Goal: Task Accomplishment & Management: Complete application form

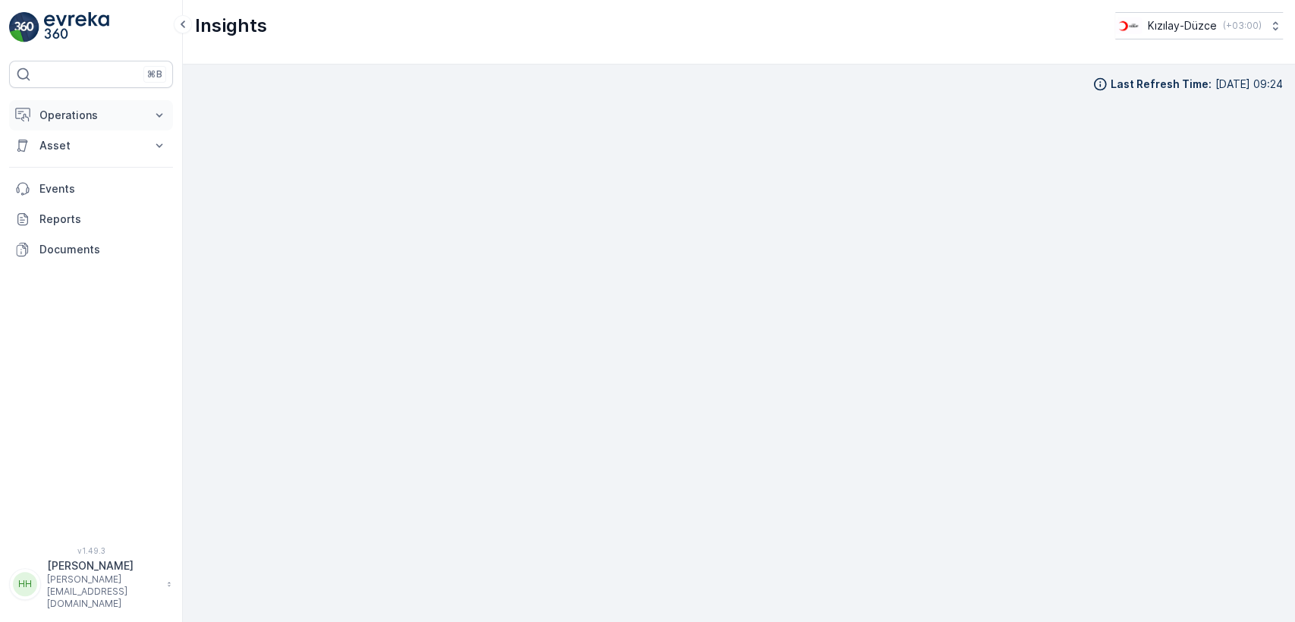
click at [76, 108] on p "Operations" at bounding box center [90, 115] width 103 height 15
click at [88, 180] on p "Routes & Tasks" at bounding box center [78, 183] width 78 height 15
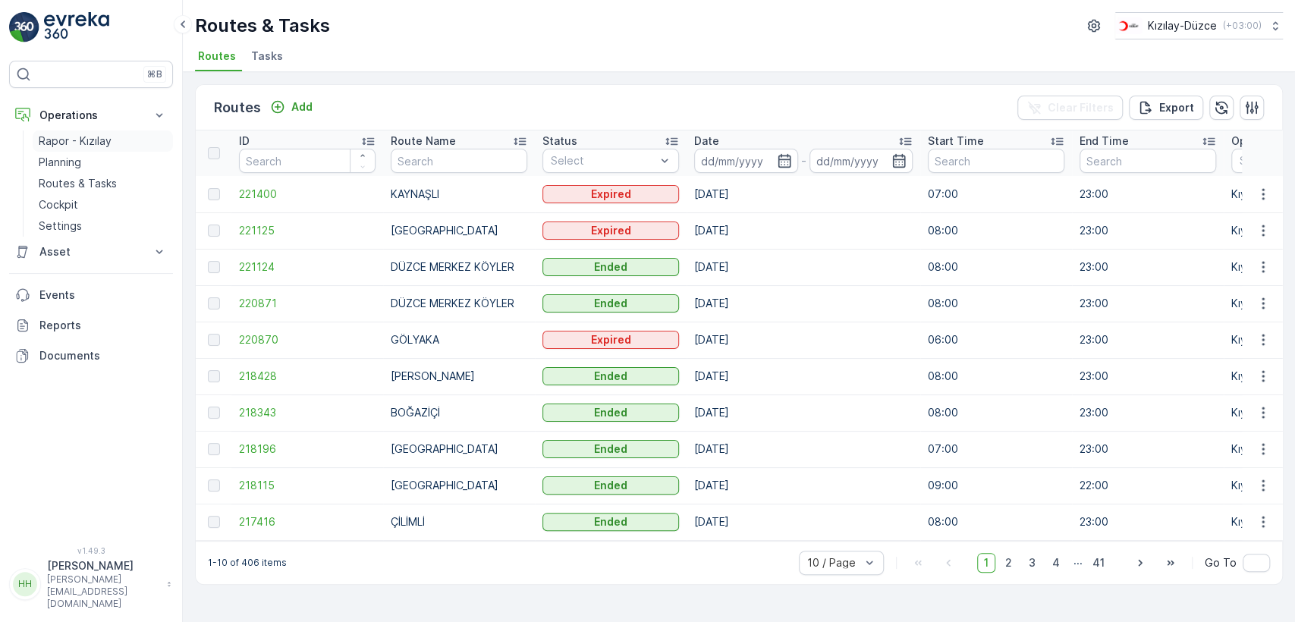
click at [102, 134] on p "Rapor - Kızılay" at bounding box center [75, 141] width 73 height 15
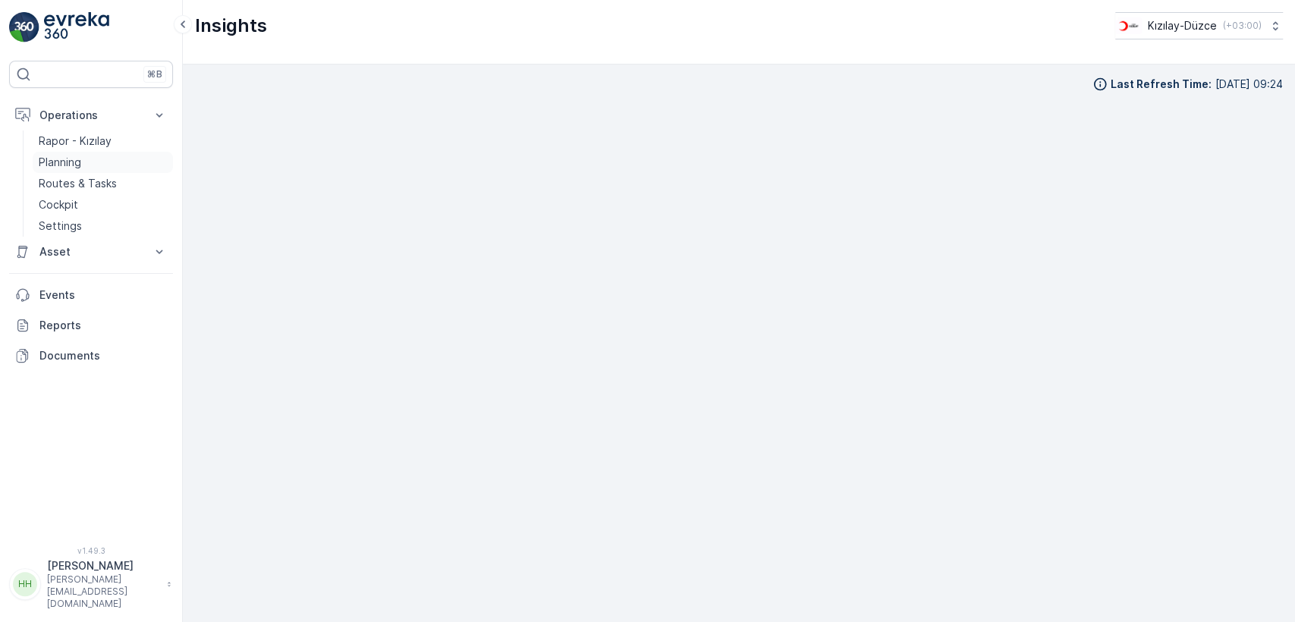
click at [129, 171] on link "Planning" at bounding box center [103, 162] width 140 height 21
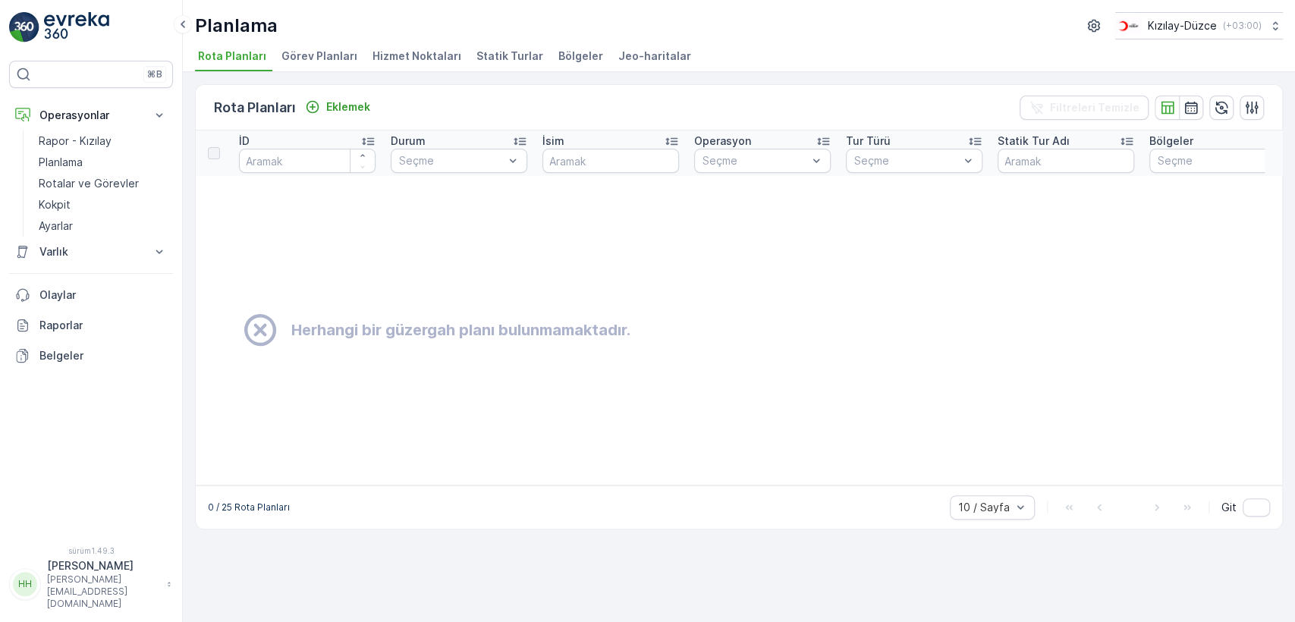
click at [401, 62] on span "Hizmet Noktaları" at bounding box center [417, 56] width 89 height 15
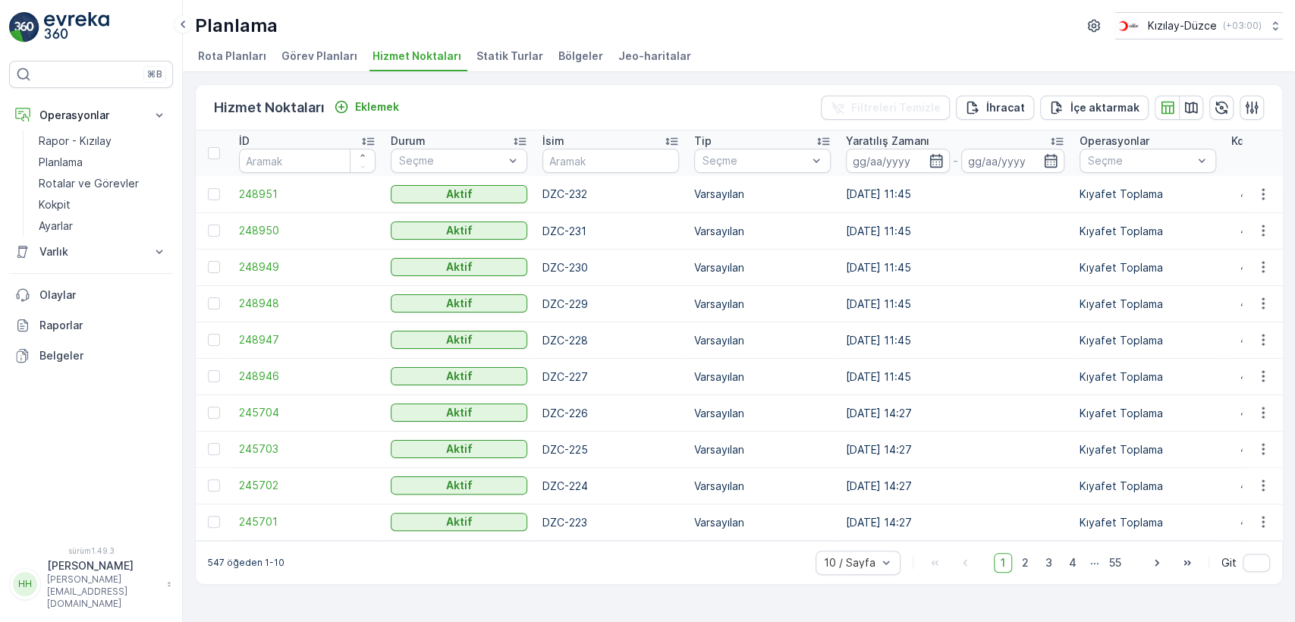
click at [114, 574] on p "hasan.vural" at bounding box center [103, 565] width 112 height 15
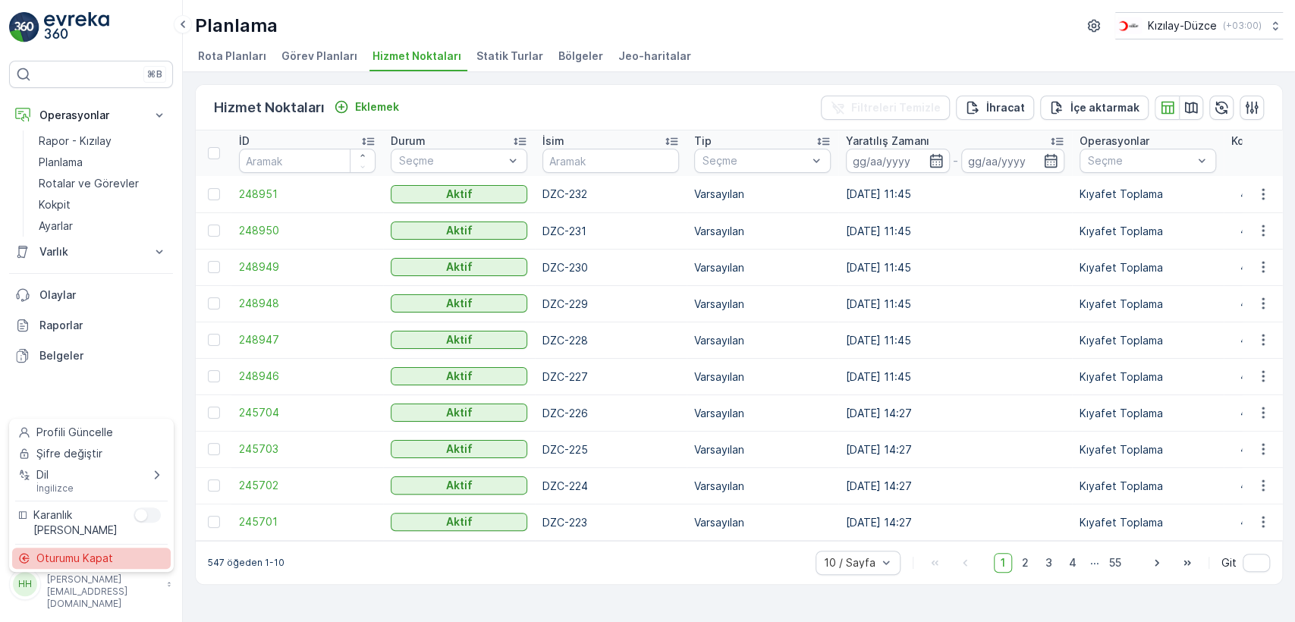
click at [112, 561] on font "Oturumu Kapat" at bounding box center [74, 558] width 77 height 13
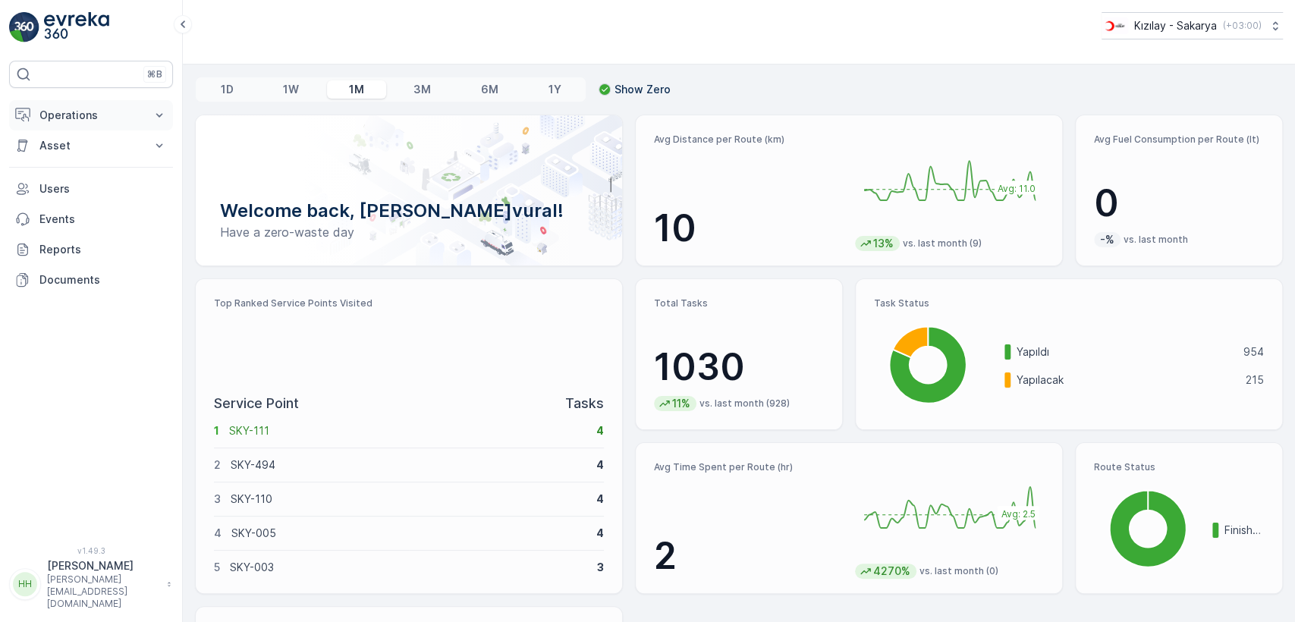
click at [99, 109] on p "Operations" at bounding box center [90, 115] width 103 height 15
click at [110, 178] on p "Routes & Tasks" at bounding box center [78, 183] width 78 height 15
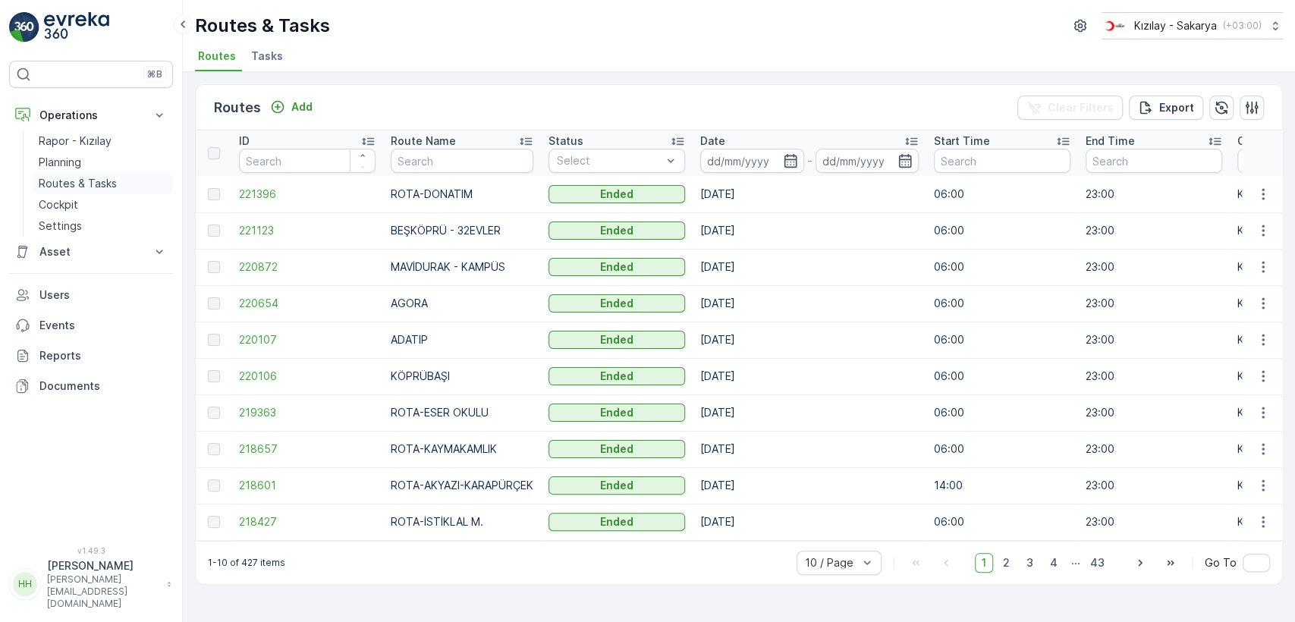
click at [108, 181] on p "Routes & Tasks" at bounding box center [78, 183] width 78 height 15
click at [109, 165] on link "Planning" at bounding box center [103, 162] width 140 height 21
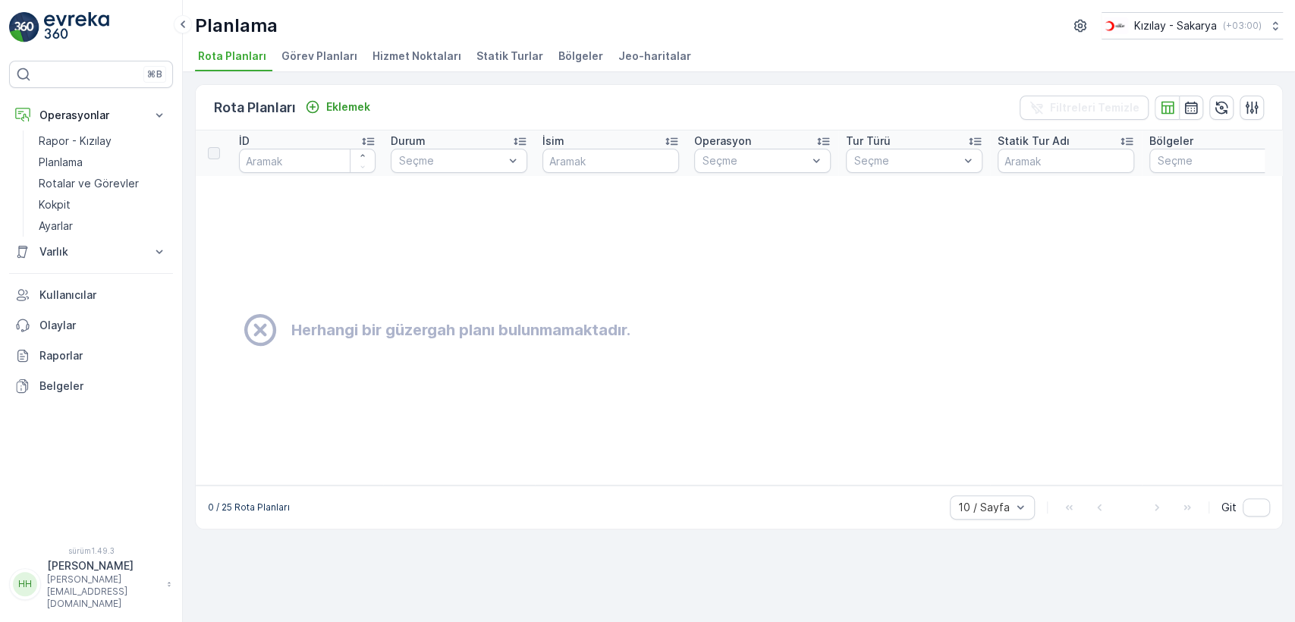
click at [426, 61] on font "Hizmet Noktaları" at bounding box center [417, 55] width 89 height 13
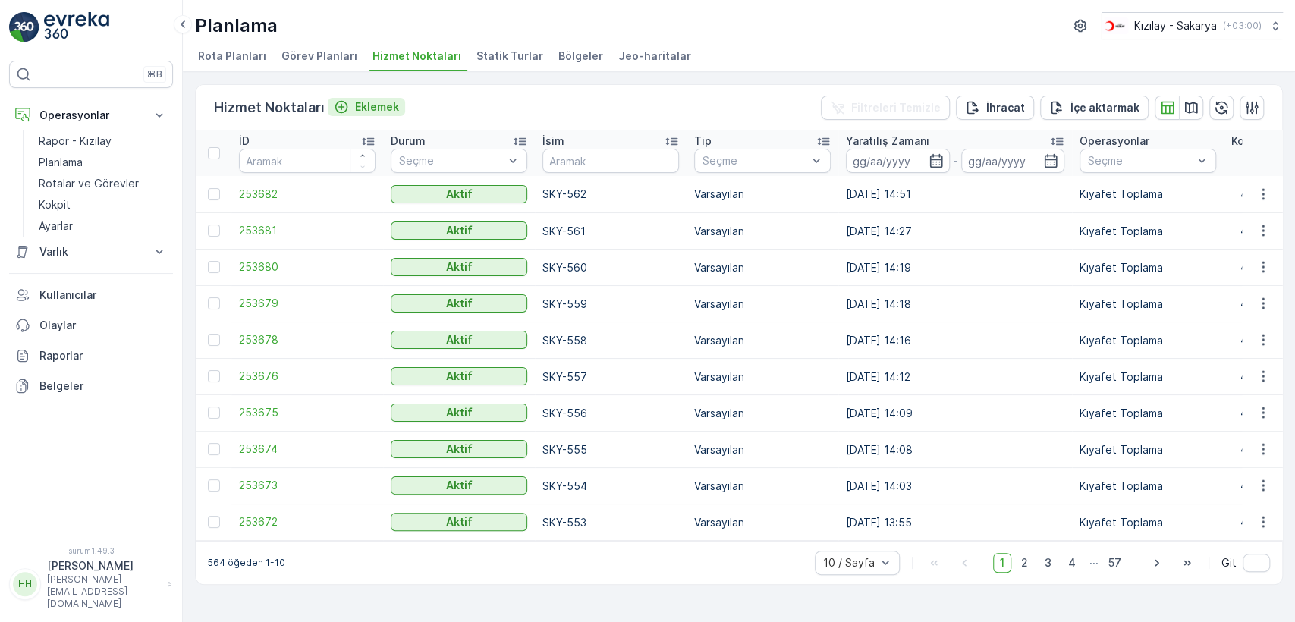
click at [388, 107] on font "Eklemek" at bounding box center [377, 106] width 44 height 13
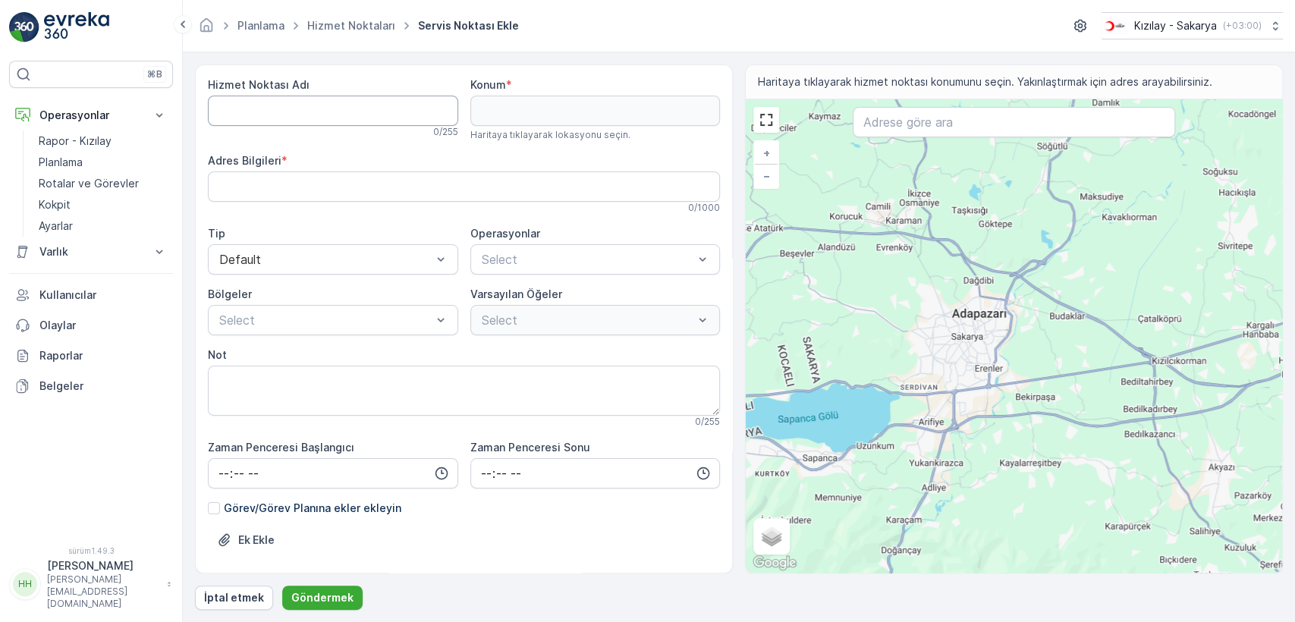
click at [345, 107] on Name "Hizmet Noktası Adı" at bounding box center [333, 111] width 250 height 30
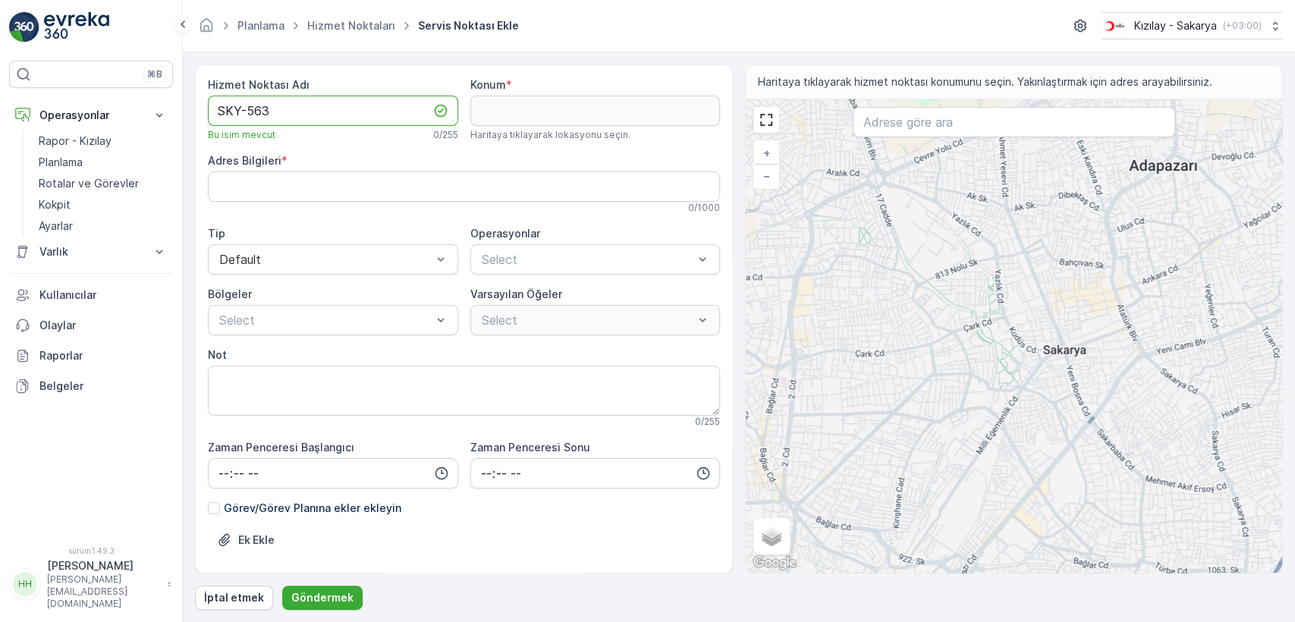
type Name "SKY-563"
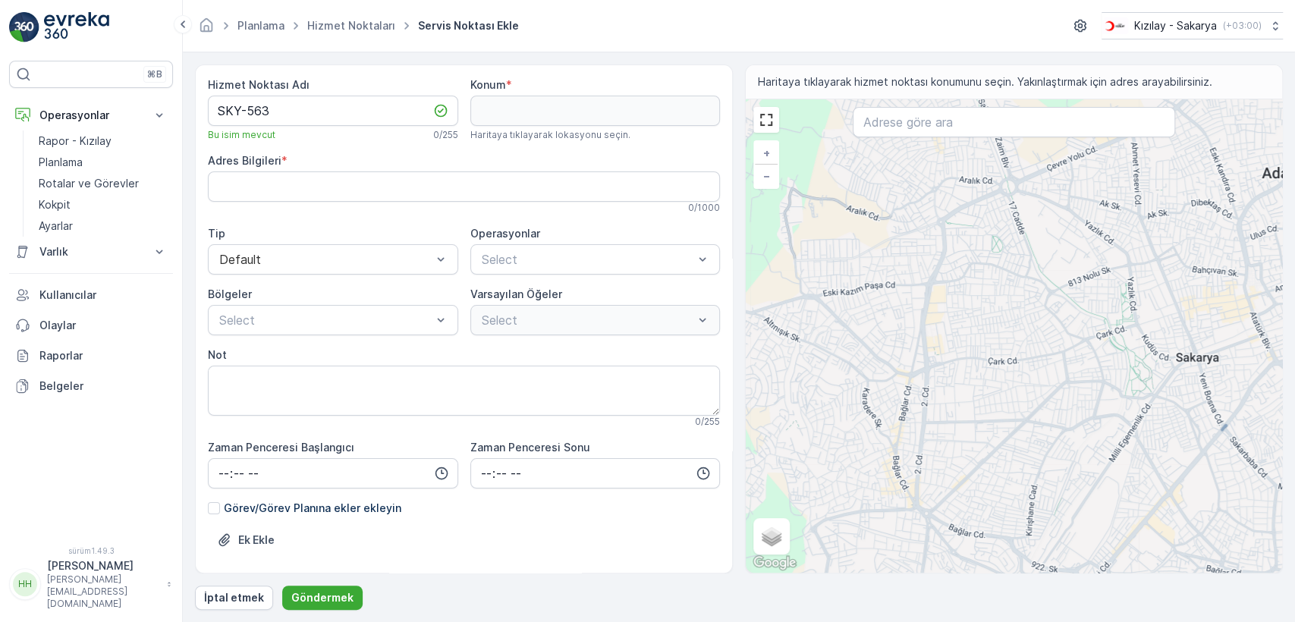
drag, startPoint x: 789, startPoint y: 350, endPoint x: 904, endPoint y: 337, distance: 115.3
click at [904, 343] on div "+ − Uydu Yol haritası Arazi Hibrit Broşür Klavye kısayolları Harita Verileri Ma…" at bounding box center [1014, 335] width 536 height 473
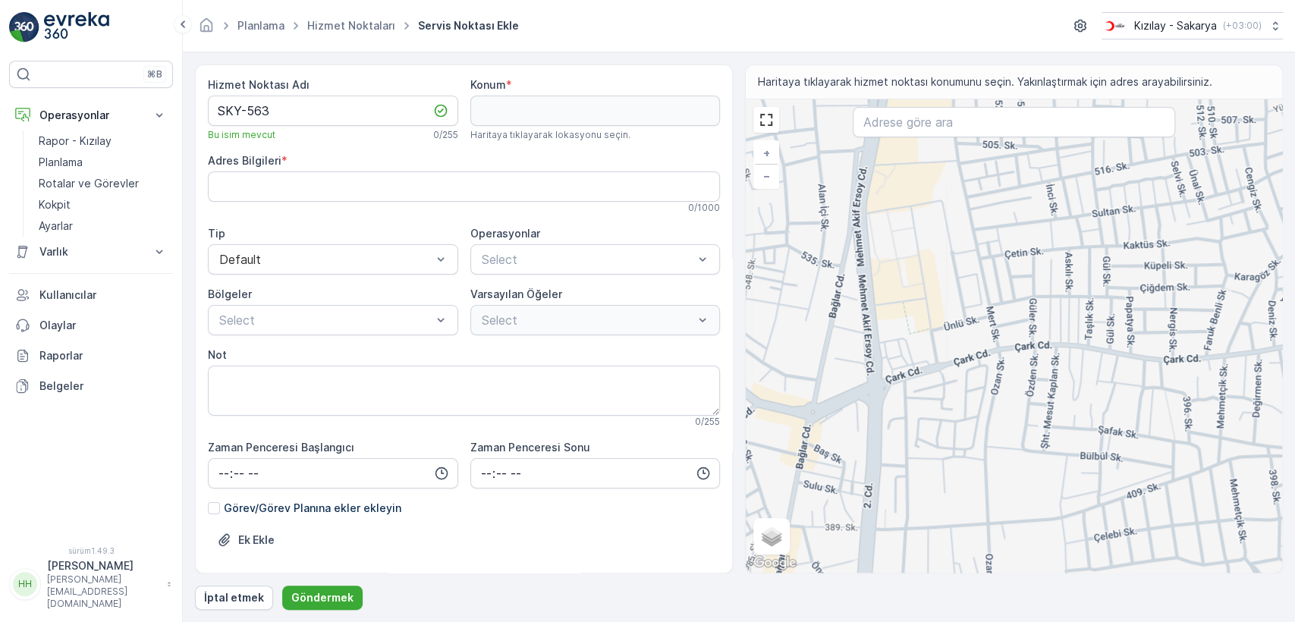
drag, startPoint x: 925, startPoint y: 414, endPoint x: 883, endPoint y: 234, distance: 185.3
click at [883, 234] on div "+ − Uydu Yol haritası Arazi Hibrit Broşür Klavye kısayolları Harita Verileri Ma…" at bounding box center [1014, 335] width 536 height 473
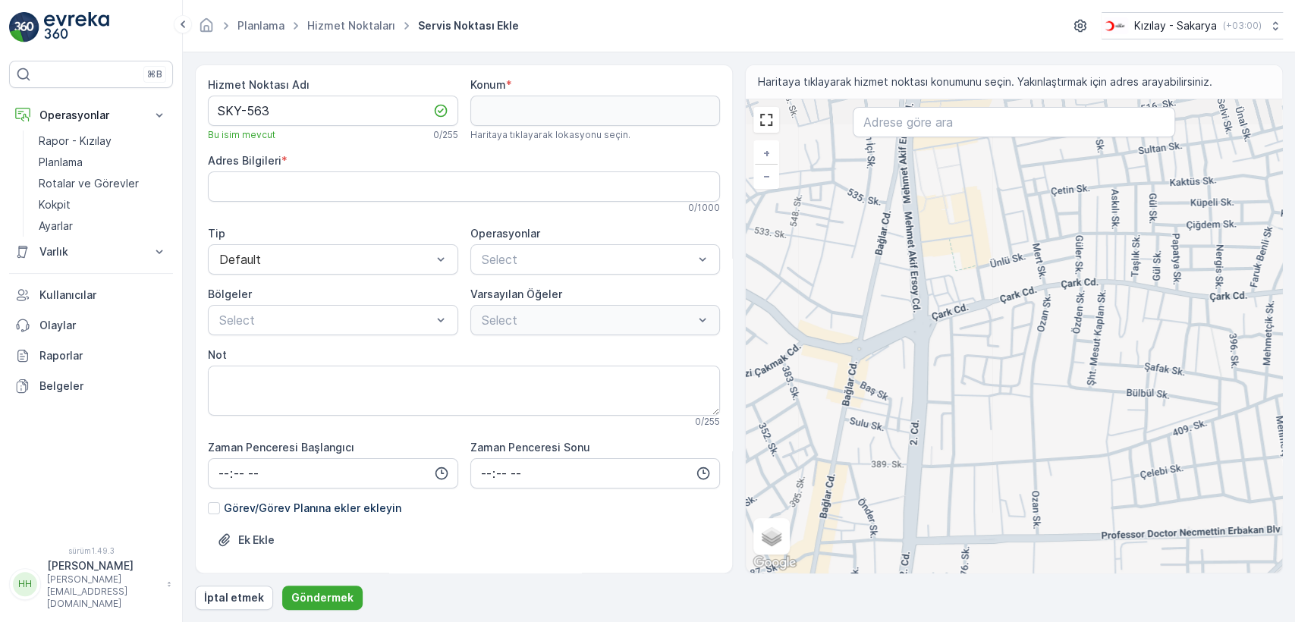
drag, startPoint x: 829, startPoint y: 294, endPoint x: 867, endPoint y: 448, distance: 157.9
click at [867, 448] on div "+ − Uydu Yol haritası Arazi Hibrit Broşür Klavye kısayolları Harita Verileri Ma…" at bounding box center [1014, 335] width 536 height 473
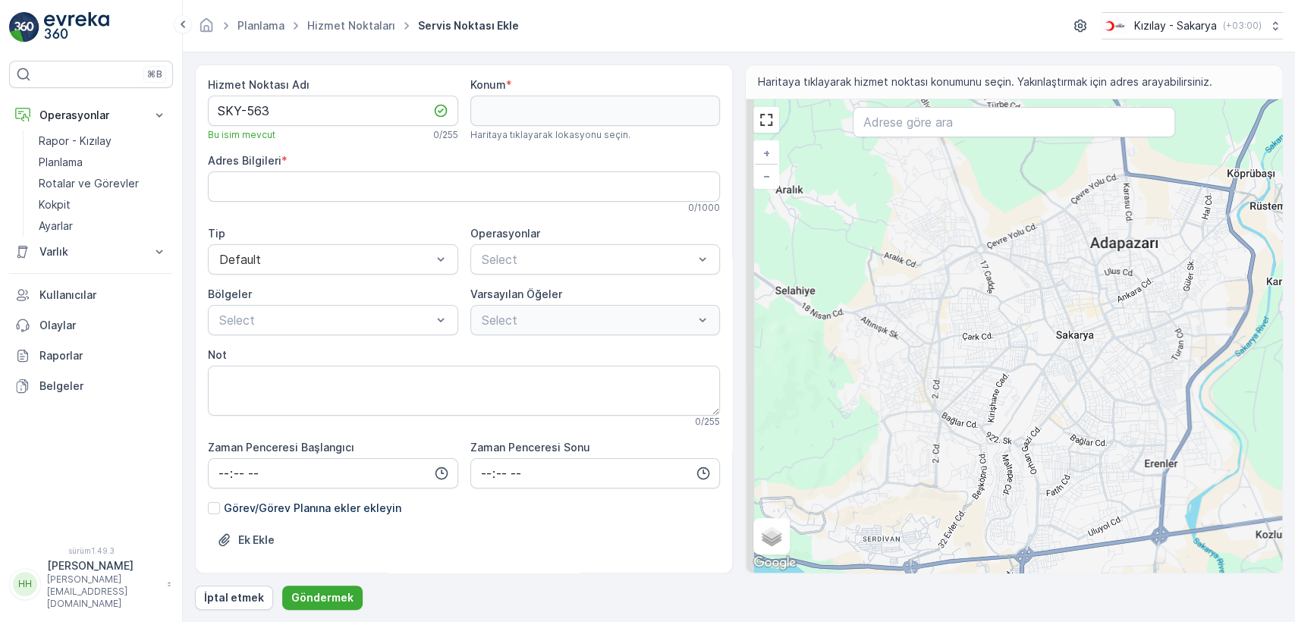
drag, startPoint x: 855, startPoint y: 499, endPoint x: 912, endPoint y: 416, distance: 100.4
click at [912, 416] on div "+ − Uydu Yol haritası Arazi Hibrit Broşür Klavye kısayolları Harita Verileri Ma…" at bounding box center [1014, 335] width 536 height 473
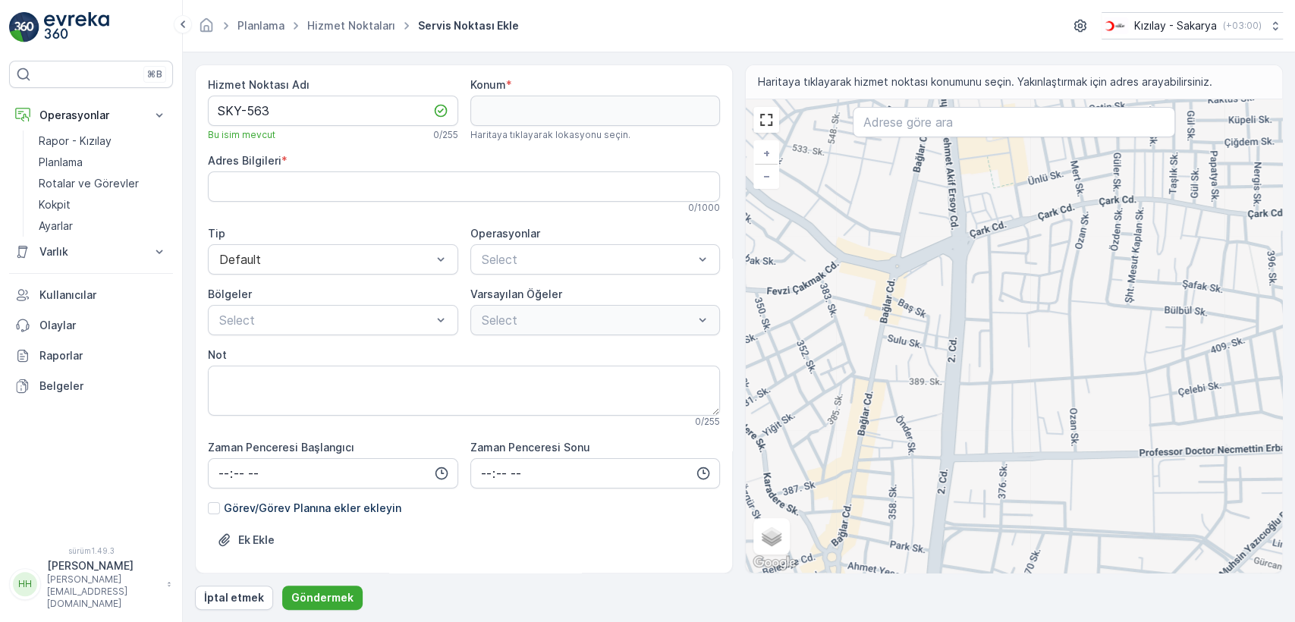
drag, startPoint x: 875, startPoint y: 385, endPoint x: 904, endPoint y: 341, distance: 52.0
click at [904, 341] on div "+ − Uydu Yol haritası Arazi Hibrit Broşür Klavye kısayolları Harita Verileri Ma…" at bounding box center [1014, 335] width 536 height 473
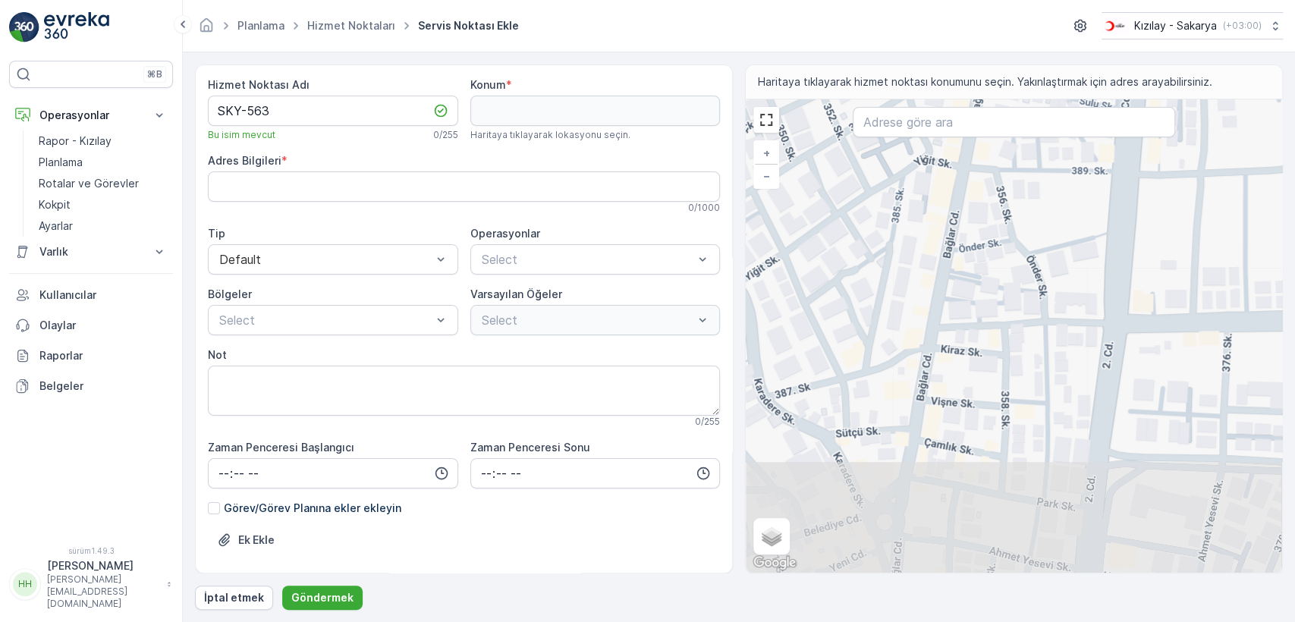
drag, startPoint x: 819, startPoint y: 387, endPoint x: 952, endPoint y: 171, distance: 253.5
click at [953, 171] on div "+ − Uydu Yol haritası Arazi Hibrit Broşür Klavye kısayolları Harita Verileri Ma…" at bounding box center [1014, 335] width 536 height 473
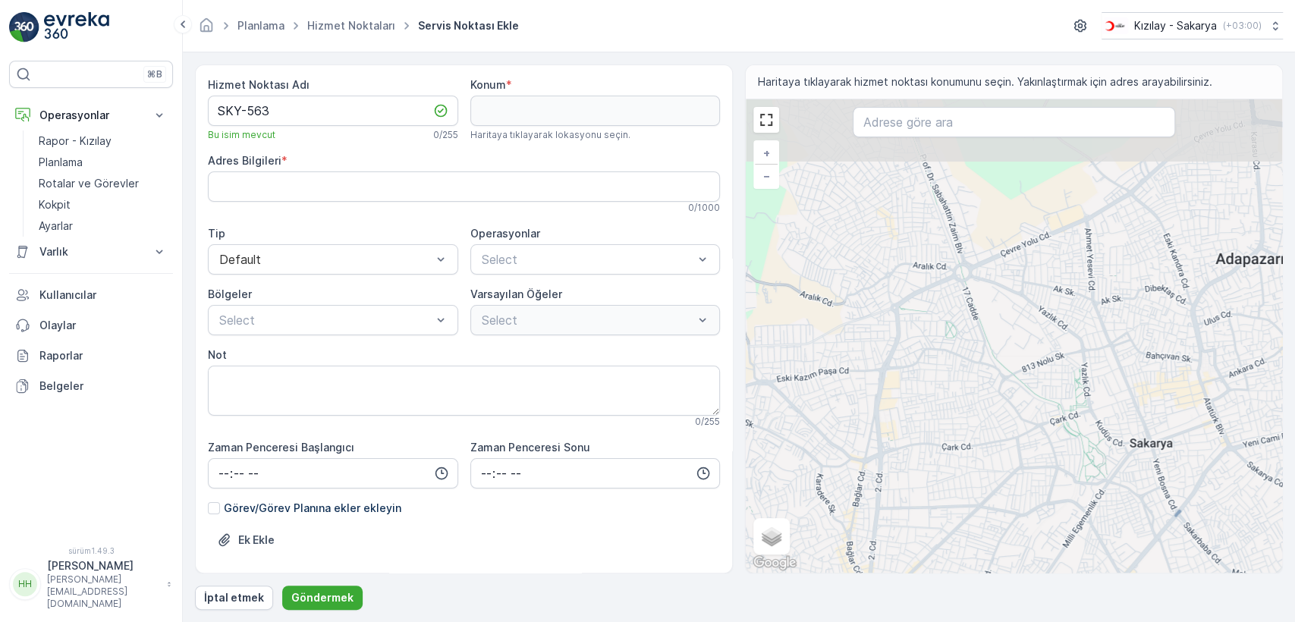
drag, startPoint x: 955, startPoint y: 253, endPoint x: 916, endPoint y: 402, distance: 153.7
click at [916, 402] on div "+ − Uydu Yol haritası Arazi Hibrit Broşür Klavye kısayolları Harita Verileri Ma…" at bounding box center [1014, 335] width 536 height 473
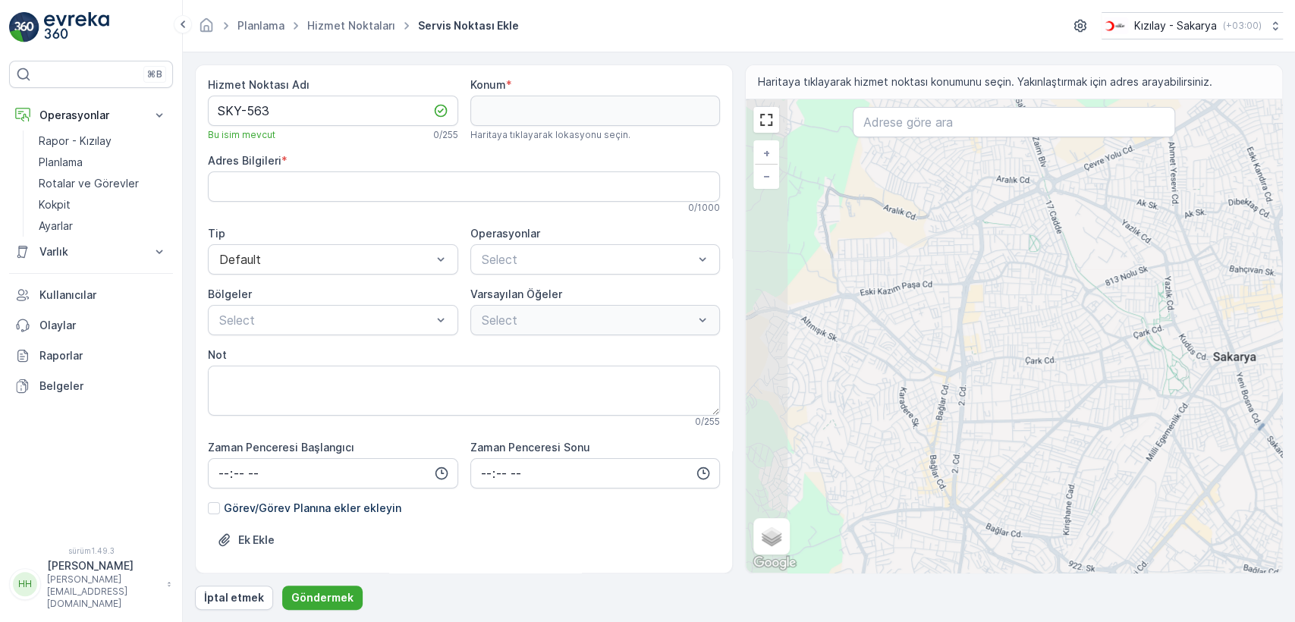
drag, startPoint x: 856, startPoint y: 381, endPoint x: 939, endPoint y: 293, distance: 121.3
click at [939, 293] on div "+ − Uydu Yol haritası Arazi Hibrit Broşür Klavye kısayolları Harita Verileri Ma…" at bounding box center [1014, 335] width 536 height 473
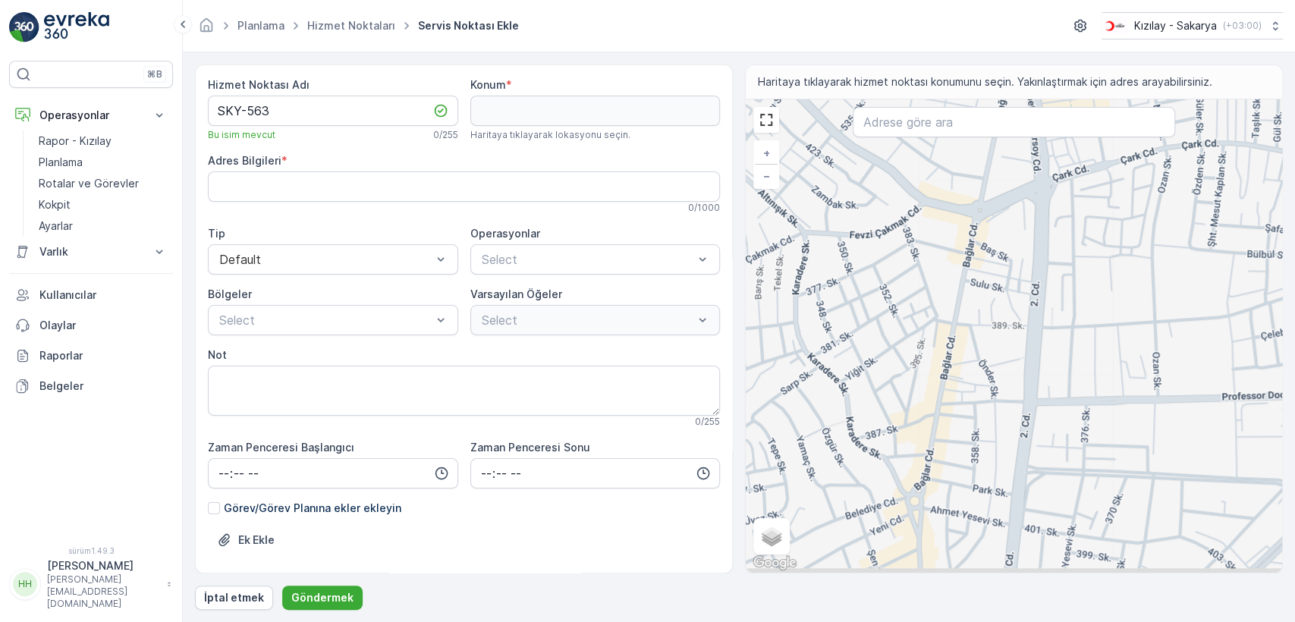
drag, startPoint x: 974, startPoint y: 522, endPoint x: 958, endPoint y: 393, distance: 130.0
click at [958, 393] on div "+ − Uydu Yol haritası Arazi Hibrit Broşür Klavye kısayolları Harita Verileri Ma…" at bounding box center [1014, 335] width 536 height 473
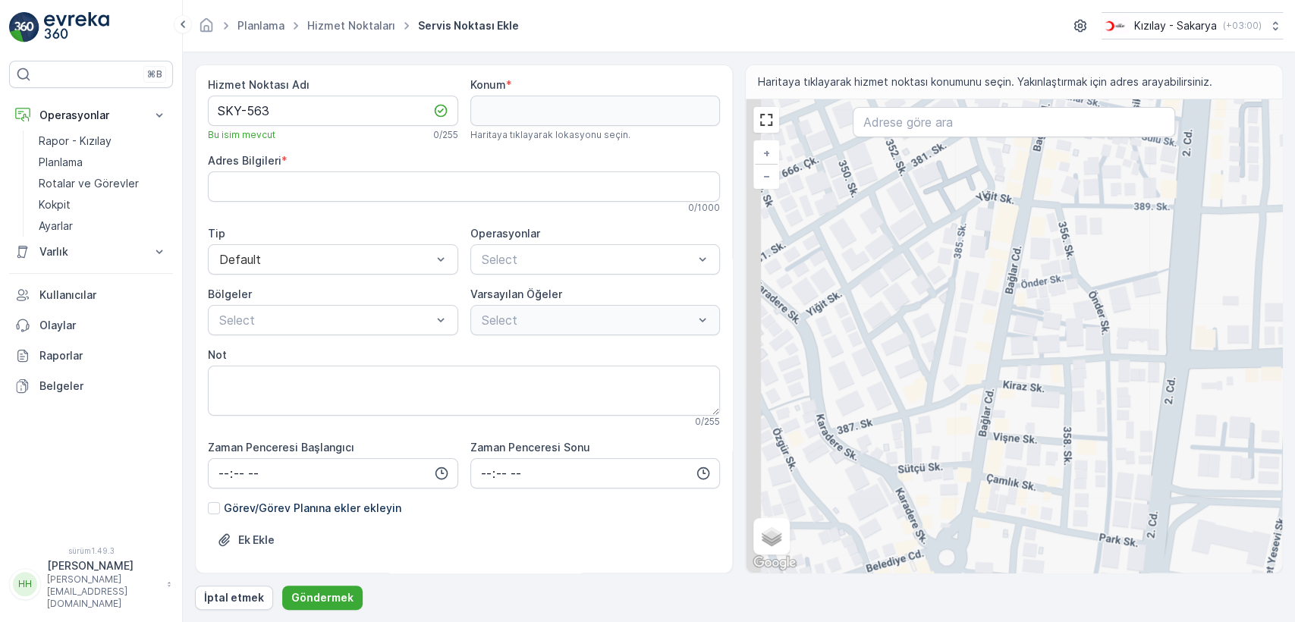
drag, startPoint x: 871, startPoint y: 396, endPoint x: 908, endPoint y: 363, distance: 50.0
click at [908, 363] on div "+ − Uydu Yol haritası Arazi Hibrit Broşür Klavye kısayolları Harita Verileri Ma…" at bounding box center [1014, 335] width 536 height 473
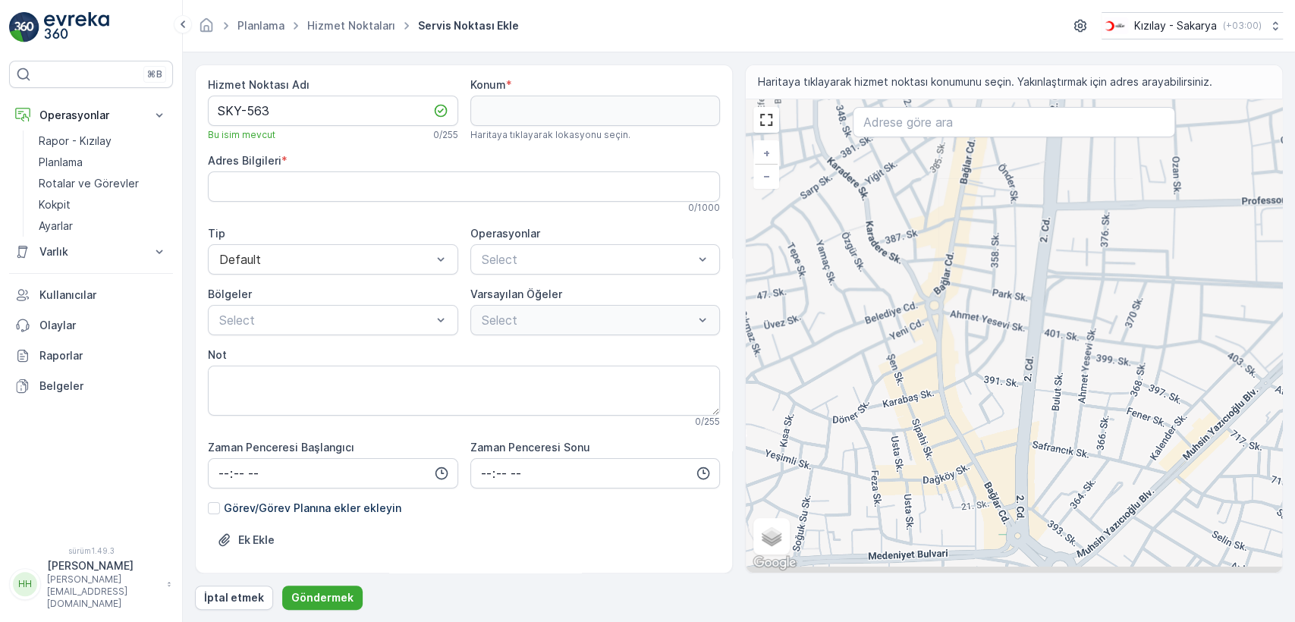
drag, startPoint x: 898, startPoint y: 470, endPoint x: 901, endPoint y: 314, distance: 155.6
click at [901, 316] on div "+ − Uydu Yol haritası Arazi Hibrit Broşür Klavye kısayolları Harita Verileri Ma…" at bounding box center [1014, 335] width 536 height 473
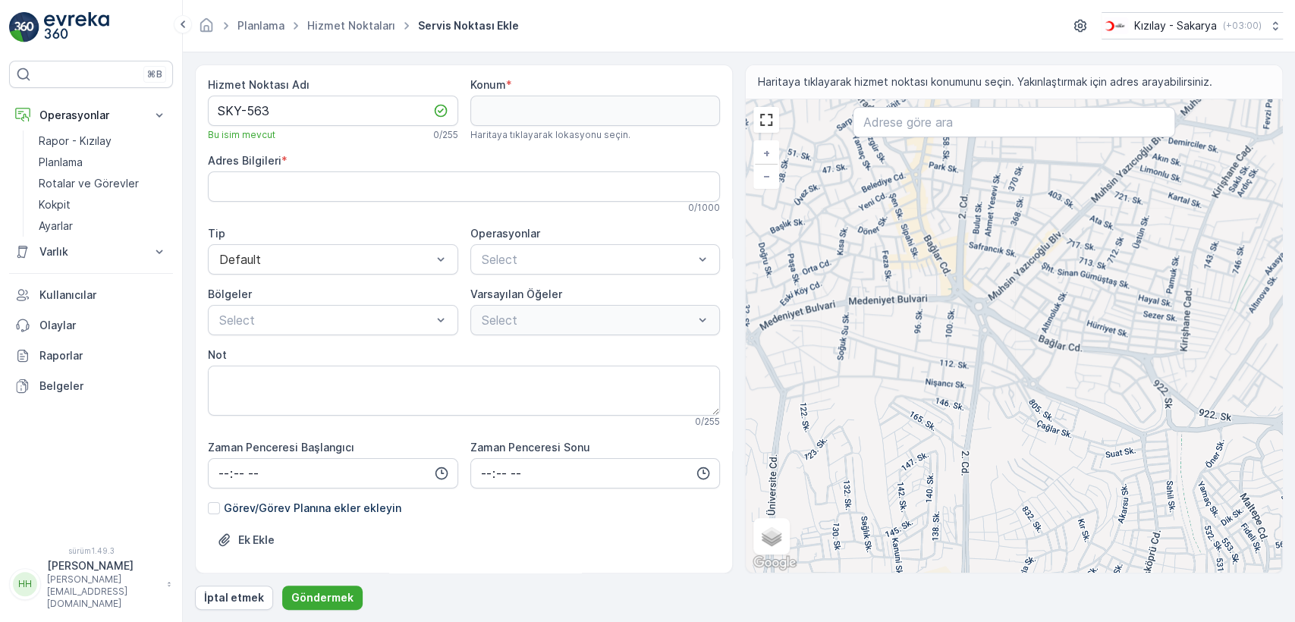
drag, startPoint x: 906, startPoint y: 479, endPoint x: 901, endPoint y: 334, distance: 145.0
click at [901, 334] on div "+ − Uydu Yol haritası Arazi Hibrit Broşür Klavye kısayolları Harita Verileri Ma…" at bounding box center [1014, 335] width 536 height 473
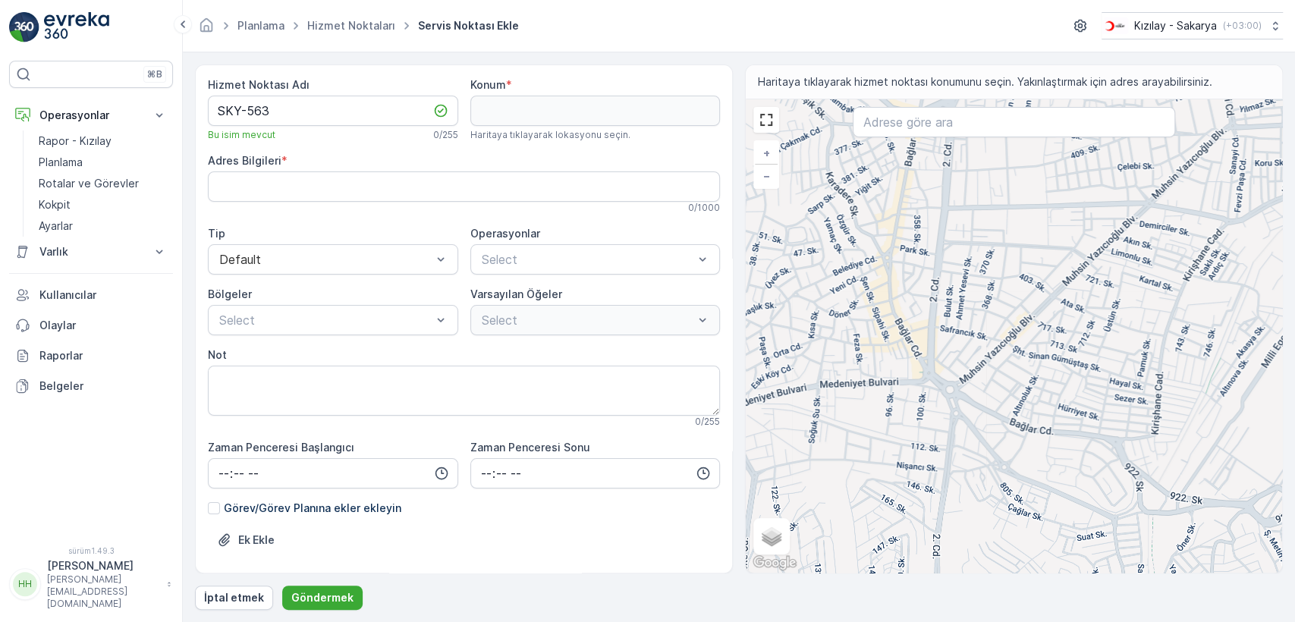
drag, startPoint x: 966, startPoint y: 280, endPoint x: 941, endPoint y: 381, distance: 104.0
click at [941, 381] on div "+ − Uydu Yol haritası Arazi Hibrit Broşür Klavye kısayolları Harita Verileri Ma…" at bounding box center [1014, 335] width 536 height 473
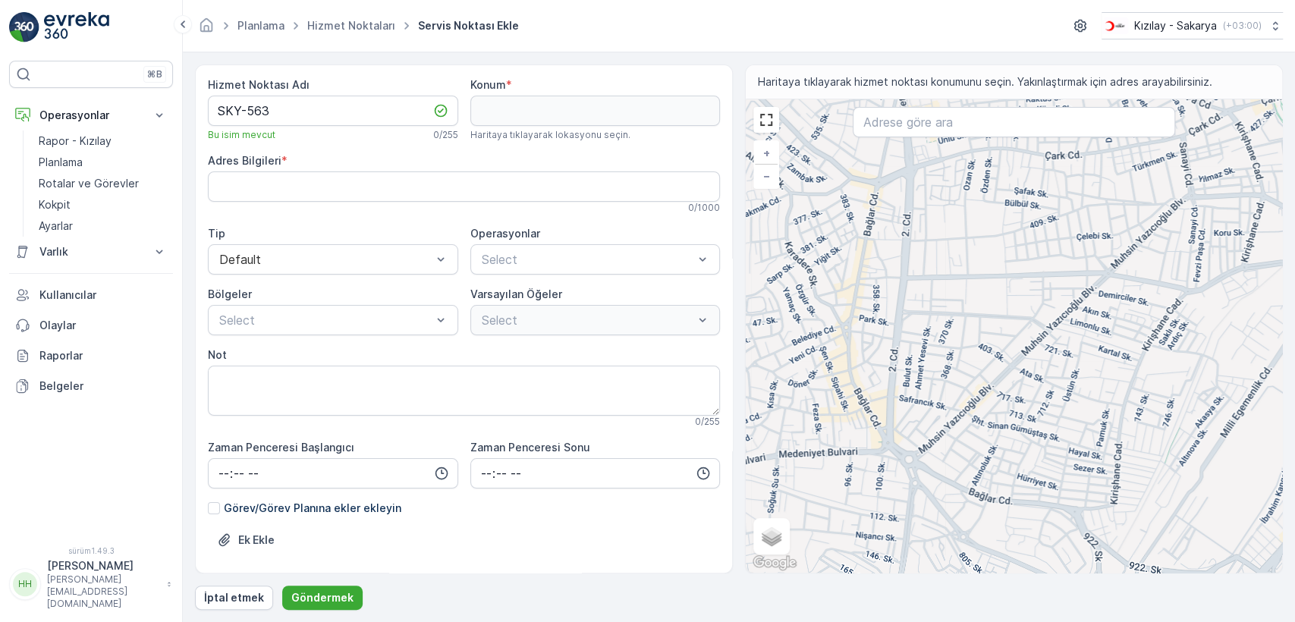
drag, startPoint x: 956, startPoint y: 437, endPoint x: 915, endPoint y: 505, distance: 79.6
click at [915, 505] on div "+ − Uydu Yol haritası Arazi Hibrit Broşür Klavye kısayolları Harita Verileri Ma…" at bounding box center [1014, 335] width 536 height 473
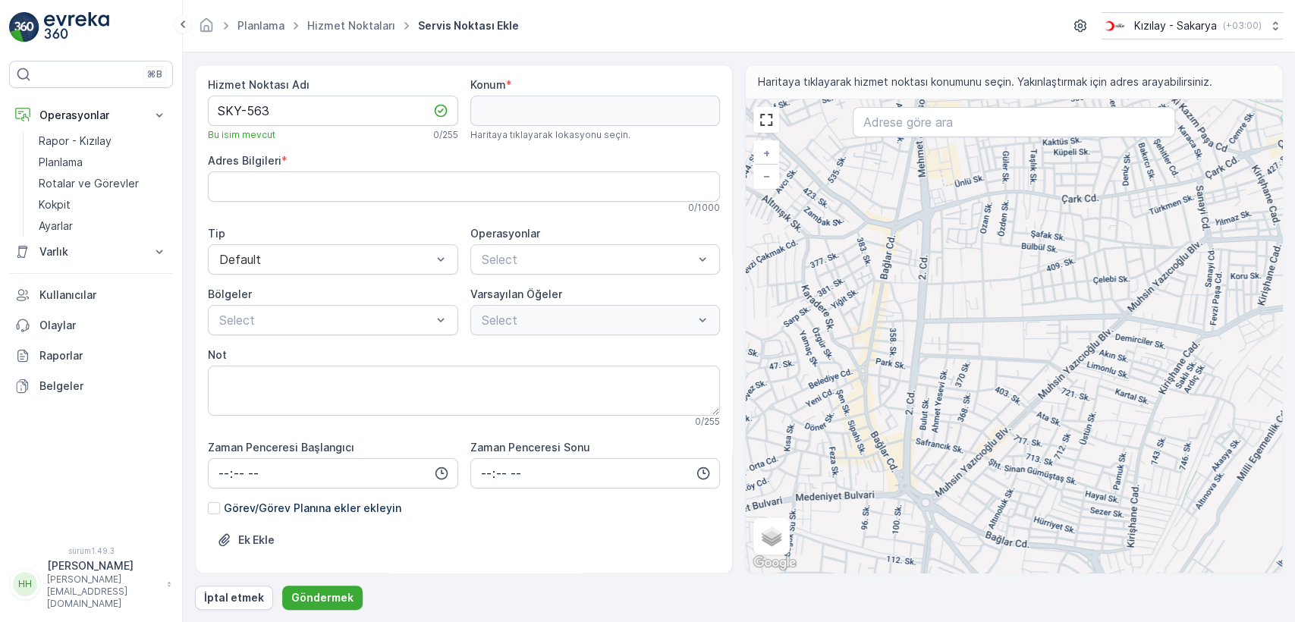
drag, startPoint x: 891, startPoint y: 291, endPoint x: 923, endPoint y: 360, distance: 75.4
click at [907, 334] on div "+ − Uydu Yol haritası Arazi Hibrit Broşür Klavye kısayolları Harita Verileri Ma…" at bounding box center [1014, 335] width 536 height 473
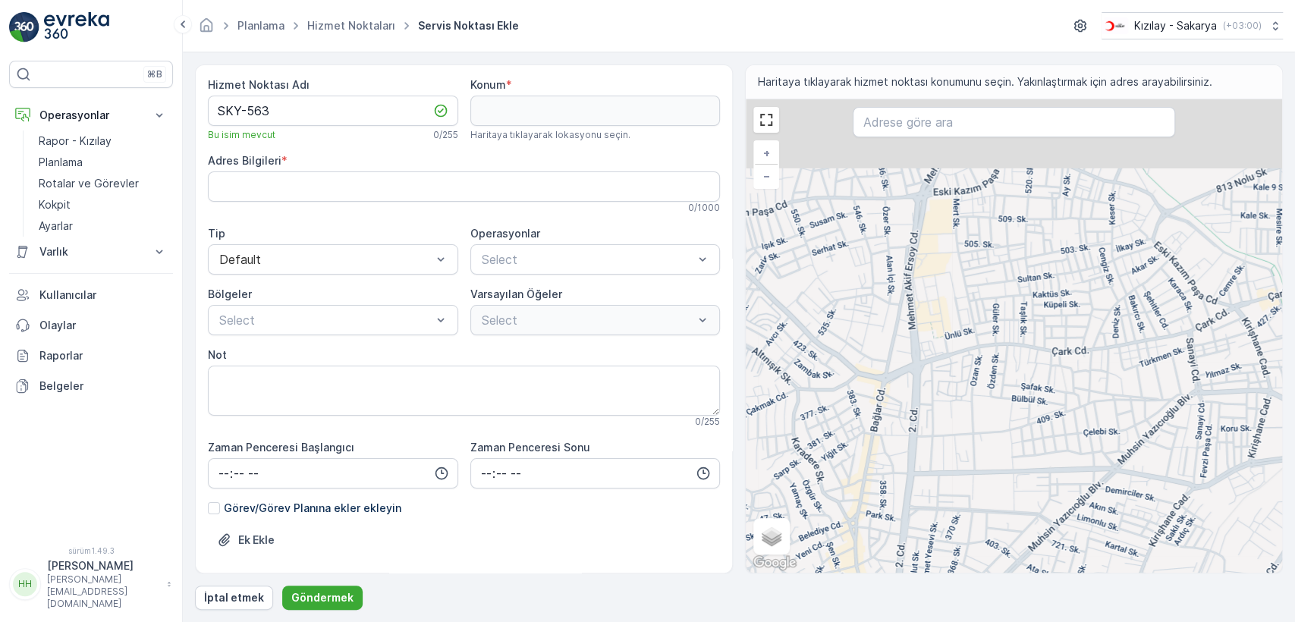
drag, startPoint x: 898, startPoint y: 275, endPoint x: 882, endPoint y: 448, distance: 173.0
click at [881, 457] on div "+ − Uydu Yol haritası Arazi Hibrit Broşür Klavye kısayolları Harita Verileri Ma…" at bounding box center [1014, 335] width 536 height 473
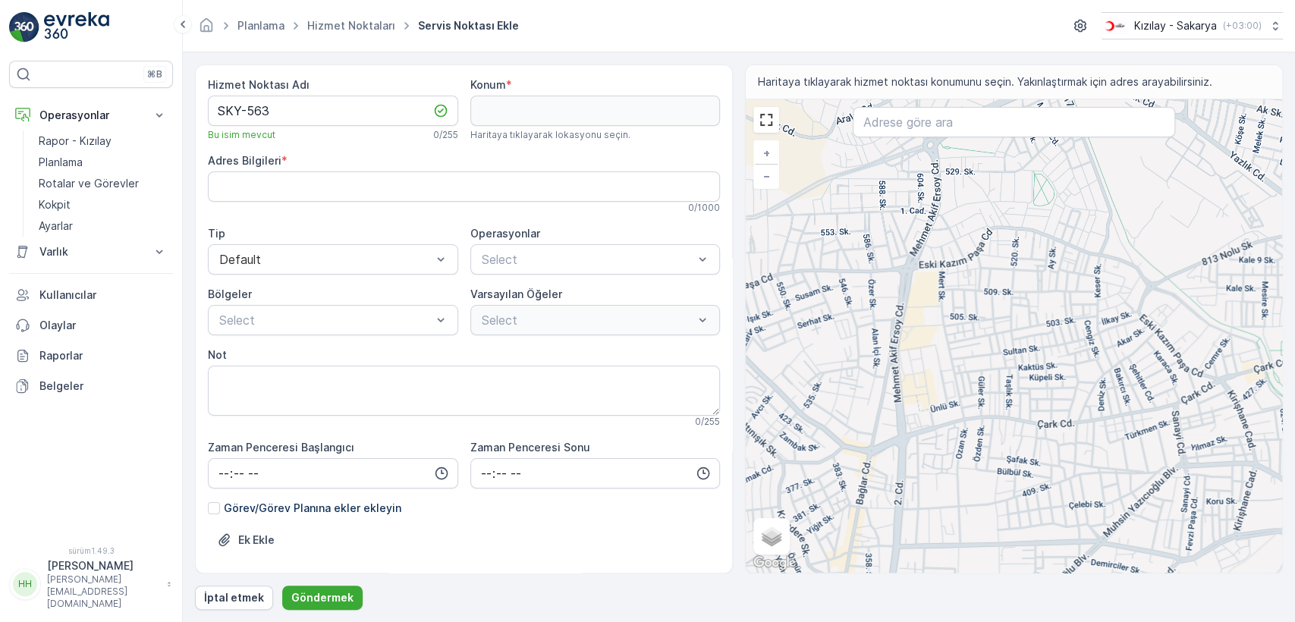
drag, startPoint x: 910, startPoint y: 303, endPoint x: 890, endPoint y: 376, distance: 75.5
click at [890, 376] on div "+ − Uydu Yol haritası Arazi Hibrit Broşür Klavye kısayolları Harita Verileri Ma…" at bounding box center [1014, 335] width 536 height 473
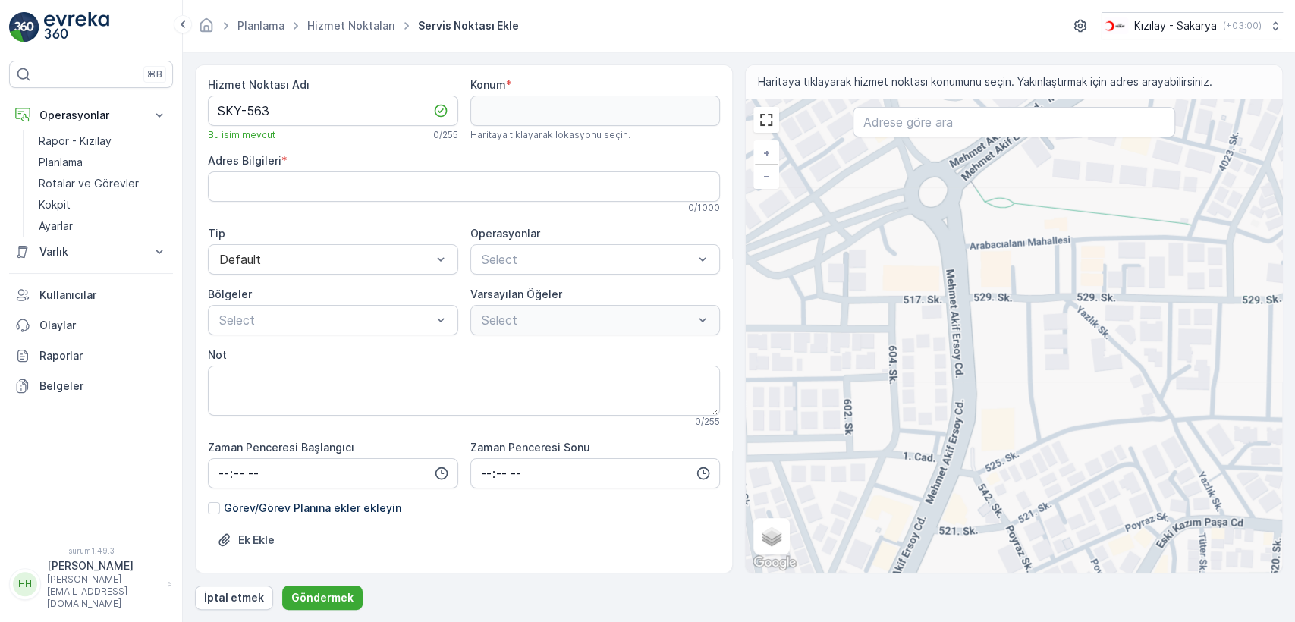
drag, startPoint x: 902, startPoint y: 263, endPoint x: 931, endPoint y: 317, distance: 61.8
click at [933, 323] on div "+ − Uydu Yol haritası Arazi Hibrit Broşür Klavye kısayolları Harita Verileri Ma…" at bounding box center [1014, 335] width 536 height 473
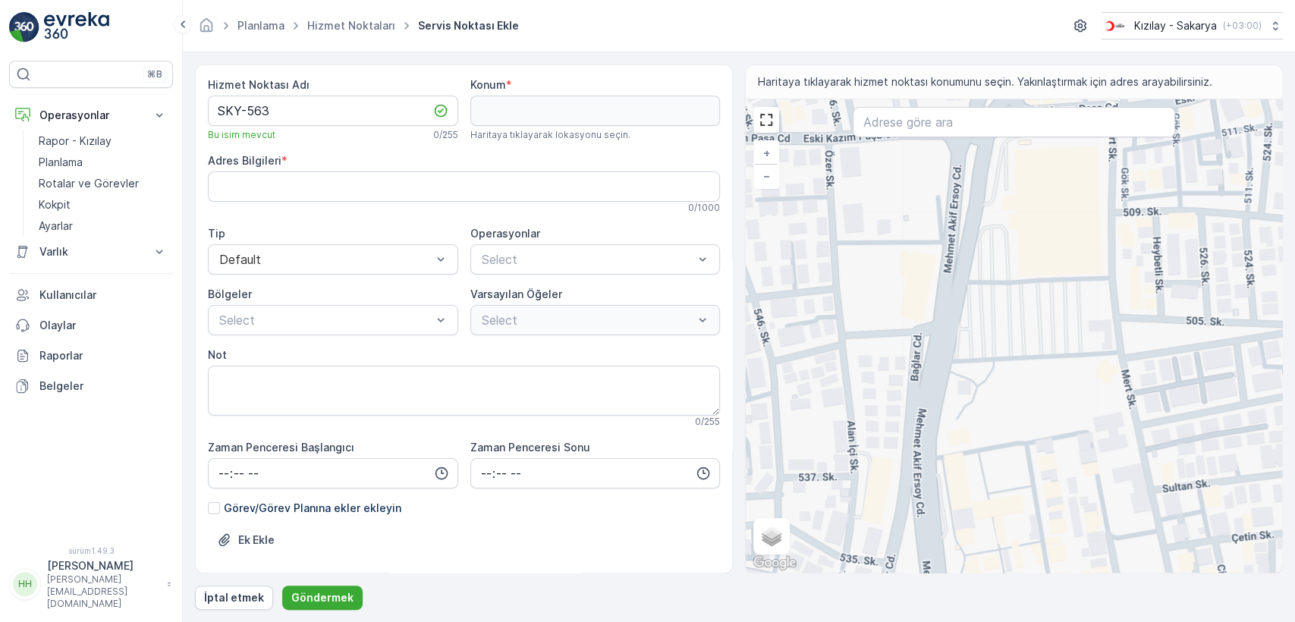
drag, startPoint x: 903, startPoint y: 463, endPoint x: 945, endPoint y: 214, distance: 252.5
click at [945, 215] on div "+ − Uydu Yol haritası Arazi Hibrit Broşür Klavye kısayolları Harita Verileri Ma…" at bounding box center [1014, 335] width 536 height 473
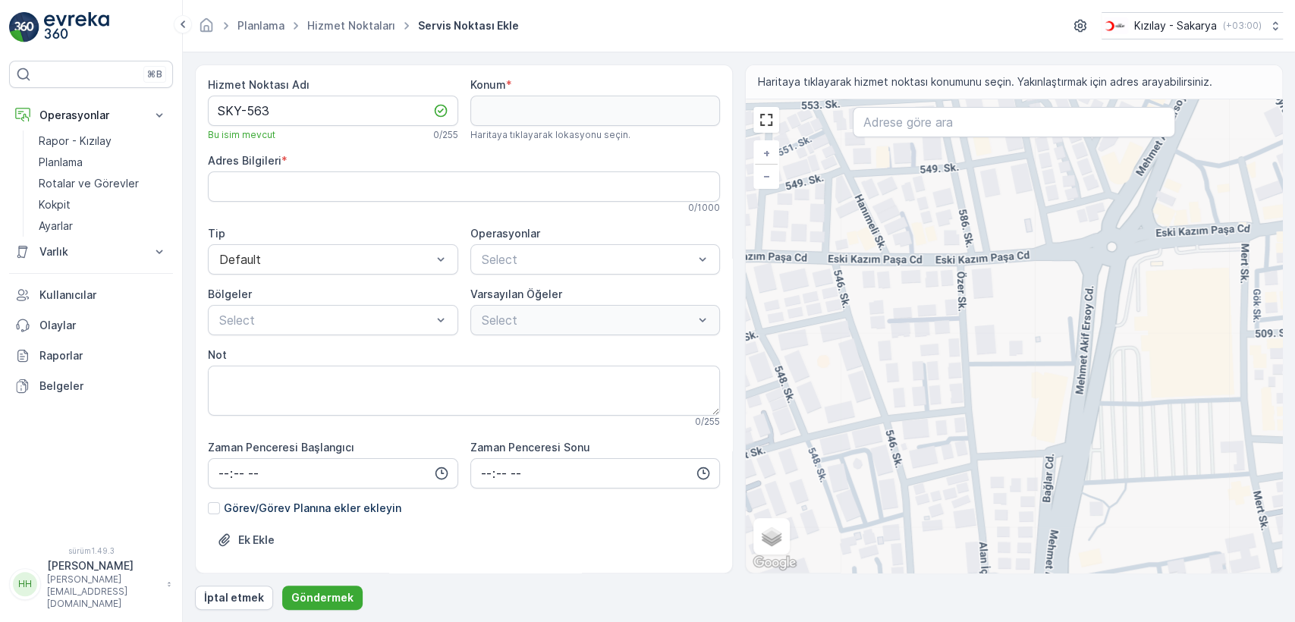
drag, startPoint x: 857, startPoint y: 418, endPoint x: 966, endPoint y: 596, distance: 209.1
click at [965, 621] on html "⌘B Operasyonlar Rapor - Kızılay Planlama Rotalar ve Görevler Kokpit Ayarlar Var…" at bounding box center [647, 311] width 1295 height 622
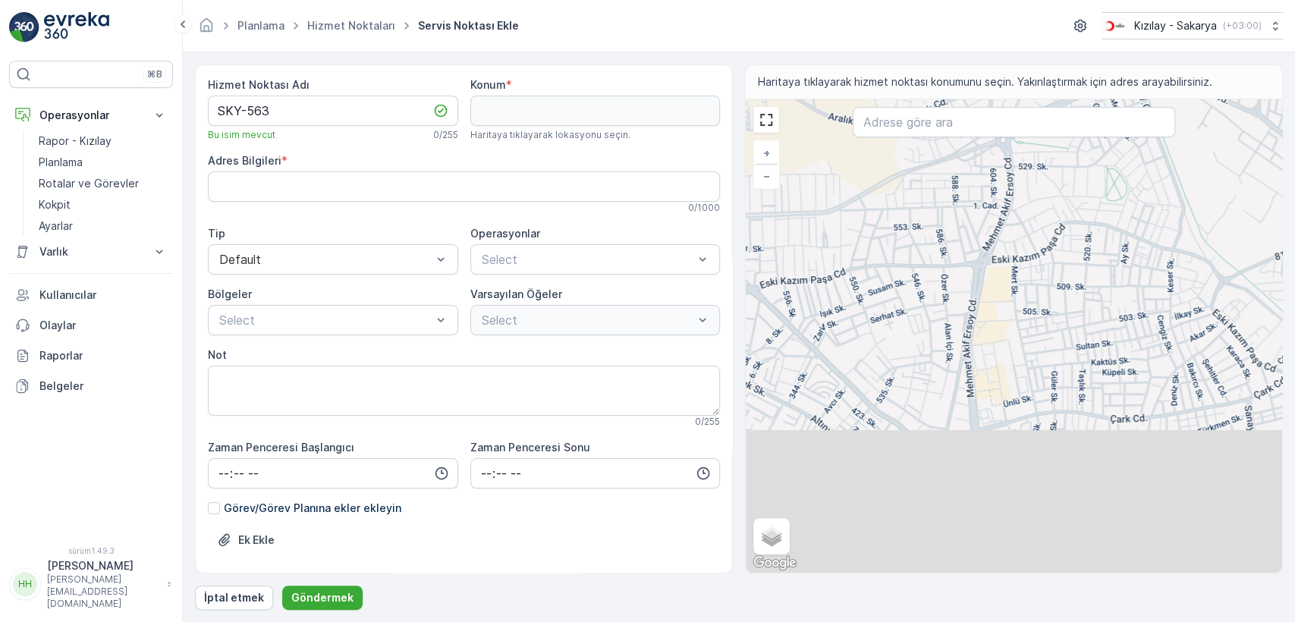
drag, startPoint x: 965, startPoint y: 543, endPoint x: 939, endPoint y: 321, distance: 223.8
click at [939, 321] on div "+ − Uydu Yol haritası Arazi Hibrit Broşür Klavye kısayolları Harita Verileri Ma…" at bounding box center [1014, 335] width 536 height 473
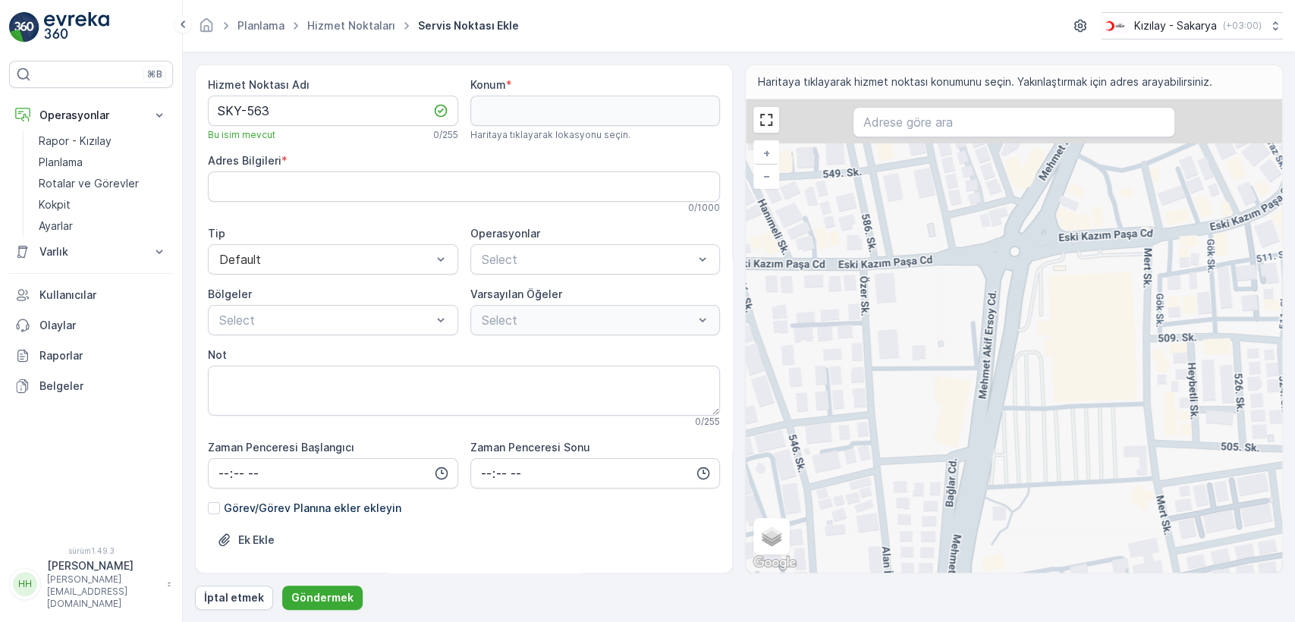
drag, startPoint x: 982, startPoint y: 200, endPoint x: 945, endPoint y: 363, distance: 166.6
click at [945, 363] on div "+ − Uydu Yol haritası Arazi Hibrit Broşür Klavye kısayolları Harita Verileri Ma…" at bounding box center [1014, 335] width 536 height 473
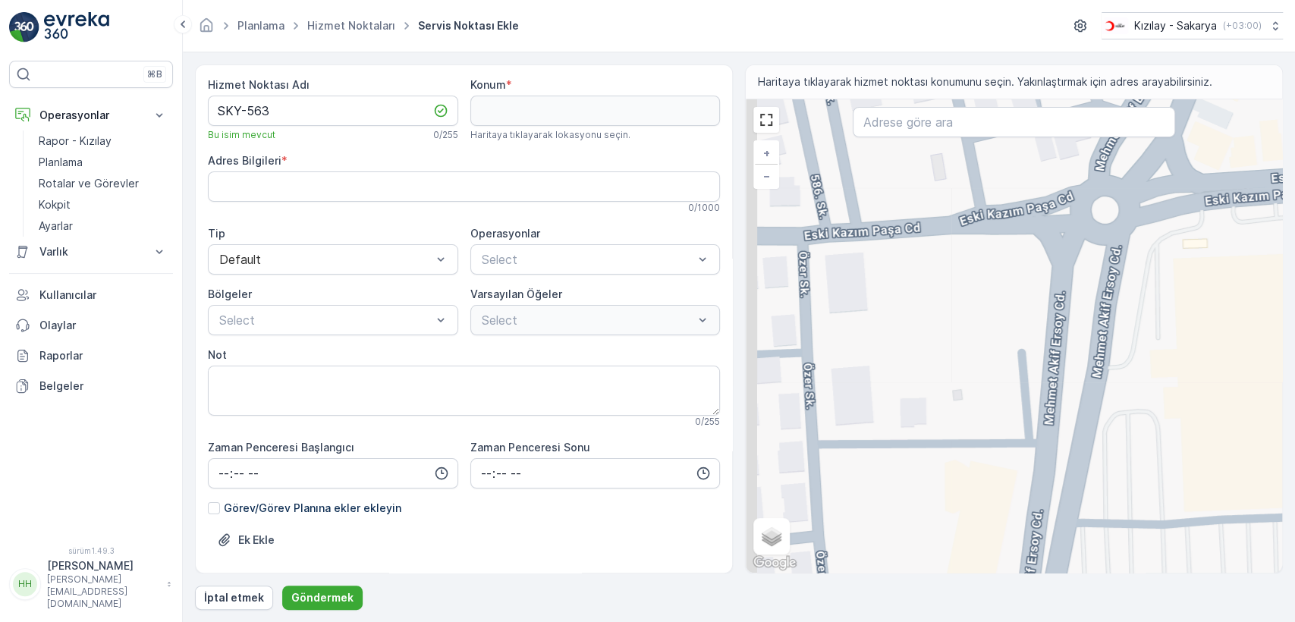
drag, startPoint x: 957, startPoint y: 361, endPoint x: 964, endPoint y: 364, distance: 8.2
click at [964, 364] on div "+ − Uydu Yol haritası Arazi Hibrit Broşür Klavye kısayolları Harita Verileri Ma…" at bounding box center [1014, 335] width 536 height 473
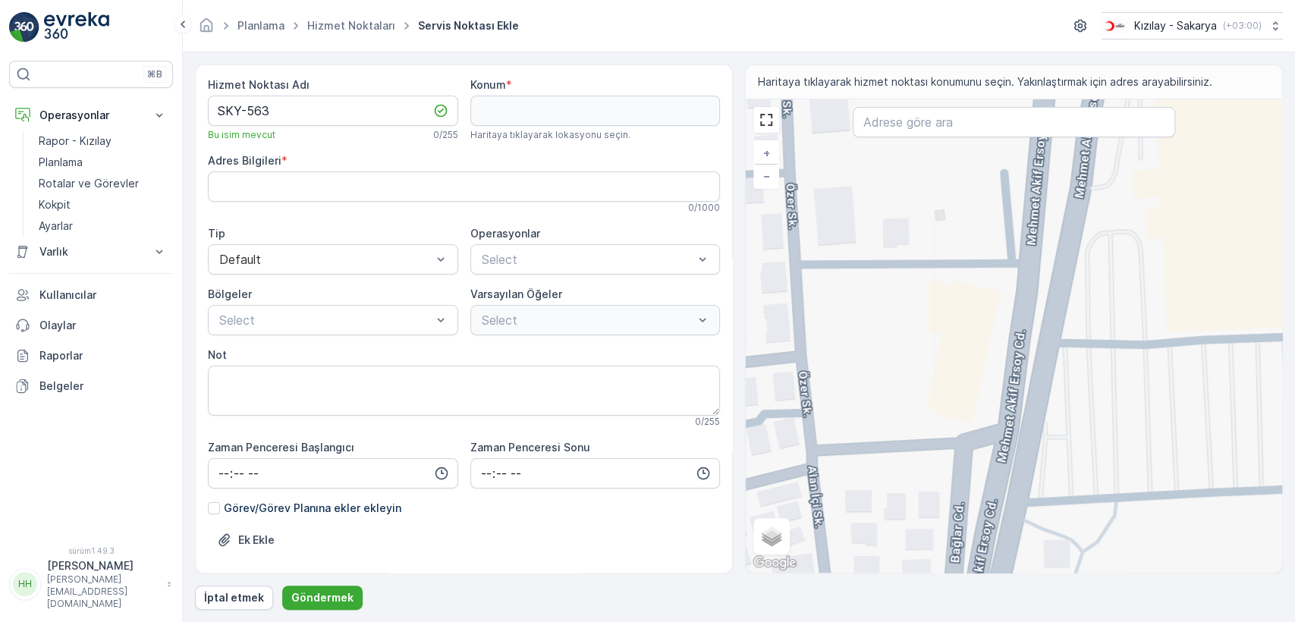
drag, startPoint x: 1001, startPoint y: 535, endPoint x: 983, endPoint y: 355, distance: 180.7
click at [983, 355] on div "+ − Uydu Yol haritası Arazi Hibrit Broşür Klavye kısayolları Harita Verileri Ma…" at bounding box center [1014, 335] width 536 height 473
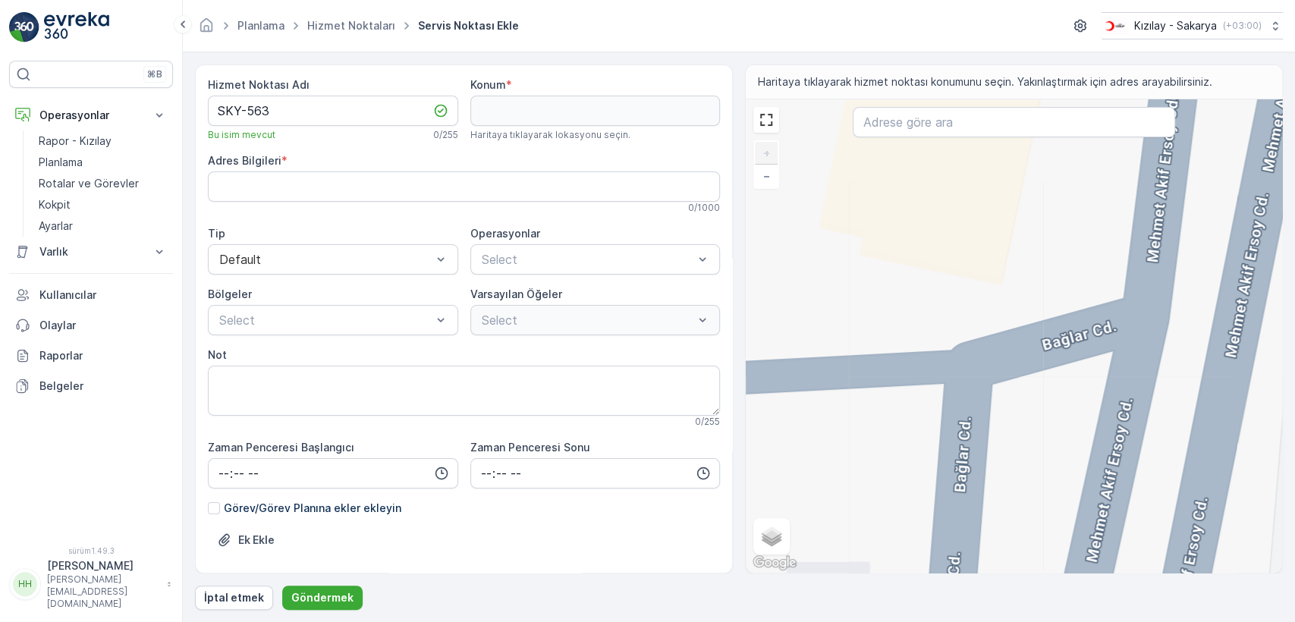
click at [973, 375] on div "+ − Uydu Yol haritası Arazi Hibrit Broşür Klavye kısayolları Harita Verileri Ma…" at bounding box center [1014, 335] width 536 height 473
type input "40.77716334118582,30.36368463443882"
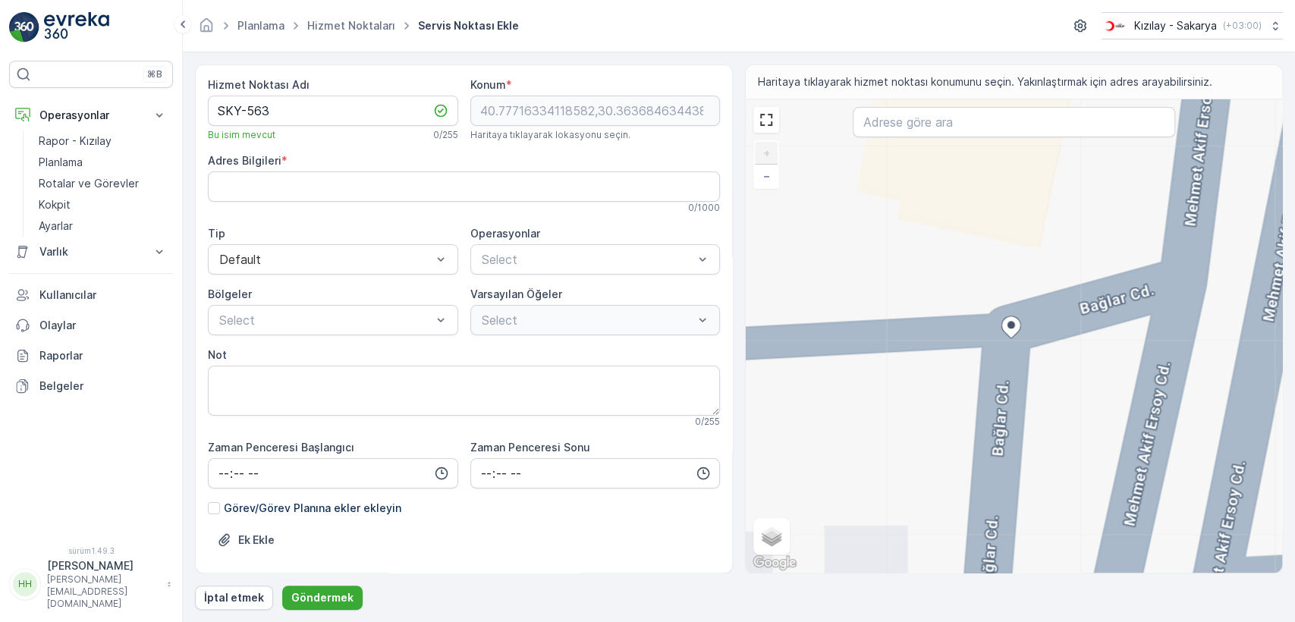
type Info "Arabacıalanı, [PERSON_NAME][STREET_ADDRESS]"
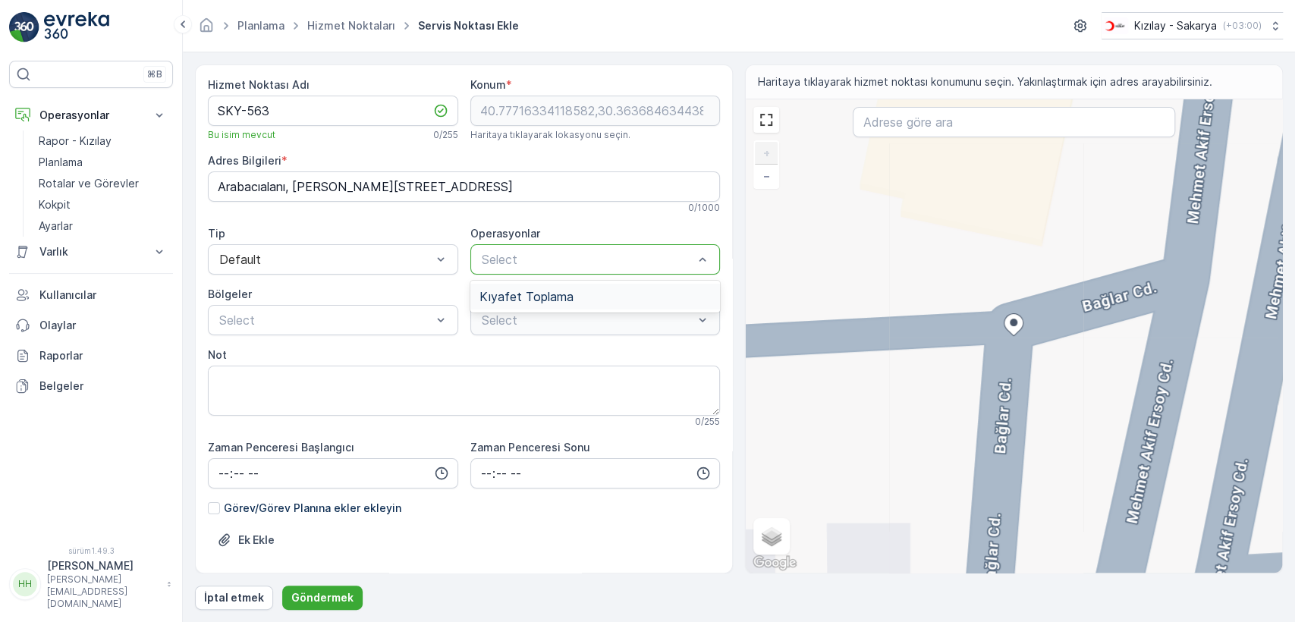
click at [521, 293] on span "Kıyafet Toplama" at bounding box center [527, 297] width 94 height 14
click at [512, 379] on p "Çuval" at bounding box center [510, 378] width 30 height 15
click at [297, 305] on div "Select" at bounding box center [333, 320] width 250 height 30
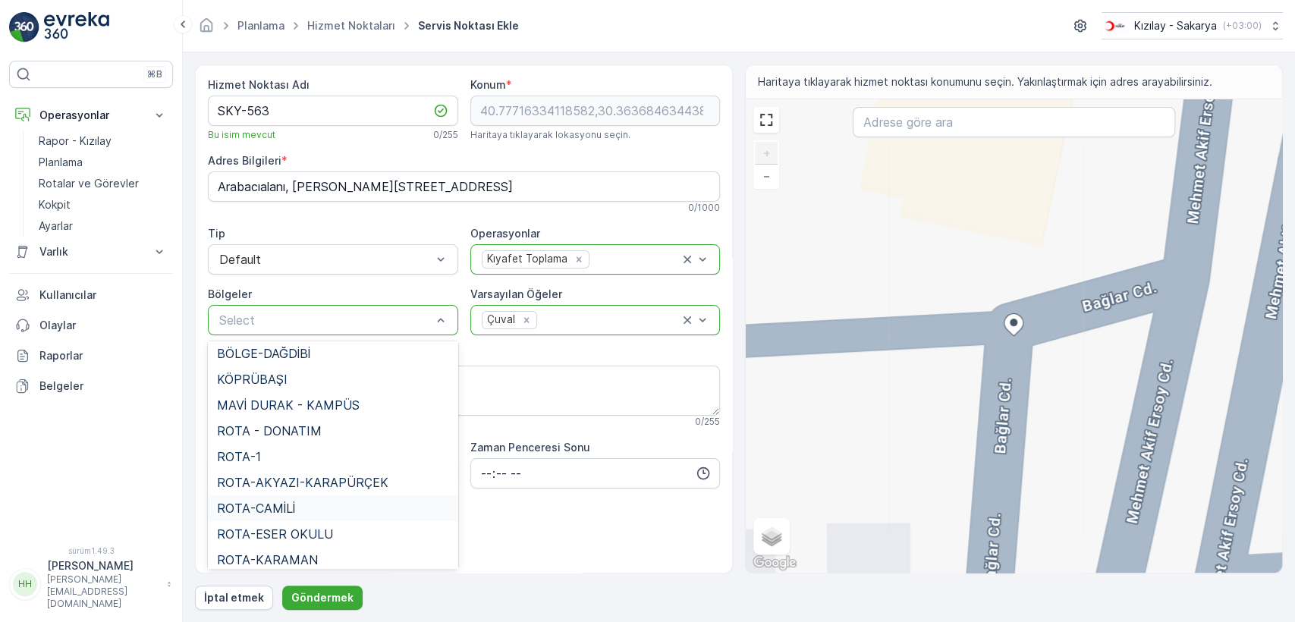
scroll to position [84, 0]
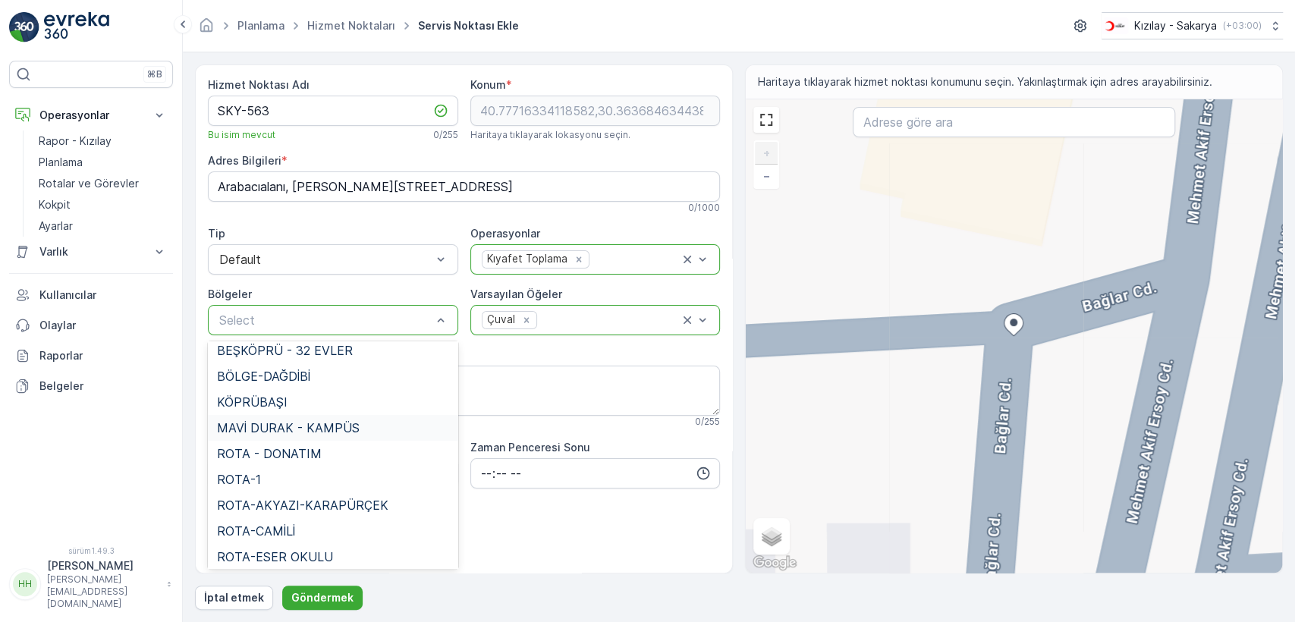
click at [318, 432] on span "MAVİ DURAK - KAMPÜS" at bounding box center [288, 428] width 143 height 14
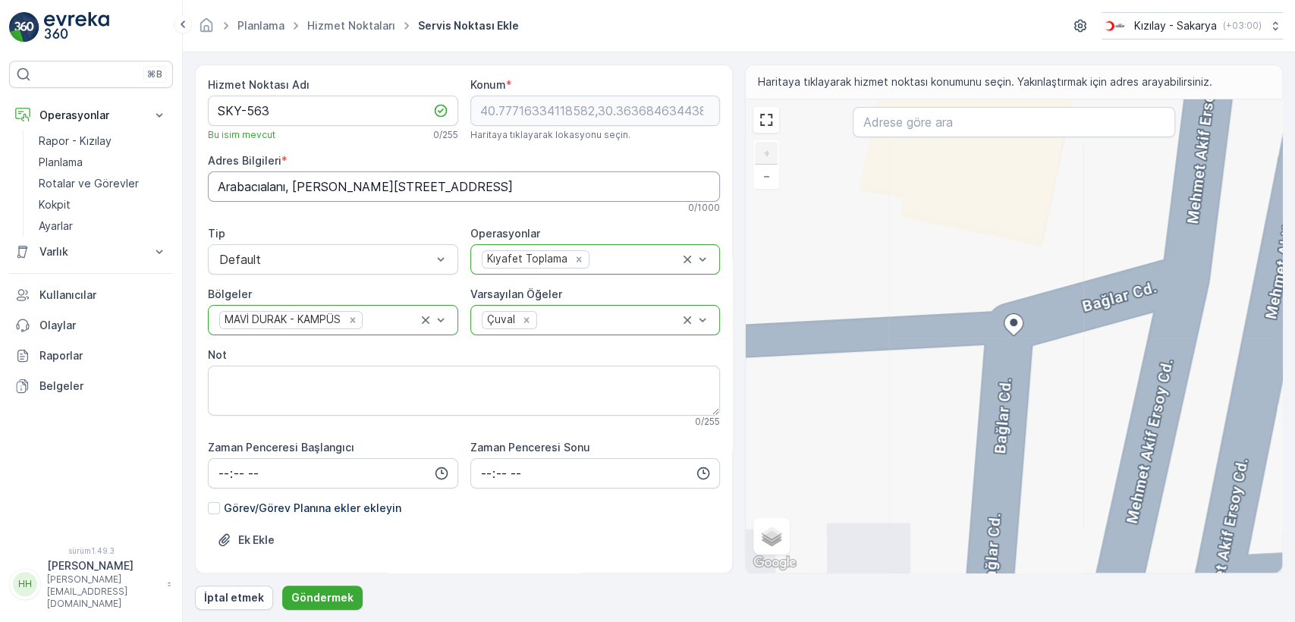
click at [416, 178] on Info "Arabacıalanı, [PERSON_NAME][STREET_ADDRESS]" at bounding box center [464, 186] width 512 height 30
click at [318, 599] on font "Göndermek" at bounding box center [322, 597] width 62 height 13
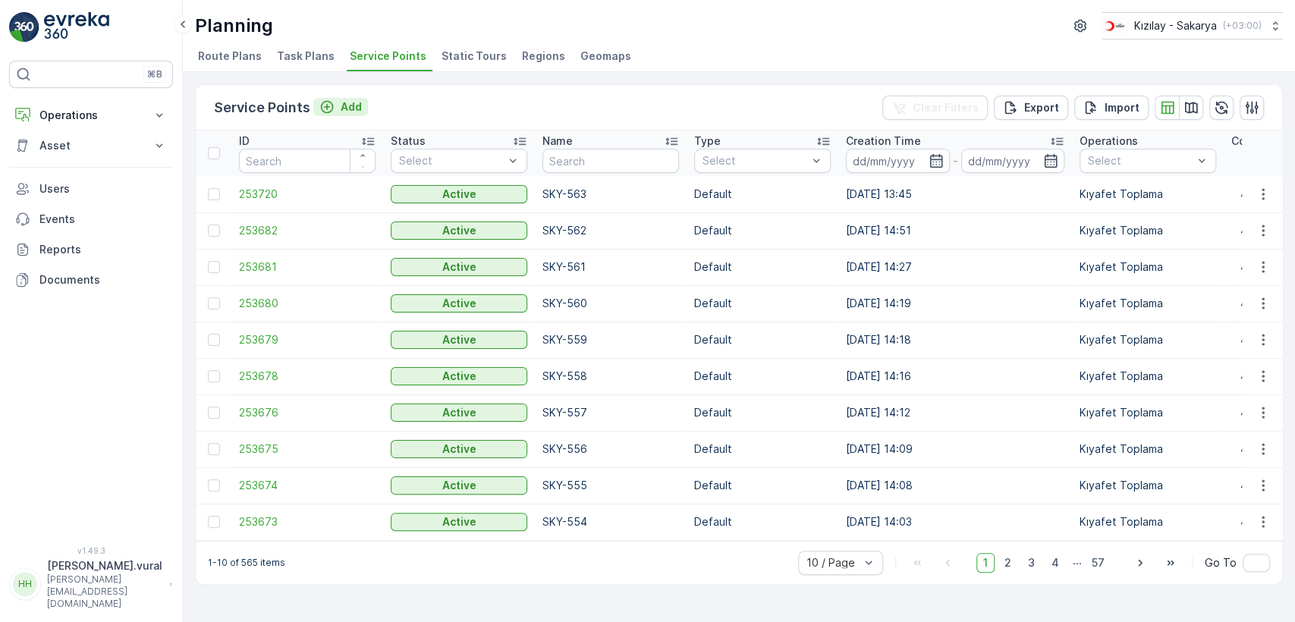
click at [346, 109] on p "Add" at bounding box center [351, 106] width 21 height 15
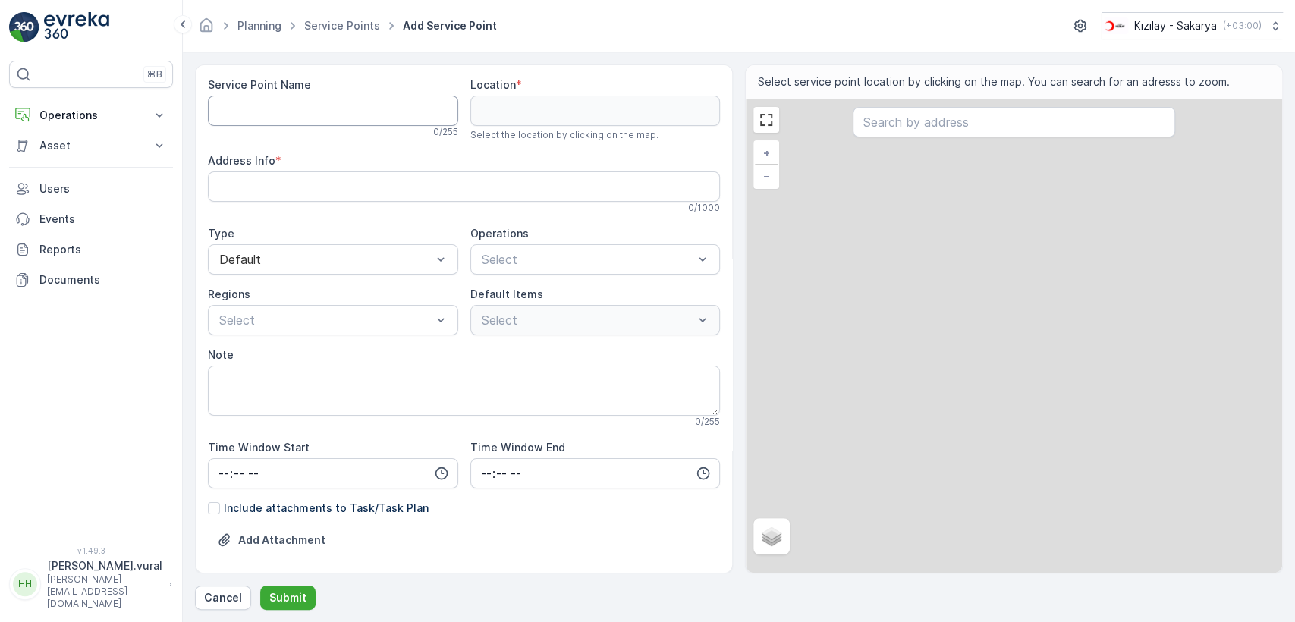
click at [346, 109] on Name "Service Point Name" at bounding box center [333, 111] width 250 height 30
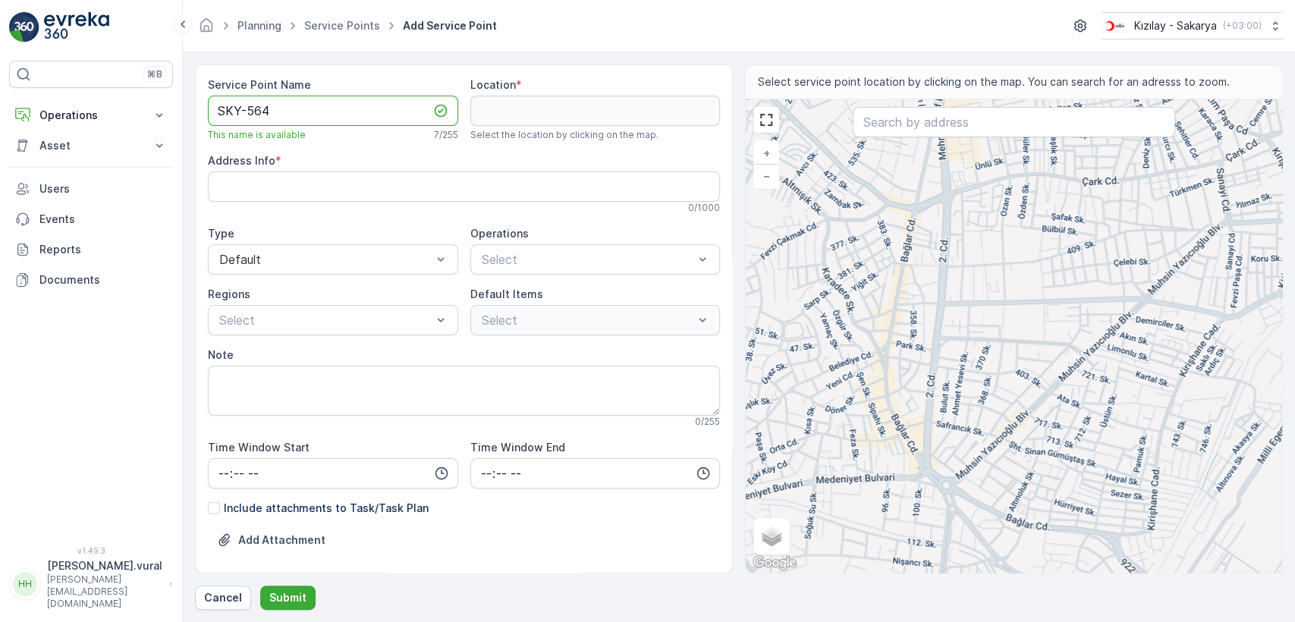
type Name "SKY-564"
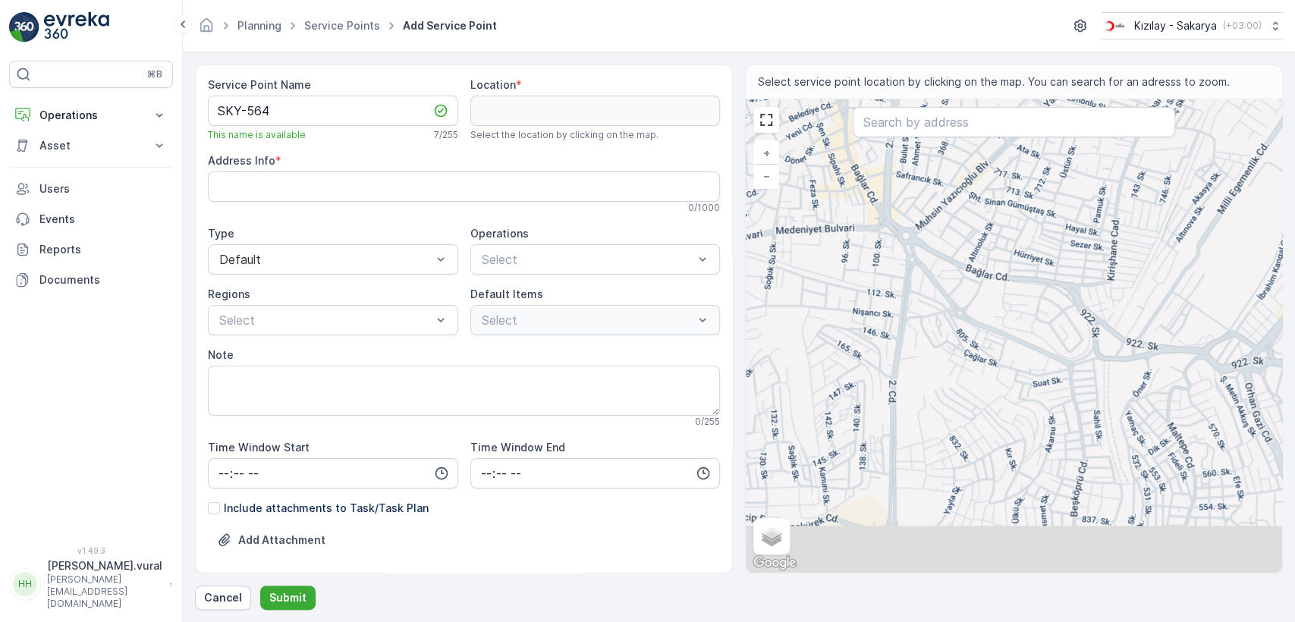
drag, startPoint x: 915, startPoint y: 453, endPoint x: 889, endPoint y: 267, distance: 187.7
click at [889, 267] on div "+ − Satellite Roadmap Terrain Hybrid Leaflet Keyboard shortcuts Map Data Map da…" at bounding box center [1014, 335] width 536 height 473
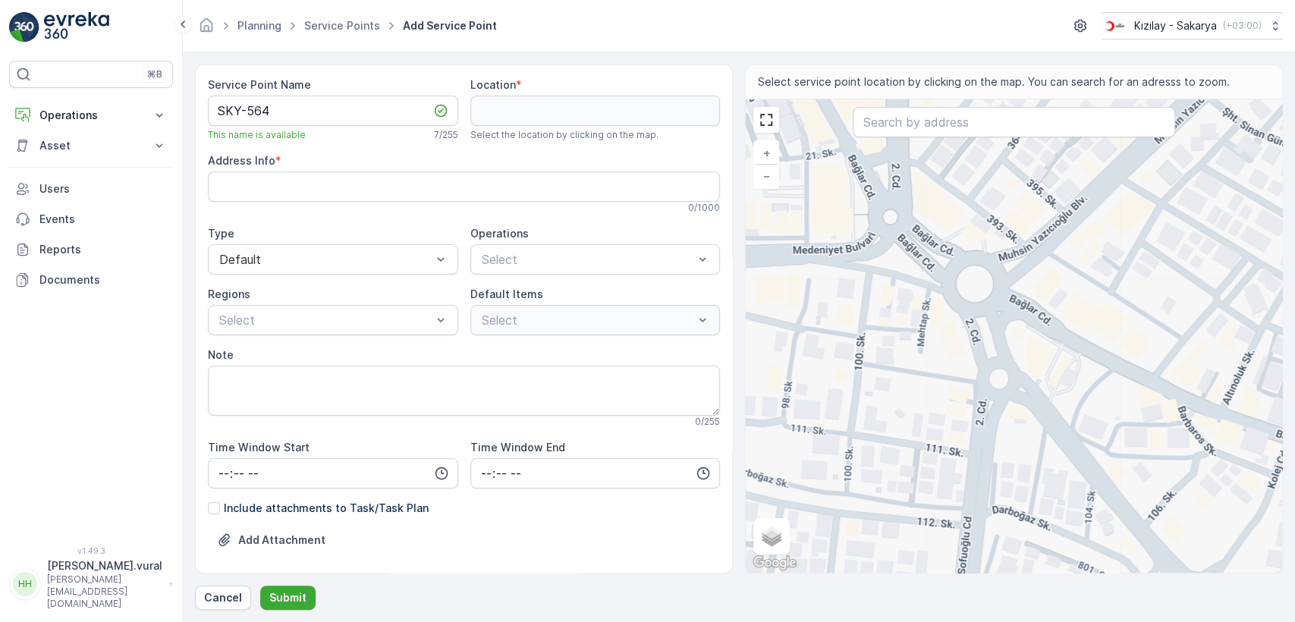
drag, startPoint x: 879, startPoint y: 248, endPoint x: 901, endPoint y: 474, distance: 227.1
click at [901, 476] on div "+ − Satellite Roadmap Terrain Hybrid Leaflet Keyboard shortcuts Map Data Map da…" at bounding box center [1014, 335] width 536 height 473
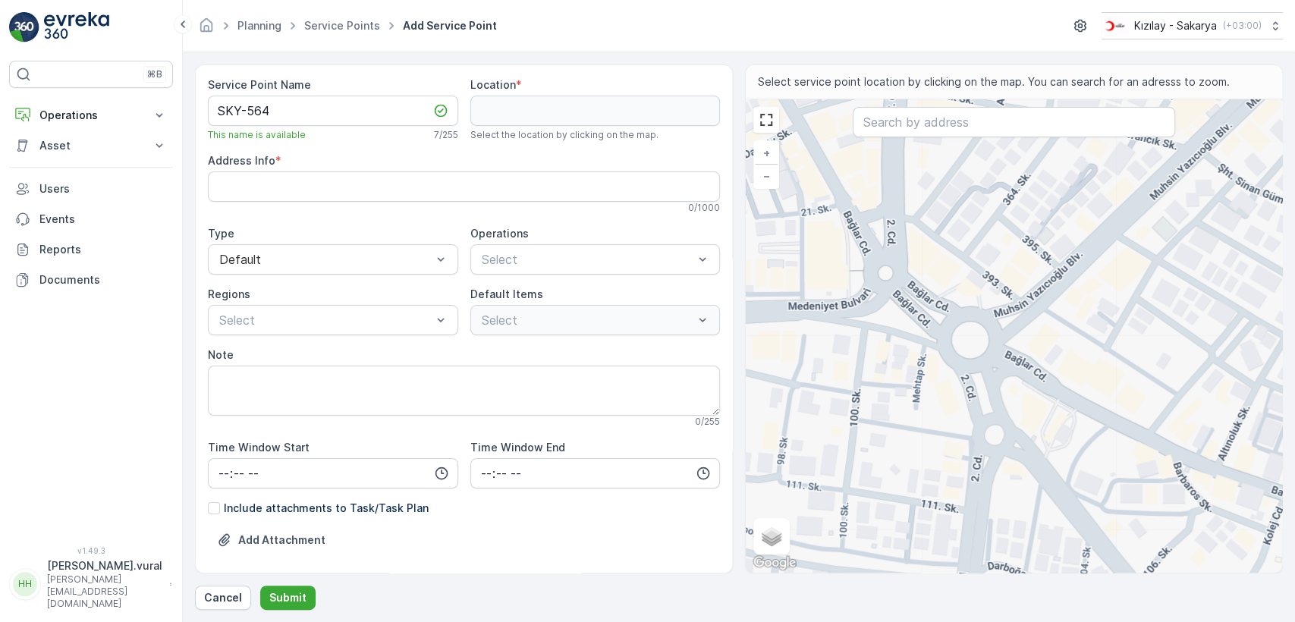
drag, startPoint x: 856, startPoint y: 294, endPoint x: 887, endPoint y: 420, distance: 130.5
click at [887, 420] on div "+ − Satellite Roadmap Terrain Hybrid Leaflet Keyboard shortcuts Map Data Map da…" at bounding box center [1014, 335] width 536 height 473
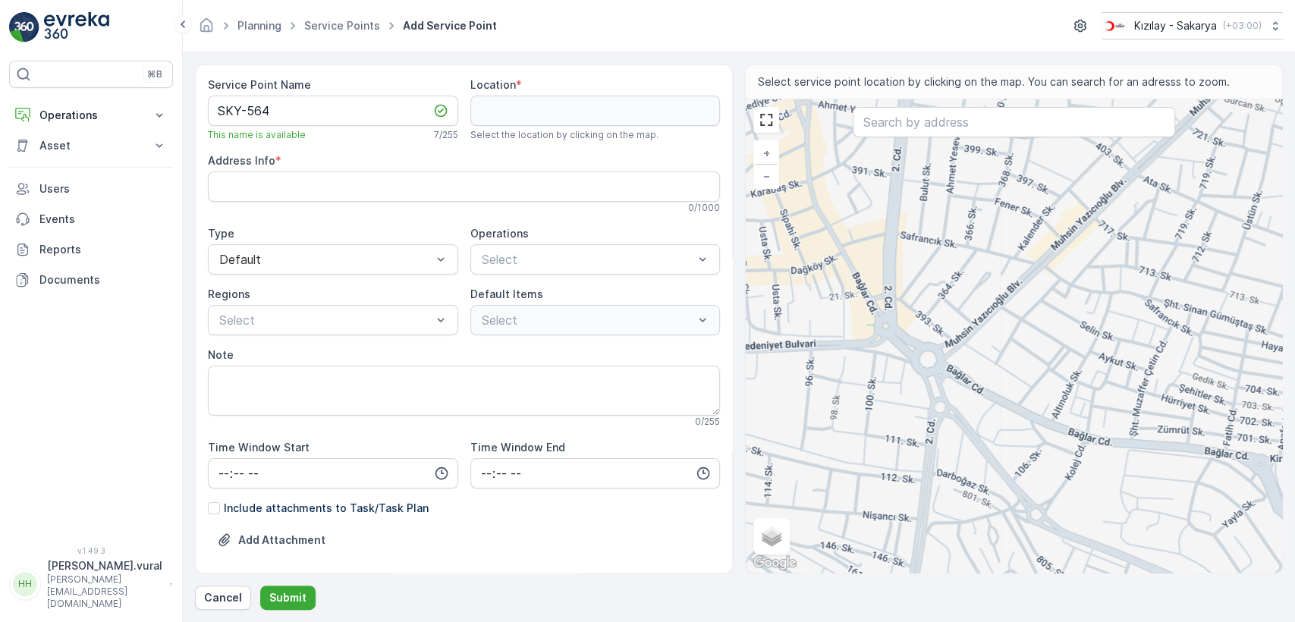
drag, startPoint x: 851, startPoint y: 216, endPoint x: 880, endPoint y: 420, distance: 206.2
click at [880, 420] on div "+ − Satellite Roadmap Terrain Hybrid Leaflet Keyboard shortcuts Map Data Map da…" at bounding box center [1014, 335] width 536 height 473
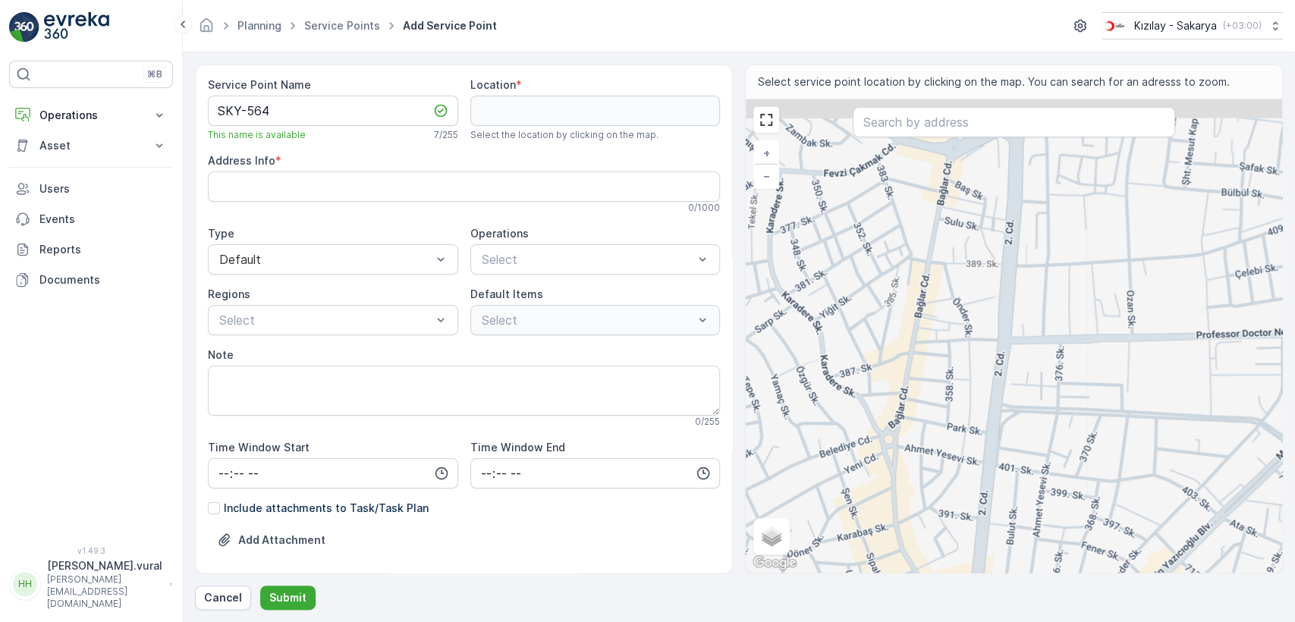
drag, startPoint x: 879, startPoint y: 347, endPoint x: 923, endPoint y: 448, distance: 109.8
click at [923, 448] on div "+ − Satellite Roadmap Terrain Hybrid Leaflet Keyboard shortcuts Map Data Map da…" at bounding box center [1014, 335] width 536 height 473
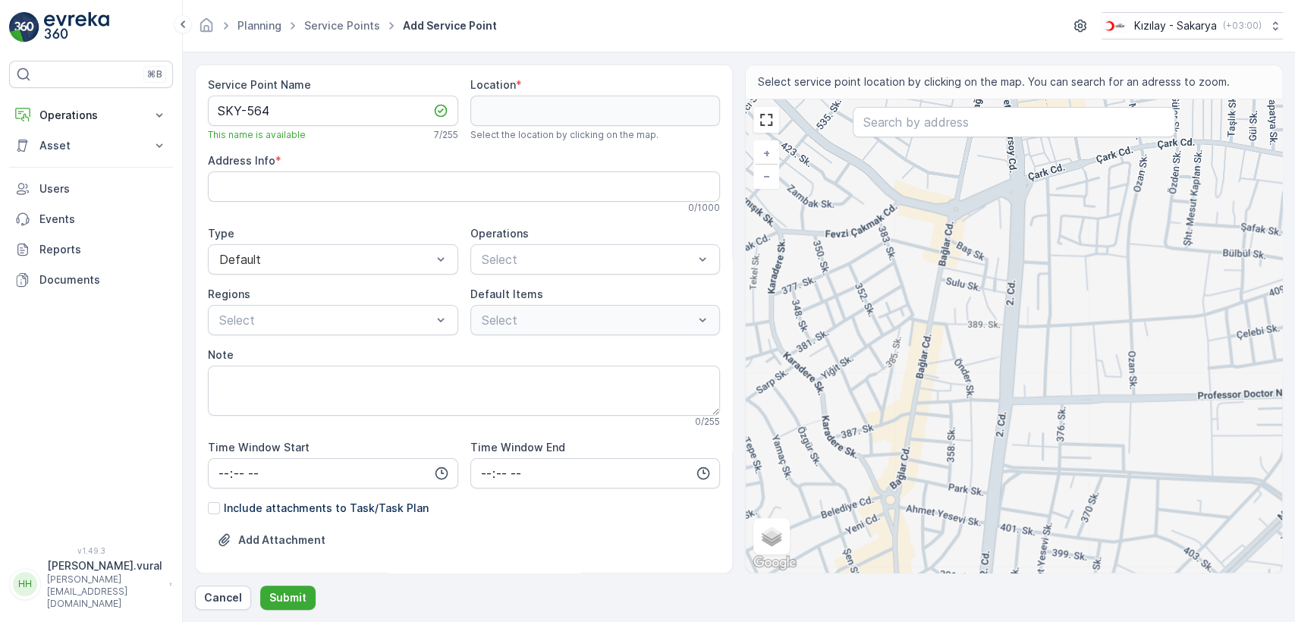
drag, startPoint x: 925, startPoint y: 322, endPoint x: 929, endPoint y: 441, distance: 118.4
click at [929, 441] on div "+ − Satellite Roadmap Terrain Hybrid Leaflet Keyboard shortcuts Map Data Map da…" at bounding box center [1014, 335] width 536 height 473
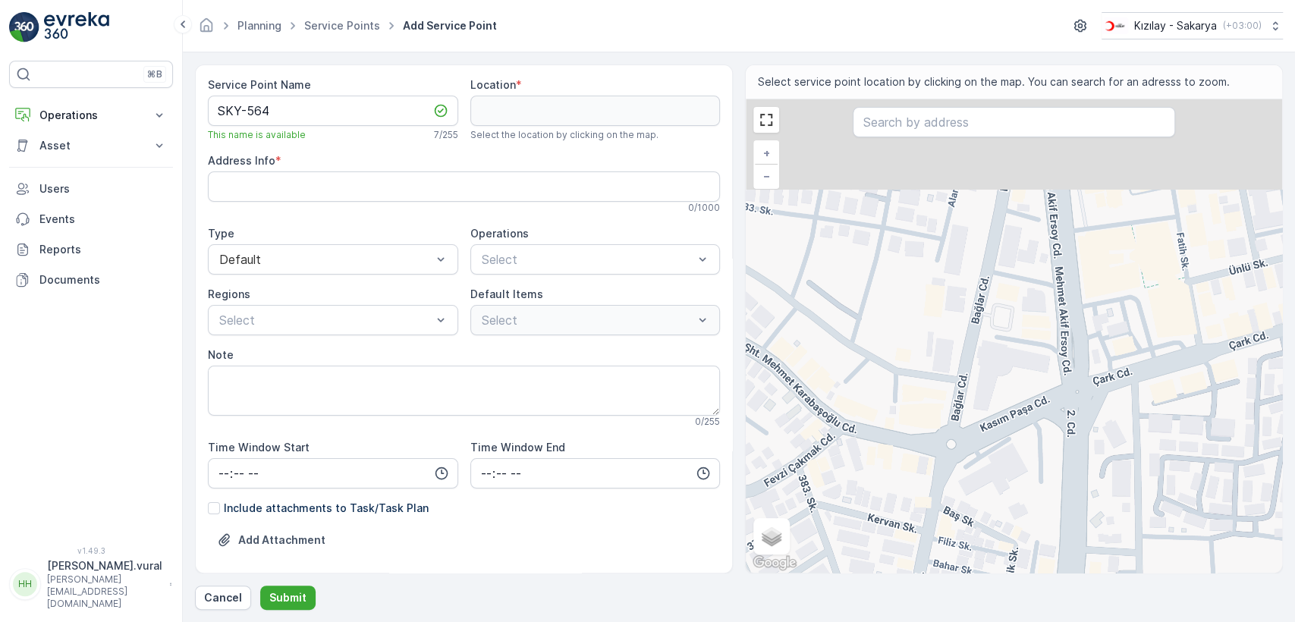
drag, startPoint x: 988, startPoint y: 259, endPoint x: 959, endPoint y: 388, distance: 132.9
click at [951, 420] on div "+ − Satellite Roadmap Terrain Hybrid Leaflet Keyboard shortcuts Map Data Map da…" at bounding box center [1014, 335] width 536 height 473
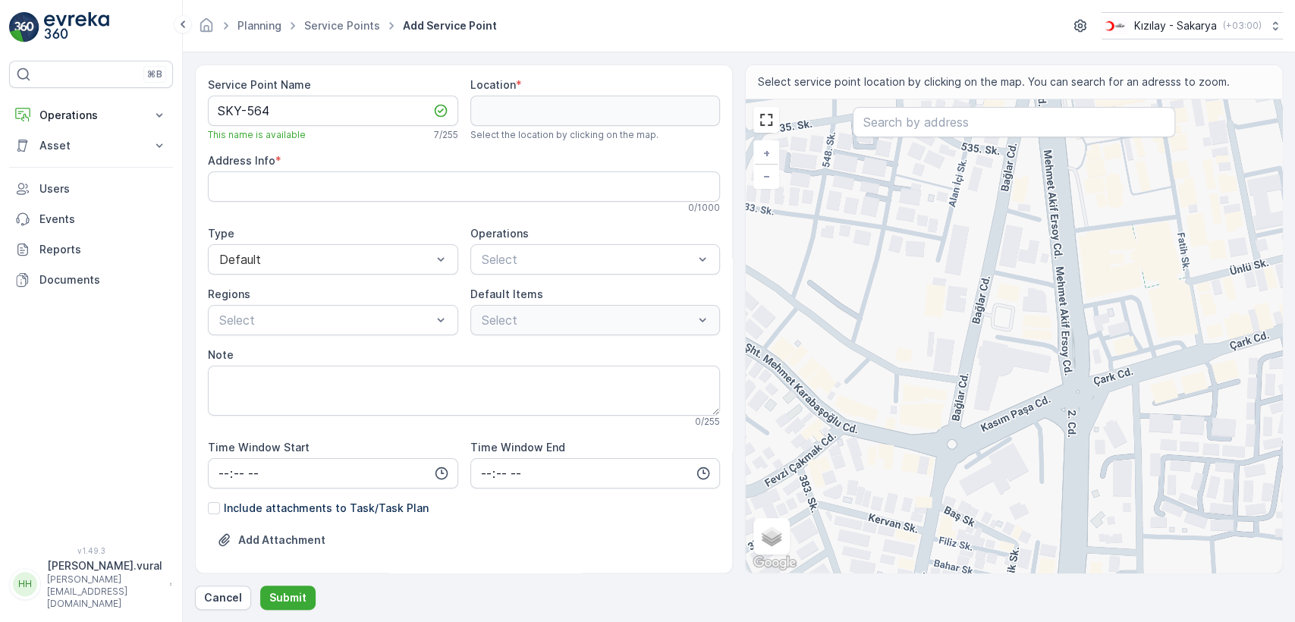
drag, startPoint x: 985, startPoint y: 272, endPoint x: 942, endPoint y: 426, distance: 160.5
click at [942, 426] on div "+ − Satellite Roadmap Terrain Hybrid Leaflet Keyboard shortcuts Map Data Map da…" at bounding box center [1014, 335] width 536 height 473
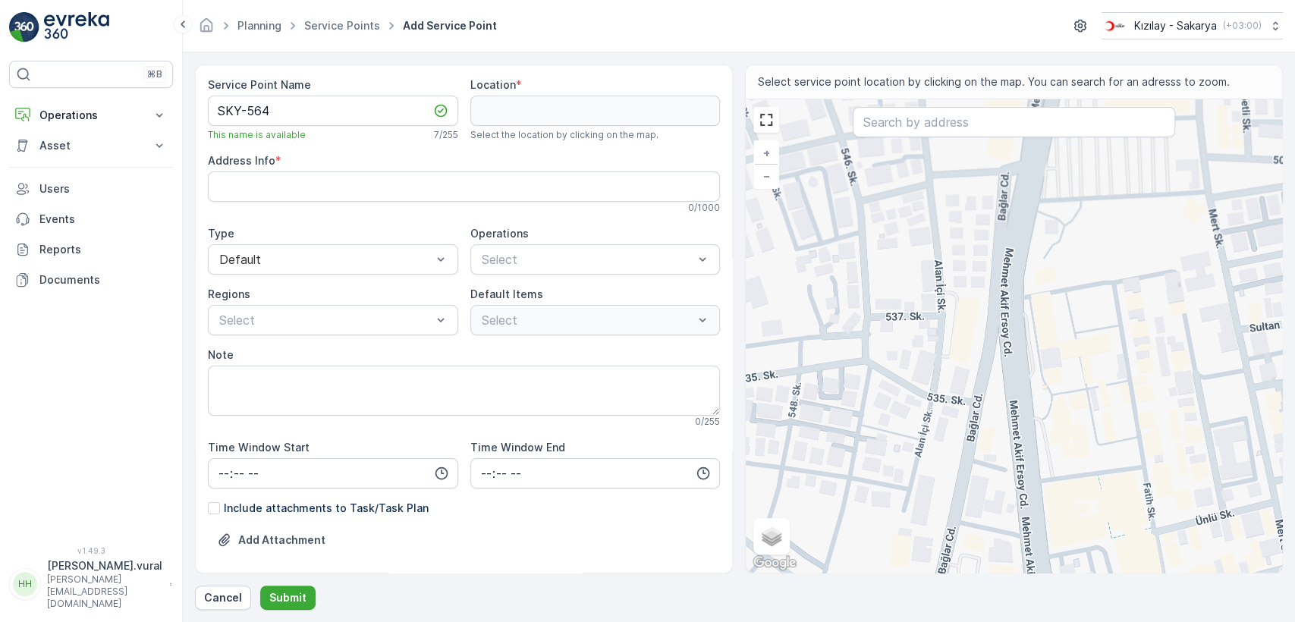
drag, startPoint x: 977, startPoint y: 335, endPoint x: 964, endPoint y: 388, distance: 53.7
click at [964, 388] on div "+ − Satellite Roadmap Terrain Hybrid Leaflet Keyboard shortcuts Map Data Map da…" at bounding box center [1014, 335] width 536 height 473
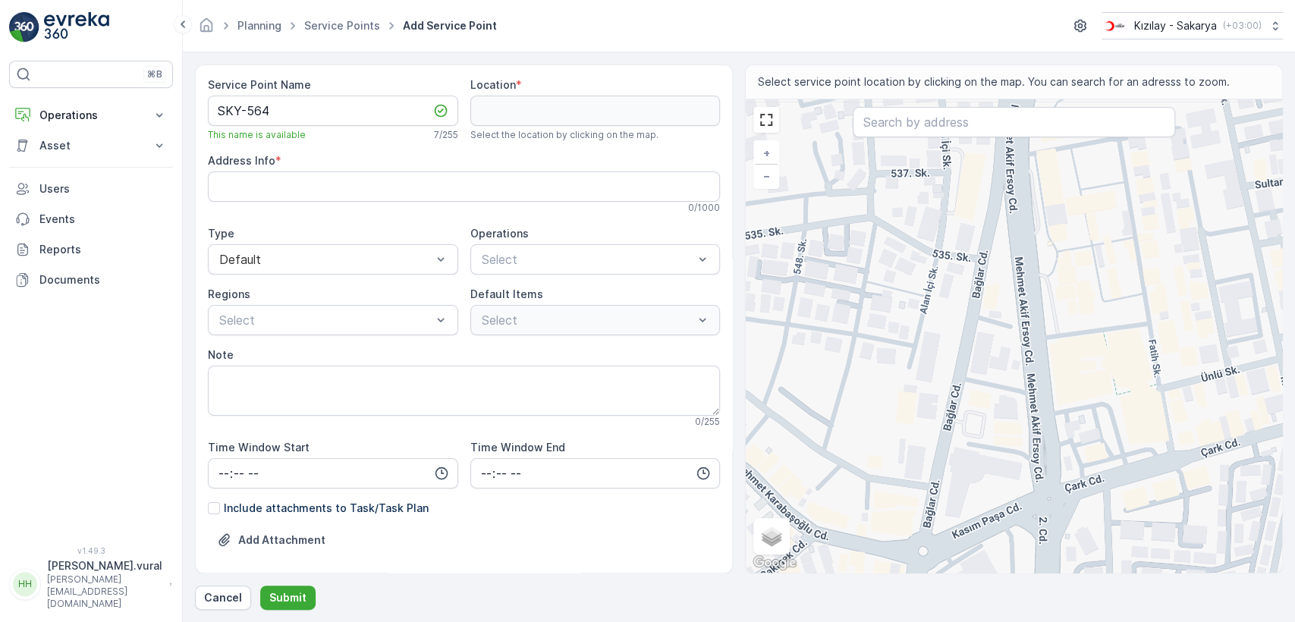
drag, startPoint x: 923, startPoint y: 391, endPoint x: 921, endPoint y: 217, distance: 173.8
click at [921, 217] on div "+ − Satellite Roadmap Terrain Hybrid Leaflet Keyboard shortcuts Map Data Map da…" at bounding box center [1014, 335] width 536 height 473
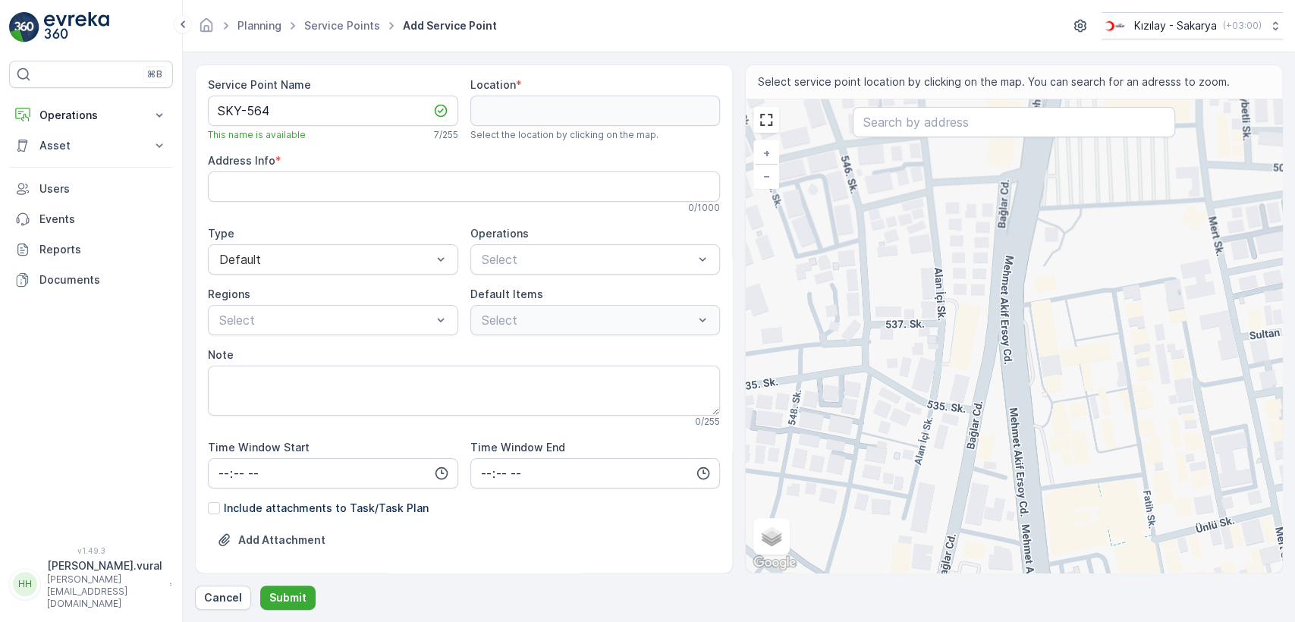
drag, startPoint x: 914, startPoint y: 220, endPoint x: 911, endPoint y: 401, distance: 180.6
click at [911, 401] on div "+ − Satellite Roadmap Terrain Hybrid Leaflet Keyboard shortcuts Map Data Map da…" at bounding box center [1014, 335] width 536 height 473
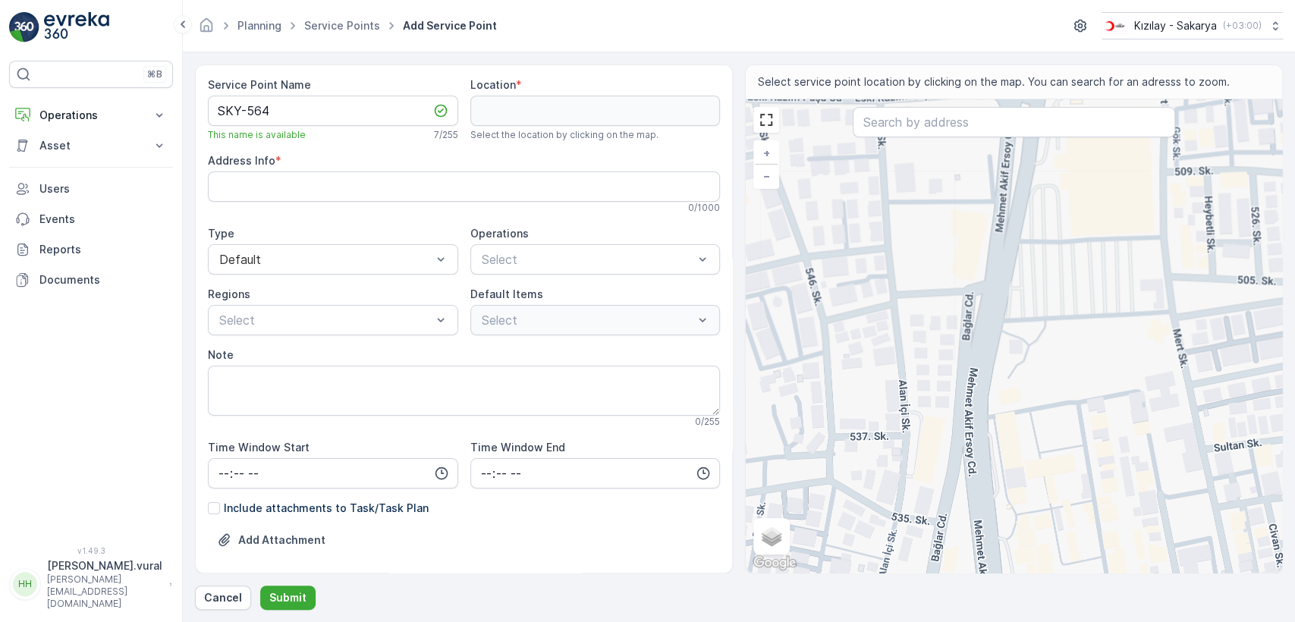
drag, startPoint x: 939, startPoint y: 255, endPoint x: 914, endPoint y: 322, distance: 72.0
click at [914, 322] on div "+ − Satellite Roadmap Terrain Hybrid Leaflet Keyboard shortcuts Map Data Map da…" at bounding box center [1014, 335] width 536 height 473
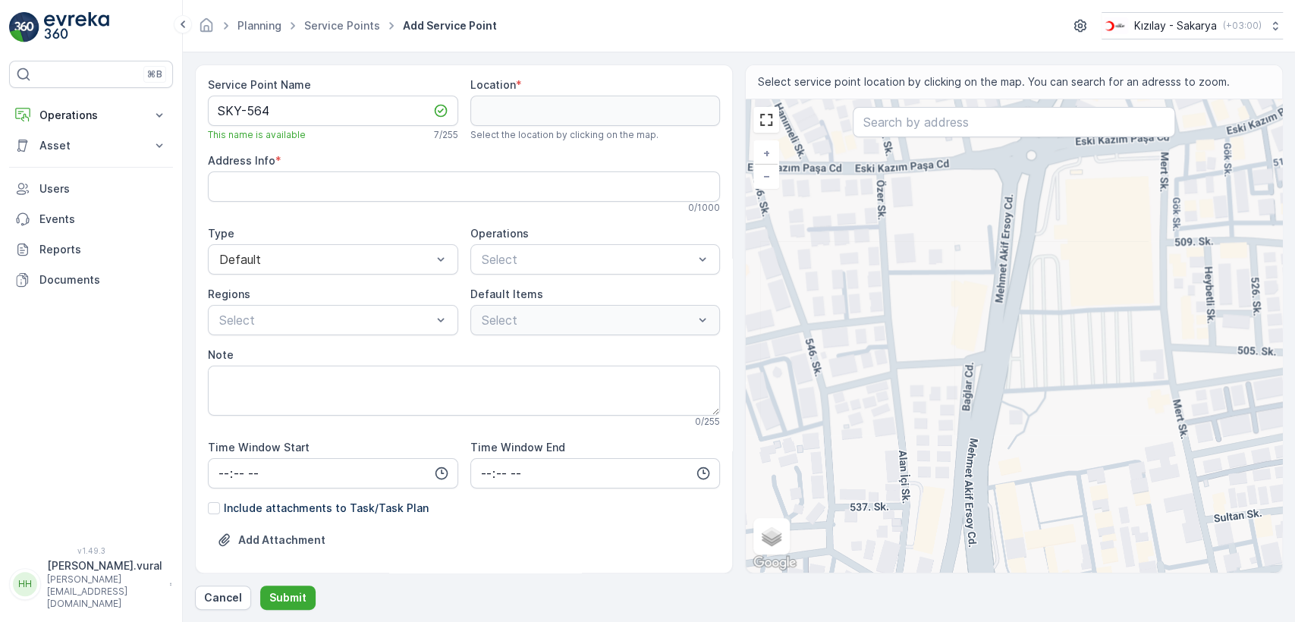
click at [945, 304] on div "+ − Satellite Roadmap Terrain Hybrid Leaflet Keyboard shortcuts Map Data Map da…" at bounding box center [1014, 335] width 536 height 473
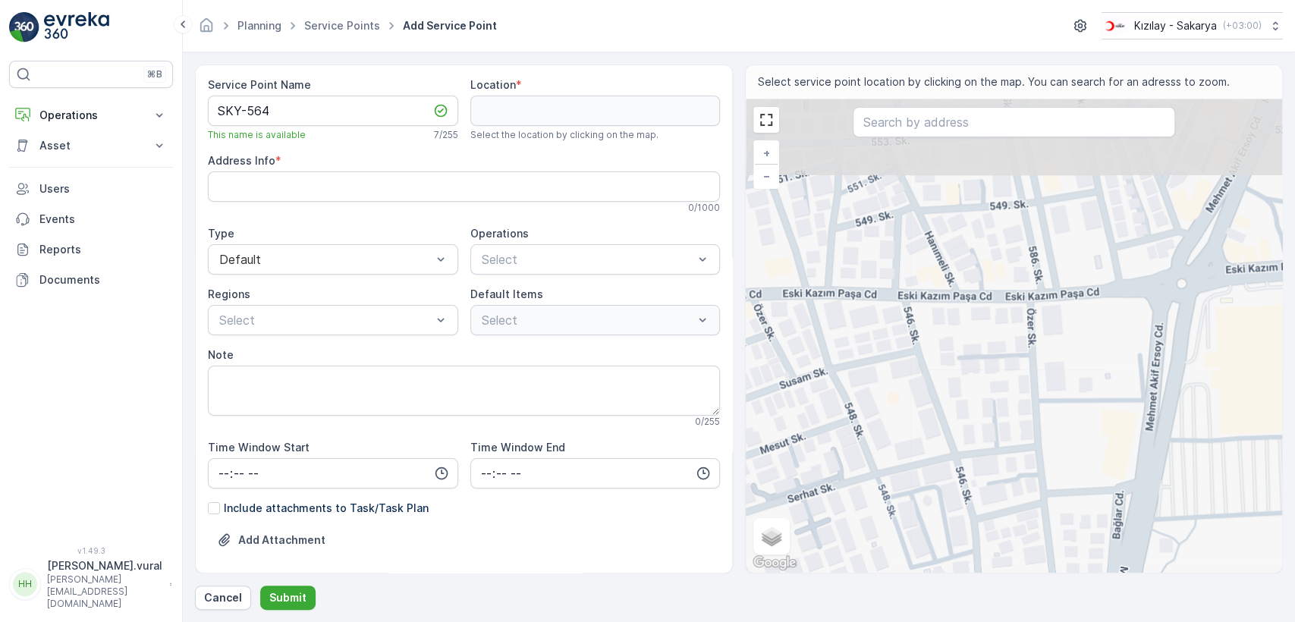
drag, startPoint x: 795, startPoint y: 287, endPoint x: 941, endPoint y: 412, distance: 192.1
click at [941, 412] on div "+ − Satellite Roadmap Terrain Hybrid Leaflet Keyboard shortcuts Map Data Map da…" at bounding box center [1014, 335] width 536 height 473
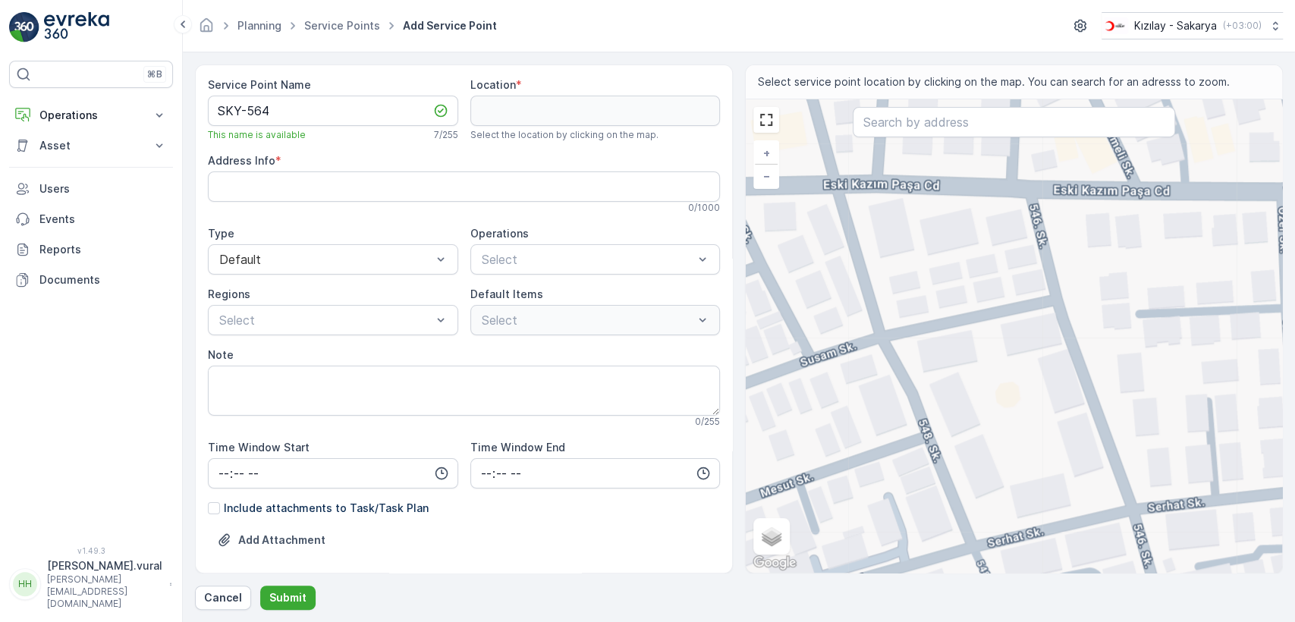
drag, startPoint x: 874, startPoint y: 390, endPoint x: 830, endPoint y: 379, distance: 45.3
click at [830, 379] on div "+ − Satellite Roadmap Terrain Hybrid Leaflet Keyboard shortcuts Map Data Map da…" at bounding box center [1014, 335] width 536 height 473
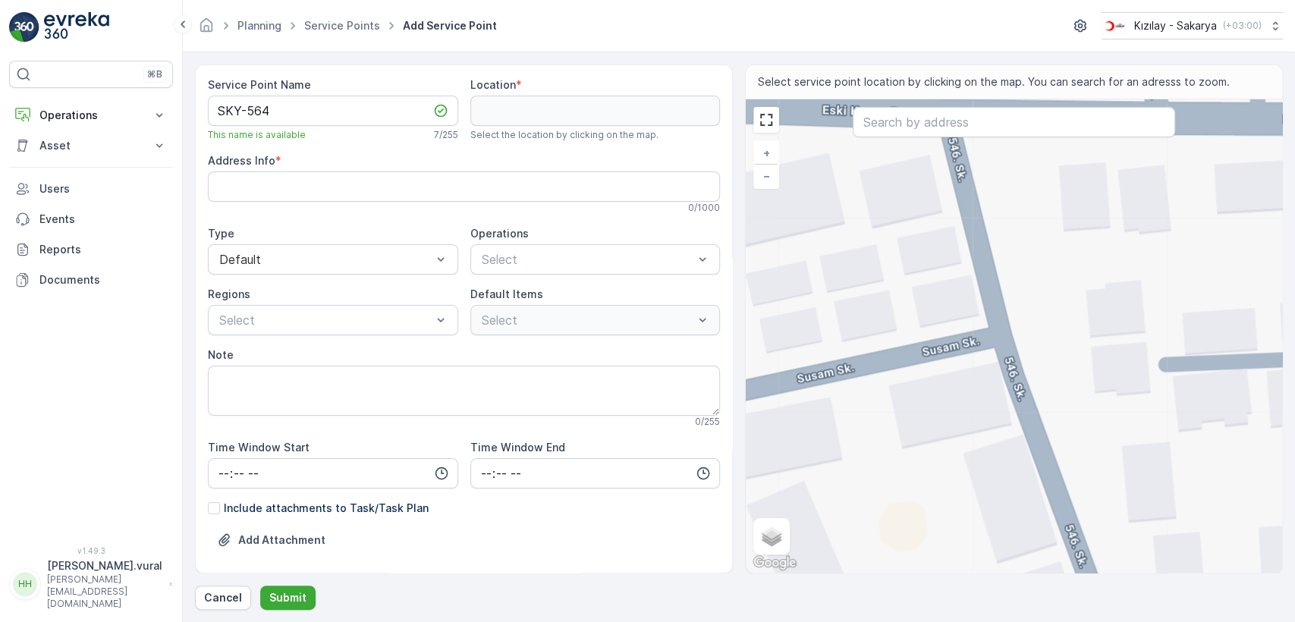
drag, startPoint x: 935, startPoint y: 341, endPoint x: 949, endPoint y: 390, distance: 50.7
click at [949, 390] on div "+ − Satellite Roadmap Terrain Hybrid Leaflet Keyboard shortcuts Map Data Map da…" at bounding box center [1014, 335] width 536 height 473
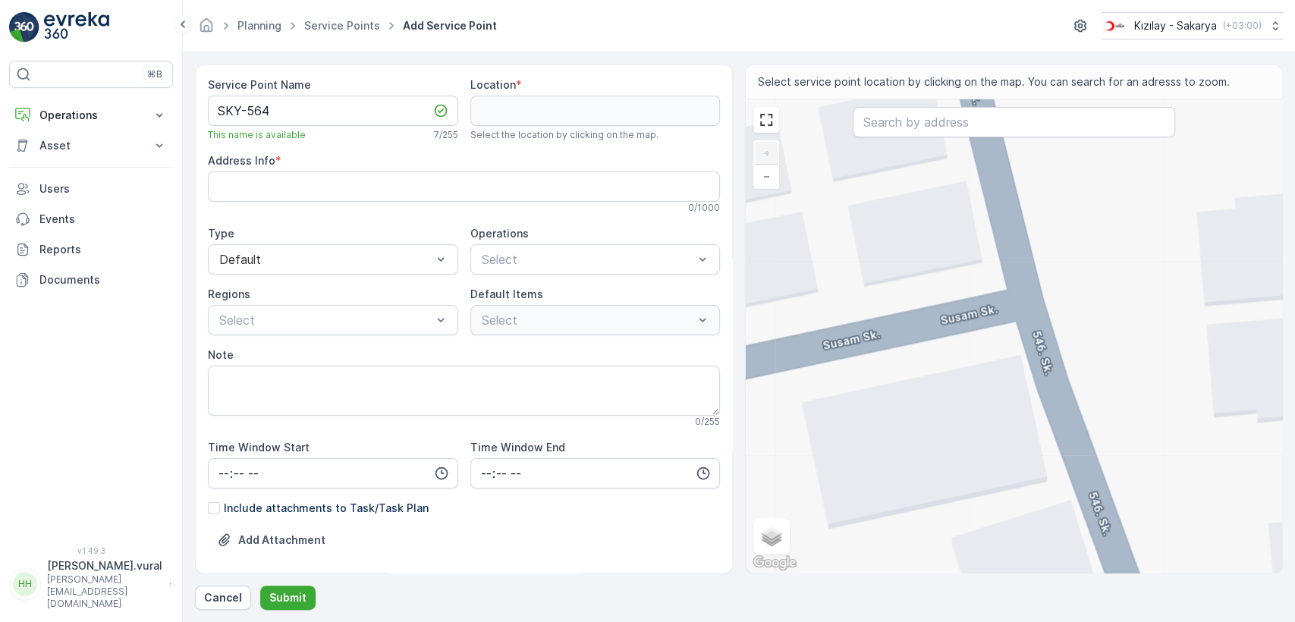
click at [1021, 313] on div "+ − Satellite Roadmap Terrain Hybrid Leaflet Keyboard shortcuts Map Data Map da…" at bounding box center [1014, 335] width 536 height 473
type input "40.77865235113499,30.360807989395248"
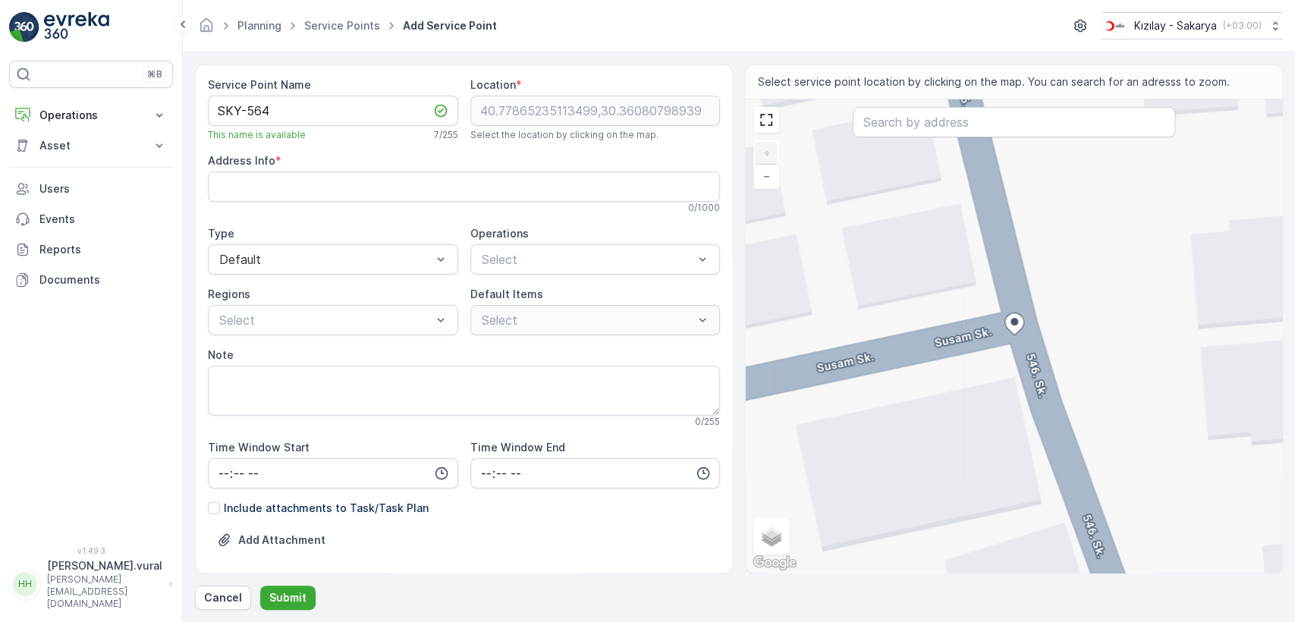
type Info "Arabacıalanı, Susam Sk. No:28, 54050 Serdivan/Sakarya, Türkiye"
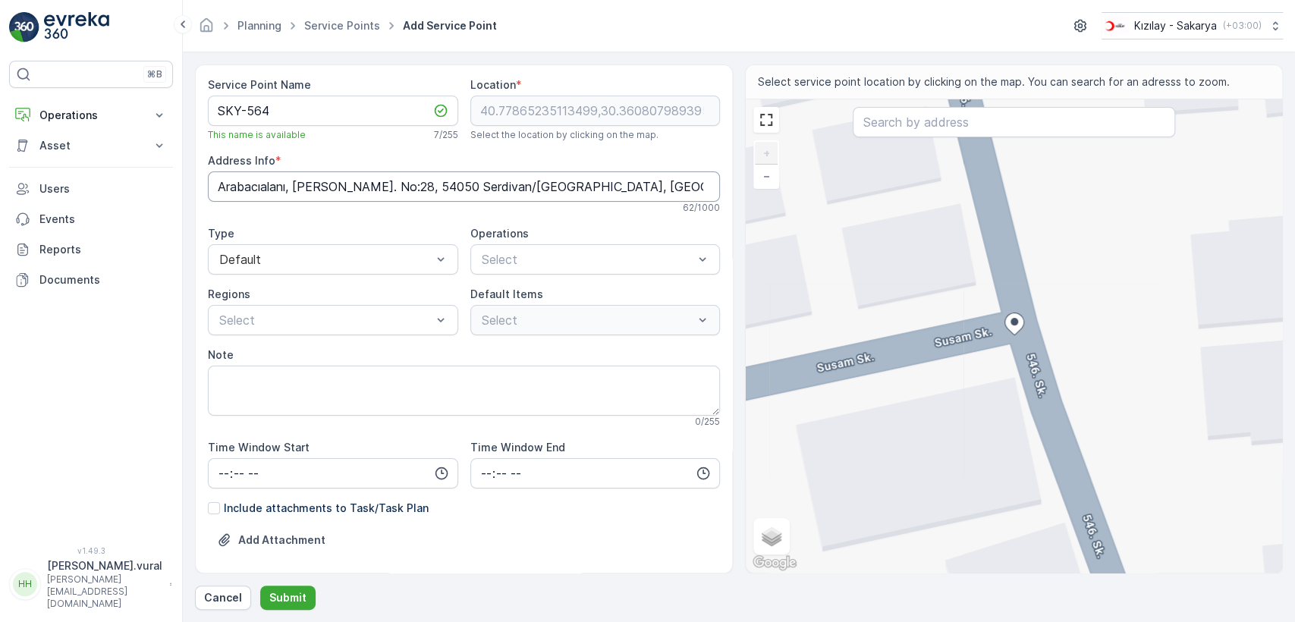
click at [374, 189] on Info "Arabacıalanı, Susam Sk. No:28, 54050 Serdivan/Sakarya, Türkiye" at bounding box center [464, 186] width 512 height 30
drag, startPoint x: 376, startPoint y: 187, endPoint x: 386, endPoint y: 185, distance: 10.1
drag, startPoint x: 386, startPoint y: 185, endPoint x: 354, endPoint y: 191, distance: 32.4
click at [354, 191] on Info "Arabacıalanı, Susam Sk. No:28, 54050 Serdivan/Sakarya, Türkiye" at bounding box center [464, 186] width 512 height 30
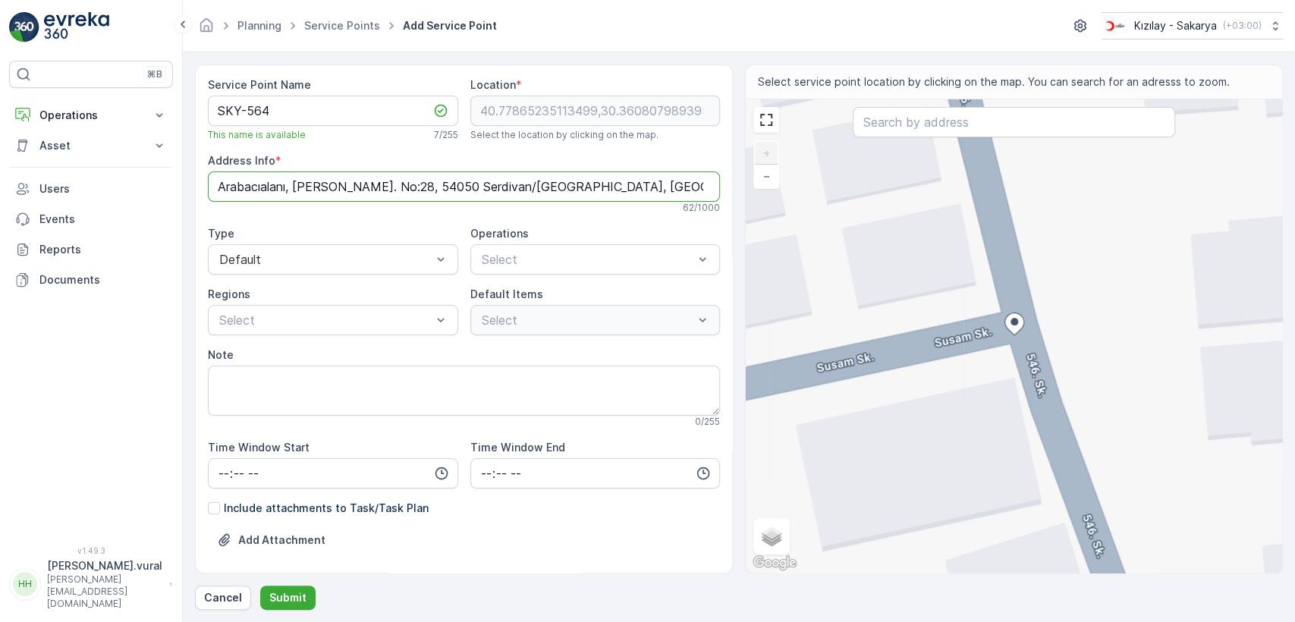
click at [354, 191] on Info "Arabacıalanı, Susam Sk. No:28, 54050 Serdivan/Sakarya, Türkiye" at bounding box center [464, 186] width 512 height 30
click at [525, 285] on div "Kıyafet Toplama" at bounding box center [595, 297] width 250 height 26
click at [488, 373] on div at bounding box center [486, 379] width 12 height 12
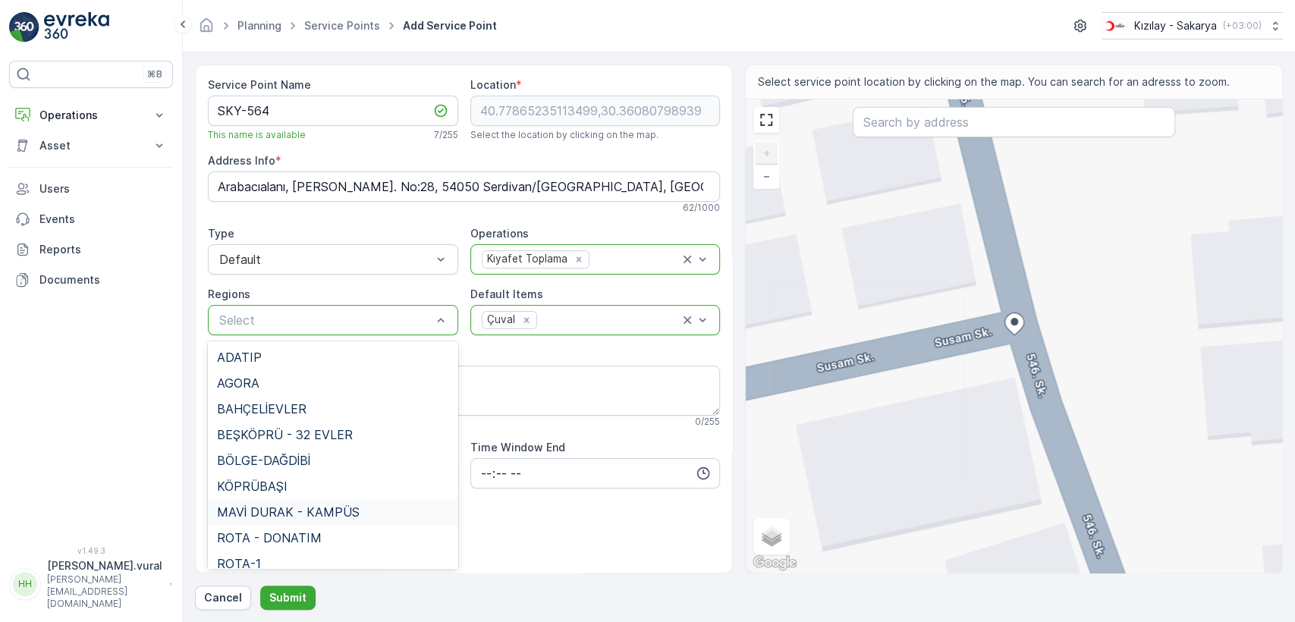
click at [279, 508] on span "MAVİ DURAK - KAMPÜS" at bounding box center [288, 512] width 143 height 14
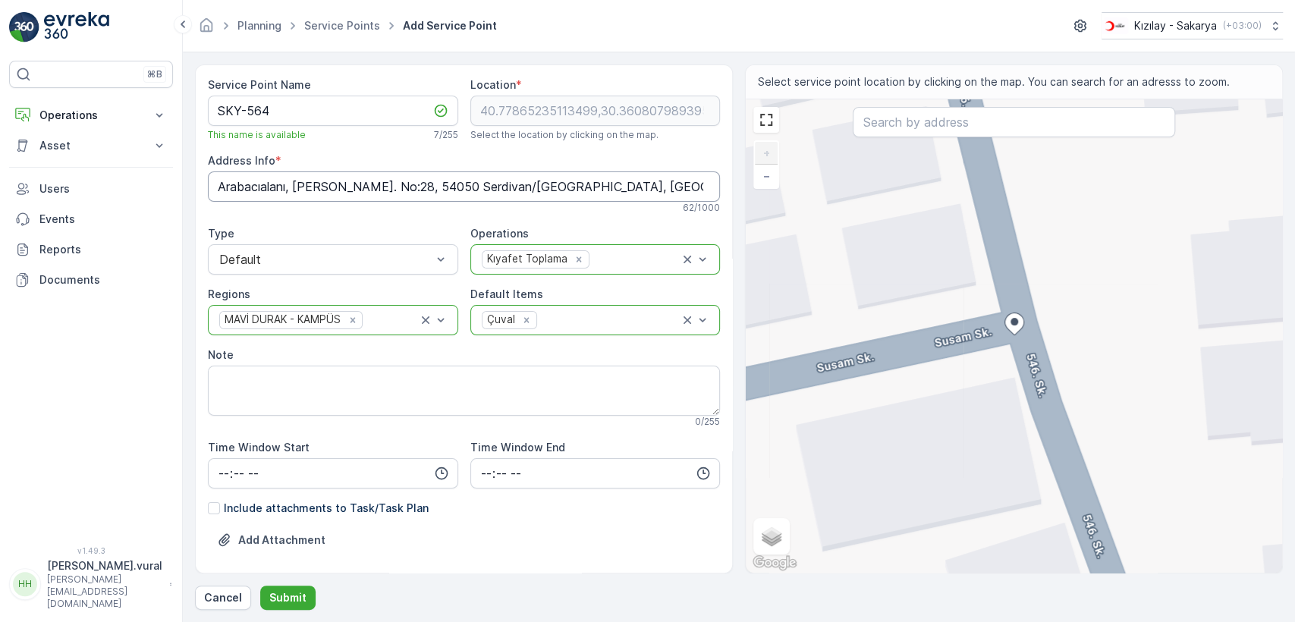
click at [461, 193] on Info "Arabacıalanı, Susam Sk. No:28, 54050 Serdivan/Sakarya, Türkiye" at bounding box center [464, 186] width 512 height 30
click at [291, 596] on p "Submit" at bounding box center [287, 597] width 37 height 15
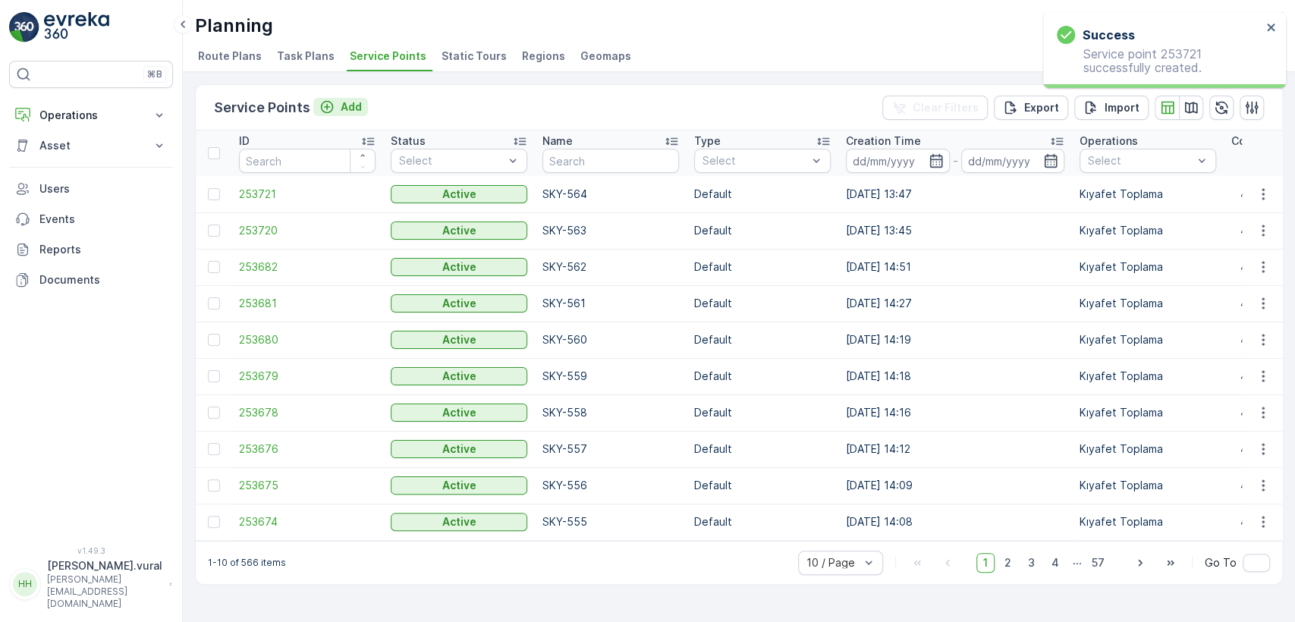
click at [334, 105] on div "Add" at bounding box center [340, 106] width 42 height 15
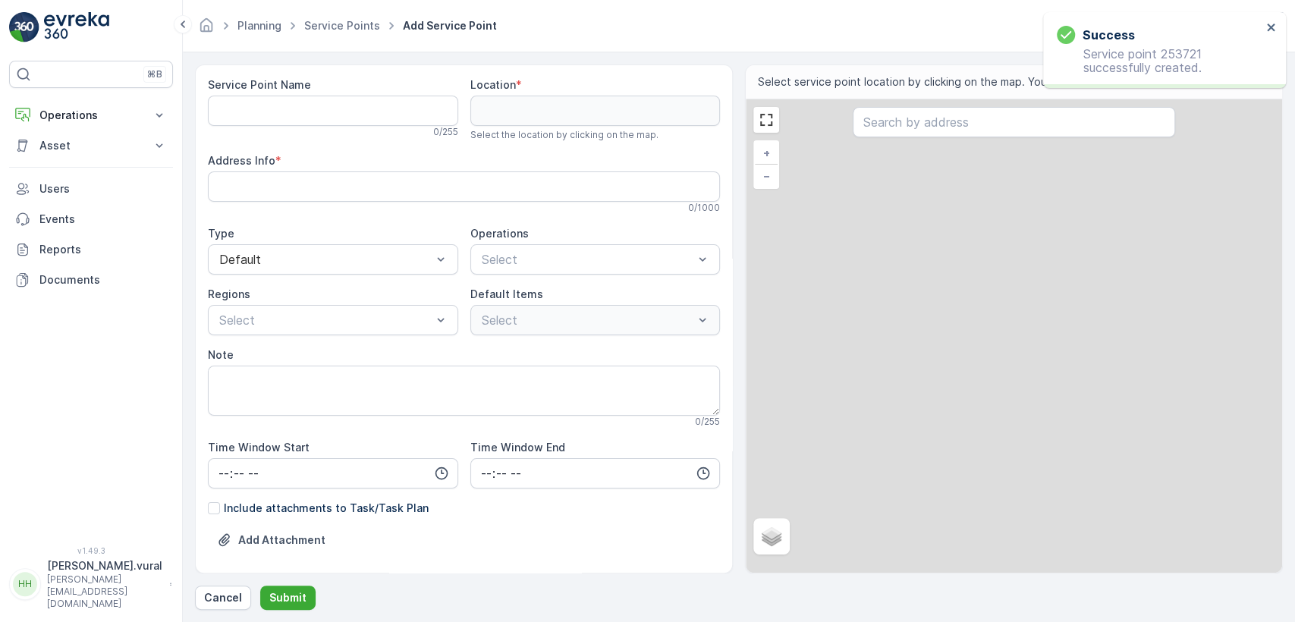
click at [324, 127] on div "0 / 255" at bounding box center [333, 132] width 250 height 12
click at [322, 111] on Name "Service Point Name" at bounding box center [333, 111] width 250 height 30
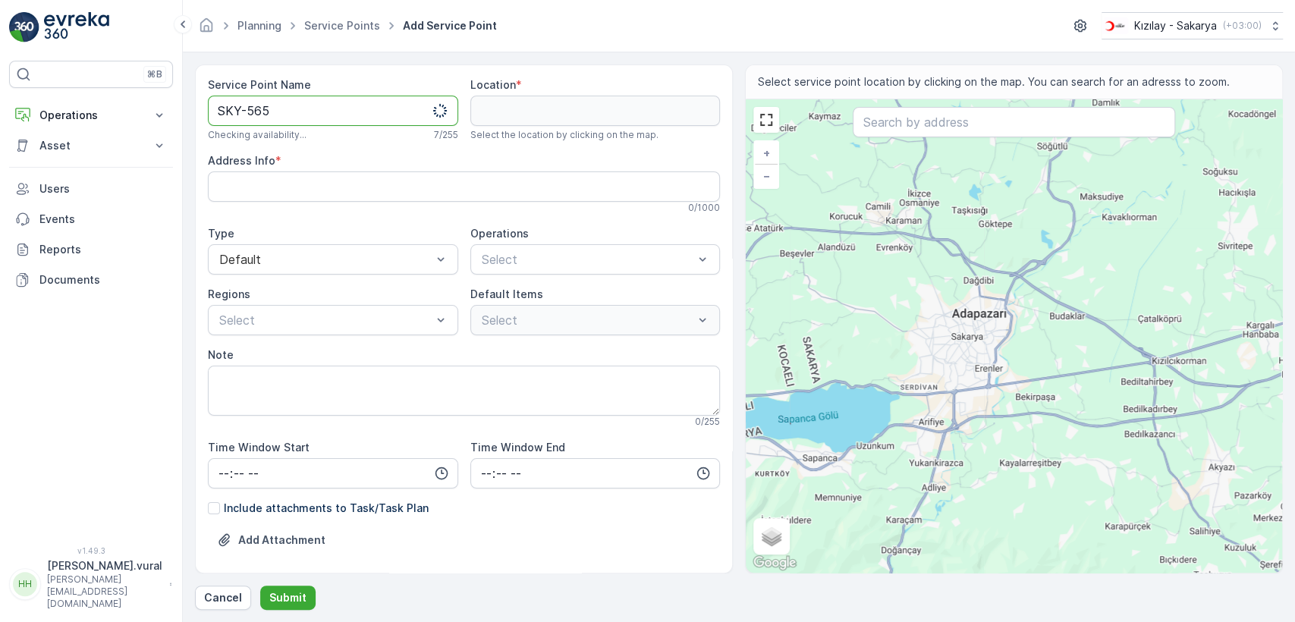
type Name "SKY-565"
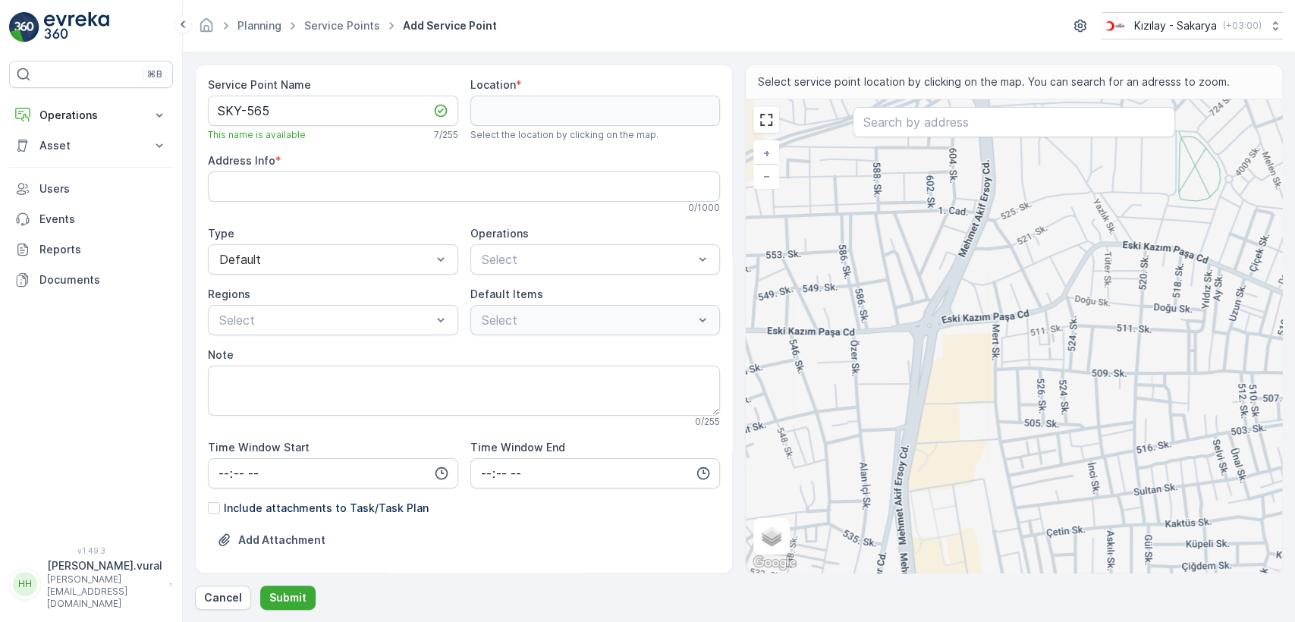
drag, startPoint x: 914, startPoint y: 241, endPoint x: 873, endPoint y: 515, distance: 277.8
click at [873, 515] on div "+ − Satellite Roadmap Terrain Hybrid Leaflet Keyboard shortcuts Map Data Map da…" at bounding box center [1014, 335] width 536 height 473
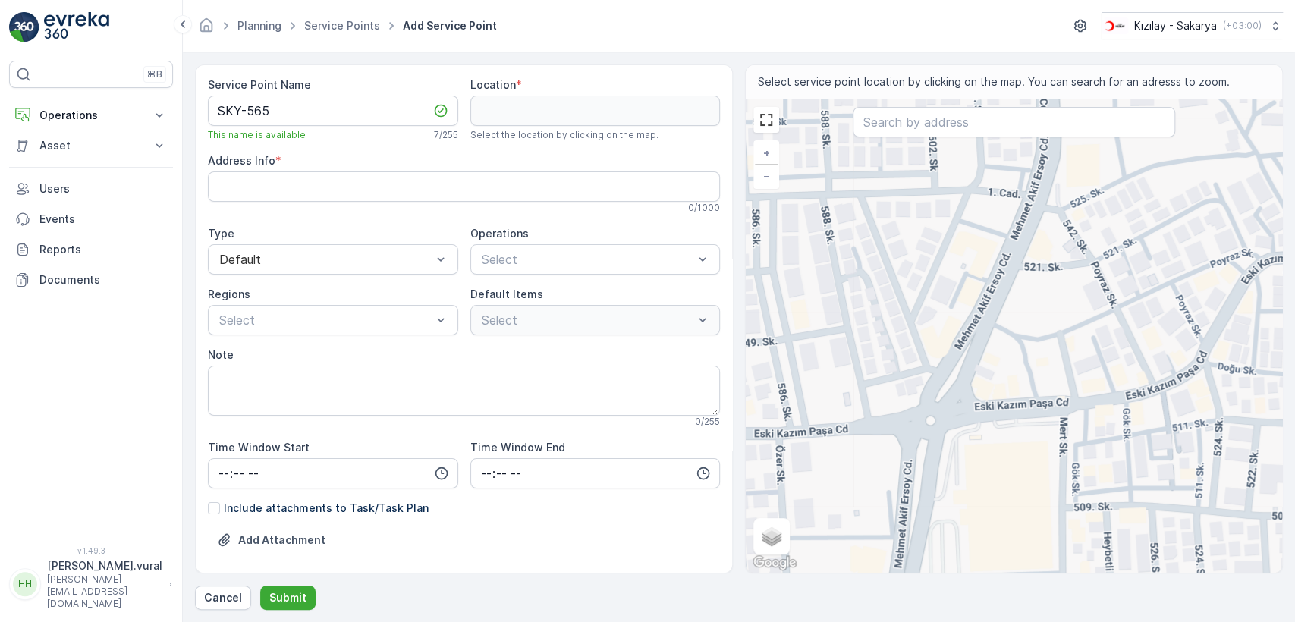
drag, startPoint x: 879, startPoint y: 506, endPoint x: 929, endPoint y: 422, distance: 98.4
click at [929, 422] on div "+ − Satellite Roadmap Terrain Hybrid Leaflet Keyboard shortcuts Map Data Map da…" at bounding box center [1014, 335] width 536 height 473
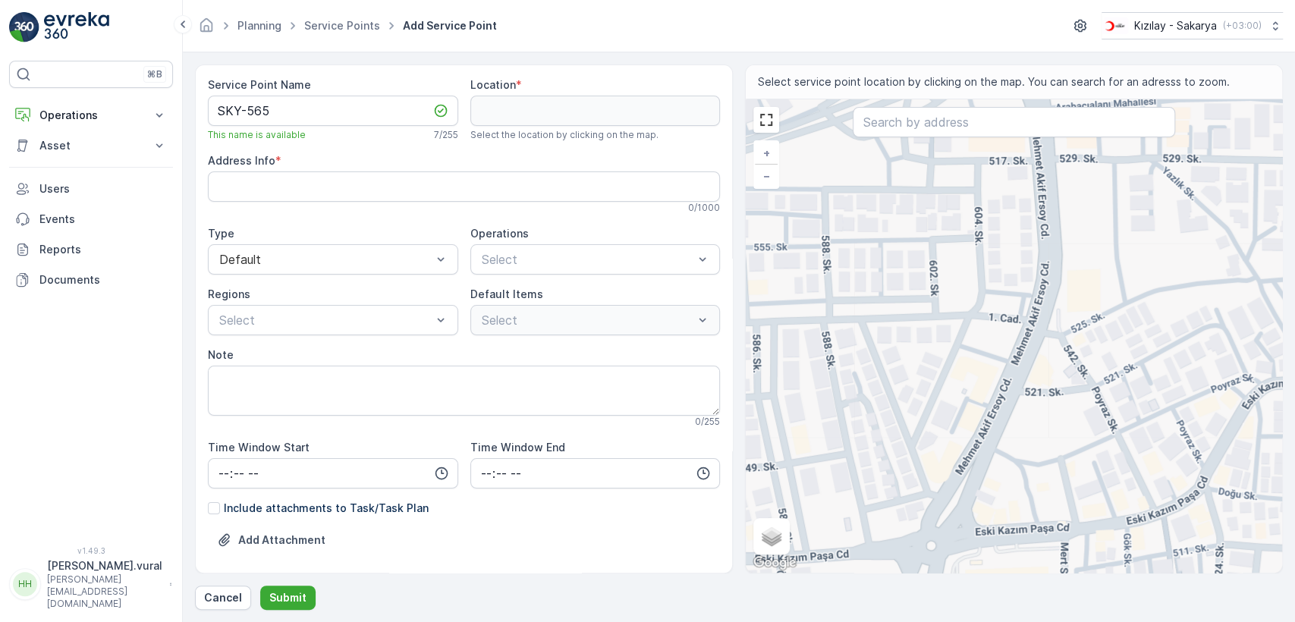
drag, startPoint x: 918, startPoint y: 445, endPoint x: 888, endPoint y: 627, distance: 184.6
click at [888, 621] on html "⌘B Operations Rapor - Kızılay Planning Routes & Tasks Cockpit Settings Asset As…" at bounding box center [647, 311] width 1295 height 622
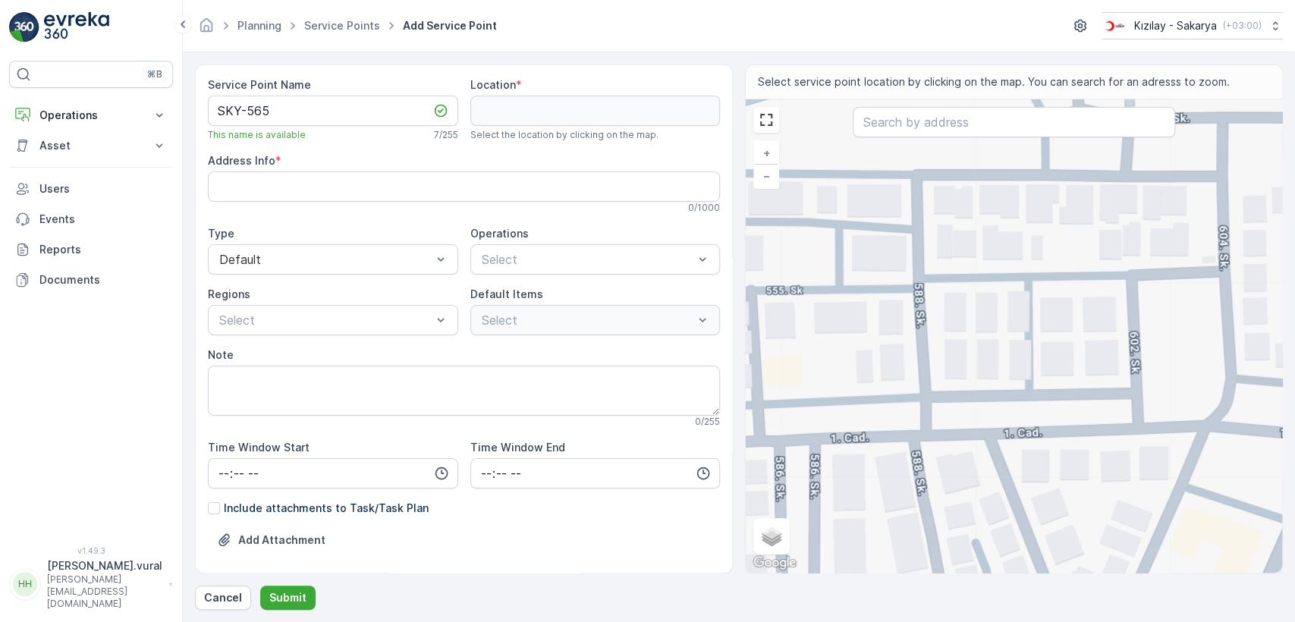
drag, startPoint x: 822, startPoint y: 317, endPoint x: 917, endPoint y: 352, distance: 100.4
click at [917, 352] on div "+ − Satellite Roadmap Terrain Hybrid Leaflet Keyboard shortcuts Map Data Map da…" at bounding box center [1014, 335] width 536 height 473
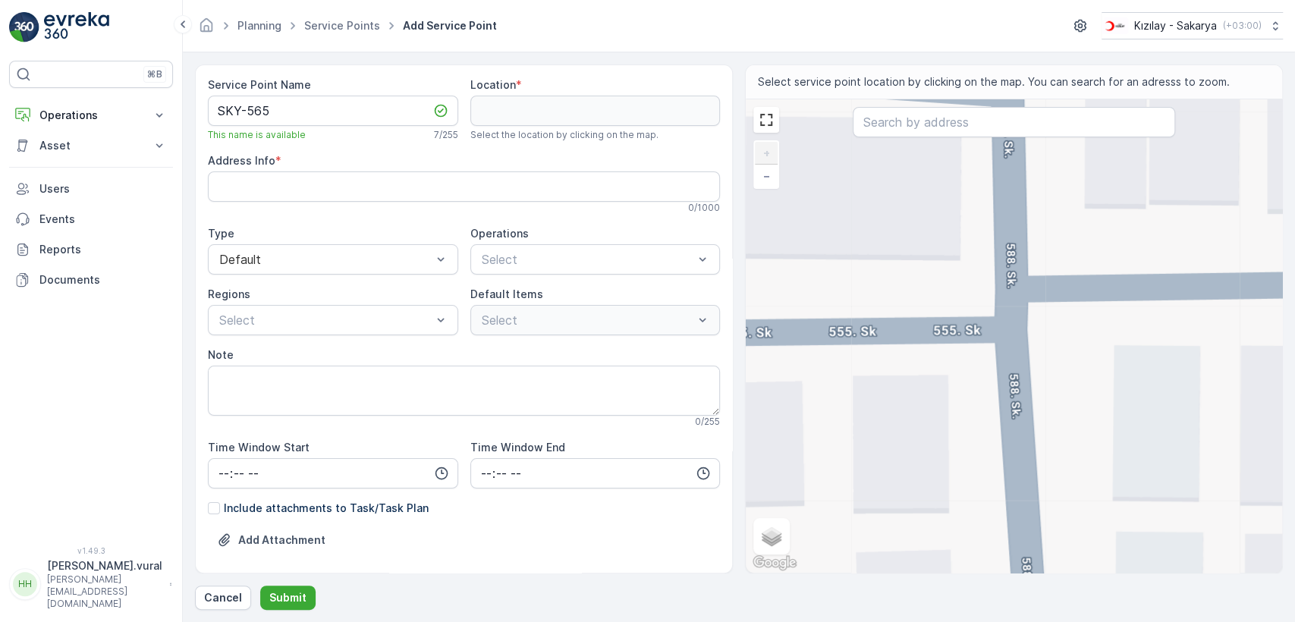
click at [1014, 323] on div "+ − Satellite Roadmap Terrain Hybrid Leaflet Keyboard shortcuts Map Data Map da…" at bounding box center [1014, 335] width 536 height 473
type input "40.78259816615958,30.363065051741515"
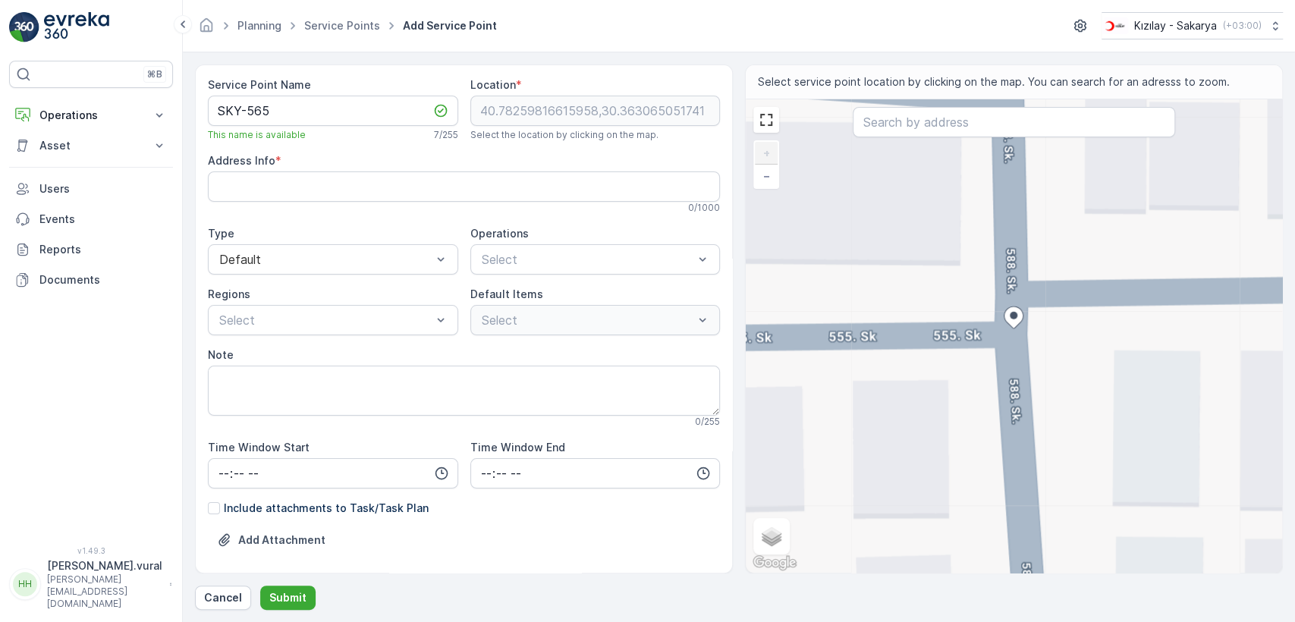
type Info "Arabacıalanı, 555. Sk No:17, 54050 Serdivan/Sakarya, Türkiye"
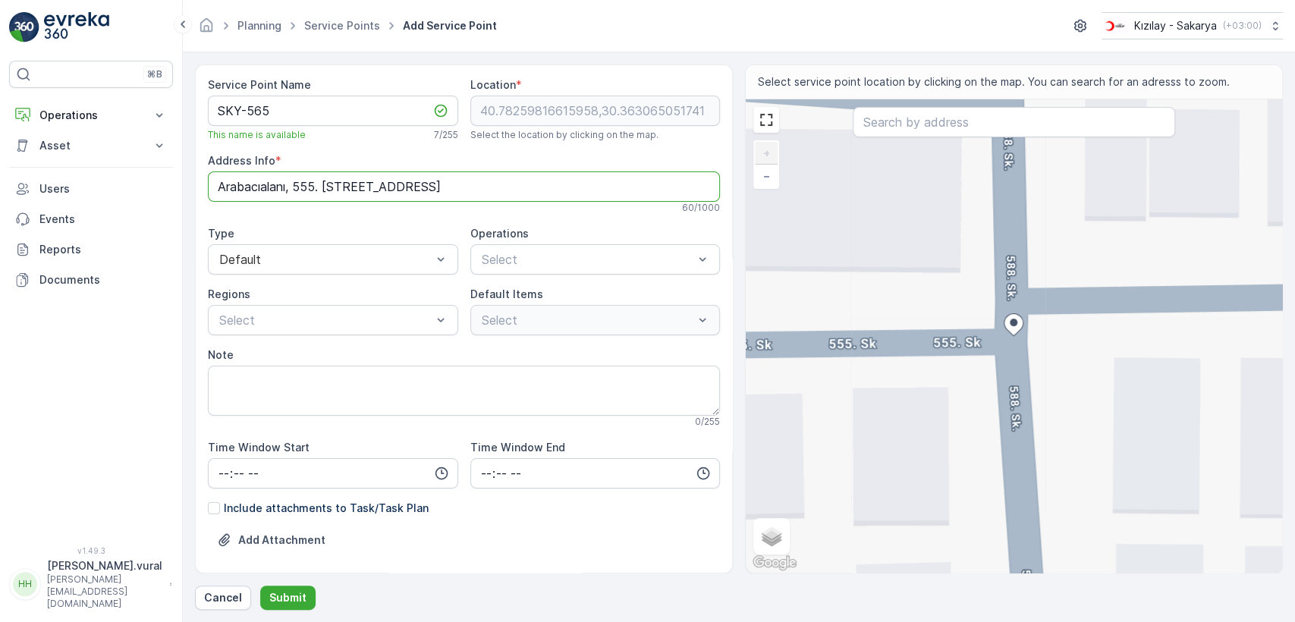
click at [404, 184] on Info "Arabacıalanı, 555. Sk No:17, 54050 Serdivan/Sakarya, Türkiye" at bounding box center [464, 186] width 512 height 30
click at [533, 308] on div "Kıyafet Toplama" at bounding box center [595, 297] width 250 height 26
click at [495, 376] on p "Çuval" at bounding box center [510, 378] width 30 height 15
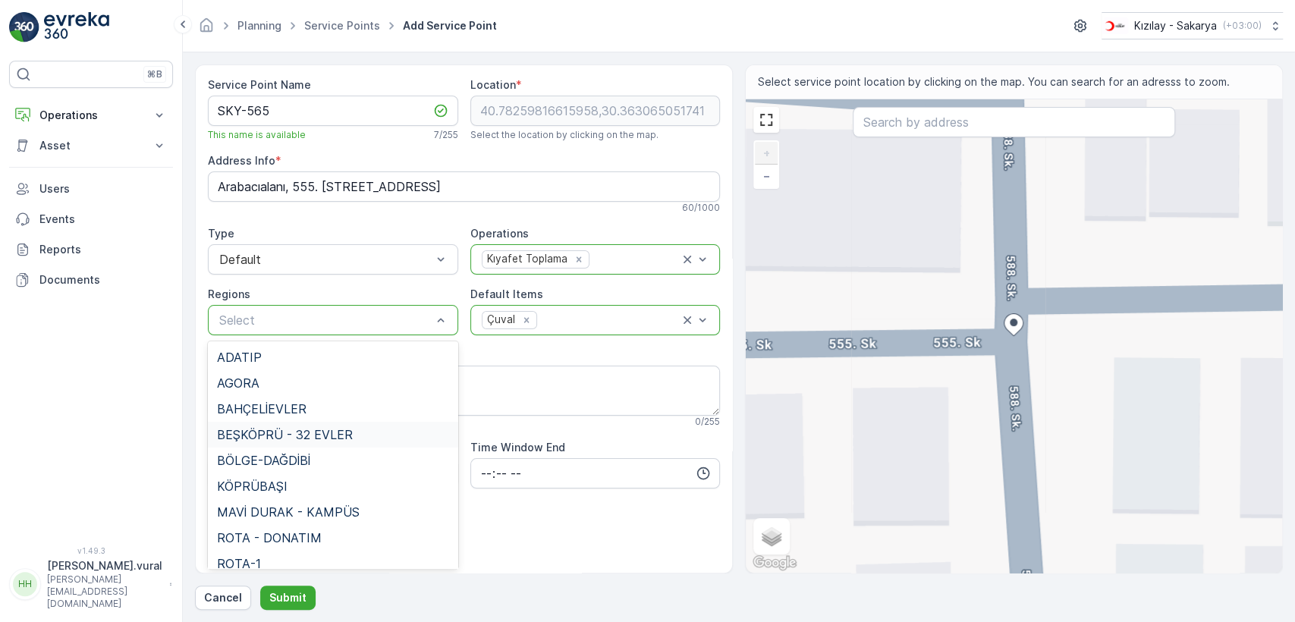
click at [304, 435] on span "BEŞKÖPRÜ - 32 EVLER" at bounding box center [285, 435] width 136 height 14
click at [295, 319] on div "BEŞKÖPRÜ - 32 EVLER" at bounding box center [279, 320] width 119 height 16
click at [305, 508] on span "MAVİ DURAK - KAMPÜS" at bounding box center [288, 512] width 143 height 14
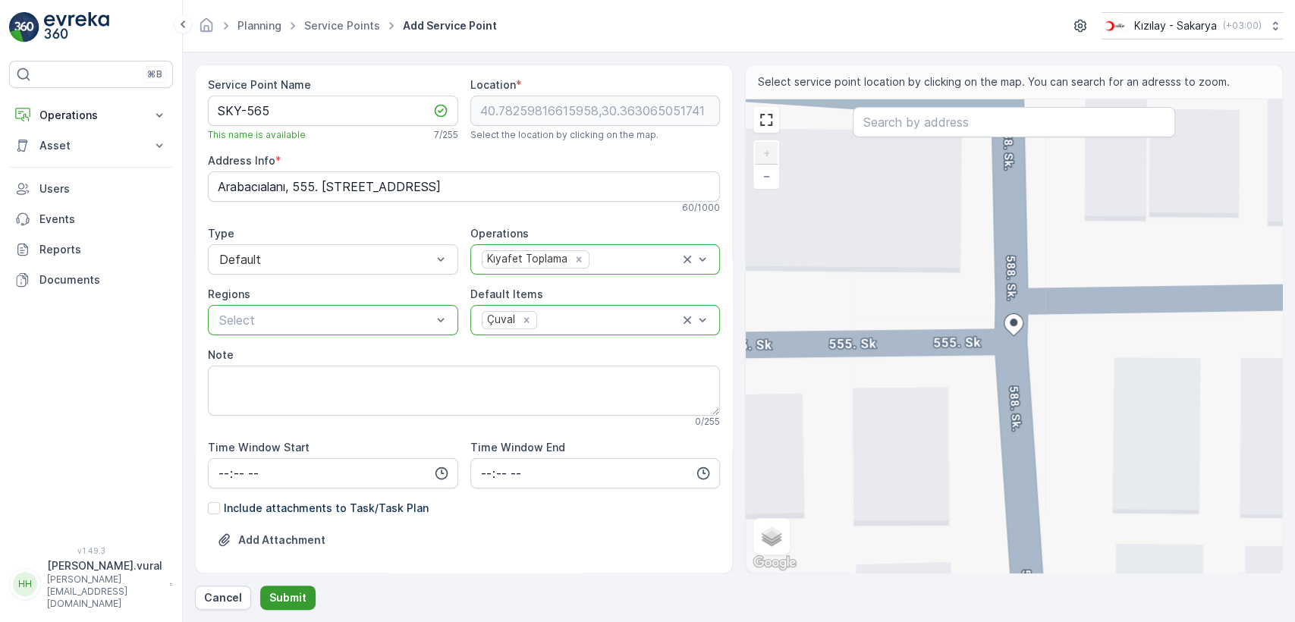
click at [290, 587] on button "Submit" at bounding box center [287, 598] width 55 height 24
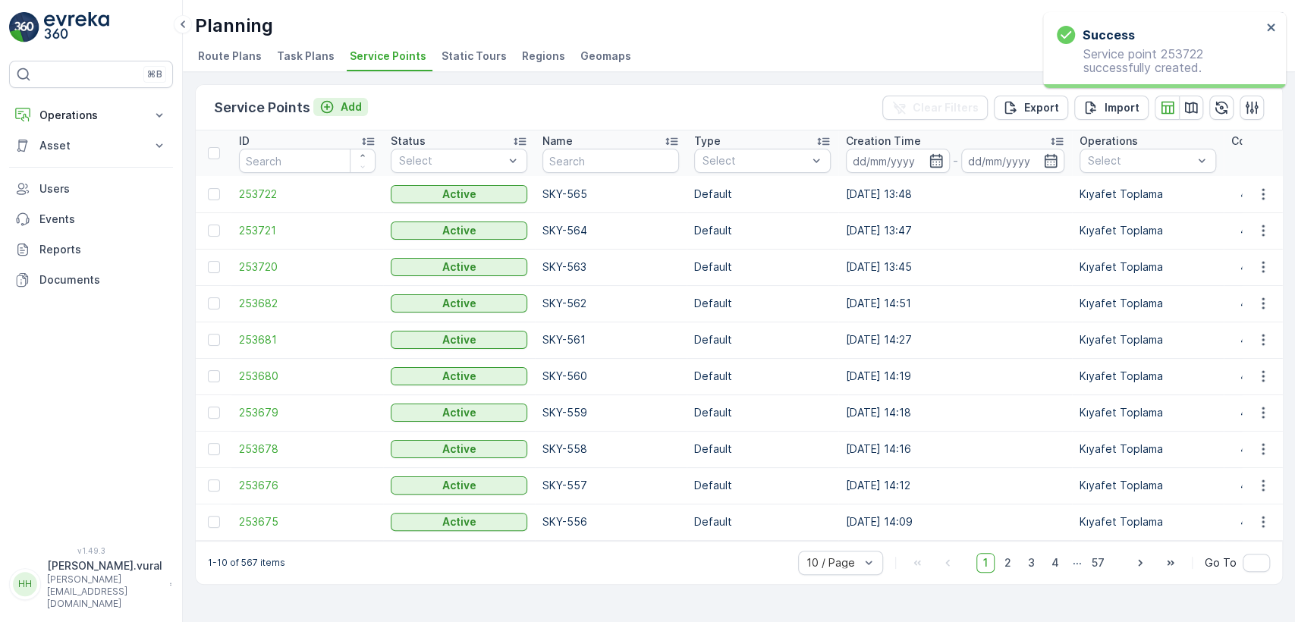
click at [326, 111] on icon "Add" at bounding box center [326, 106] width 15 height 15
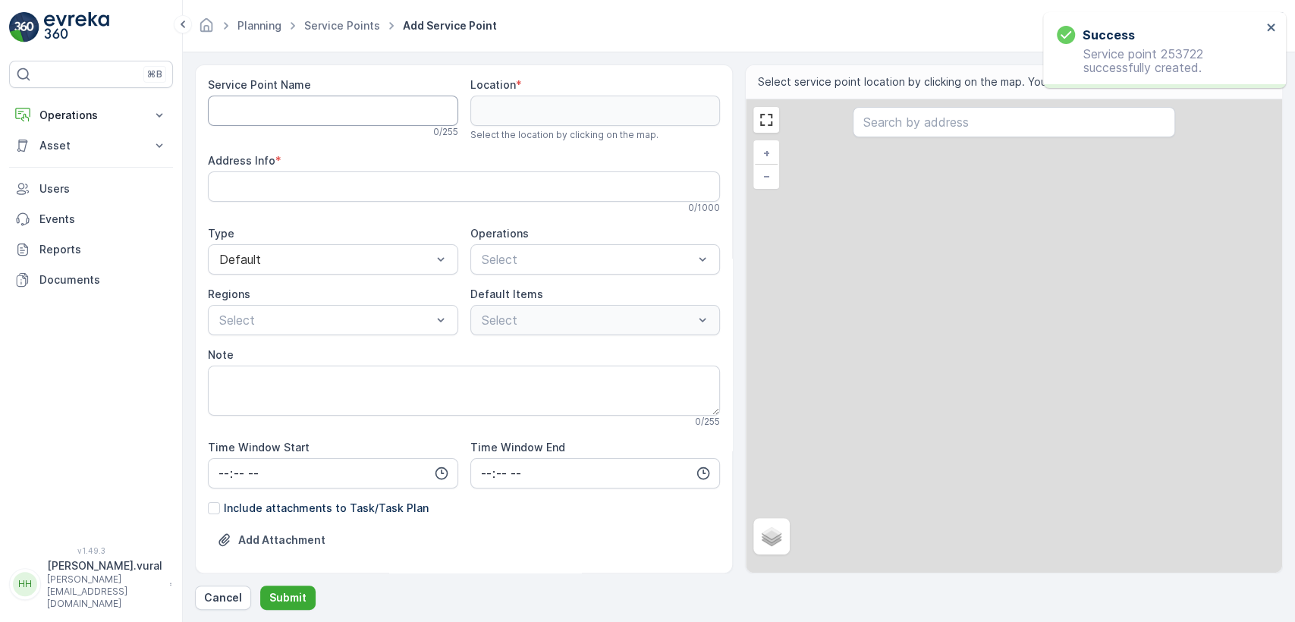
click at [328, 110] on Name "Service Point Name" at bounding box center [333, 111] width 250 height 30
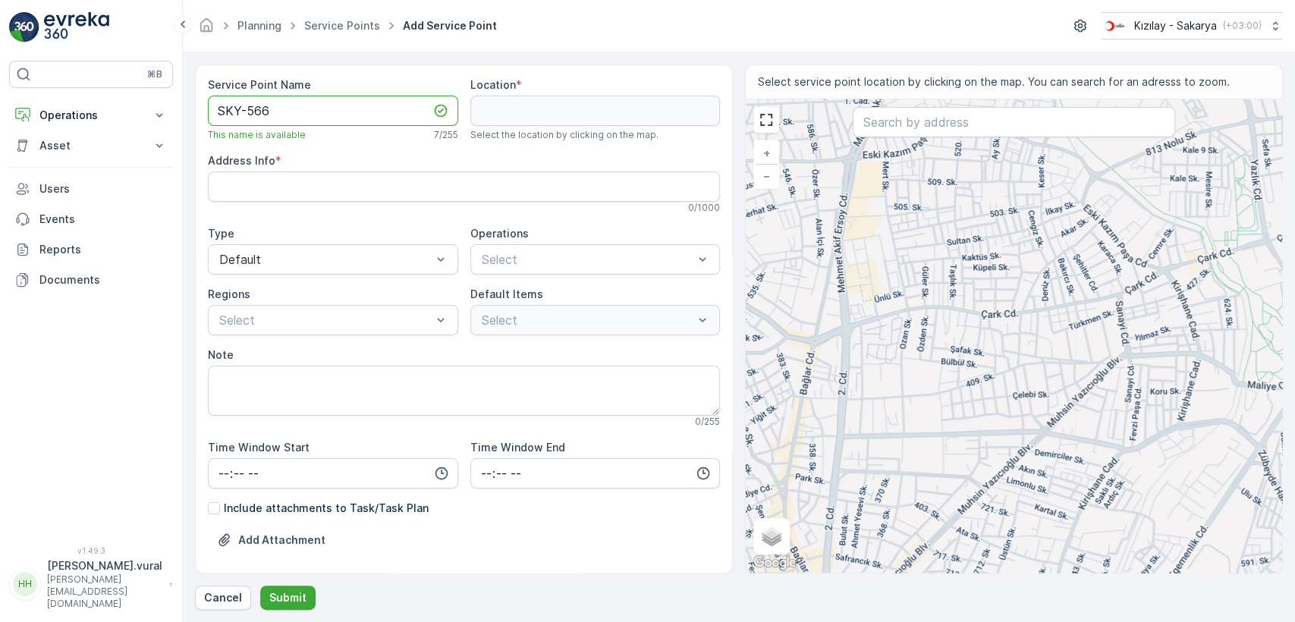
type Name "SKY-566"
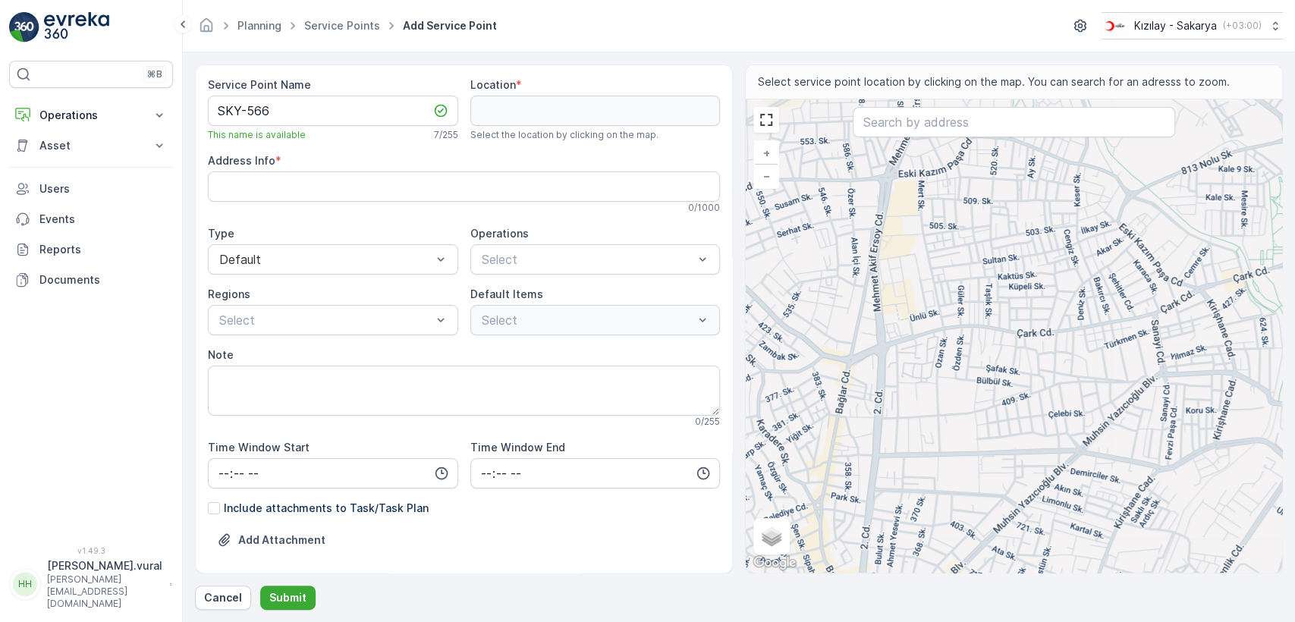
drag, startPoint x: 801, startPoint y: 395, endPoint x: 889, endPoint y: 426, distance: 93.6
click at [889, 426] on div "+ − Satellite Roadmap Terrain Hybrid Leaflet Keyboard shortcuts Map Data Map da…" at bounding box center [1014, 335] width 536 height 473
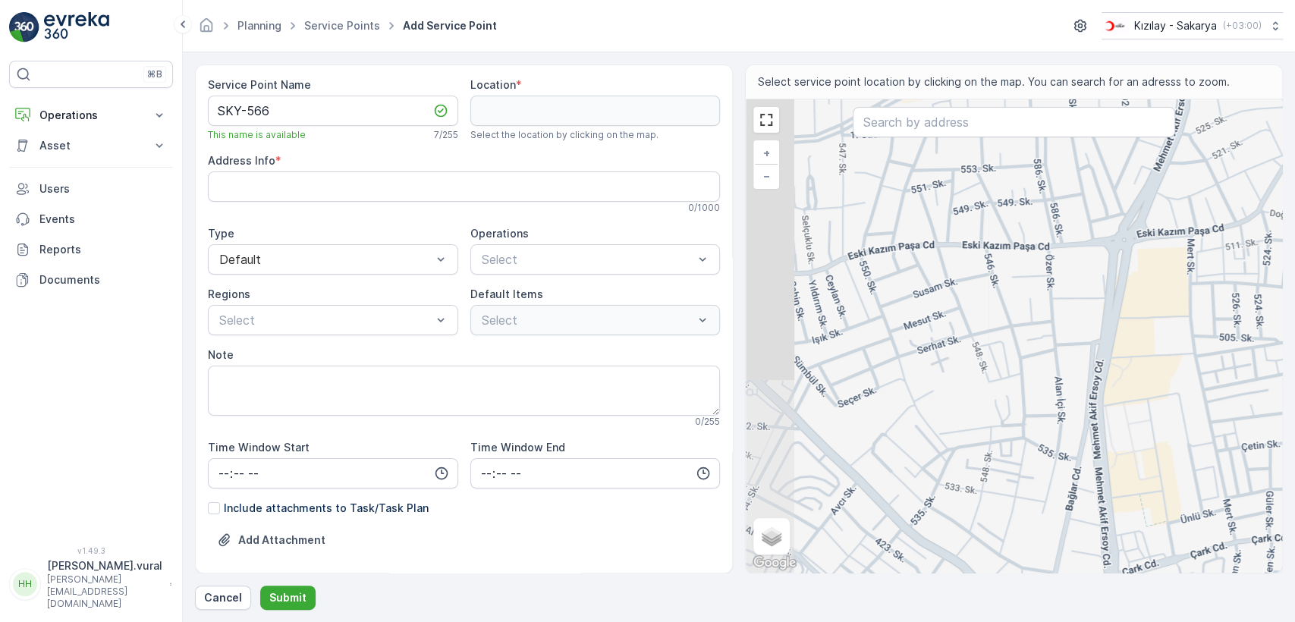
drag, startPoint x: 863, startPoint y: 291, endPoint x: 1014, endPoint y: 360, distance: 166.3
click at [1014, 360] on div "+ − Satellite Roadmap Terrain Hybrid Leaflet Keyboard shortcuts Map Data Map da…" at bounding box center [1014, 335] width 536 height 473
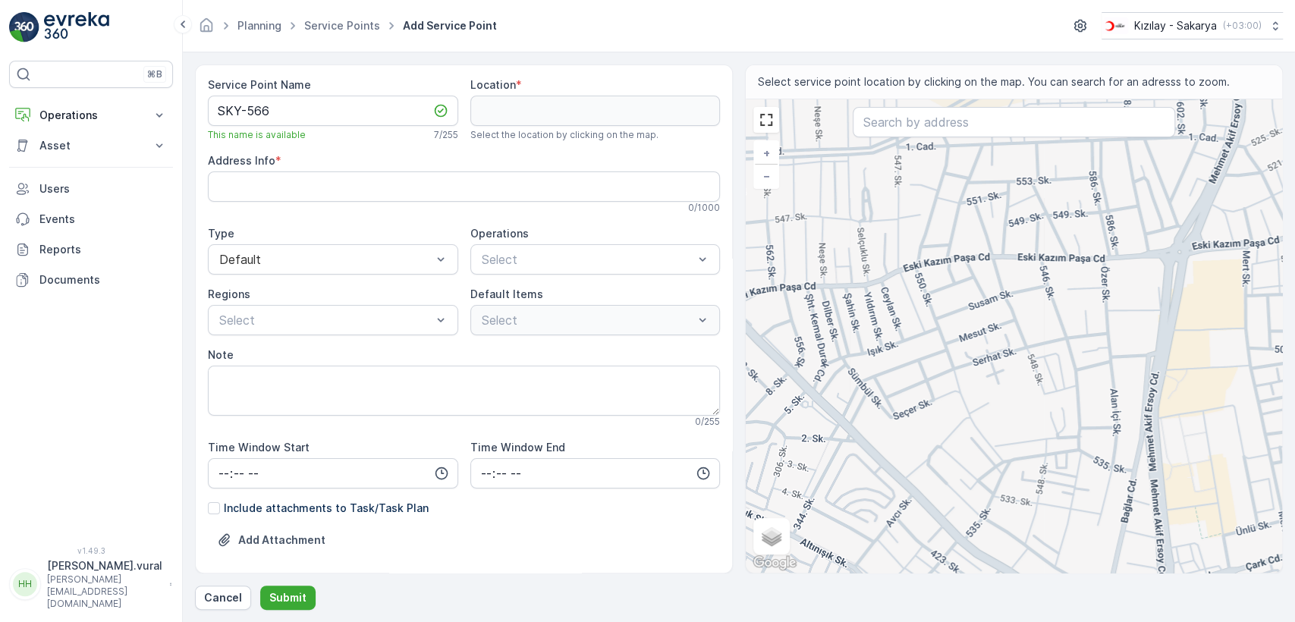
drag, startPoint x: 903, startPoint y: 364, endPoint x: 958, endPoint y: 376, distance: 56.7
click at [958, 376] on div "+ − Satellite Roadmap Terrain Hybrid Leaflet Keyboard shortcuts Map Data Map da…" at bounding box center [1014, 335] width 536 height 473
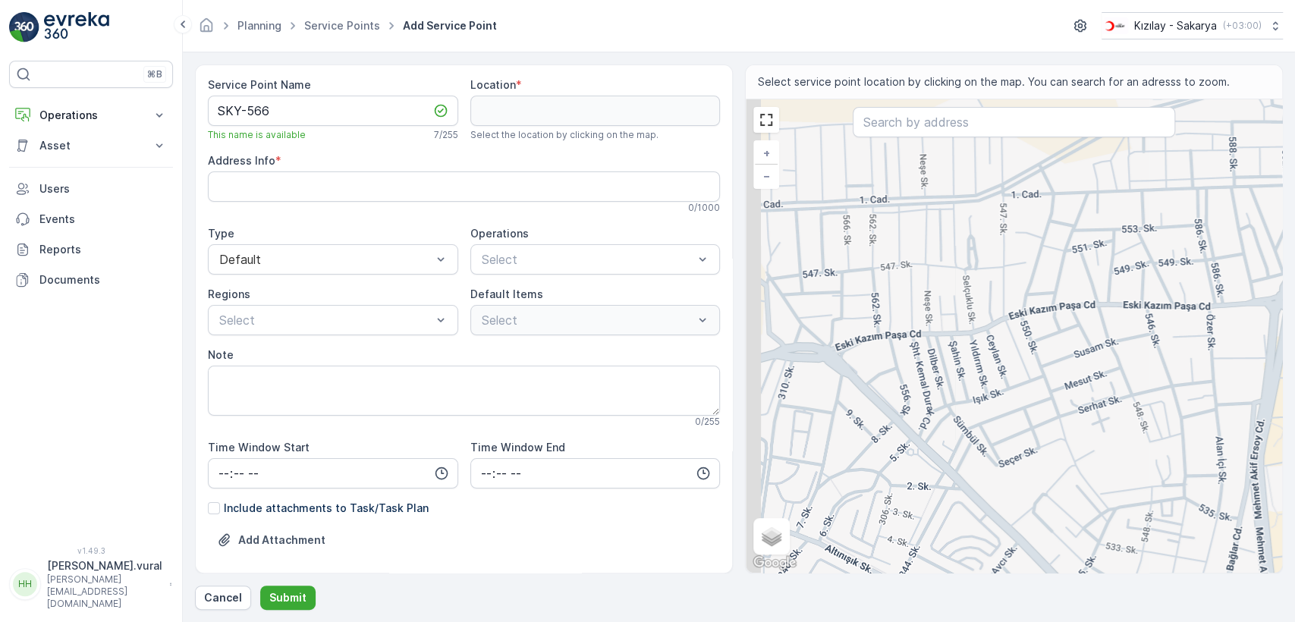
drag, startPoint x: 978, startPoint y: 297, endPoint x: 1084, endPoint y: 345, distance: 115.8
click at [1084, 345] on div "+ − Satellite Roadmap Terrain Hybrid Leaflet Keyboard shortcuts Map Data Map da…" at bounding box center [1014, 335] width 536 height 473
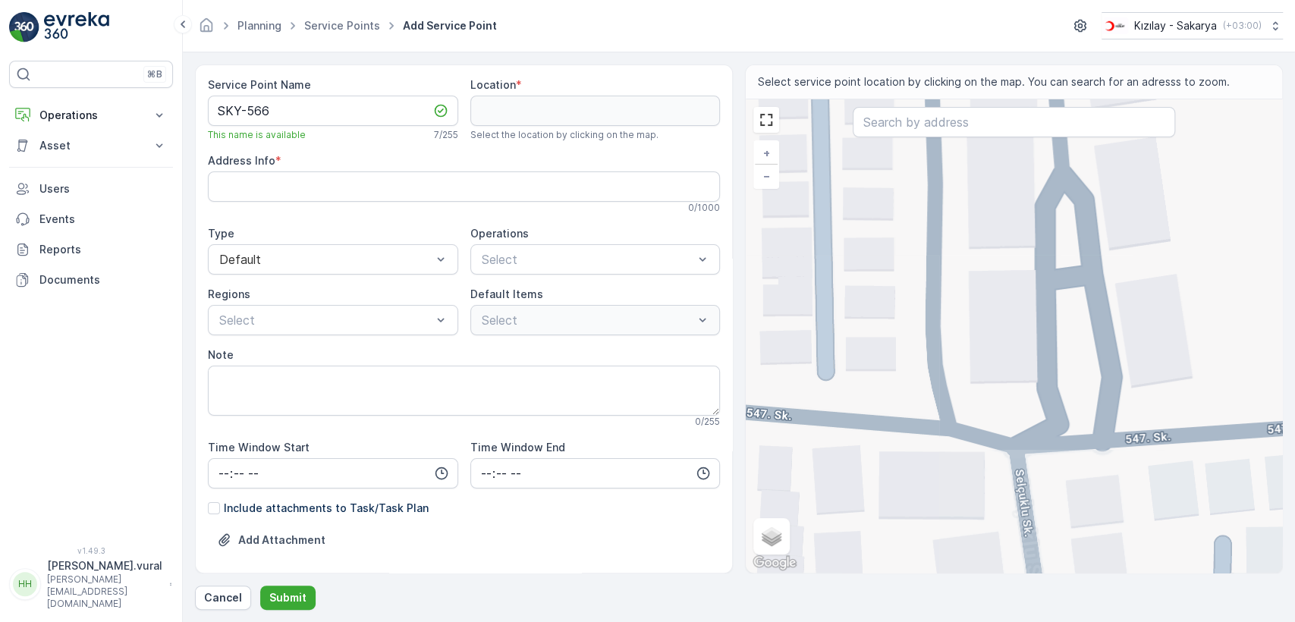
drag, startPoint x: 947, startPoint y: 316, endPoint x: 961, endPoint y: 342, distance: 29.9
click at [961, 342] on div "+ − Satellite Roadmap Terrain Hybrid Leaflet Keyboard shortcuts Map Data Map da…" at bounding box center [1014, 335] width 536 height 473
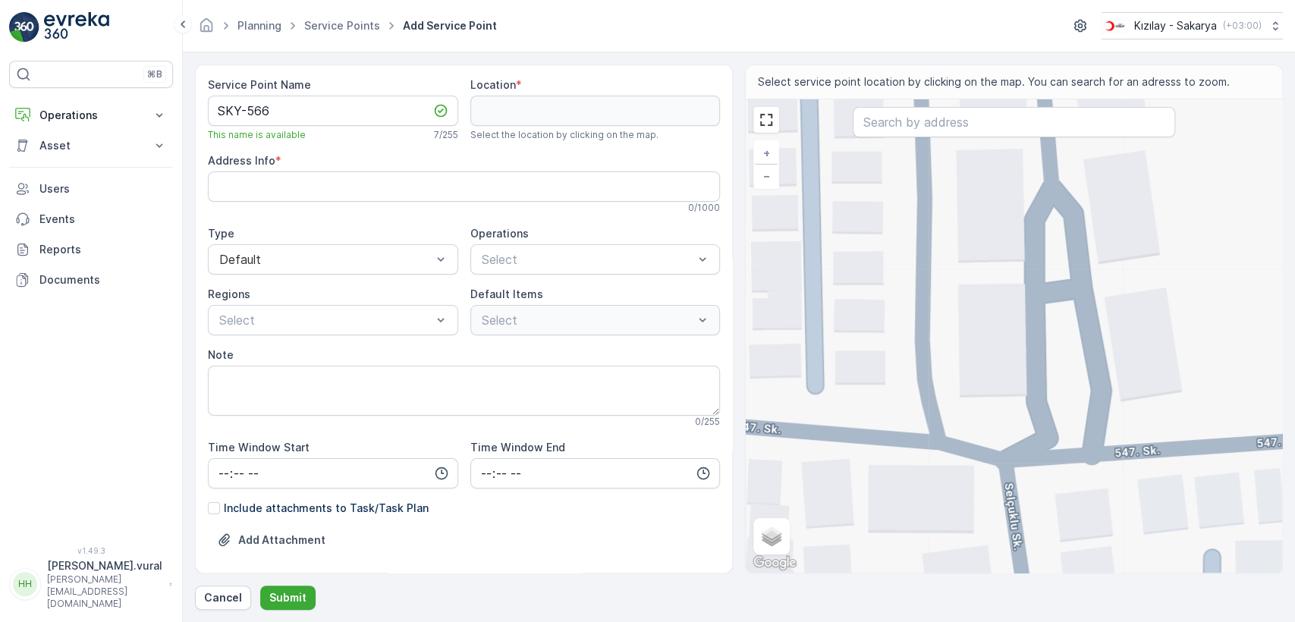
click at [936, 435] on div "+ − Satellite Roadmap Terrain Hybrid Leaflet Keyboard shortcuts Map Data Map da…" at bounding box center [1014, 335] width 536 height 473
type input "40.78009764693664,30.355249562292933"
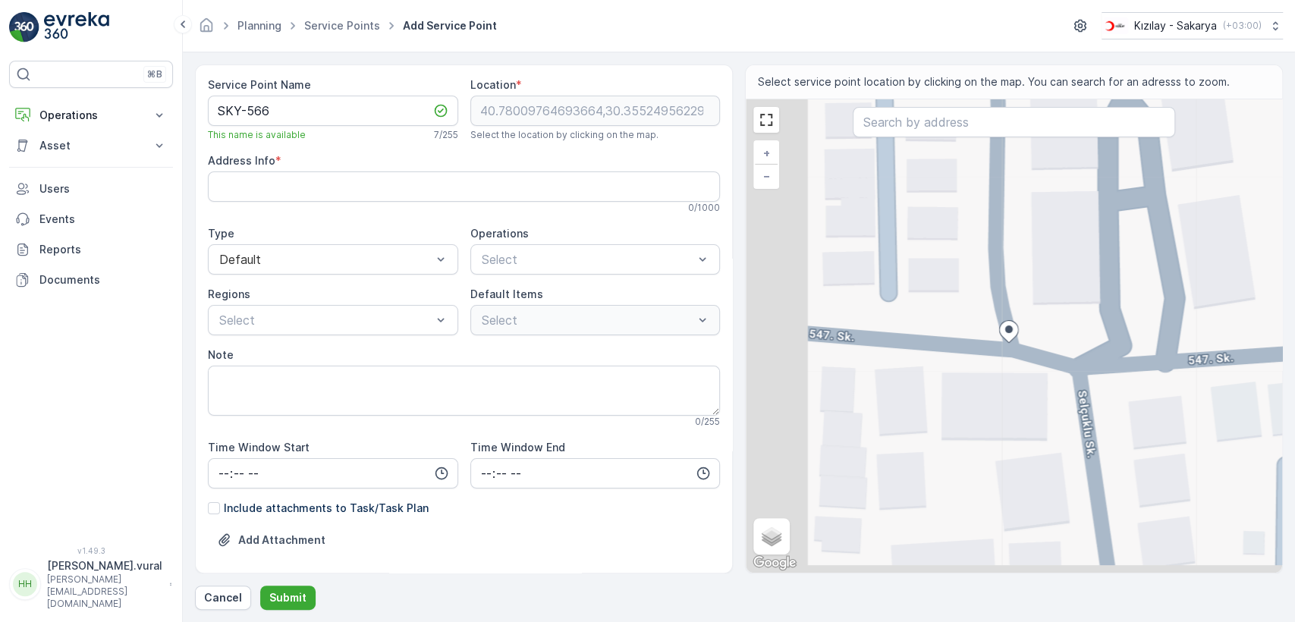
type Info "Arabacıalanı, Selçuklu Sk. No:2, 54050 Serdivan/Sakarya, Türkiye"
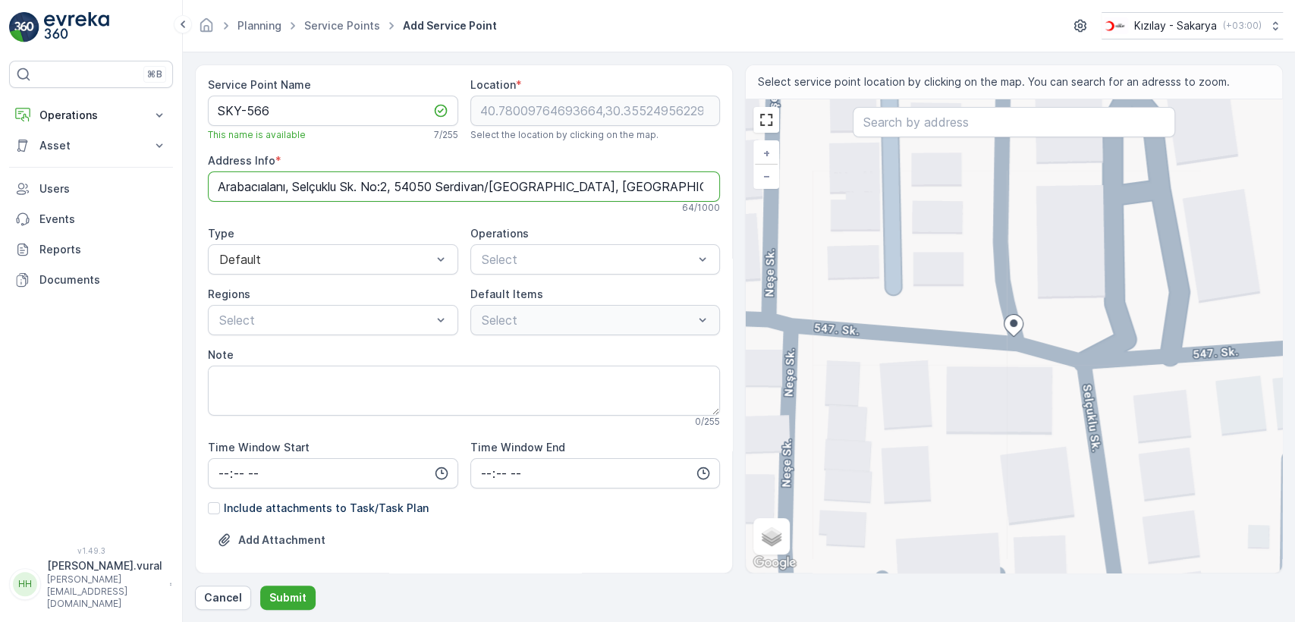
click at [404, 196] on Info "Arabacıalanı, Selçuklu Sk. No:2, 54050 Serdivan/Sakarya, Türkiye" at bounding box center [464, 186] width 512 height 30
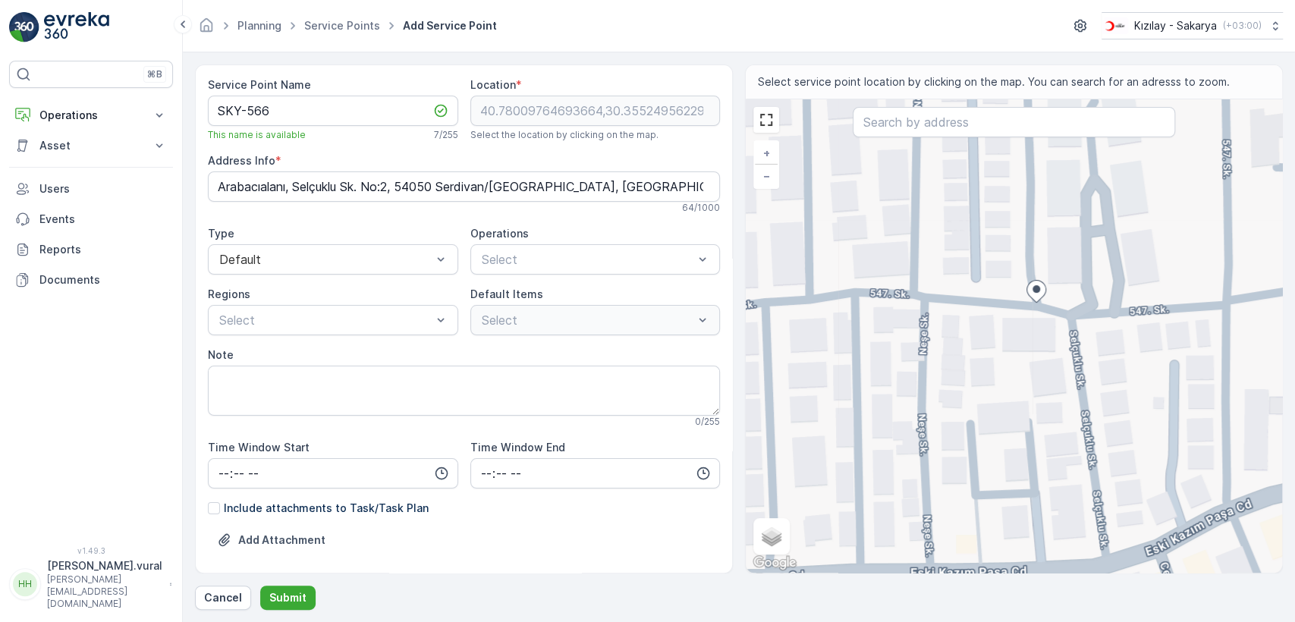
click at [542, 278] on div "Service Point Name SKY-566 This name is available 7 / 255 Location * 40.7800976…" at bounding box center [464, 360] width 512 height 566
click at [542, 275] on div "Service Point Name SKY-566 This name is available 7 / 255 Location * 40.7800976…" at bounding box center [464, 360] width 512 height 566
click at [534, 294] on span "Kıyafet Toplama" at bounding box center [527, 297] width 94 height 14
click at [481, 373] on div at bounding box center [486, 379] width 12 height 12
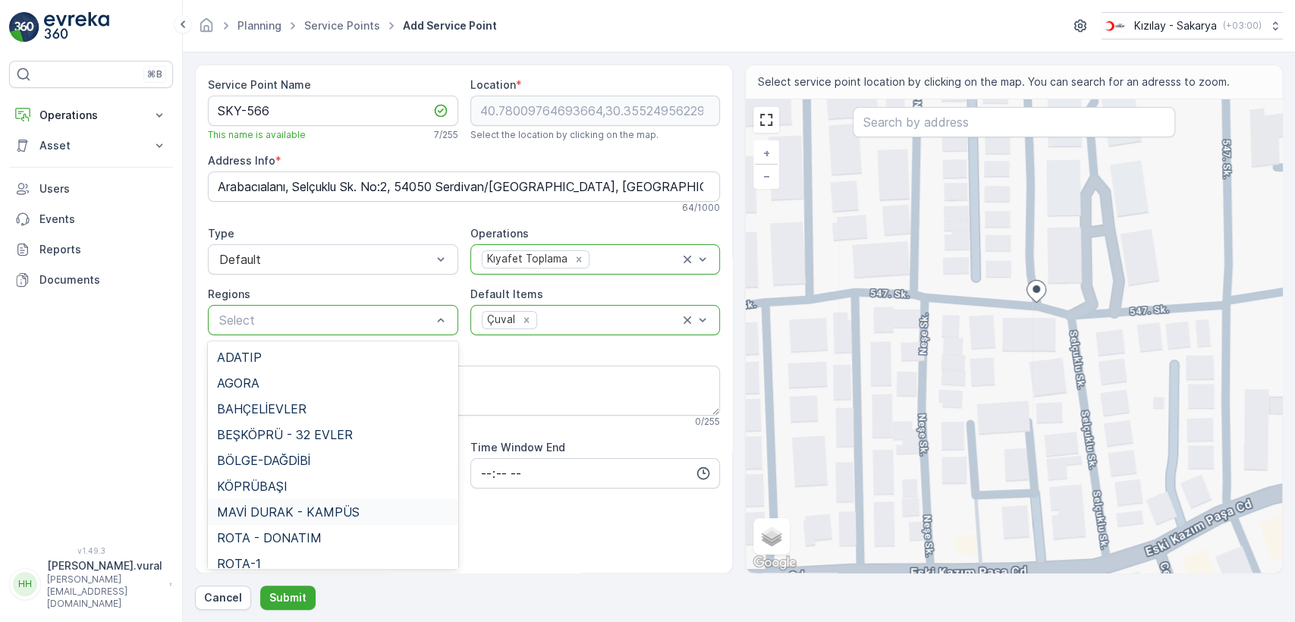
click at [276, 511] on span "MAVİ DURAK - KAMPÜS" at bounding box center [288, 512] width 143 height 14
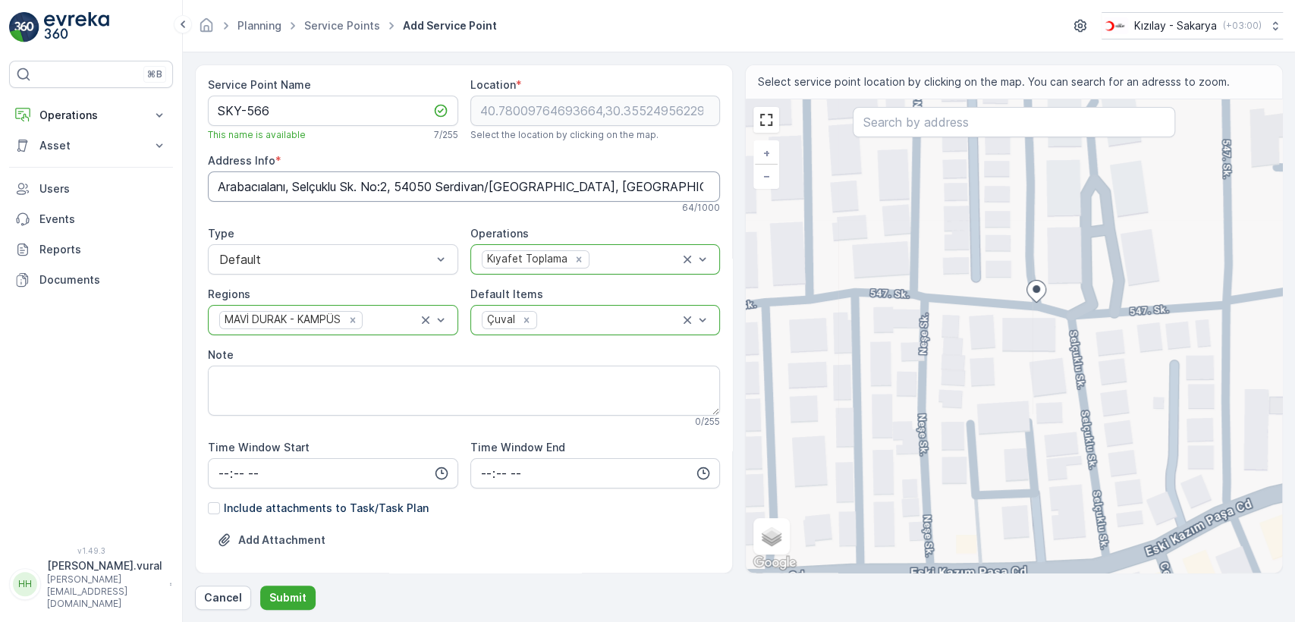
click at [440, 178] on Info "Arabacıalanı, Selçuklu Sk. No:2, 54050 Serdivan/Sakarya, Türkiye" at bounding box center [464, 186] width 512 height 30
click at [302, 596] on p "Submit" at bounding box center [287, 597] width 37 height 15
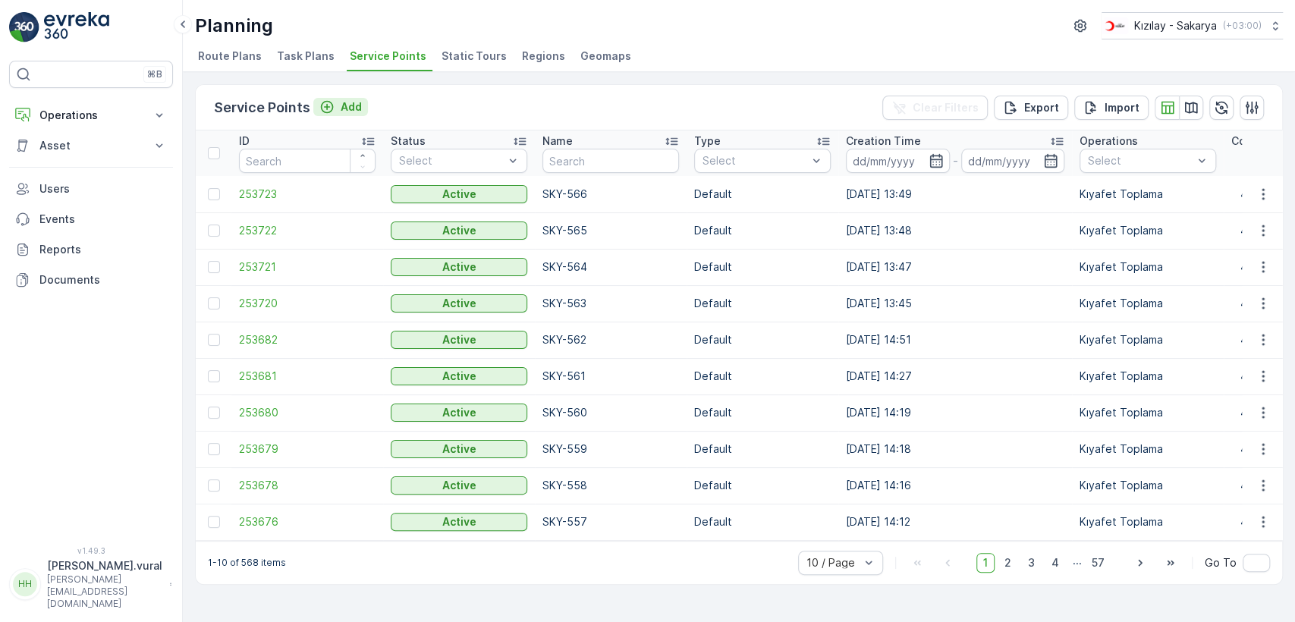
click at [343, 98] on button "Add" at bounding box center [340, 107] width 55 height 18
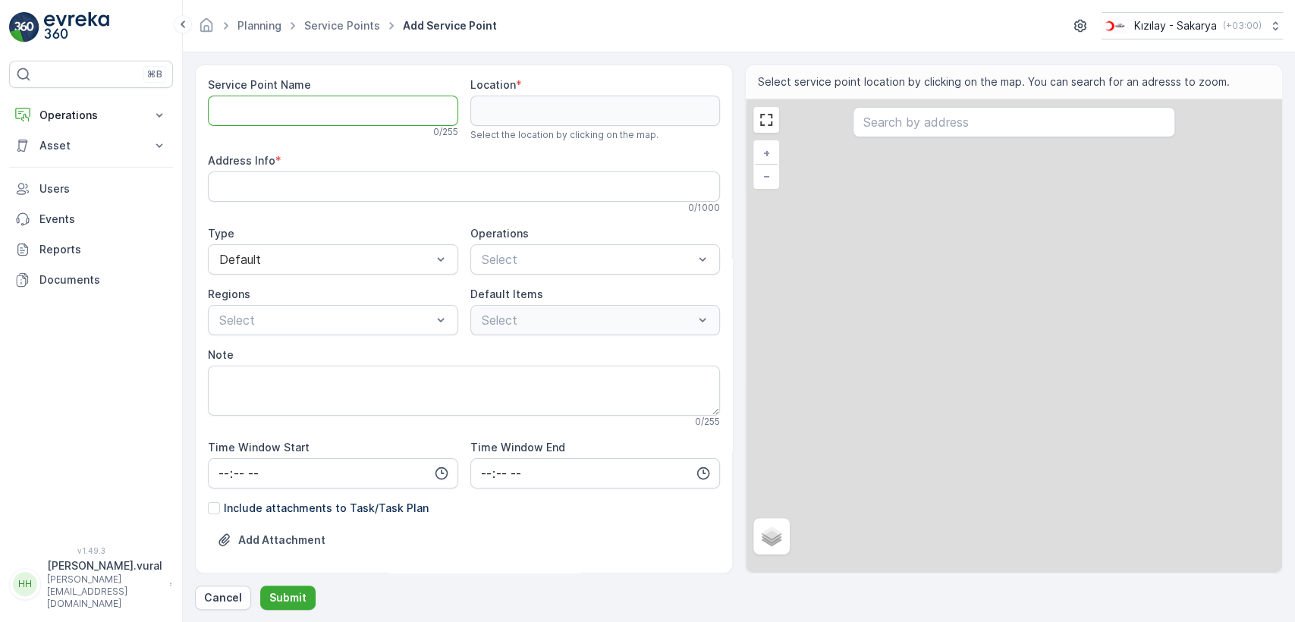
click at [343, 98] on Name "Service Point Name" at bounding box center [333, 111] width 250 height 30
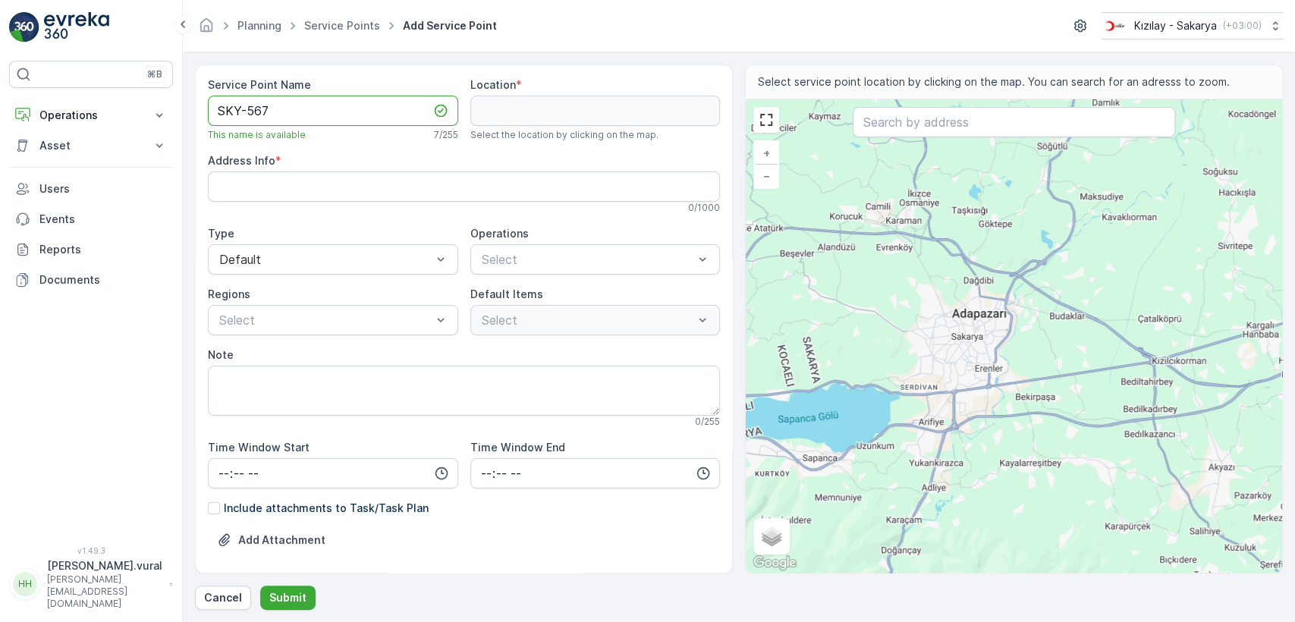
type Name "SKY-567"
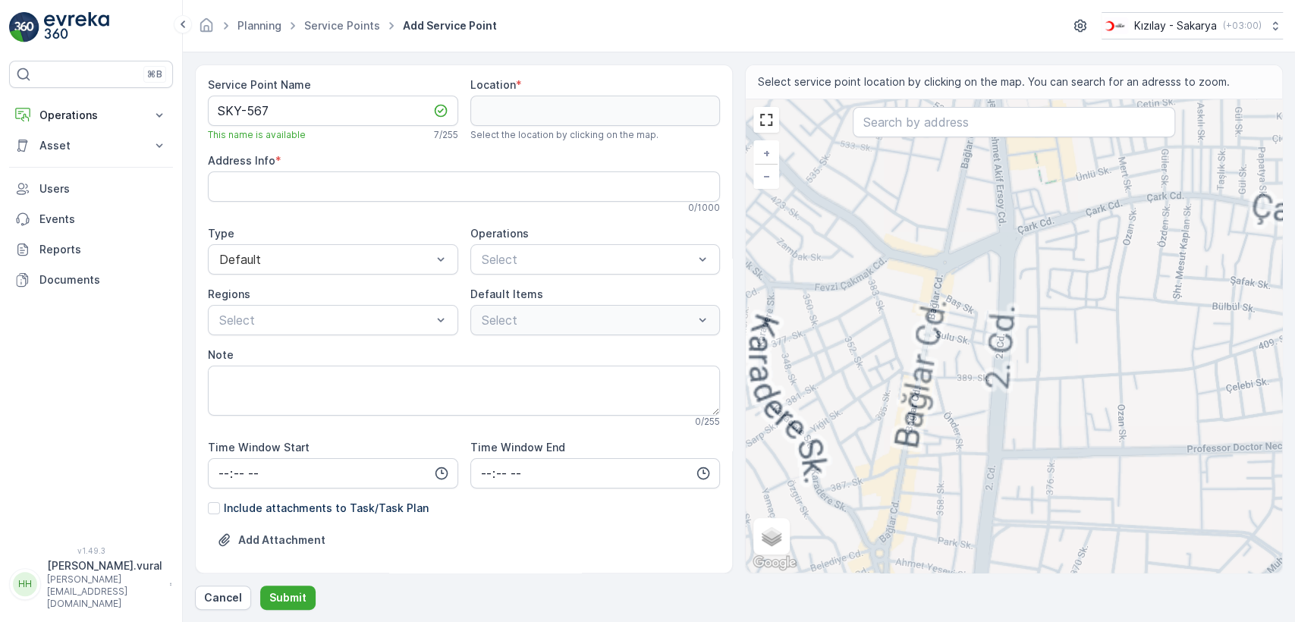
drag, startPoint x: 826, startPoint y: 372, endPoint x: 907, endPoint y: 427, distance: 98.3
click at [907, 427] on div "+ − Satellite Roadmap Terrain Hybrid Leaflet Keyboard shortcuts Map Data Map da…" at bounding box center [1014, 335] width 536 height 473
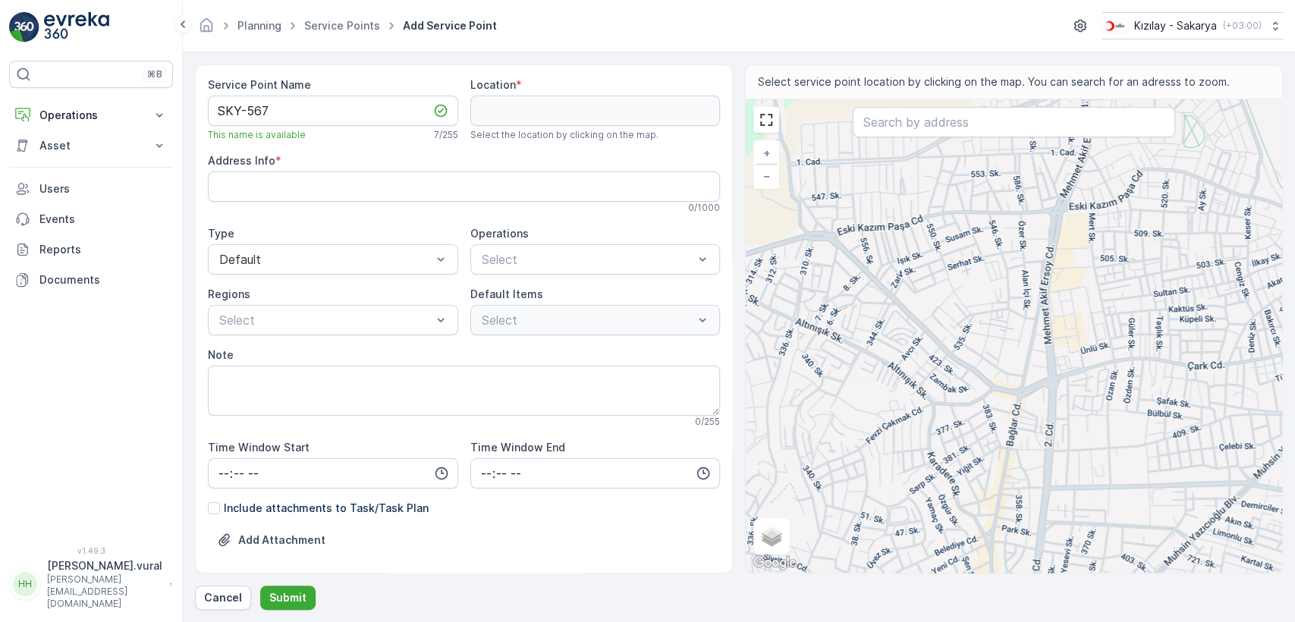
click at [952, 388] on div "+ − Satellite Roadmap Terrain Hybrid Leaflet Keyboard shortcuts Map Data Map da…" at bounding box center [1014, 335] width 536 height 473
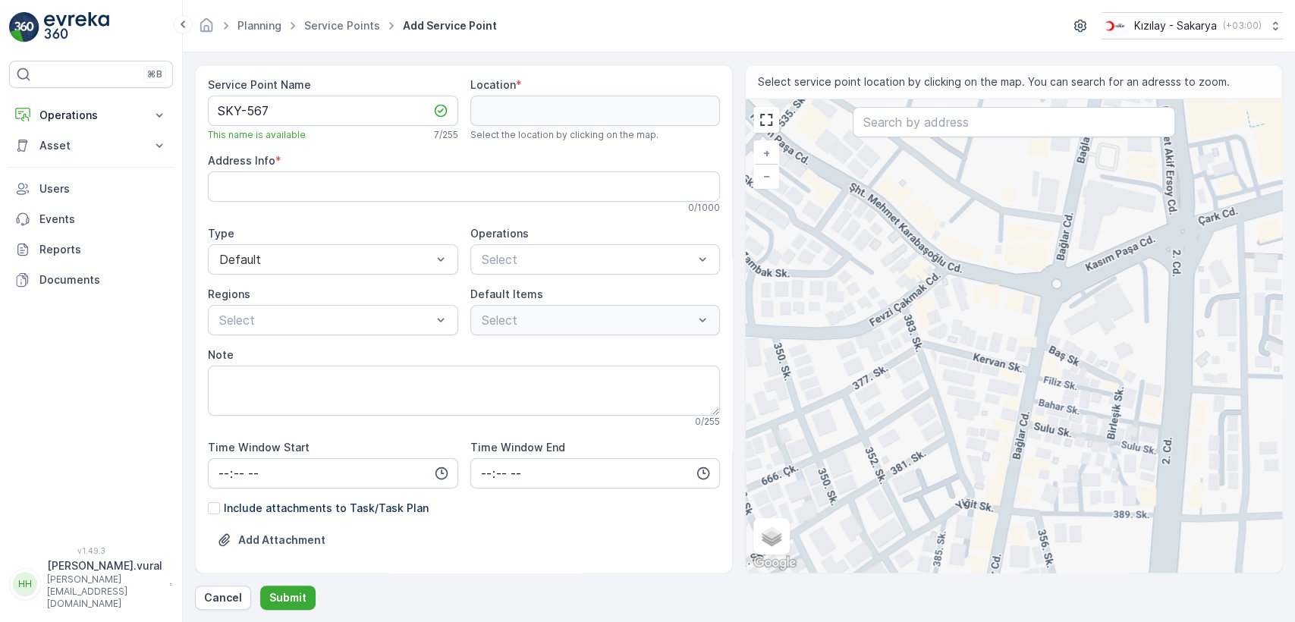
drag, startPoint x: 1008, startPoint y: 461, endPoint x: 976, endPoint y: 339, distance: 125.5
click at [977, 341] on div "+ − Satellite Roadmap Terrain Hybrid Leaflet Keyboard shortcuts Map Data Map da…" at bounding box center [1014, 335] width 536 height 473
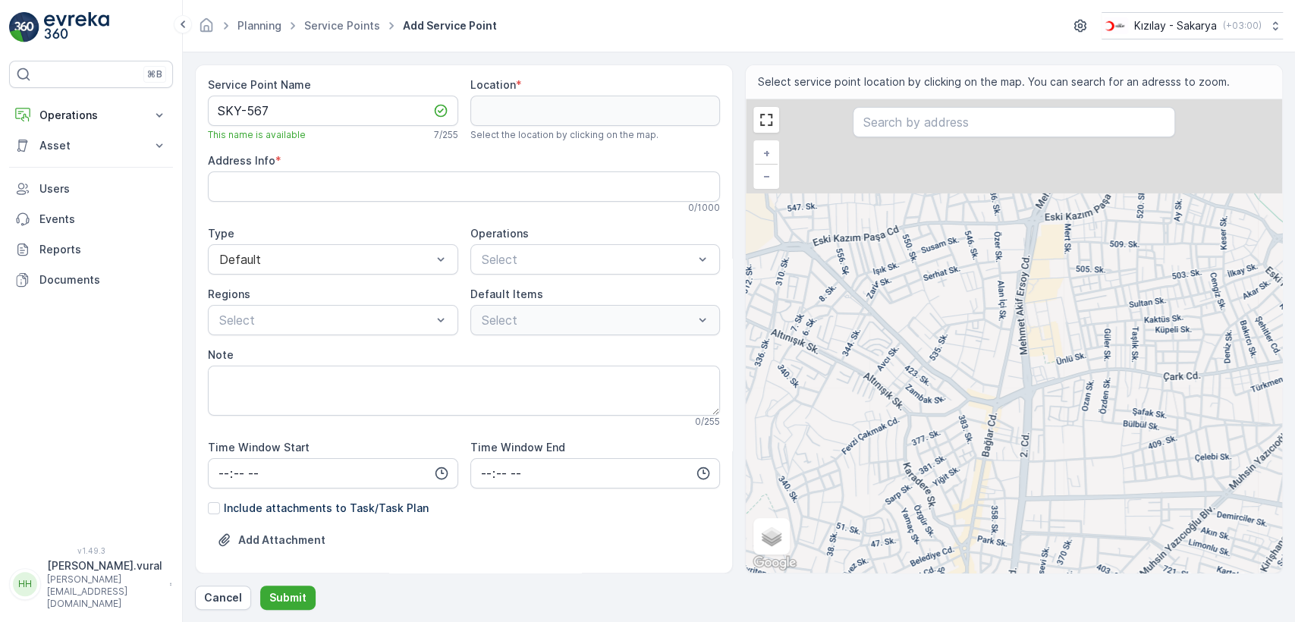
drag, startPoint x: 989, startPoint y: 230, endPoint x: 997, endPoint y: 344, distance: 114.8
click at [997, 344] on div "+ − Satellite Roadmap Terrain Hybrid Leaflet Keyboard shortcuts Map Data Map da…" at bounding box center [1014, 335] width 536 height 473
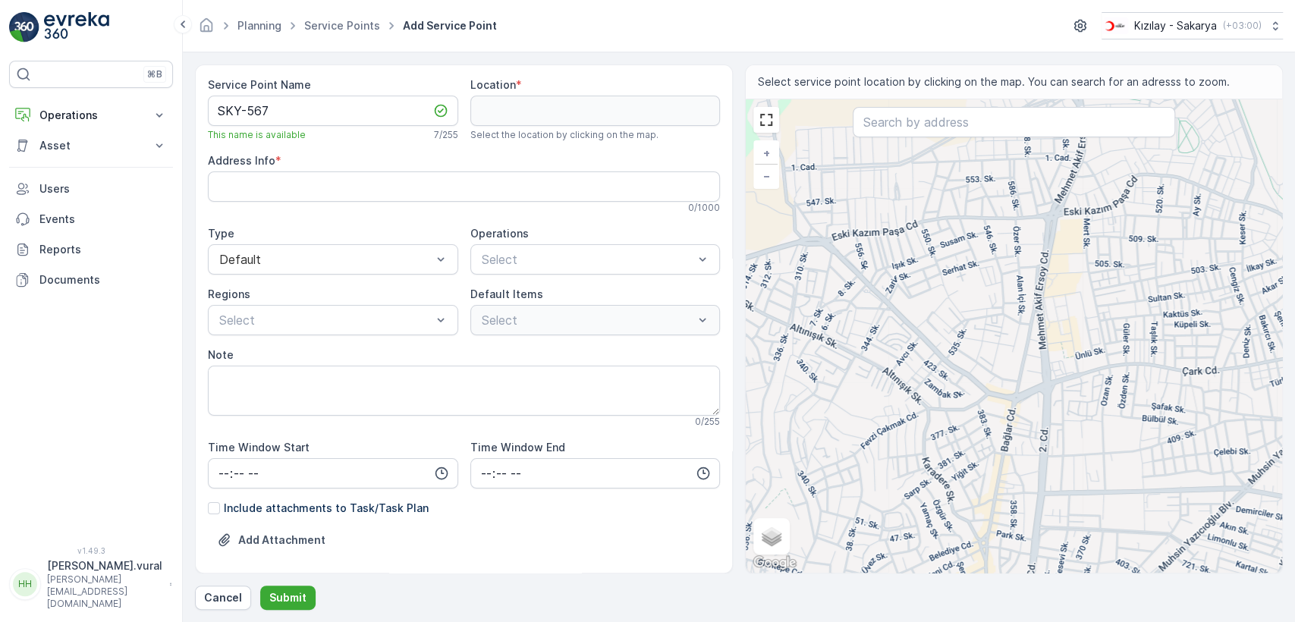
drag, startPoint x: 983, startPoint y: 313, endPoint x: 992, endPoint y: 250, distance: 63.0
click at [994, 259] on div "+ − Satellite Roadmap Terrain Hybrid Leaflet Keyboard shortcuts Map Data Map da…" at bounding box center [1014, 335] width 536 height 473
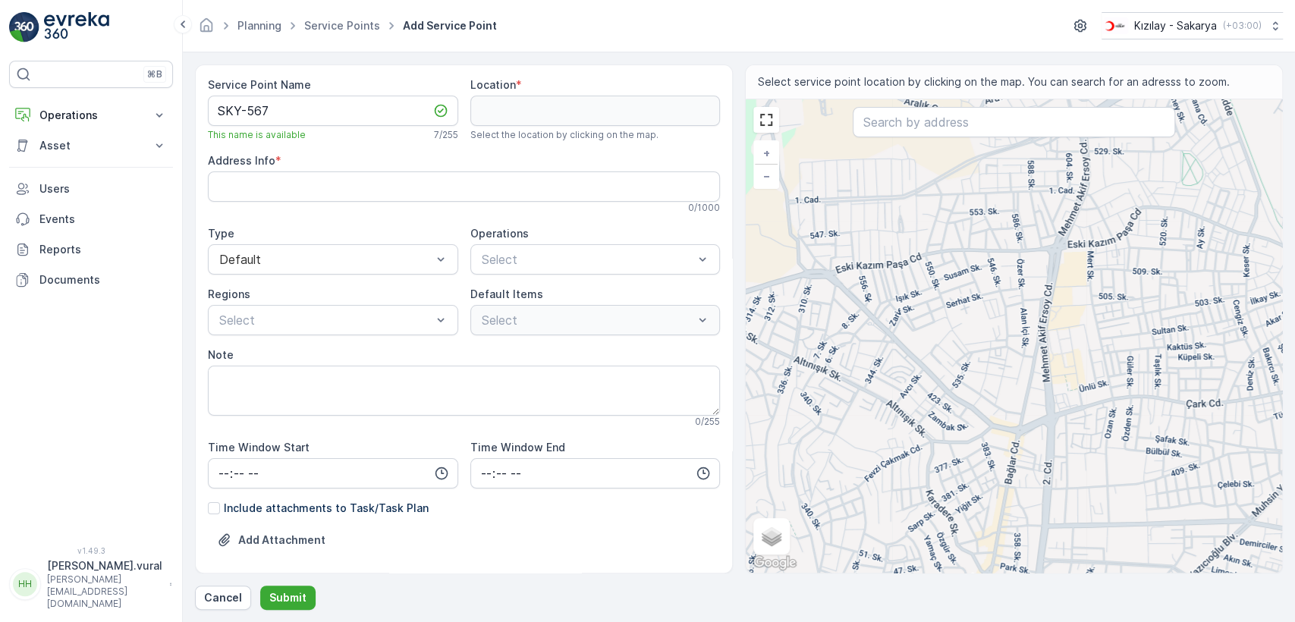
drag, startPoint x: 975, startPoint y: 234, endPoint x: 984, endPoint y: 302, distance: 68.9
click at [984, 302] on div "+ − Satellite Roadmap Terrain Hybrid Leaflet Keyboard shortcuts Map Data Map da…" at bounding box center [1014, 335] width 536 height 473
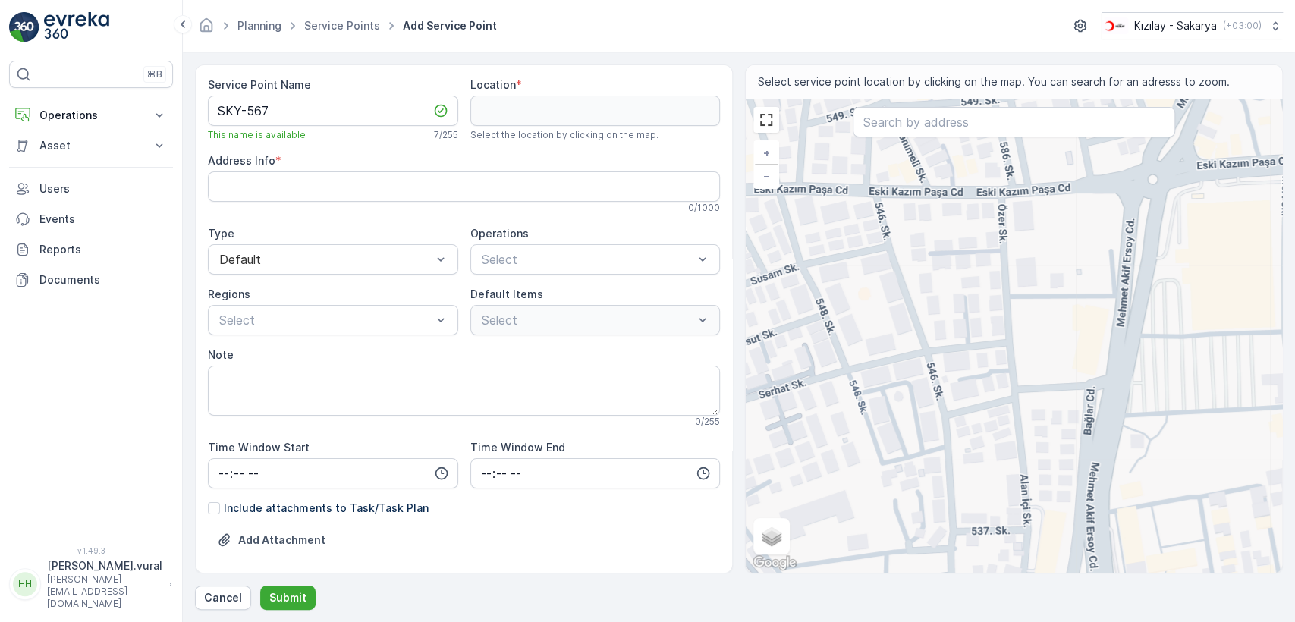
drag, startPoint x: 1025, startPoint y: 306, endPoint x: 1022, endPoint y: 450, distance: 144.2
click at [1022, 450] on div "+ − Satellite Roadmap Terrain Hybrid Leaflet Keyboard shortcuts Map Data Map da…" at bounding box center [1014, 335] width 536 height 473
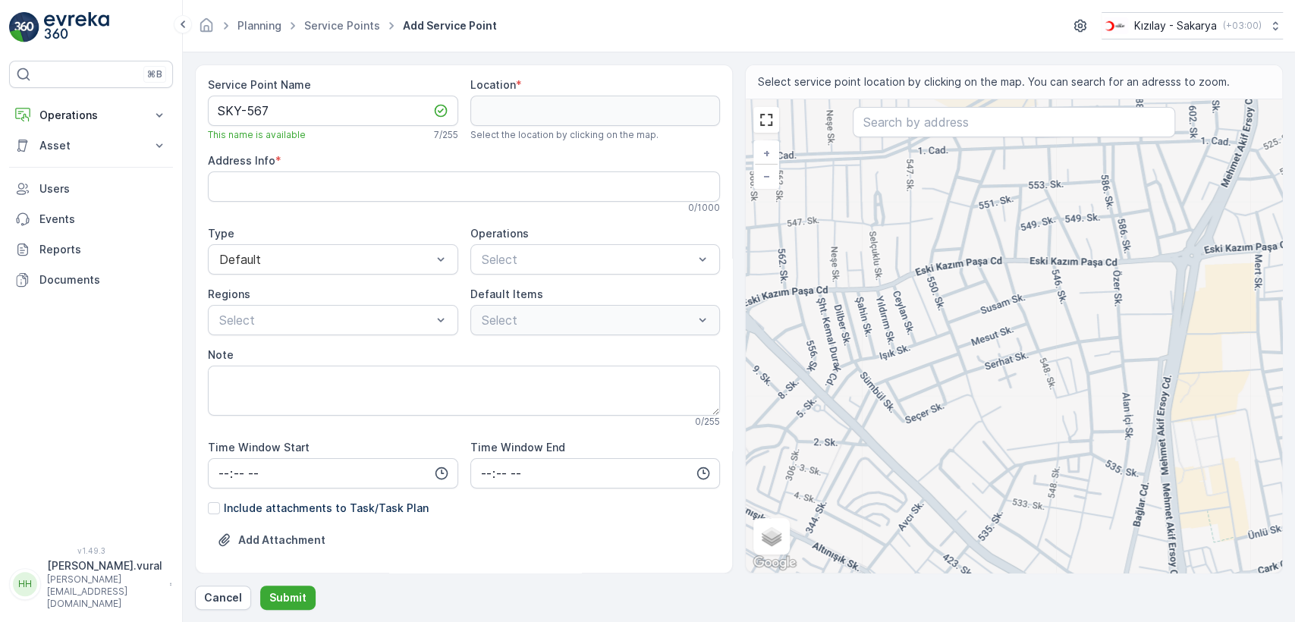
drag, startPoint x: 933, startPoint y: 439, endPoint x: 1056, endPoint y: 400, distance: 129.6
click at [1056, 400] on div "+ − Satellite Roadmap Terrain Hybrid Leaflet Keyboard shortcuts Map Data Map da…" at bounding box center [1014, 335] width 536 height 473
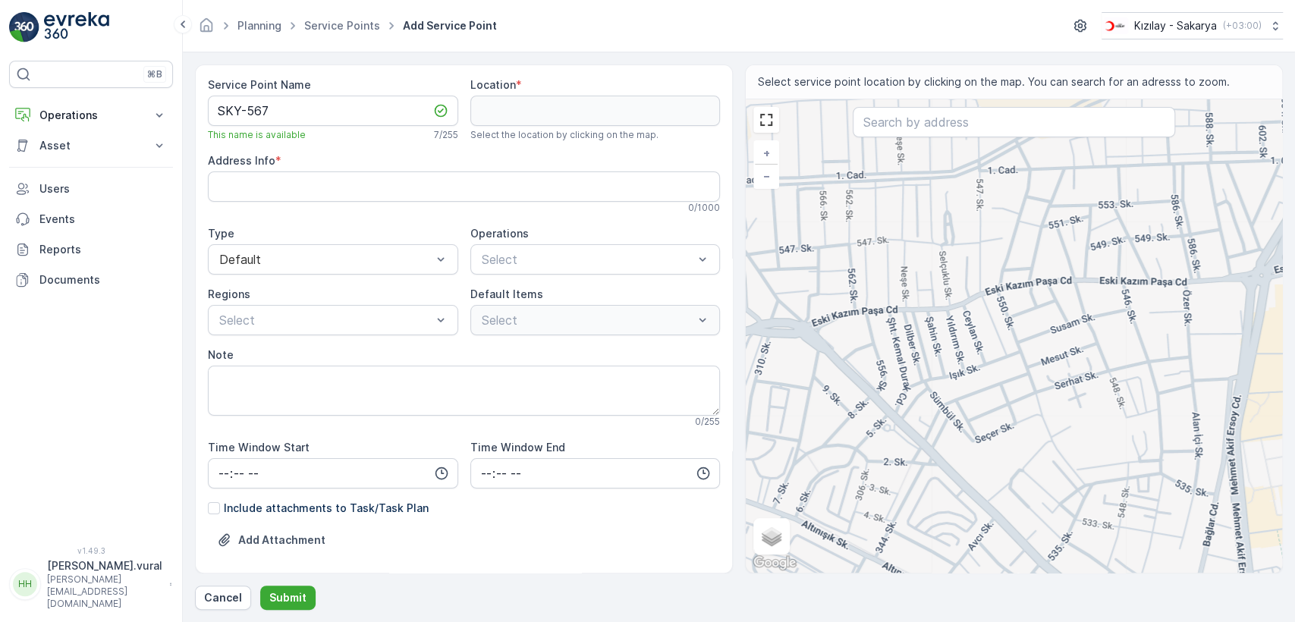
drag, startPoint x: 935, startPoint y: 313, endPoint x: 1008, endPoint y: 332, distance: 75.5
click at [1008, 332] on div "+ − Satellite Roadmap Terrain Hybrid Leaflet Keyboard shortcuts Map Data Map da…" at bounding box center [1014, 335] width 536 height 473
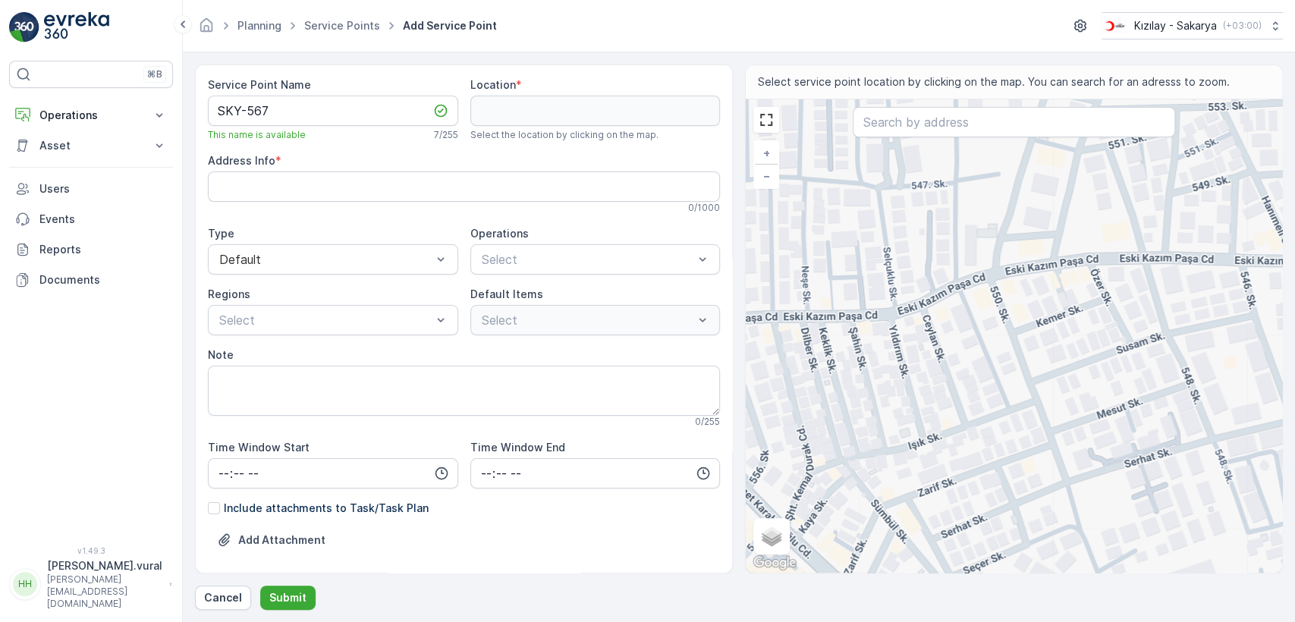
drag, startPoint x: 1057, startPoint y: 288, endPoint x: 1046, endPoint y: 296, distance: 13.1
click at [1046, 296] on div "+ − Satellite Roadmap Terrain Hybrid Leaflet Keyboard shortcuts Map Data Map da…" at bounding box center [1014, 335] width 536 height 473
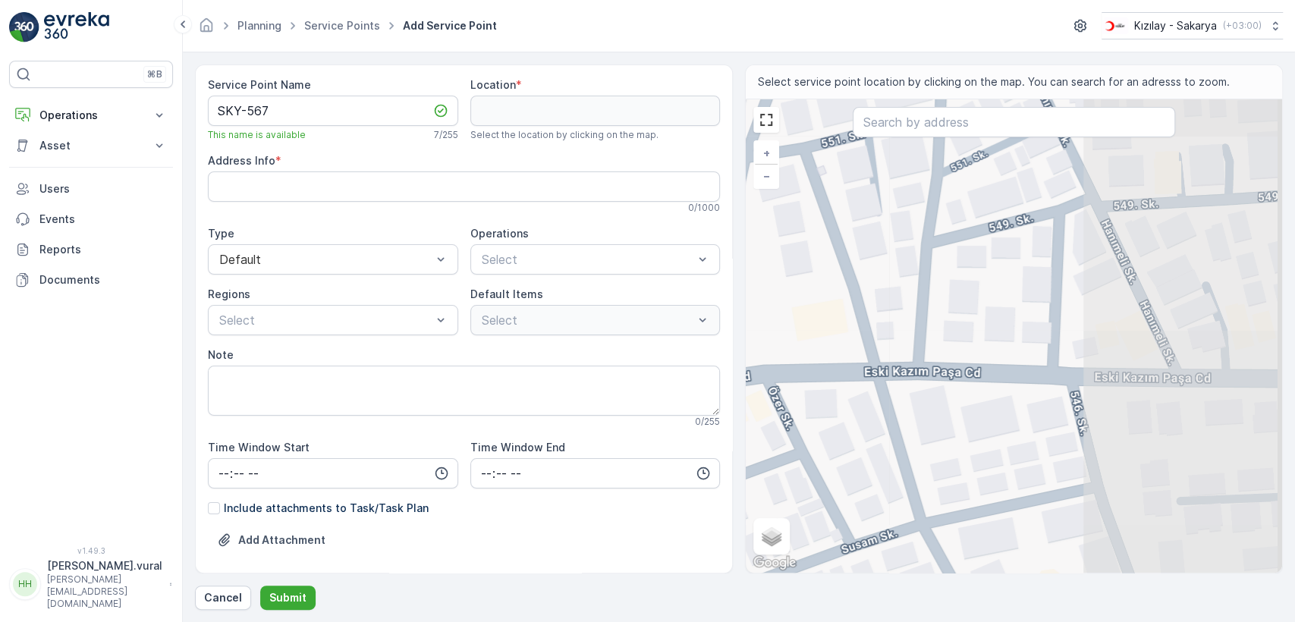
drag, startPoint x: 1033, startPoint y: 321, endPoint x: 961, endPoint y: 326, distance: 73.0
click at [961, 326] on div "+ − Satellite Roadmap Terrain Hybrid Leaflet Keyboard shortcuts Map Data Map da…" at bounding box center [1014, 335] width 536 height 473
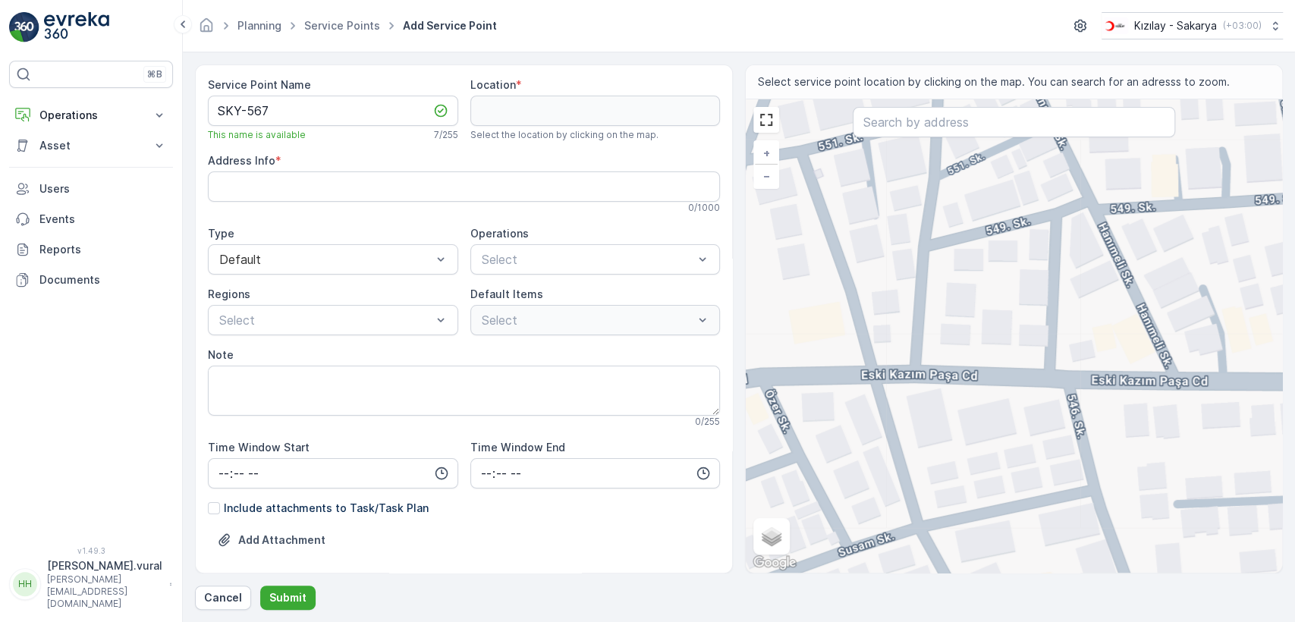
drag, startPoint x: 884, startPoint y: 361, endPoint x: 1055, endPoint y: 382, distance: 172.0
click at [1055, 382] on div "+ − Satellite Roadmap Terrain Hybrid Leaflet Keyboard shortcuts Map Data Map da…" at bounding box center [1014, 335] width 536 height 473
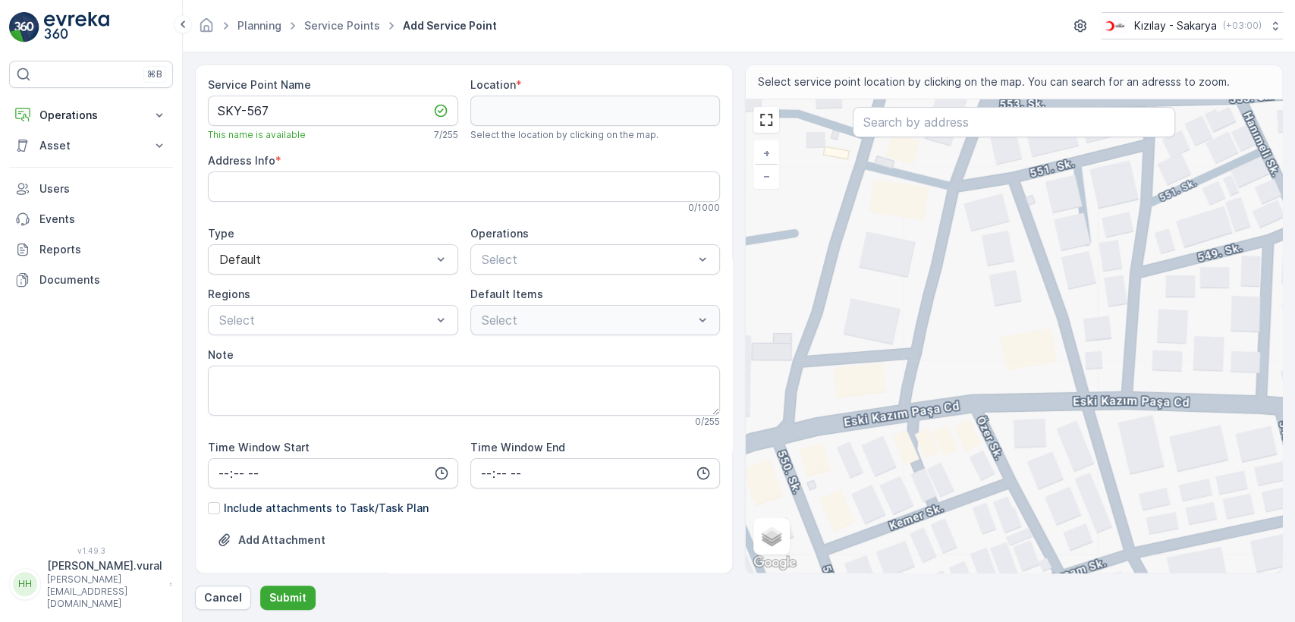
drag, startPoint x: 948, startPoint y: 390, endPoint x: 1064, endPoint y: 384, distance: 116.2
click at [1090, 376] on div "+ − Satellite Roadmap Terrain Hybrid Leaflet Keyboard shortcuts Map Data Map da…" at bounding box center [1014, 335] width 536 height 473
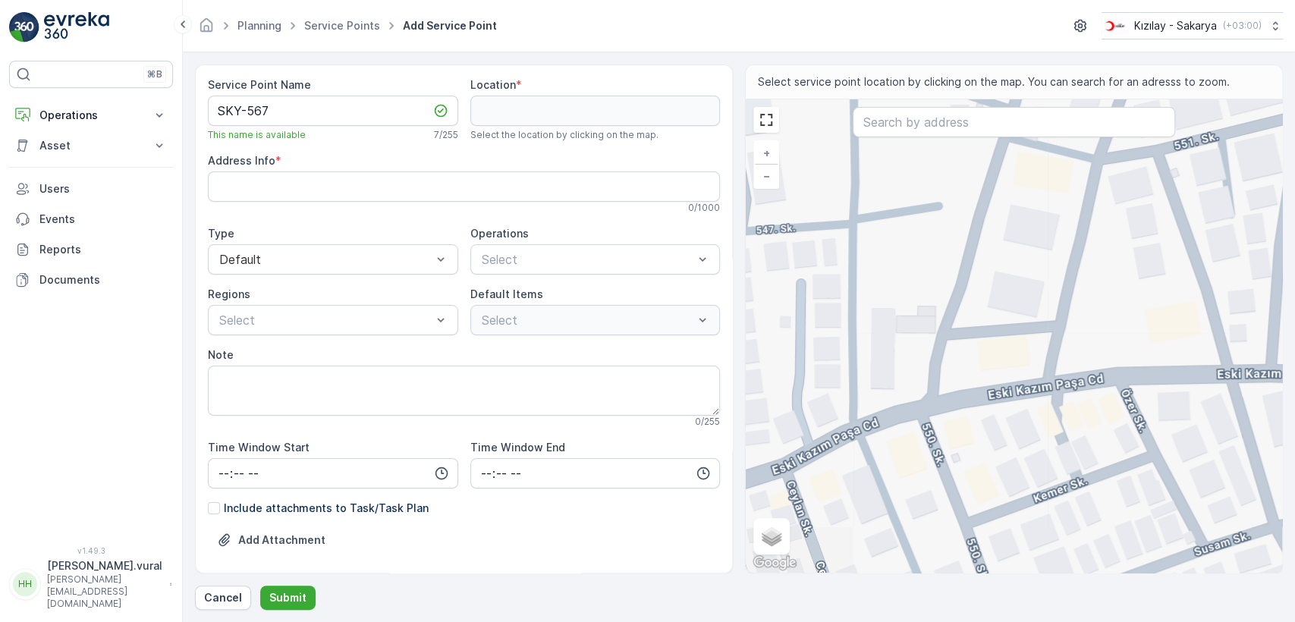
drag, startPoint x: 929, startPoint y: 416, endPoint x: 1093, endPoint y: 378, distance: 168.2
click at [1093, 378] on div "+ − Satellite Roadmap Terrain Hybrid Leaflet Keyboard shortcuts Map Data Map da…" at bounding box center [1014, 335] width 536 height 473
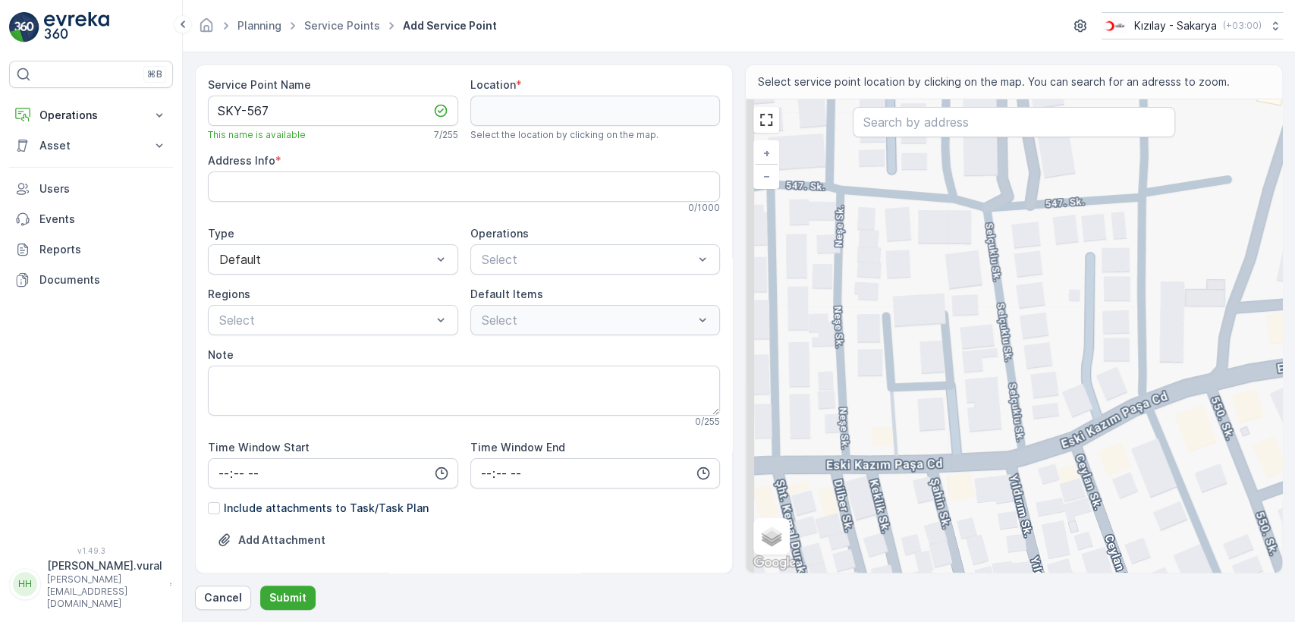
drag, startPoint x: 891, startPoint y: 395, endPoint x: 1038, endPoint y: 403, distance: 147.4
click at [1038, 403] on div "+ − Satellite Roadmap Terrain Hybrid Leaflet Keyboard shortcuts Map Data Map da…" at bounding box center [1014, 335] width 536 height 473
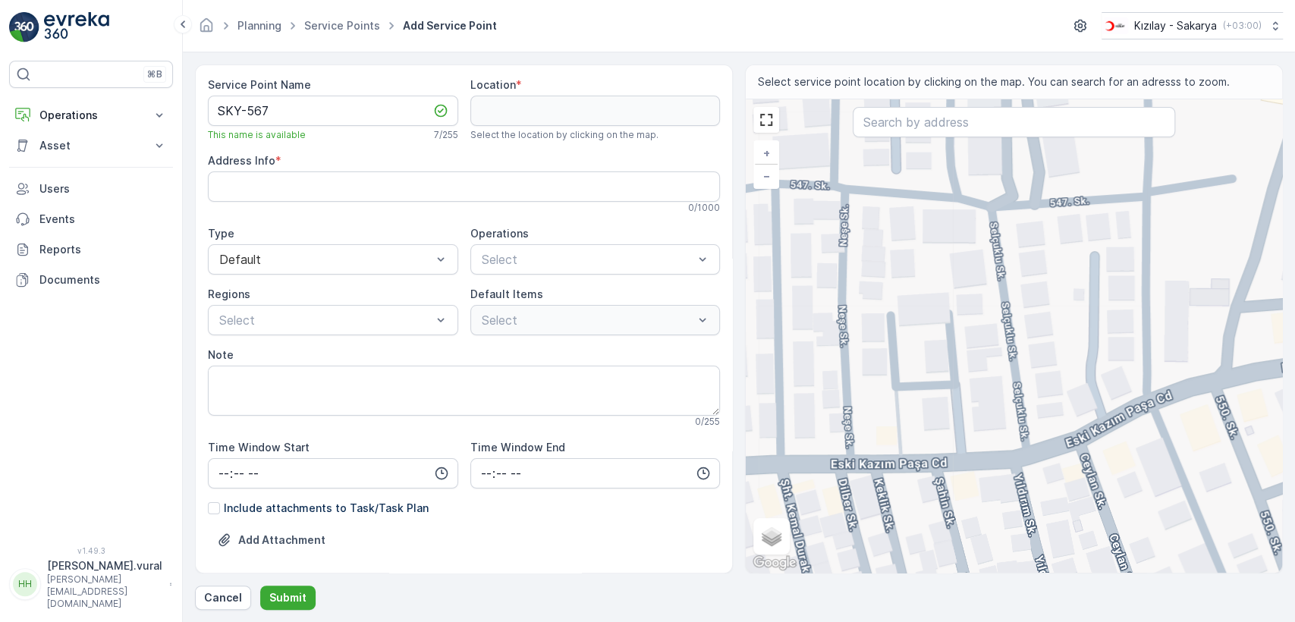
drag, startPoint x: 911, startPoint y: 430, endPoint x: 1021, endPoint y: 423, distance: 110.2
click at [1021, 424] on div "+ − Satellite Roadmap Terrain Hybrid Leaflet Keyboard shortcuts Map Data Map da…" at bounding box center [1014, 335] width 536 height 473
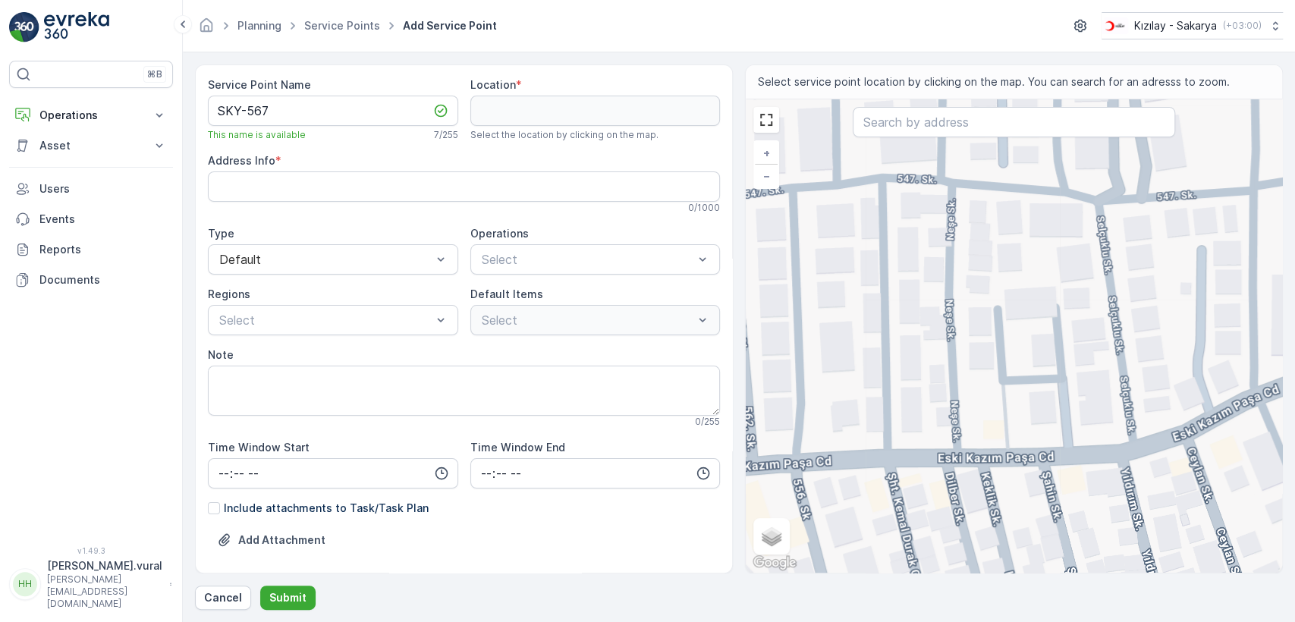
drag, startPoint x: 930, startPoint y: 431, endPoint x: 1104, endPoint y: 426, distance: 173.8
click at [1104, 426] on div "+ − Satellite Roadmap Terrain Hybrid Leaflet Keyboard shortcuts Map Data Map da…" at bounding box center [1014, 335] width 536 height 473
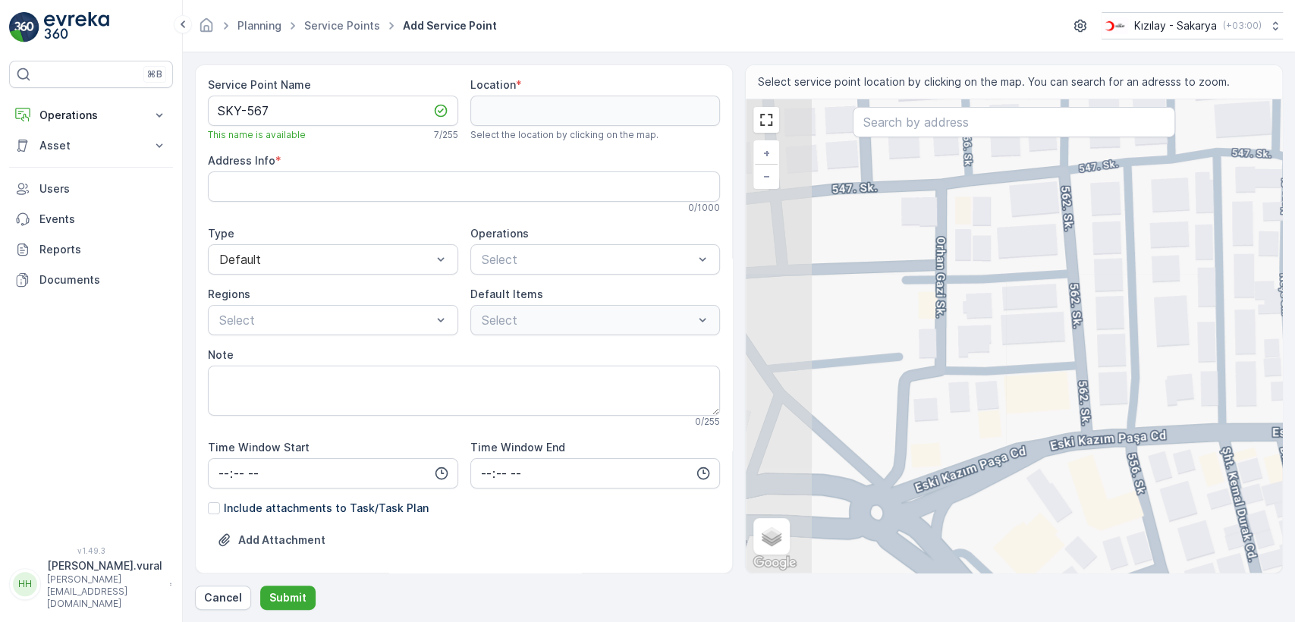
drag, startPoint x: 956, startPoint y: 426, endPoint x: 1117, endPoint y: 404, distance: 162.5
click at [1117, 404] on div "+ − Satellite Roadmap Terrain Hybrid Leaflet Keyboard shortcuts Map Data Map da…" at bounding box center [1014, 335] width 536 height 473
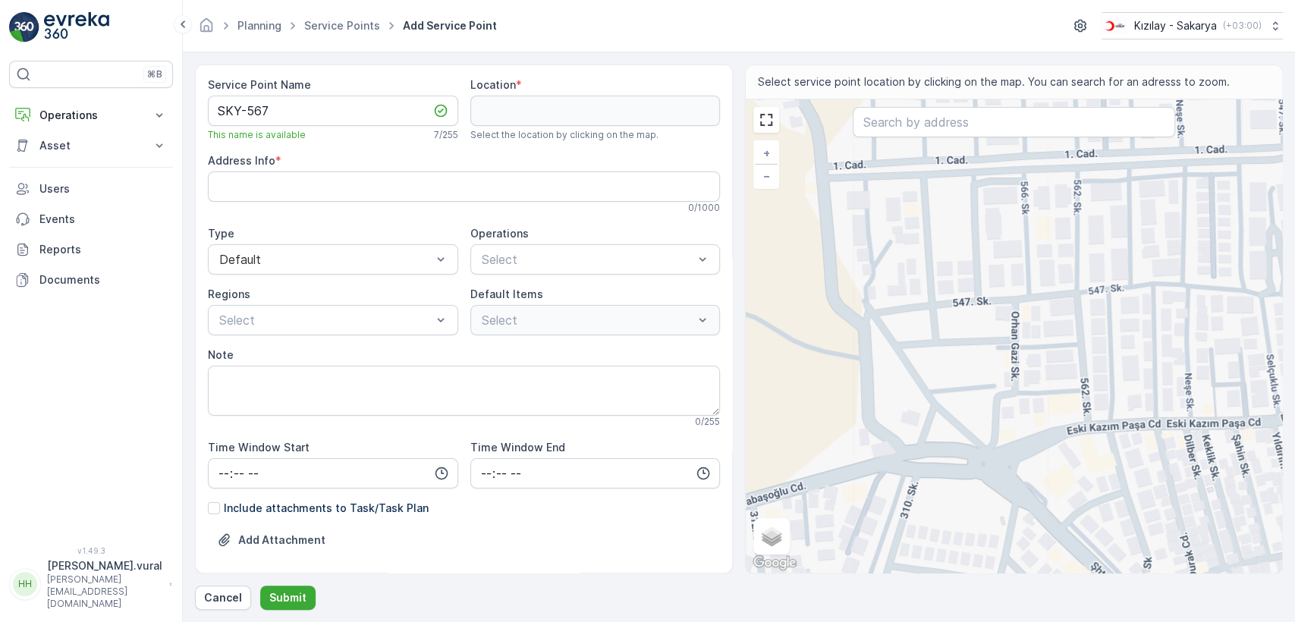
drag, startPoint x: 1184, startPoint y: 420, endPoint x: 873, endPoint y: 402, distance: 310.8
click at [874, 405] on div "+ − Satellite Roadmap Terrain Hybrid Leaflet Keyboard shortcuts Map Data Map da…" at bounding box center [1014, 335] width 536 height 473
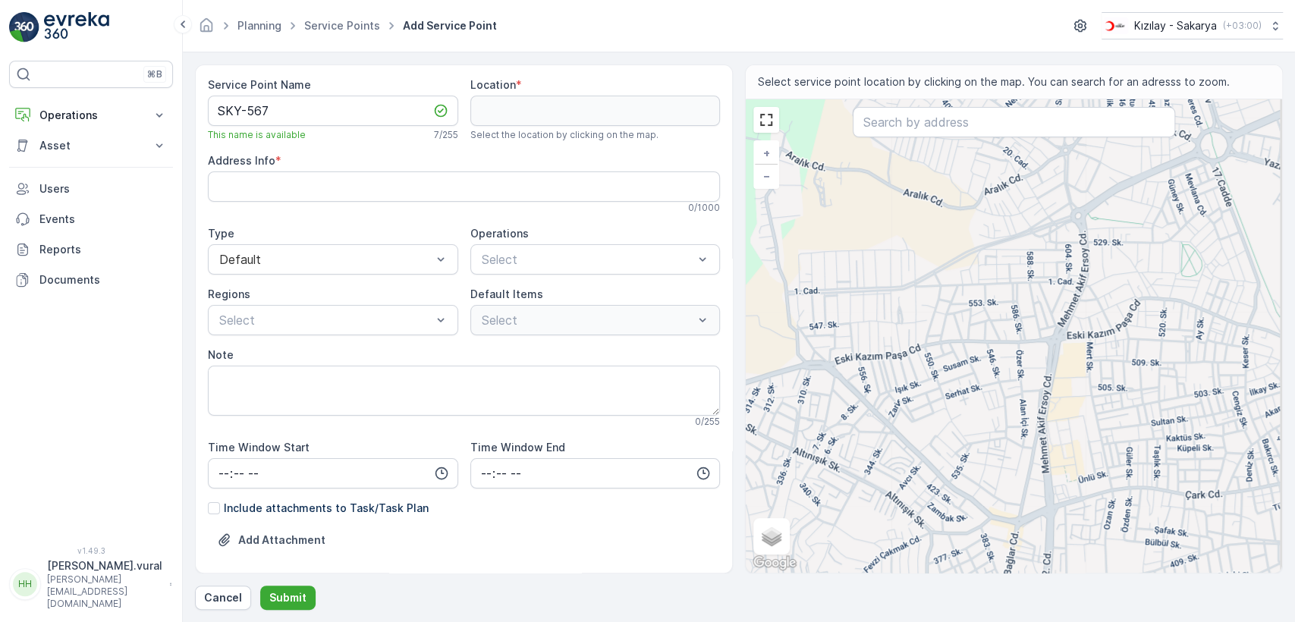
drag, startPoint x: 942, startPoint y: 425, endPoint x: 927, endPoint y: 355, distance: 71.3
click at [927, 358] on div "+ − Satellite Roadmap Terrain Hybrid Leaflet Keyboard shortcuts Map Data Map da…" at bounding box center [1014, 335] width 536 height 473
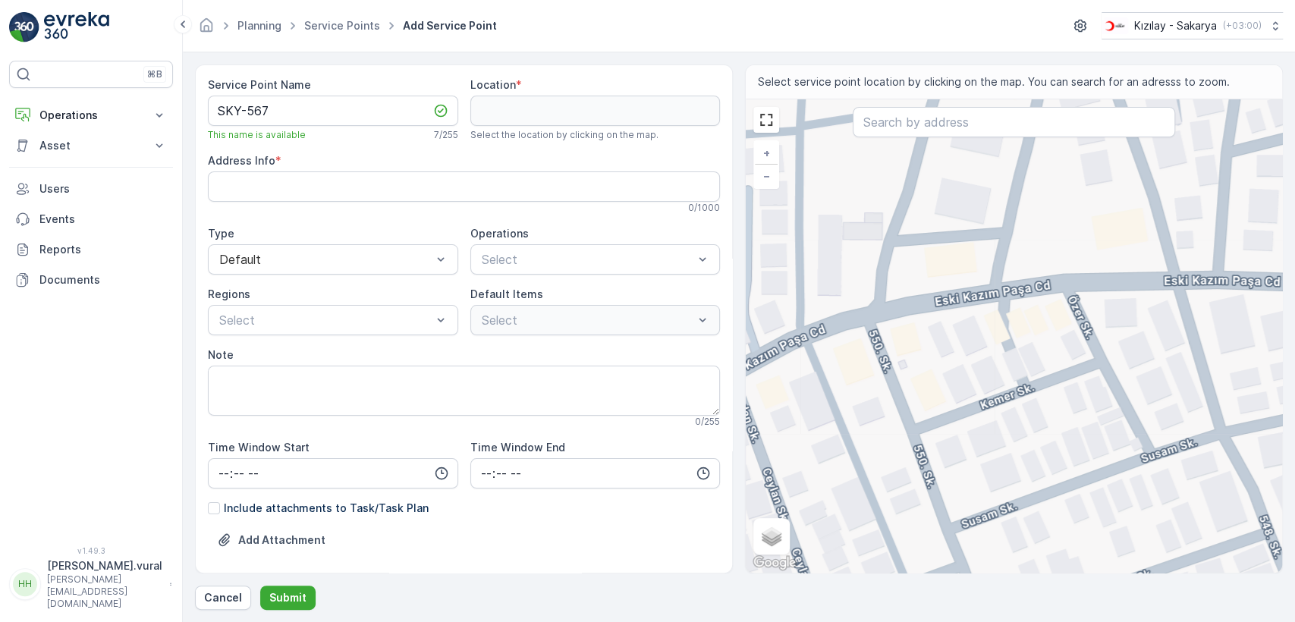
drag, startPoint x: 841, startPoint y: 348, endPoint x: 854, endPoint y: 357, distance: 15.2
click at [854, 357] on div "+ − Satellite Roadmap Terrain Hybrid Leaflet Keyboard shortcuts Map Data Map da…" at bounding box center [1014, 335] width 536 height 473
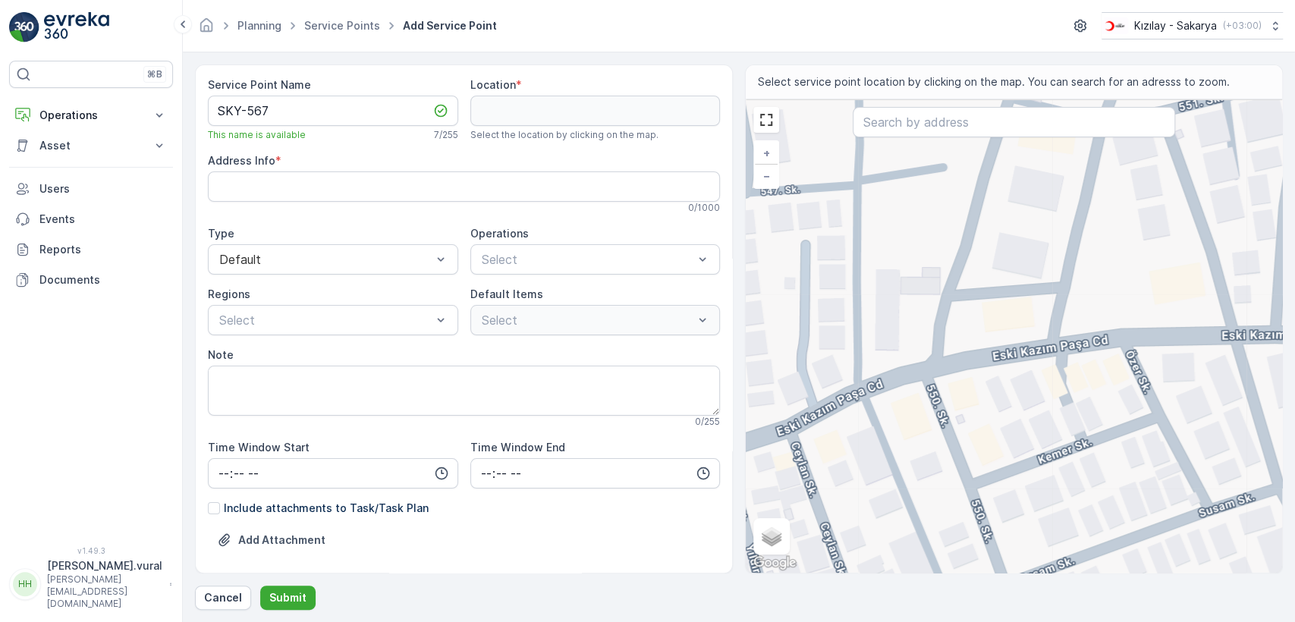
drag, startPoint x: 790, startPoint y: 263, endPoint x: 841, endPoint y: 319, distance: 75.7
click at [841, 319] on div "+ − Satellite Roadmap Terrain Hybrid Leaflet Keyboard shortcuts Map Data Map da…" at bounding box center [1014, 335] width 536 height 473
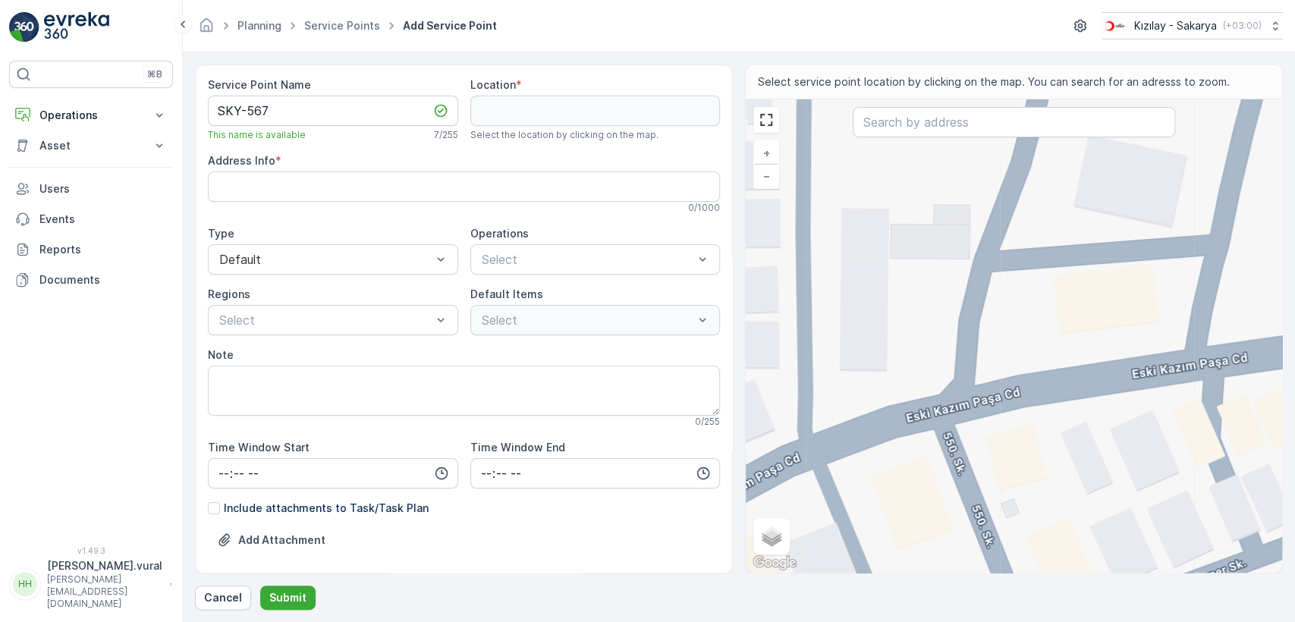
click at [948, 447] on div "+ − Satellite Roadmap Terrain Hybrid Leaflet Keyboard shortcuts Map Data Map da…" at bounding box center [1014, 335] width 536 height 473
type input "40.778996945209,30.35710287643649"
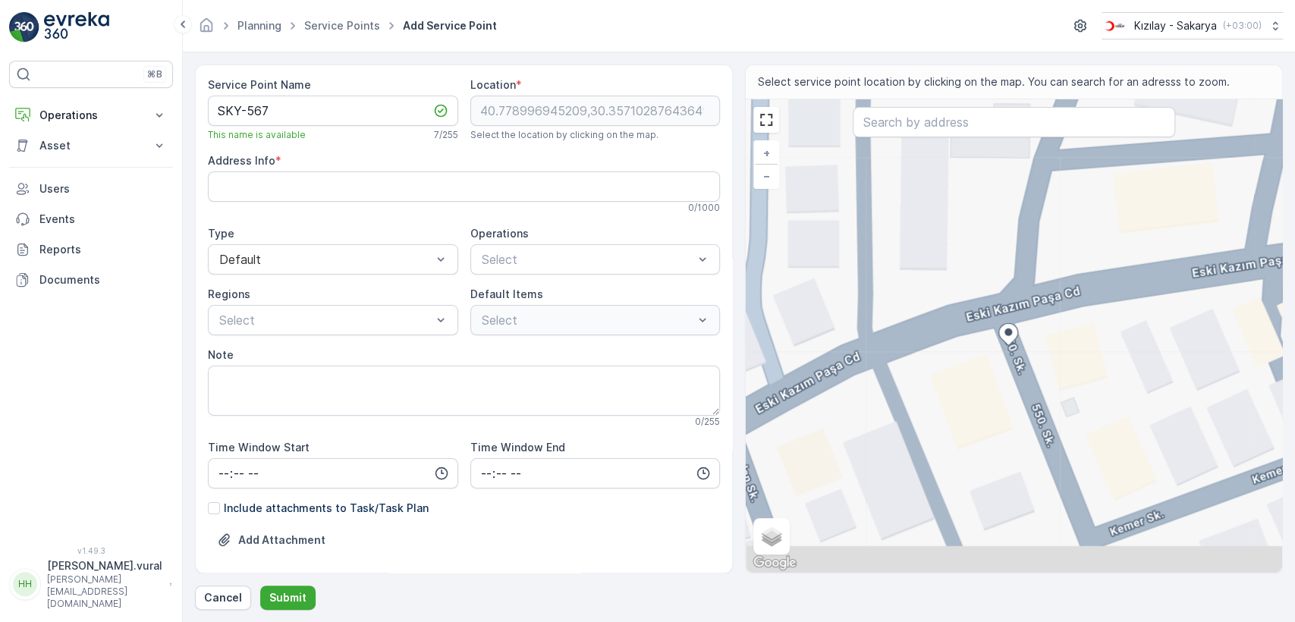
type Info "Arabacıalanı, 550. Sk. No:54/A, 54050 Serdivan/Sakarya, Türkiye"
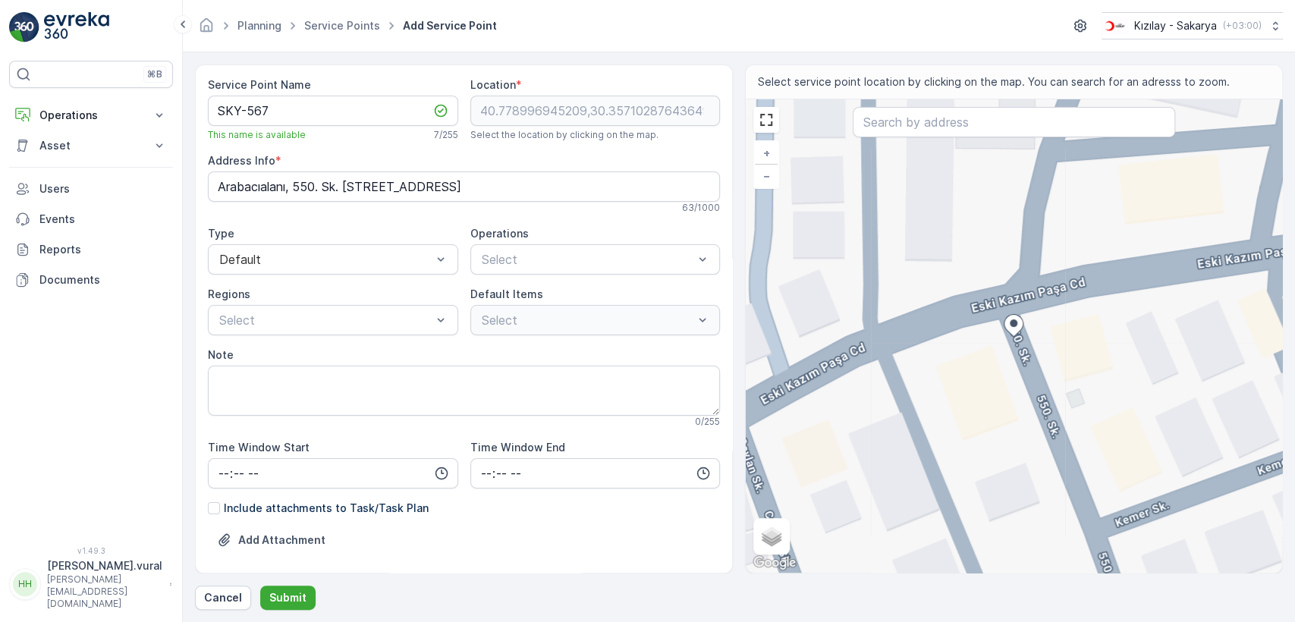
click at [344, 171] on Info "Arabacıalanı, 550. Sk. No:54/A, 54050 Serdivan/Sakarya, Türkiye" at bounding box center [464, 186] width 512 height 30
click at [346, 181] on Info "Arabacıalanı, 550. Sk. No:54/A, 54050 Serdivan/Sakarya, Türkiye" at bounding box center [464, 186] width 512 height 30
drag, startPoint x: 534, startPoint y: 258, endPoint x: 540, endPoint y: 269, distance: 12.2
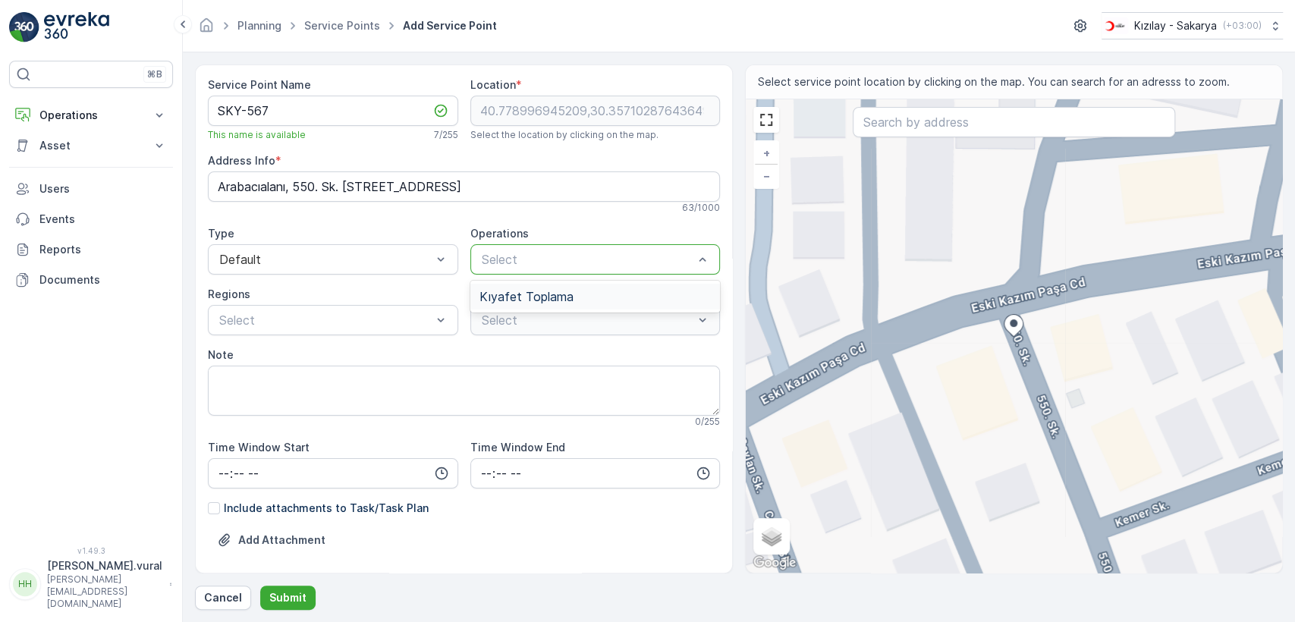
click at [541, 286] on div "Kıyafet Toplama" at bounding box center [595, 297] width 250 height 26
click at [539, 329] on div "Select" at bounding box center [595, 320] width 250 height 30
click at [506, 376] on p "Çuval" at bounding box center [510, 378] width 30 height 15
click at [283, 334] on div "Select" at bounding box center [333, 320] width 250 height 30
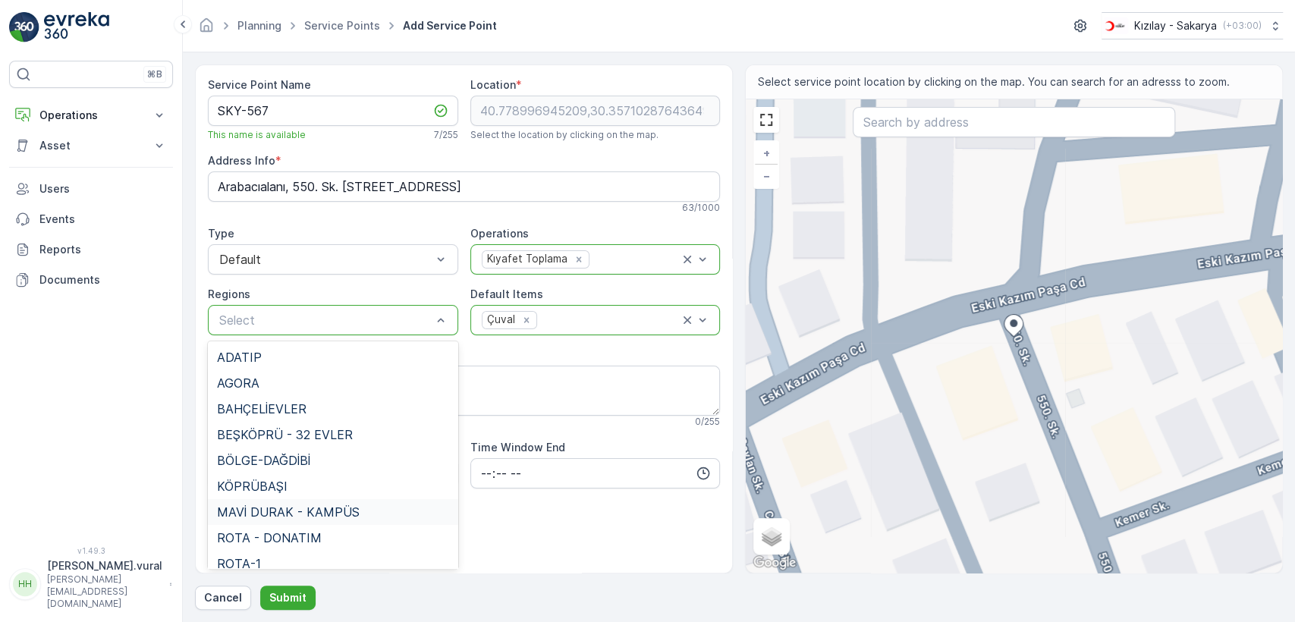
click at [300, 507] on span "MAVİ DURAK - KAMPÜS" at bounding box center [288, 512] width 143 height 14
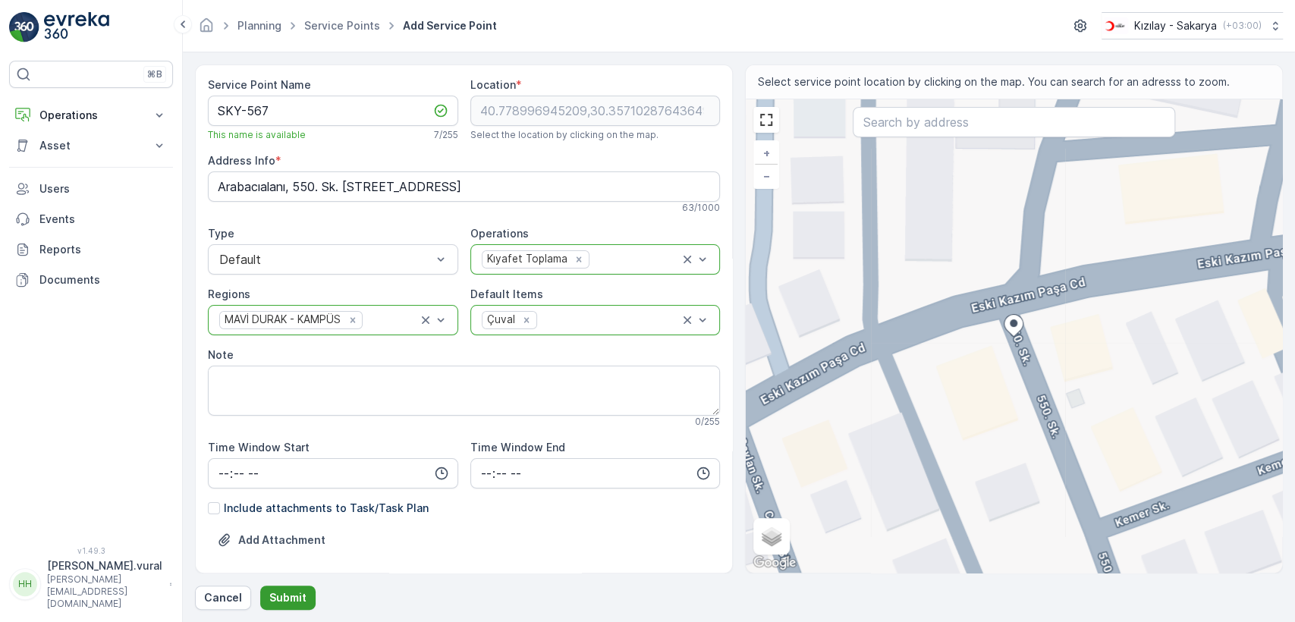
click at [278, 602] on p "Submit" at bounding box center [287, 597] width 37 height 15
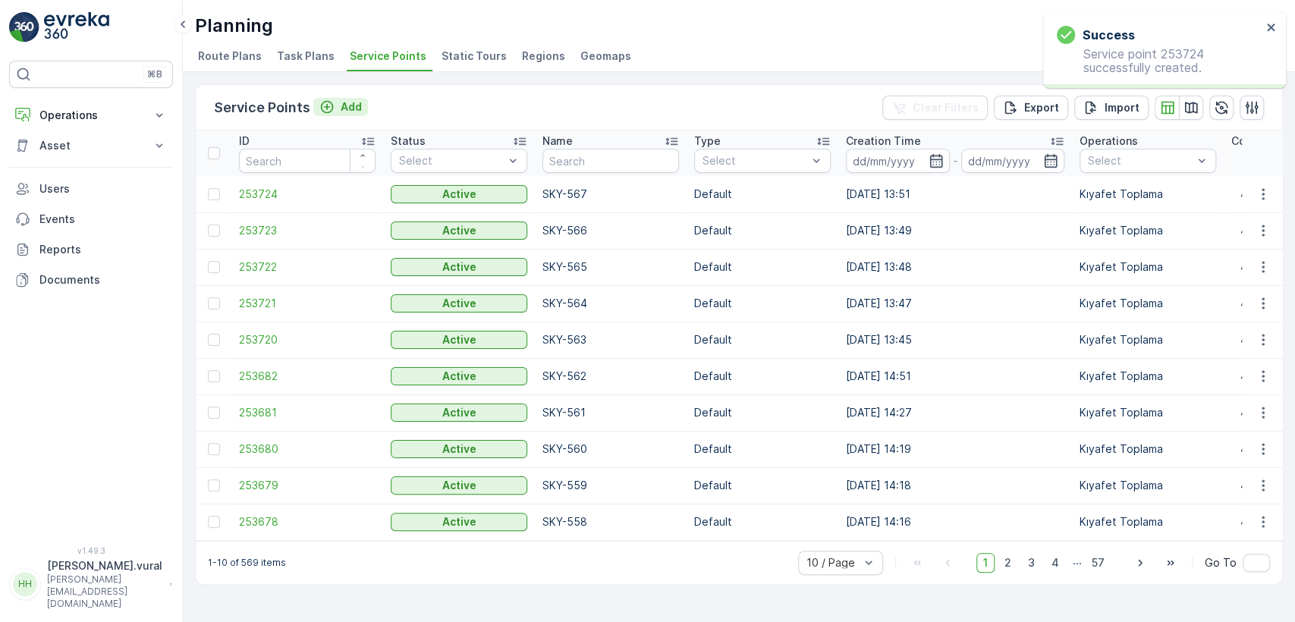
click at [358, 103] on p "Add" at bounding box center [351, 106] width 21 height 15
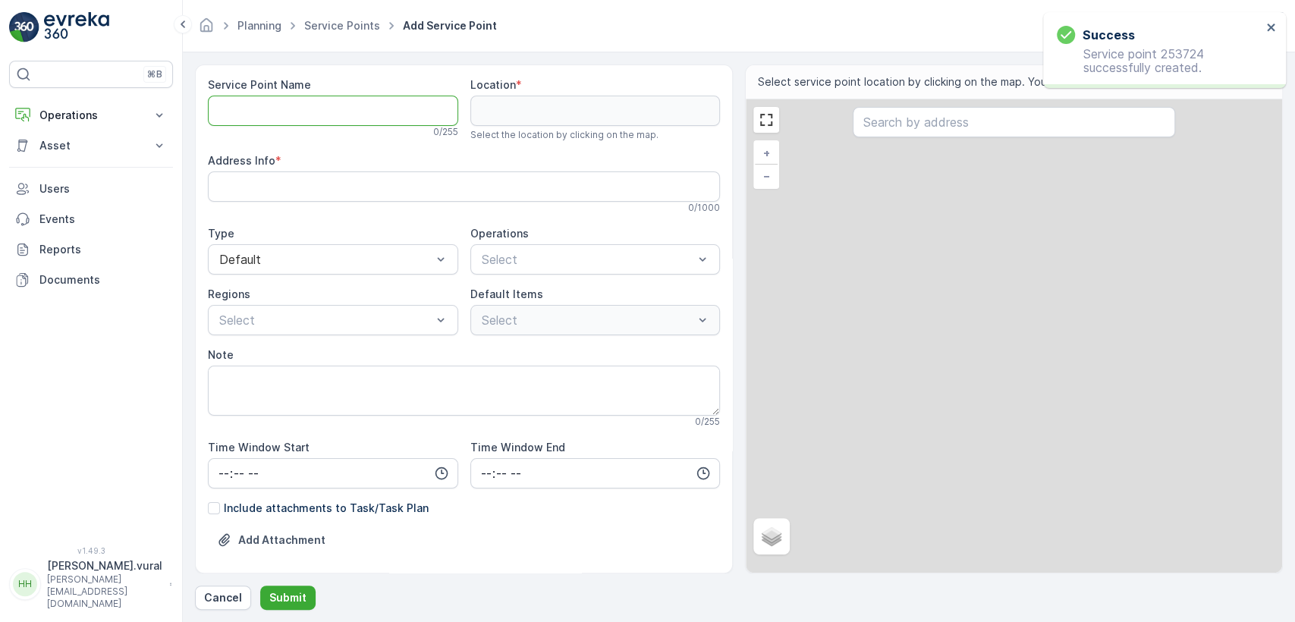
click at [349, 109] on Name "Service Point Name" at bounding box center [333, 111] width 250 height 30
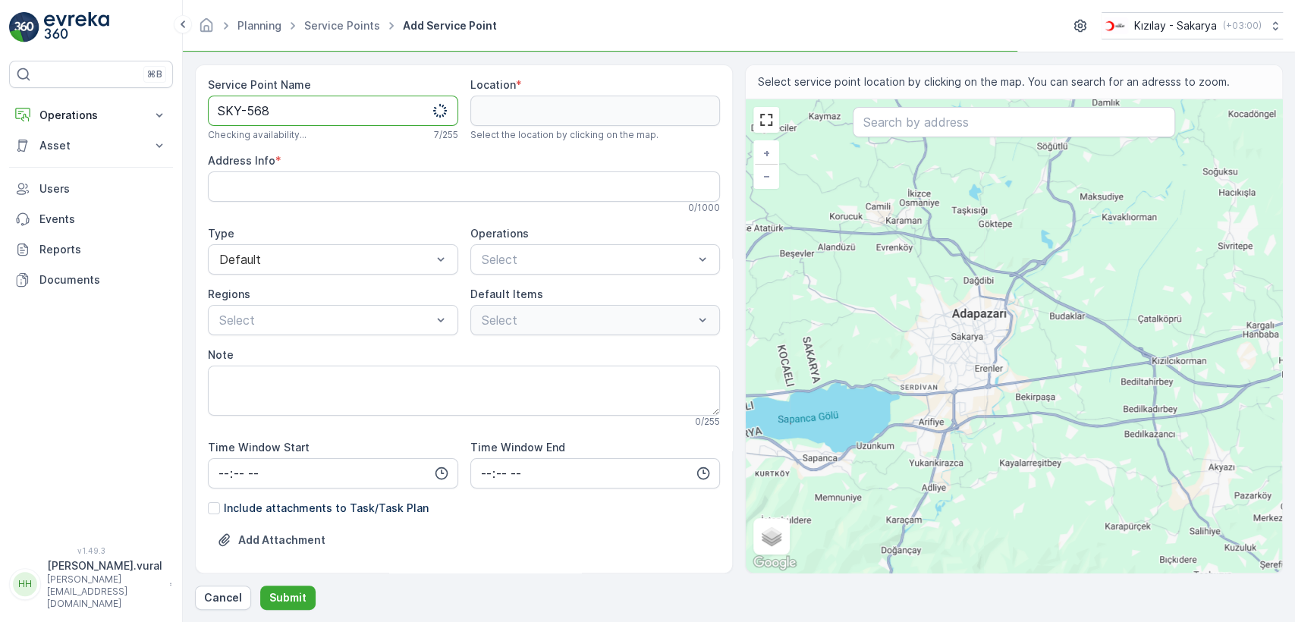
type Name "SKY-568"
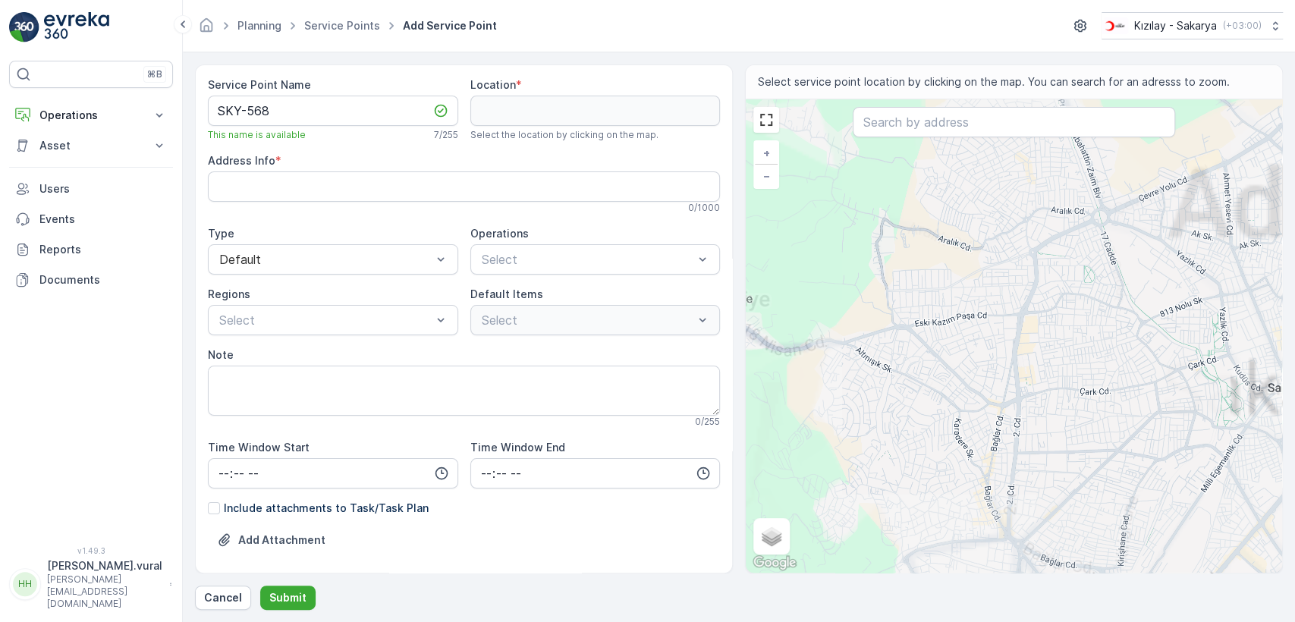
drag, startPoint x: 1065, startPoint y: 470, endPoint x: 992, endPoint y: 375, distance: 120.1
click at [992, 378] on div "+ − Satellite Roadmap Terrain Hybrid Leaflet Keyboard shortcuts Map Data Map da…" at bounding box center [1014, 335] width 536 height 473
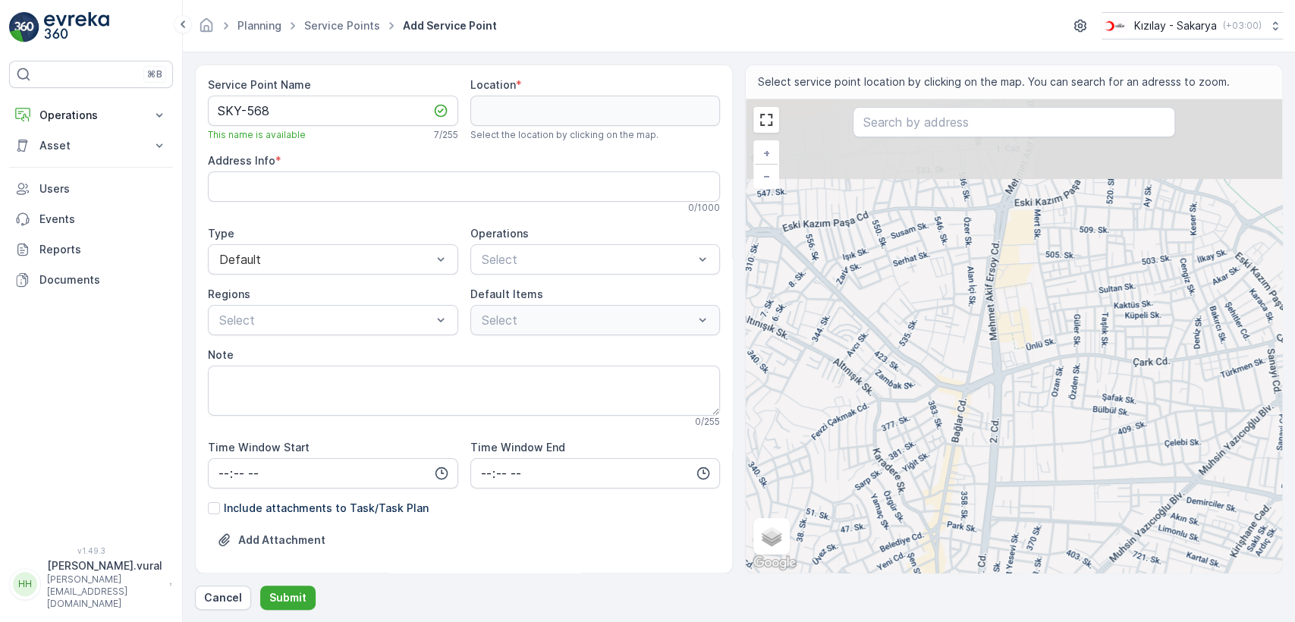
drag, startPoint x: 904, startPoint y: 283, endPoint x: 999, endPoint y: 399, distance: 149.4
click at [999, 399] on div "+ − Satellite Roadmap Terrain Hybrid Leaflet Keyboard shortcuts Map Data Map da…" at bounding box center [1014, 335] width 536 height 473
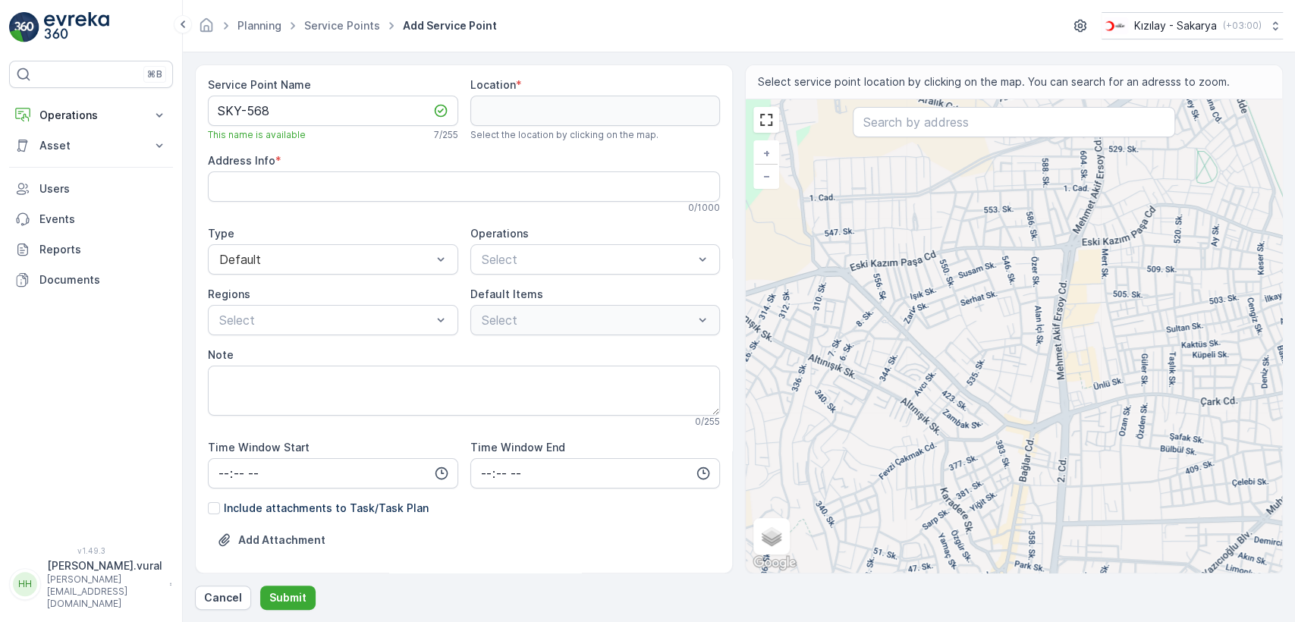
drag, startPoint x: 927, startPoint y: 297, endPoint x: 993, endPoint y: 329, distance: 73.6
click at [993, 329] on div "+ − Satellite Roadmap Terrain Hybrid Leaflet Keyboard shortcuts Map Data Map da…" at bounding box center [1014, 335] width 536 height 473
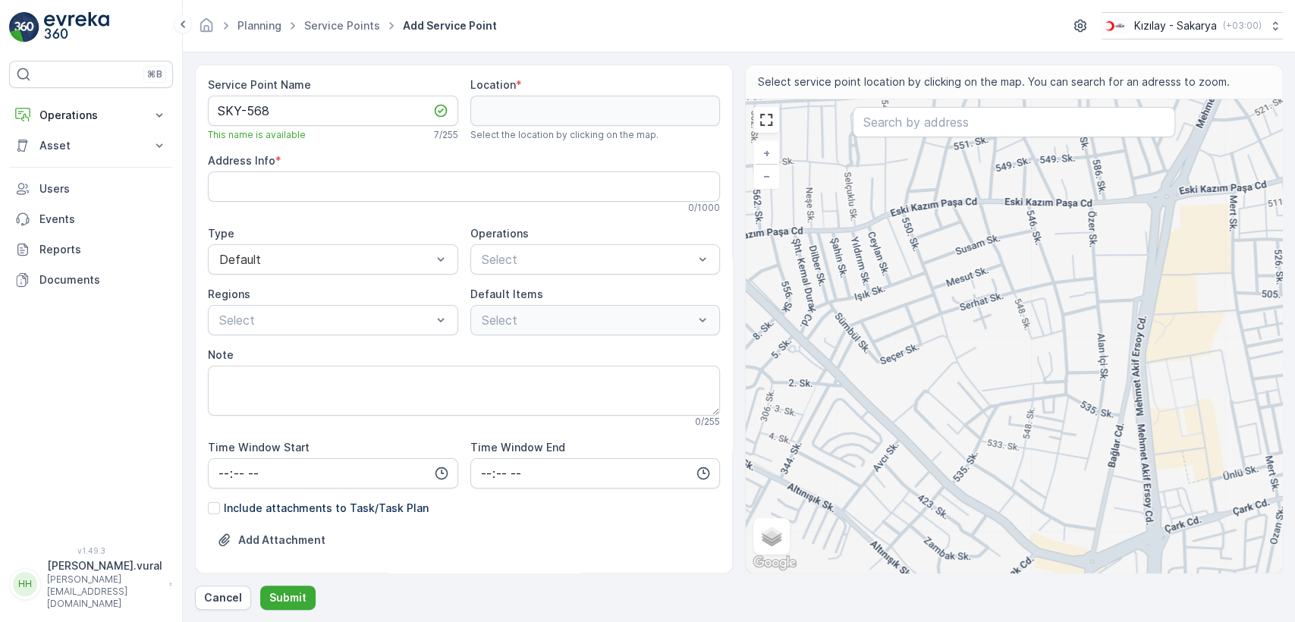
drag, startPoint x: 1011, startPoint y: 335, endPoint x: 1050, endPoint y: 360, distance: 46.3
click at [1050, 360] on div "+ − Satellite Roadmap Terrain Hybrid Leaflet Keyboard shortcuts Map Data Map da…" at bounding box center [1014, 335] width 536 height 473
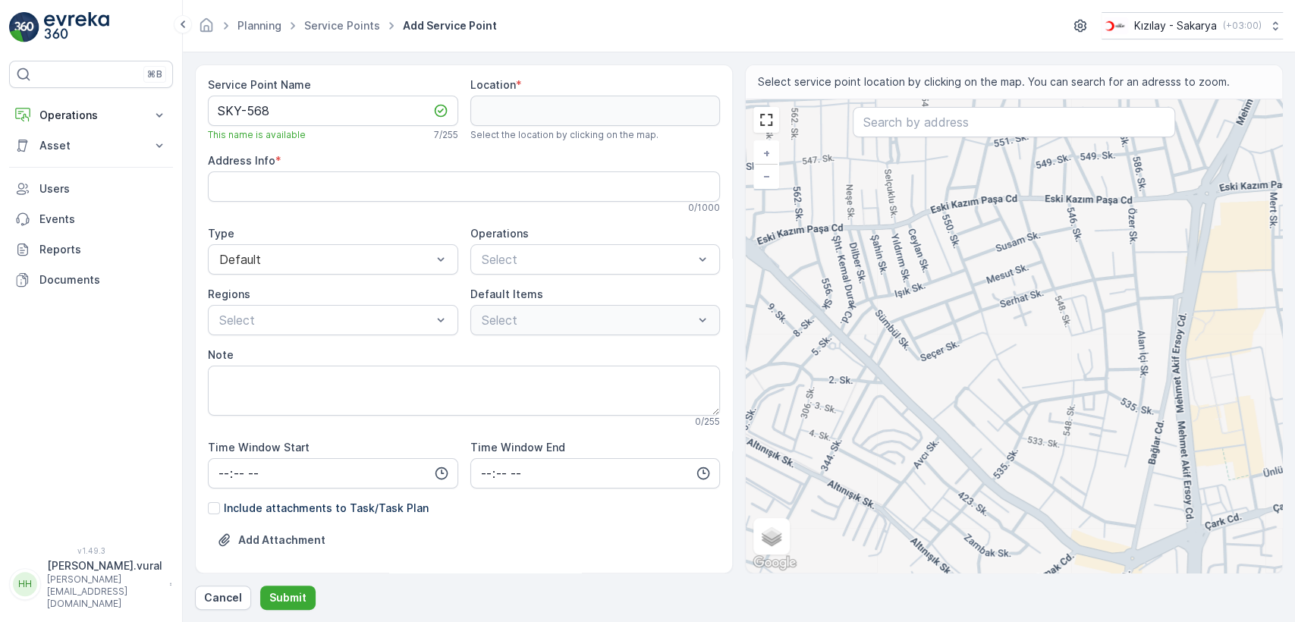
drag, startPoint x: 1027, startPoint y: 375, endPoint x: 1066, endPoint y: 338, distance: 53.7
click at [1064, 344] on div "+ − Satellite Roadmap Terrain Hybrid Leaflet Keyboard shortcuts Map Data Map da…" at bounding box center [1014, 335] width 536 height 473
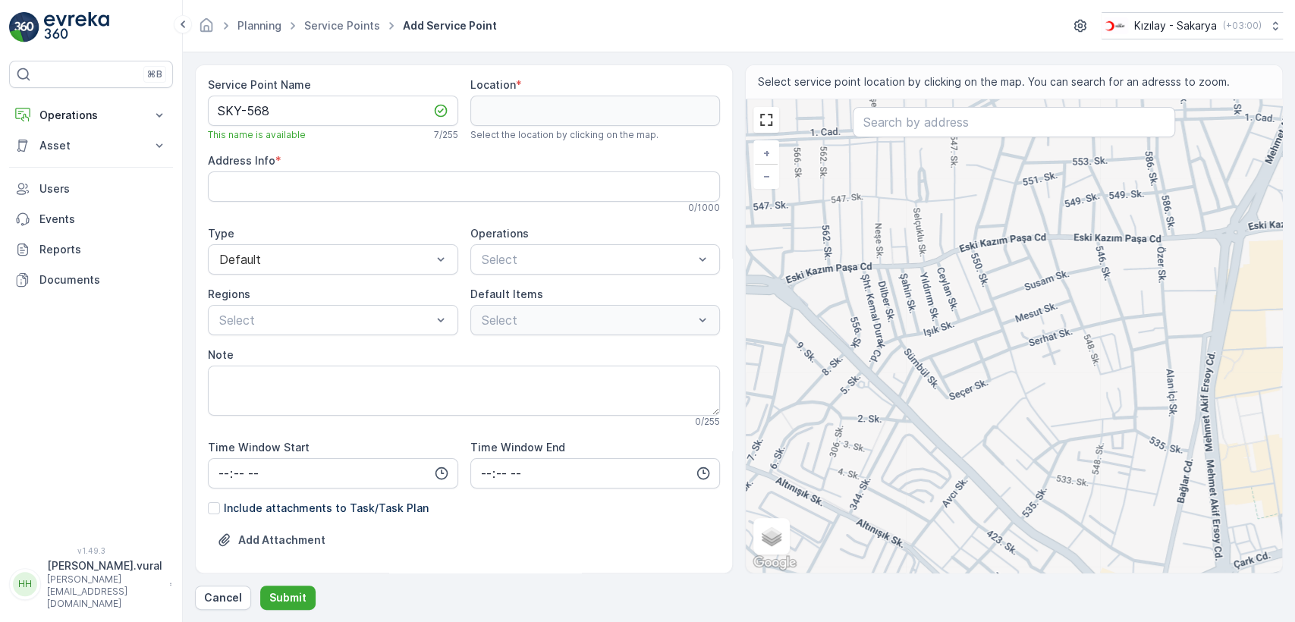
drag, startPoint x: 885, startPoint y: 311, endPoint x: 914, endPoint y: 355, distance: 53.0
click at [914, 355] on div "+ − Satellite Roadmap Terrain Hybrid Leaflet Keyboard shortcuts Map Data Map da…" at bounding box center [1014, 335] width 536 height 473
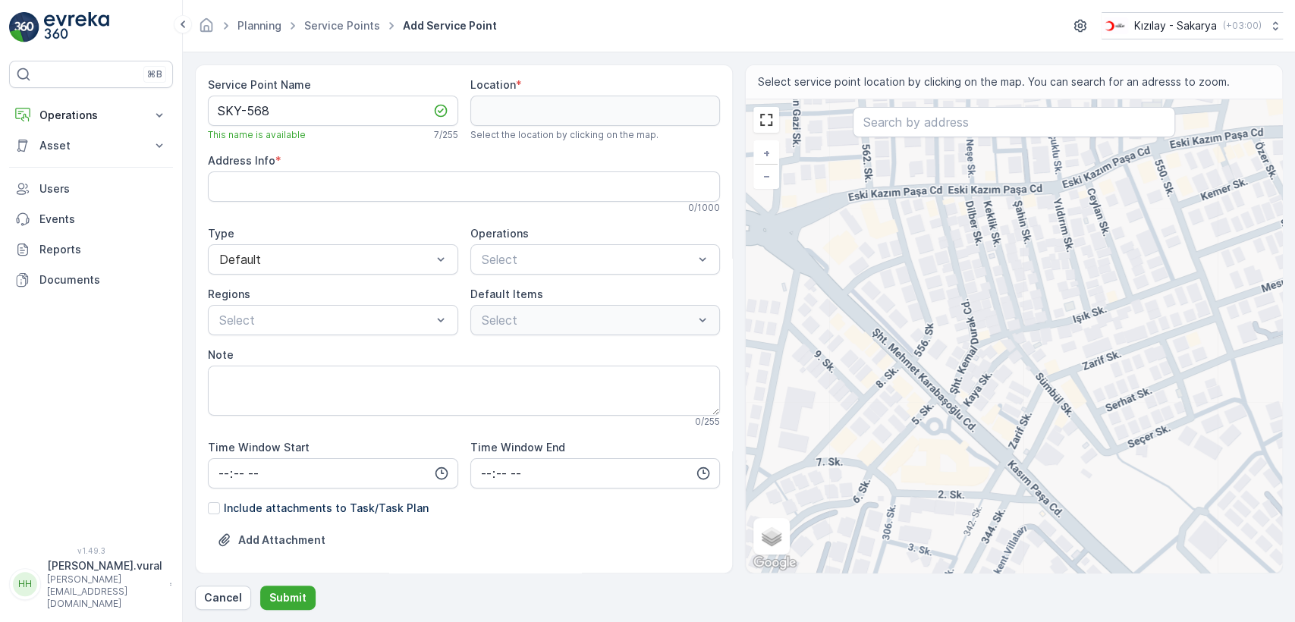
drag, startPoint x: 824, startPoint y: 358, endPoint x: 855, endPoint y: 381, distance: 38.5
click at [855, 381] on div "+ − Satellite Roadmap Terrain Hybrid Leaflet Keyboard shortcuts Map Data Map da…" at bounding box center [1014, 335] width 536 height 473
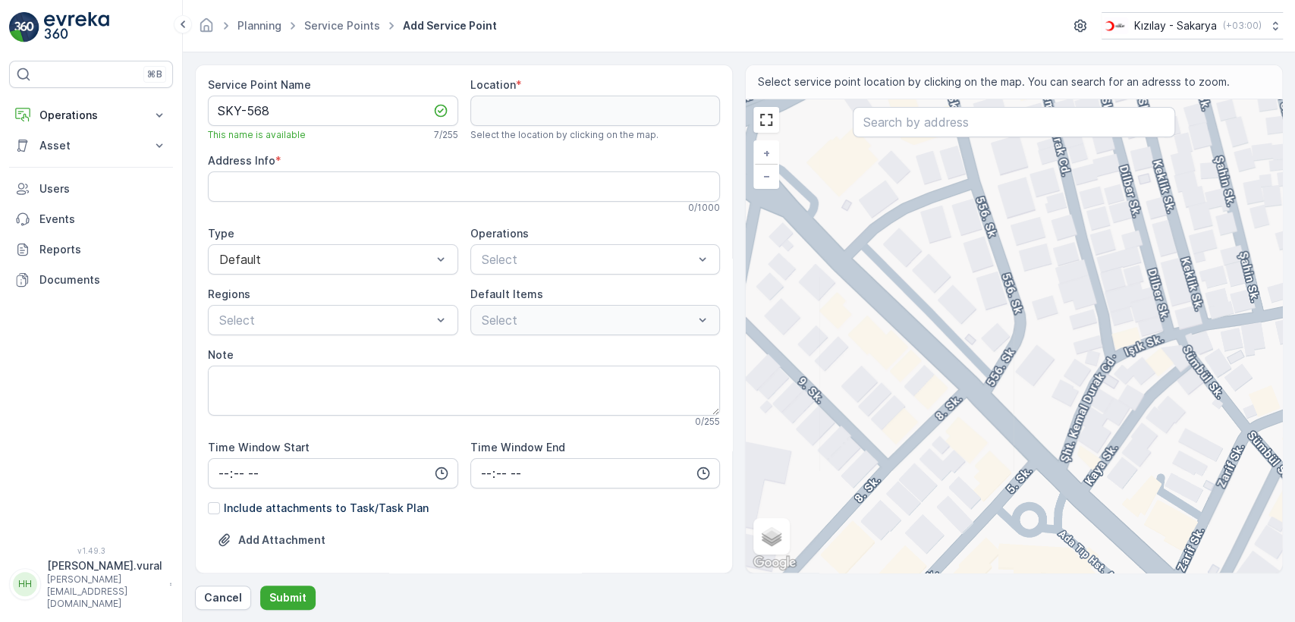
drag, startPoint x: 857, startPoint y: 370, endPoint x: 873, endPoint y: 404, distance: 37.7
click at [873, 404] on div "+ − Satellite Roadmap Terrain Hybrid Leaflet Keyboard shortcuts Map Data Map da…" at bounding box center [1014, 335] width 536 height 473
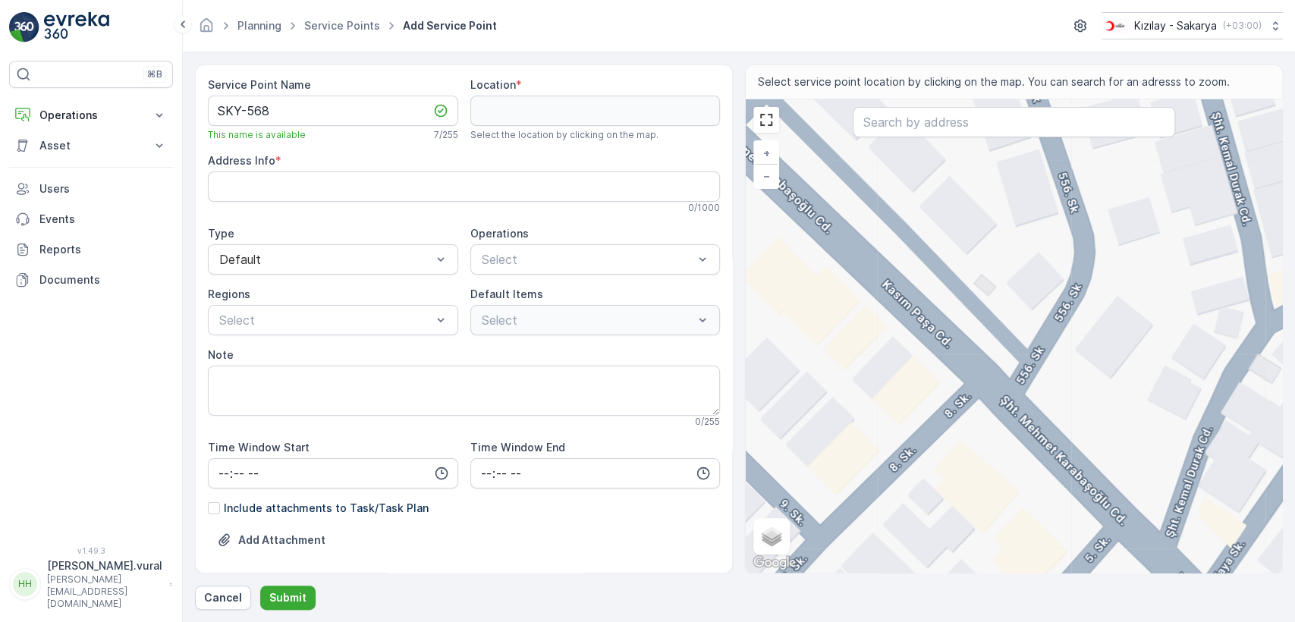
click at [958, 357] on div "+ − Satellite Roadmap Terrain Hybrid Leaflet Keyboard shortcuts Map Data Map da…" at bounding box center [1014, 335] width 536 height 473
type input "40.776894634805245,30.35344973978431"
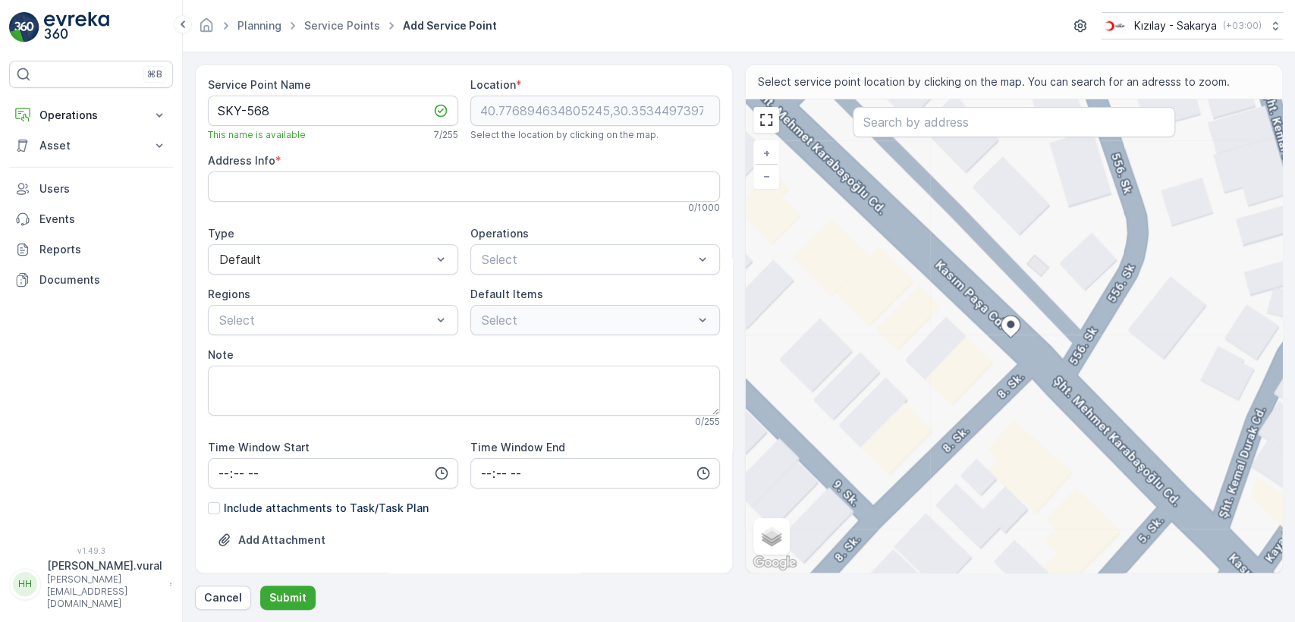
type Info "İstiklal, Kasım Paşa Cd. 77a, 54050 Serdivan/Sakarya, Türkiye"
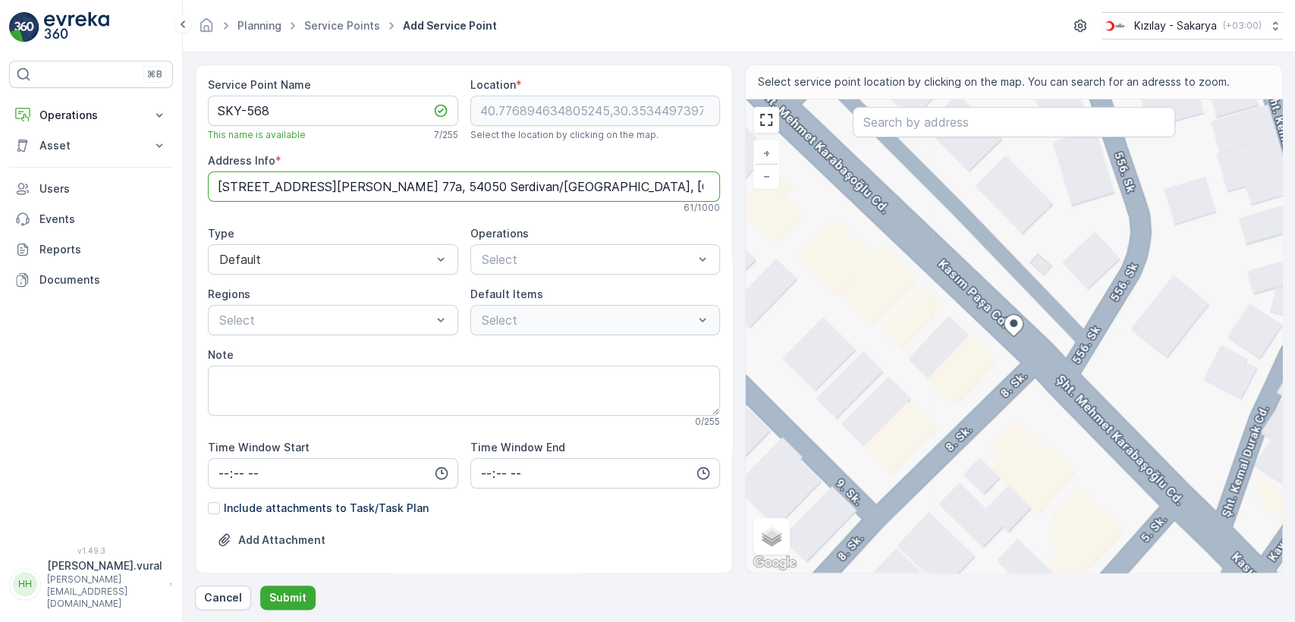
click at [327, 193] on Info "İstiklal, Kasım Paşa Cd. 77a, 54050 Serdivan/Sakarya, Türkiye" at bounding box center [464, 186] width 512 height 30
click at [1081, 361] on div "+ − Satellite Roadmap Terrain Hybrid Leaflet Keyboard shortcuts Map Data Map da…" at bounding box center [1014, 335] width 536 height 473
type input "40.77682775586346,30.353688355462285"
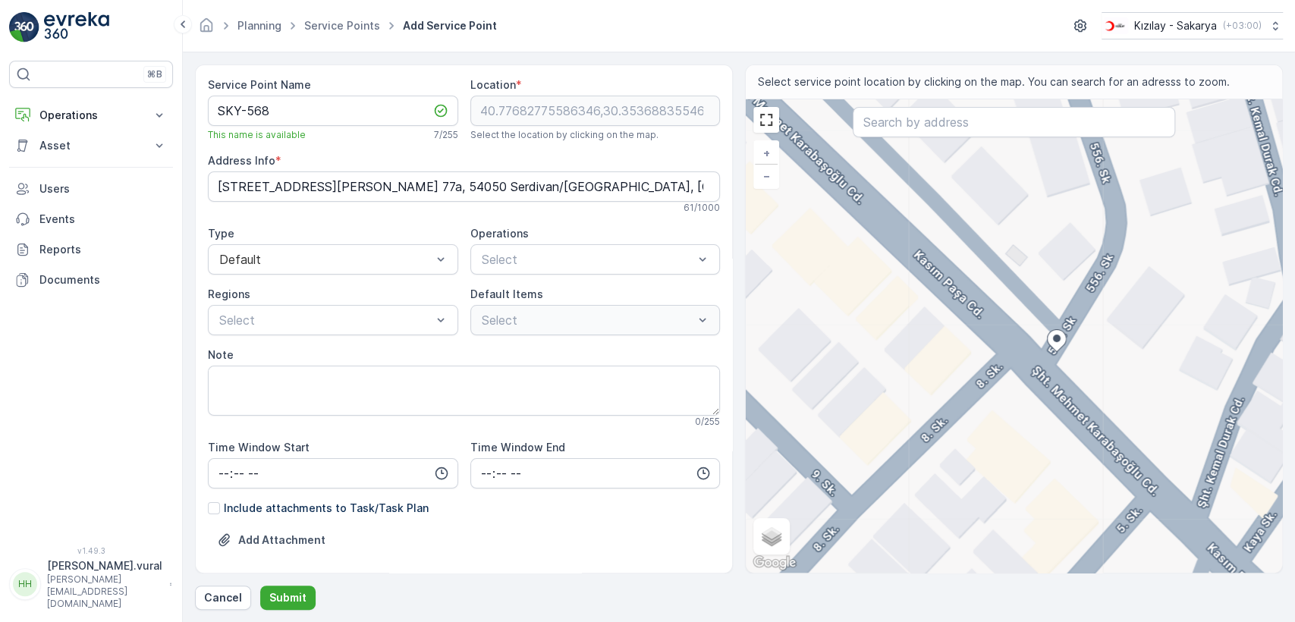
type Info "İstiklal, Şht. Mehmet Karabaşoğlu Cd. 71/A, 54000 Serdivan/Sakarya, Türkiye"
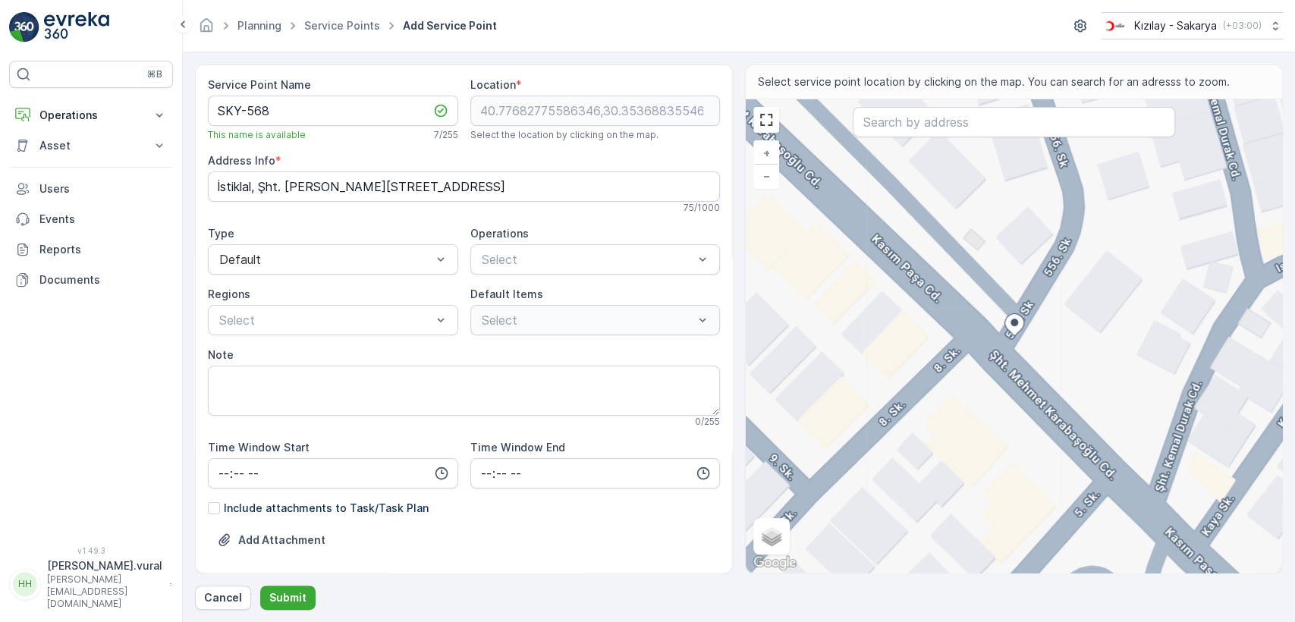
click at [956, 323] on div "+ − Satellite Roadmap Terrain Hybrid Leaflet Keyboard shortcuts Map Data Map da…" at bounding box center [1014, 335] width 536 height 473
type input "40.7768622488688,30.353481860133286"
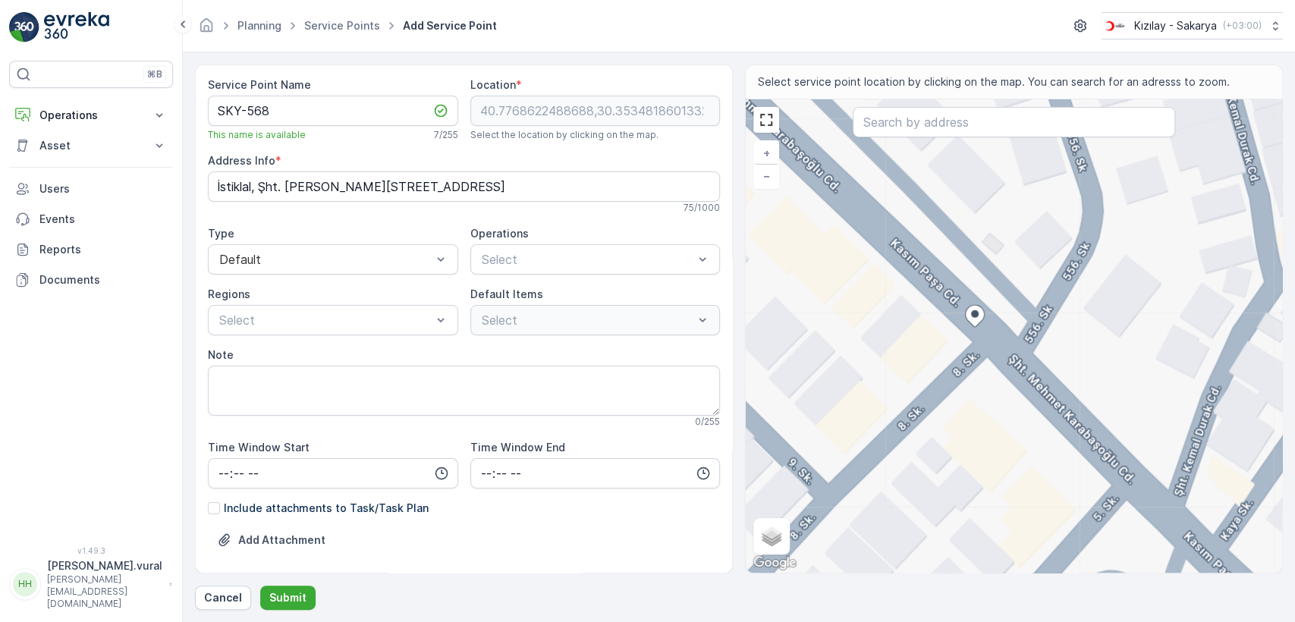
type Info "İstiklal, Kasım Paşa Cd. 77a, 54050 Serdivan/Sakarya, Türkiye"
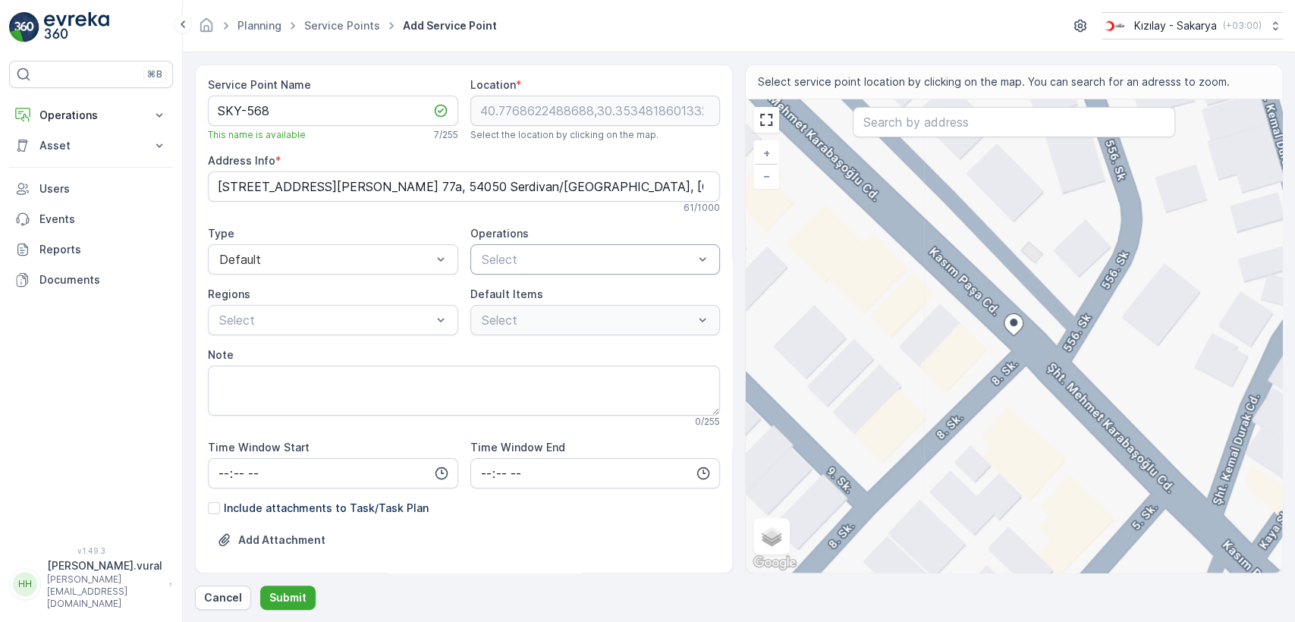
click at [527, 245] on div "Select" at bounding box center [595, 259] width 250 height 30
click at [516, 281] on div "Kıyafet Toplama" at bounding box center [595, 297] width 250 height 32
click at [514, 307] on div "Kıyafet Toplama" at bounding box center [595, 297] width 250 height 26
click at [486, 375] on div at bounding box center [486, 379] width 12 height 12
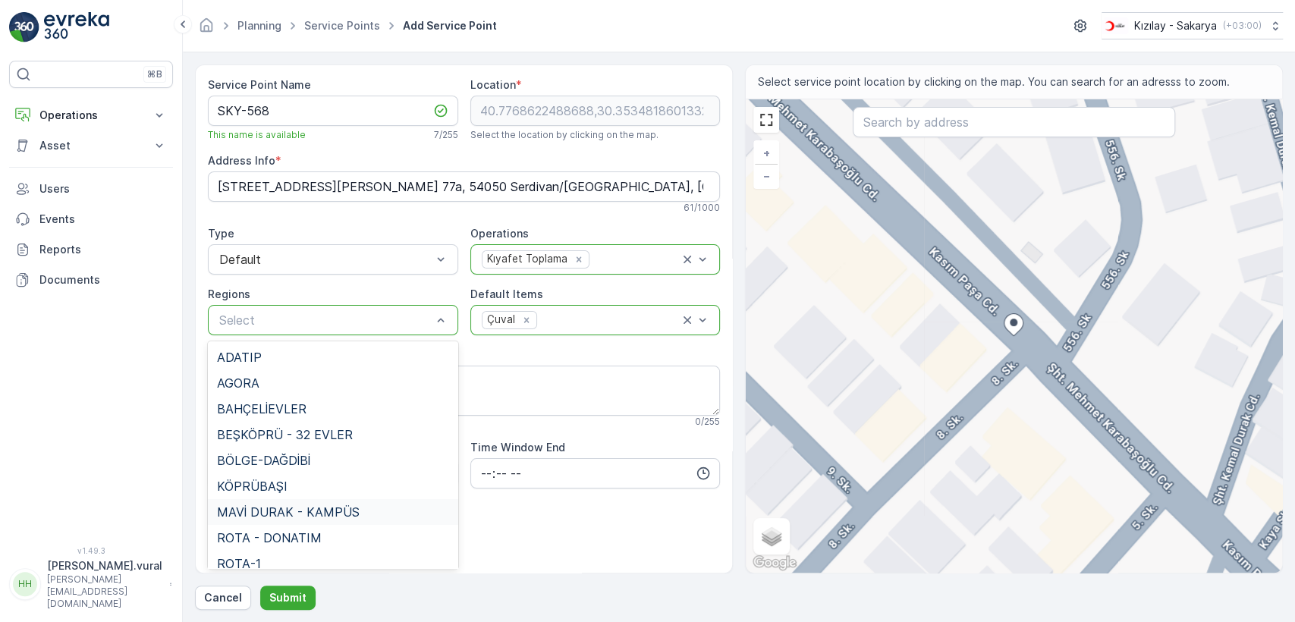
click at [285, 512] on span "MAVİ DURAK - KAMPÜS" at bounding box center [288, 512] width 143 height 14
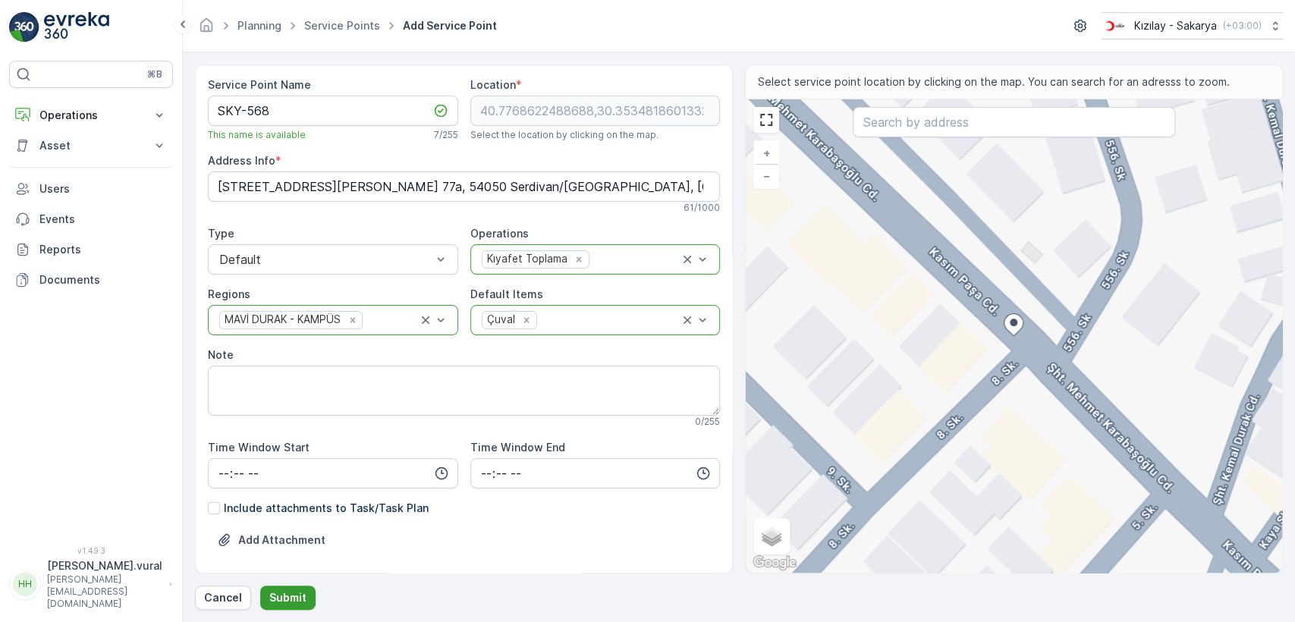
click at [290, 603] on p "Submit" at bounding box center [287, 597] width 37 height 15
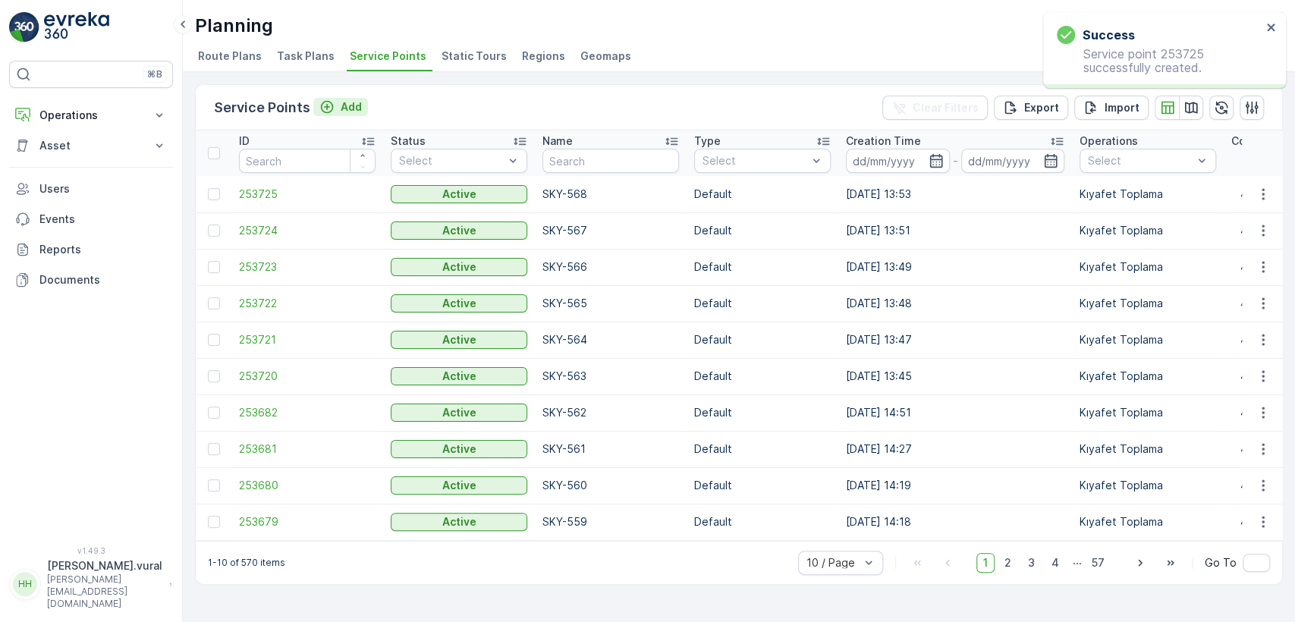
click at [321, 104] on icon "Add" at bounding box center [327, 107] width 13 height 13
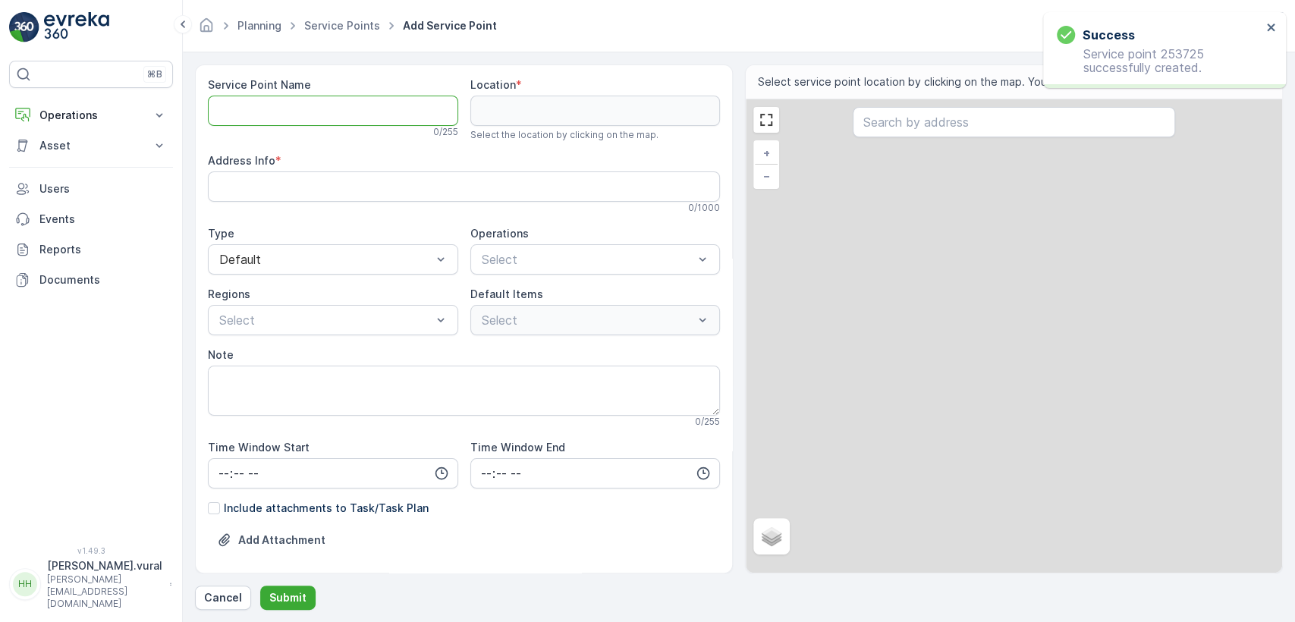
click at [329, 117] on Name "Service Point Name" at bounding box center [333, 111] width 250 height 30
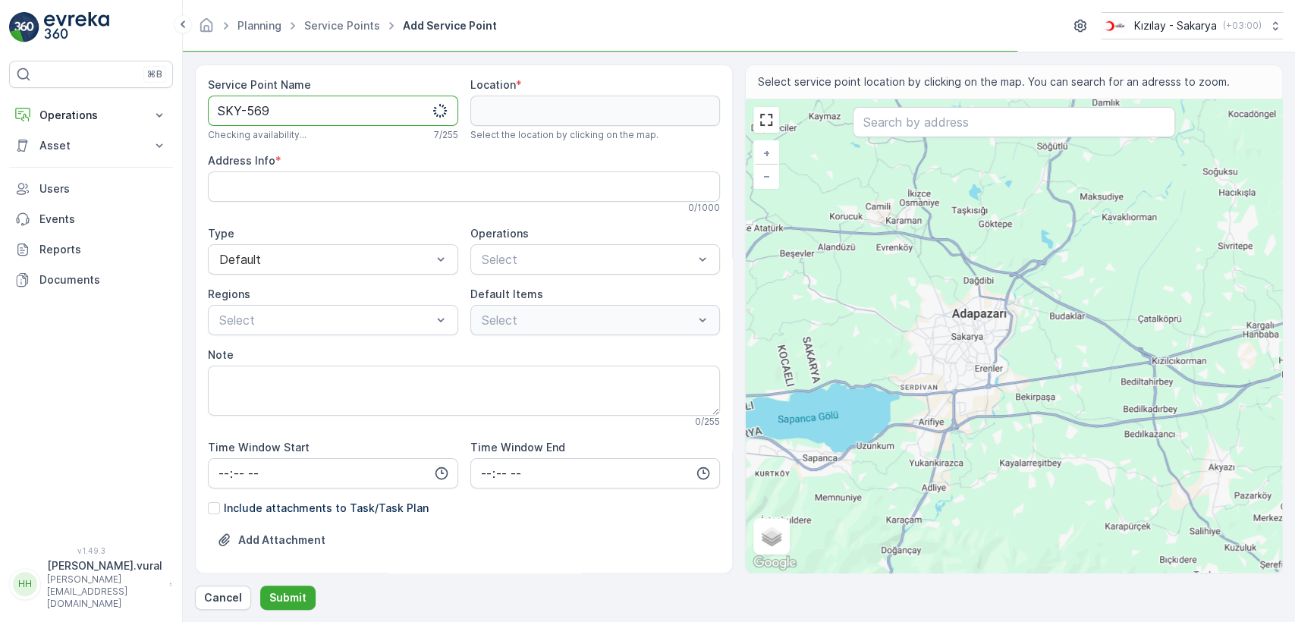
type Name "SKY-569"
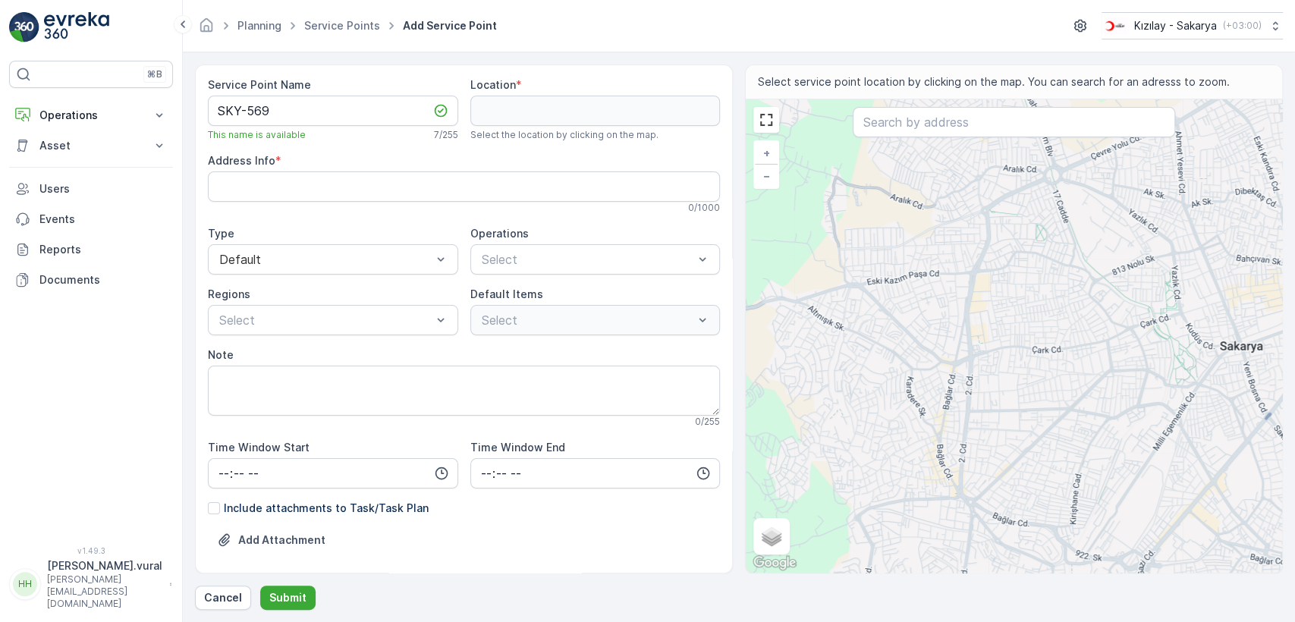
drag, startPoint x: 863, startPoint y: 246, endPoint x: 890, endPoint y: 285, distance: 46.9
click at [890, 285] on div "+ − Satellite Roadmap Terrain Hybrid Leaflet Keyboard shortcuts Map Data Map da…" at bounding box center [1014, 335] width 536 height 473
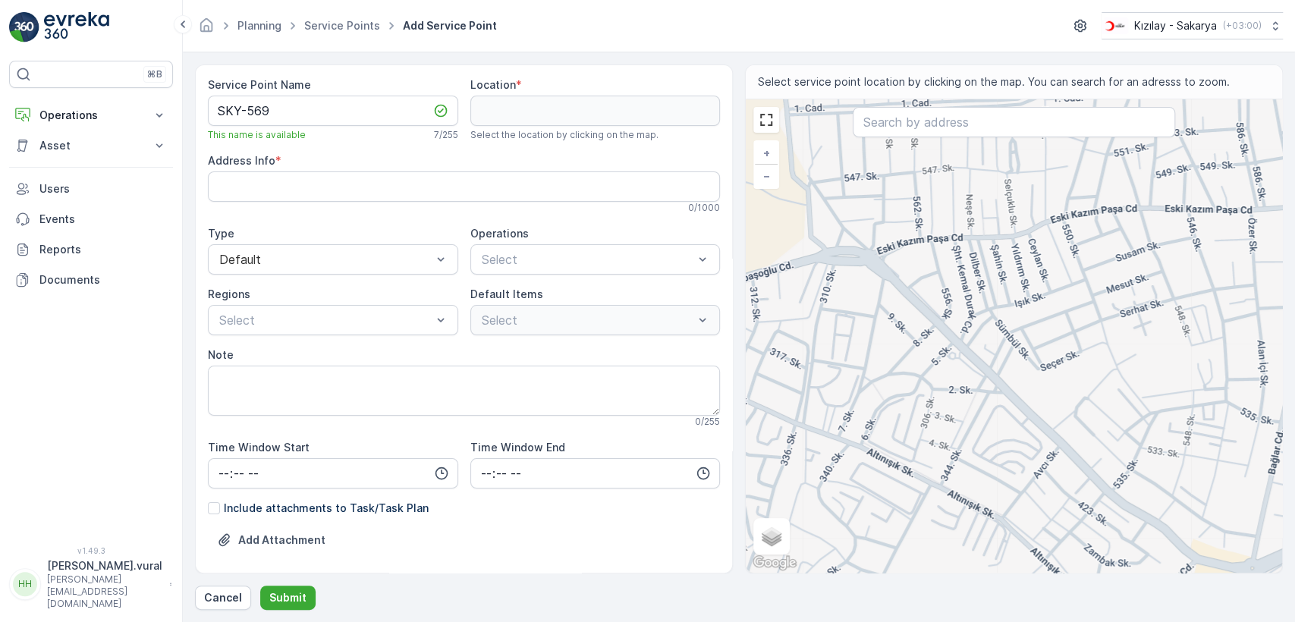
drag, startPoint x: 850, startPoint y: 340, endPoint x: 921, endPoint y: 339, distance: 71.3
click at [948, 366] on div "+ − Satellite Roadmap Terrain Hybrid Leaflet Keyboard shortcuts Map Data Map da…" at bounding box center [1014, 335] width 536 height 473
drag, startPoint x: 840, startPoint y: 404, endPoint x: 873, endPoint y: 391, distance: 35.1
click at [873, 395] on div "+ − Satellite Roadmap Terrain Hybrid Leaflet Keyboard shortcuts Map Data Map da…" at bounding box center [1014, 335] width 536 height 473
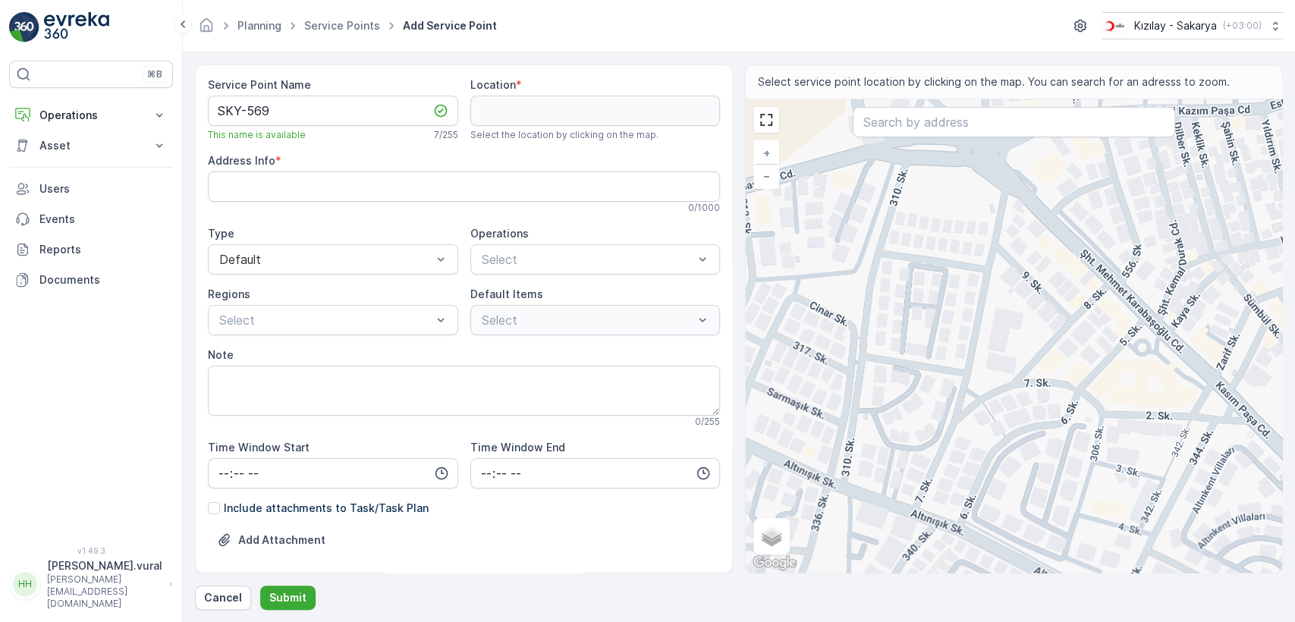
drag, startPoint x: 854, startPoint y: 378, endPoint x: 892, endPoint y: 398, distance: 43.1
click at [892, 398] on div "+ − Satellite Roadmap Terrain Hybrid Leaflet Keyboard shortcuts Map Data Map da…" at bounding box center [1014, 335] width 536 height 473
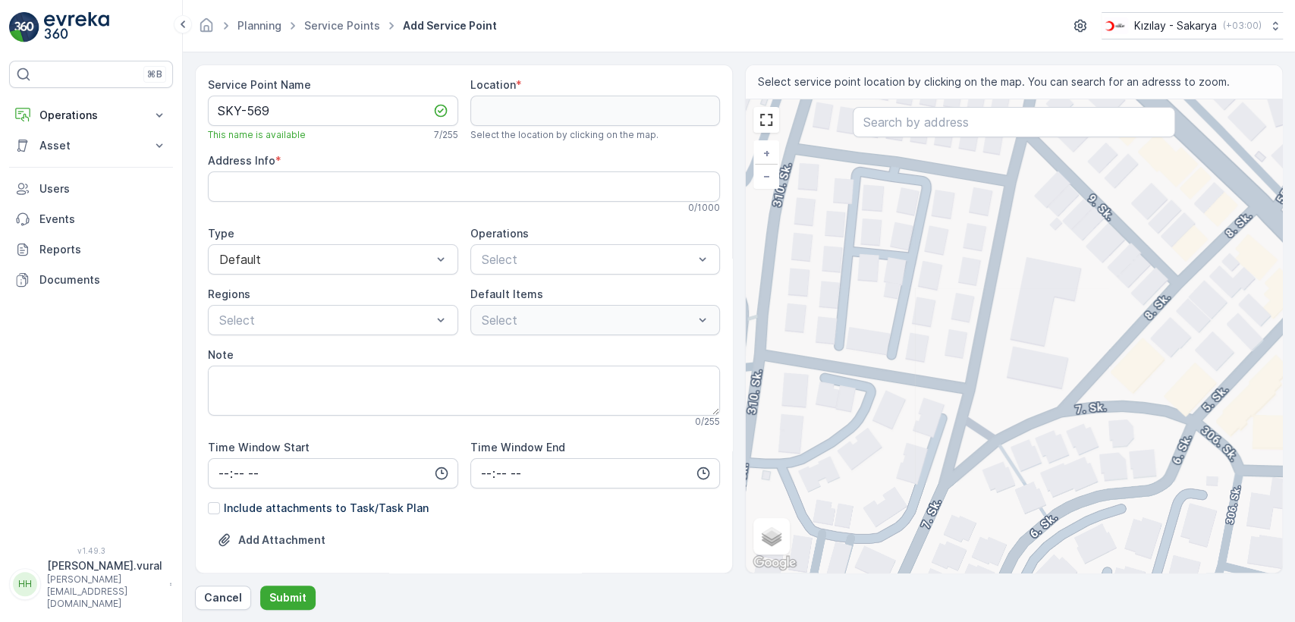
drag, startPoint x: 968, startPoint y: 335, endPoint x: 981, endPoint y: 390, distance: 56.1
click at [981, 390] on div "+ − Satellite Roadmap Terrain Hybrid Leaflet Keyboard shortcuts Map Data Map da…" at bounding box center [1014, 335] width 536 height 473
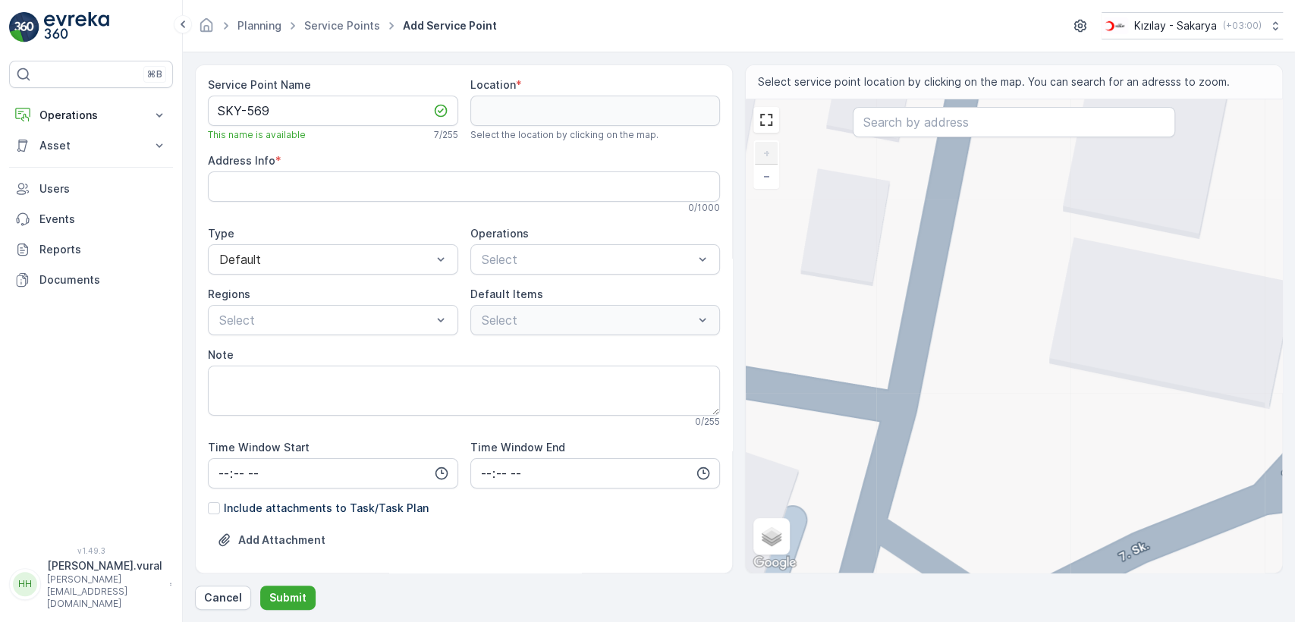
click at [905, 401] on div "+ − Satellite Roadmap Terrain Hybrid Leaflet Keyboard shortcuts Map Data Map da…" at bounding box center [1014, 335] width 536 height 473
type input "40.77585018372595,30.351499378479083"
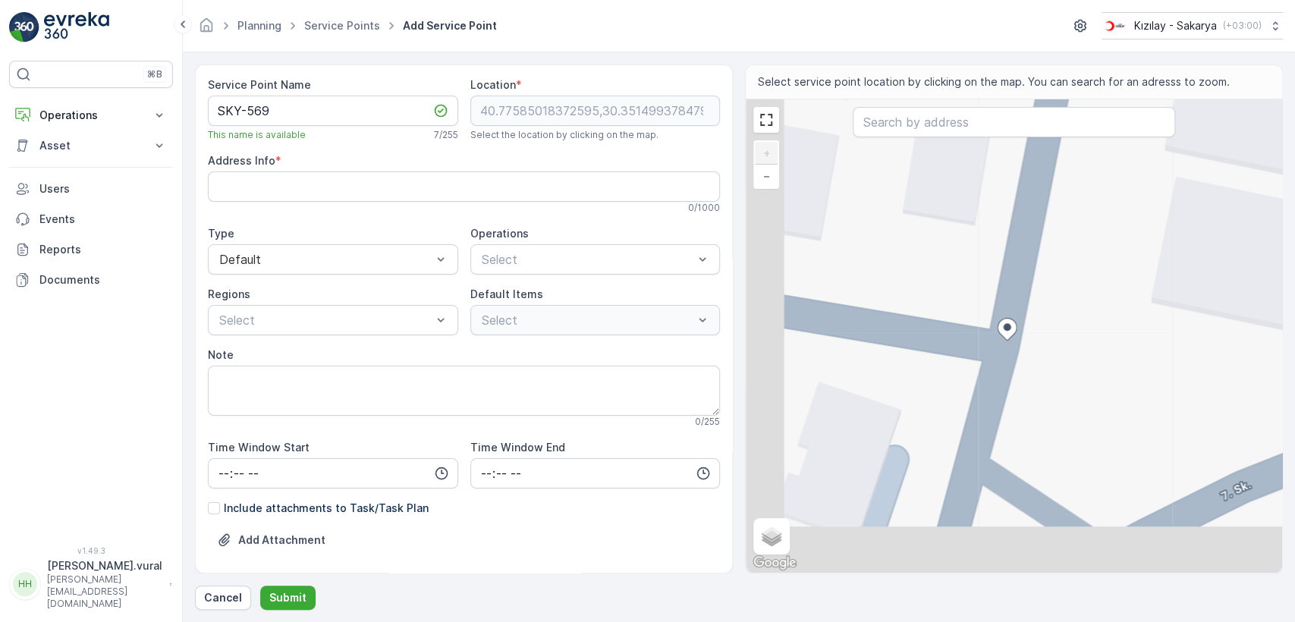
type Info "İstiklal, 7. Sk. No:4, 54050 Serdivan/Sakarya, Türkiye"
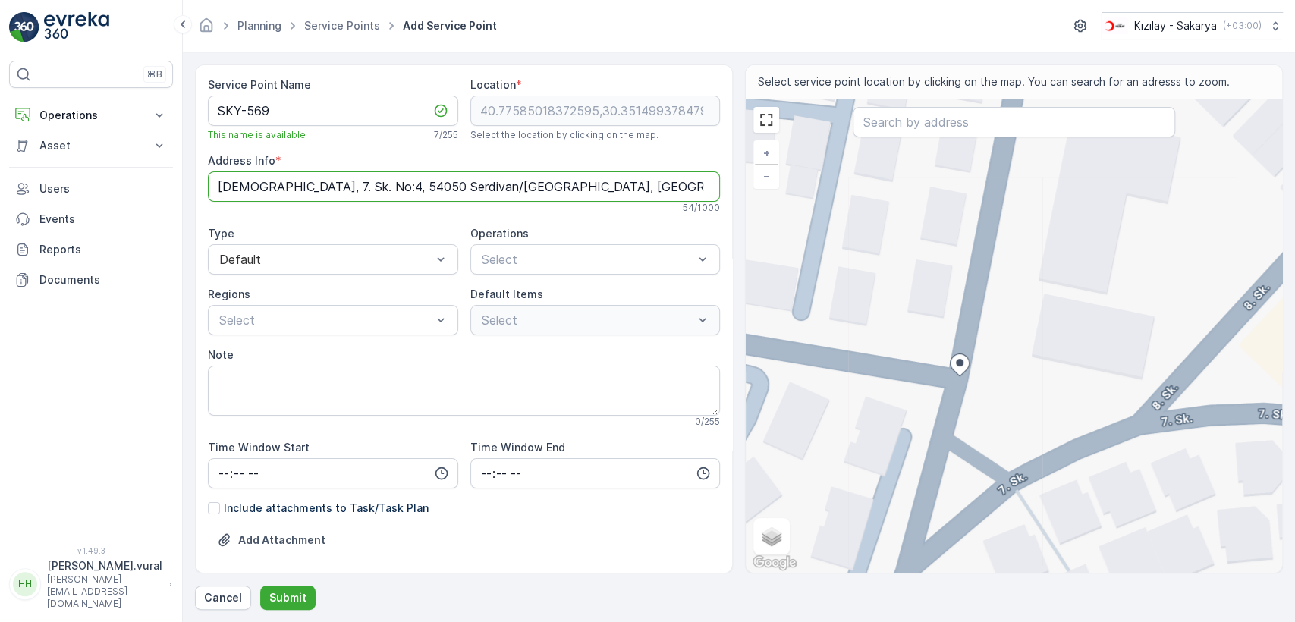
click at [304, 195] on Info "İstiklal, 7. Sk. No:4, 54050 Serdivan/Sakarya, Türkiye" at bounding box center [464, 186] width 512 height 30
click at [574, 284] on div "Kıyafet Toplama" at bounding box center [595, 297] width 250 height 26
click at [492, 375] on div "Çuval" at bounding box center [503, 378] width 46 height 15
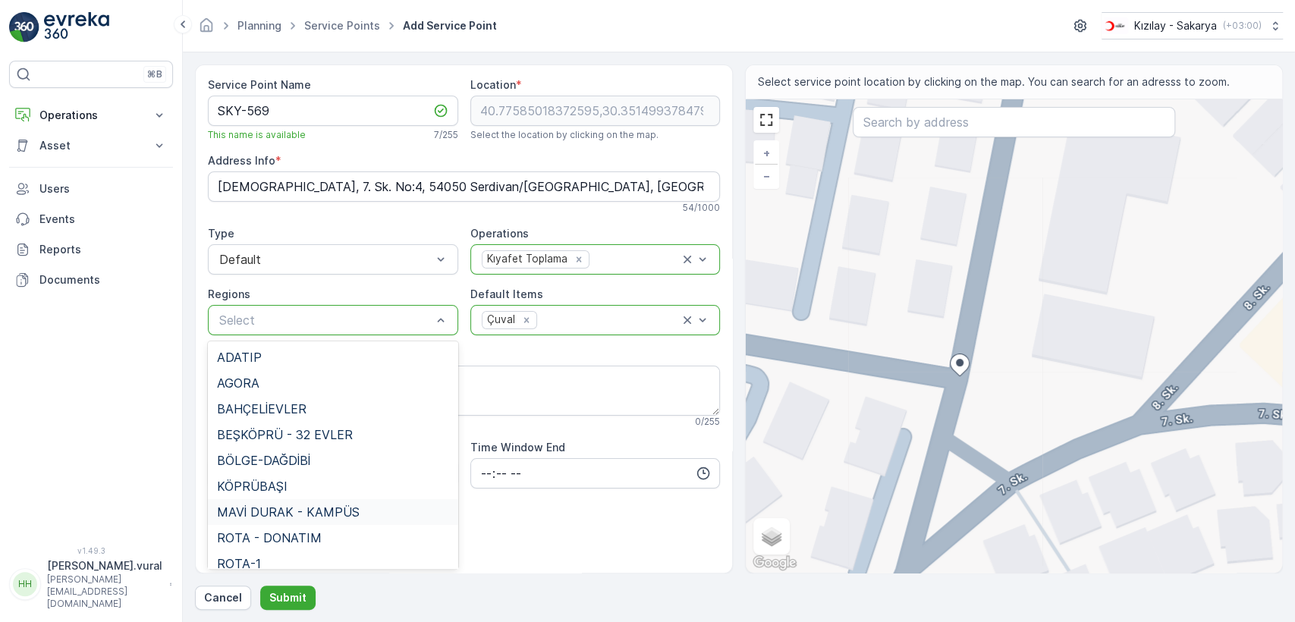
click at [307, 512] on span "MAVİ DURAK - KAMPÜS" at bounding box center [288, 512] width 143 height 14
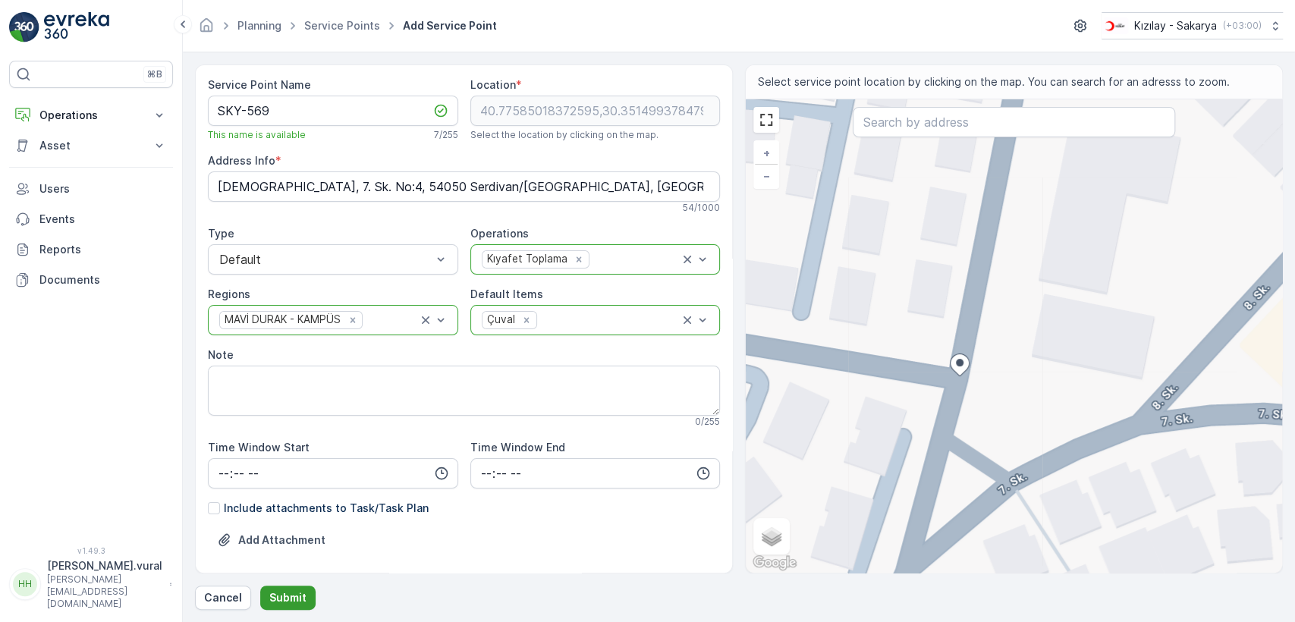
click at [288, 591] on p "Submit" at bounding box center [287, 597] width 37 height 15
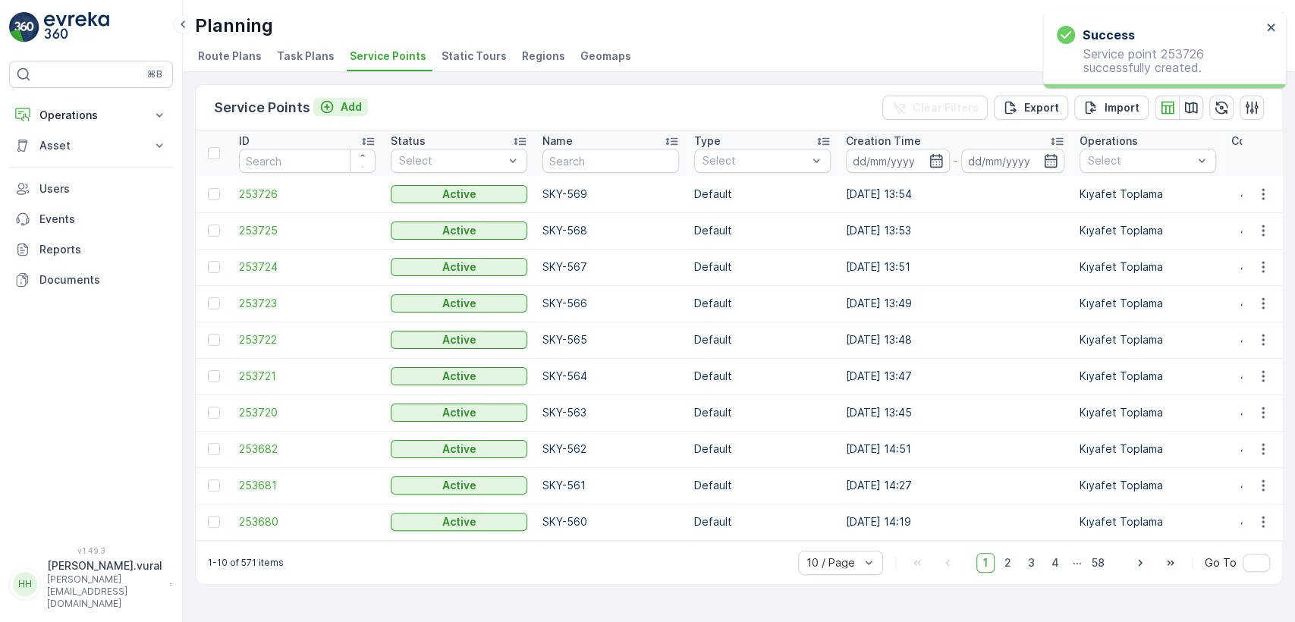
click at [346, 99] on p "Add" at bounding box center [351, 106] width 21 height 15
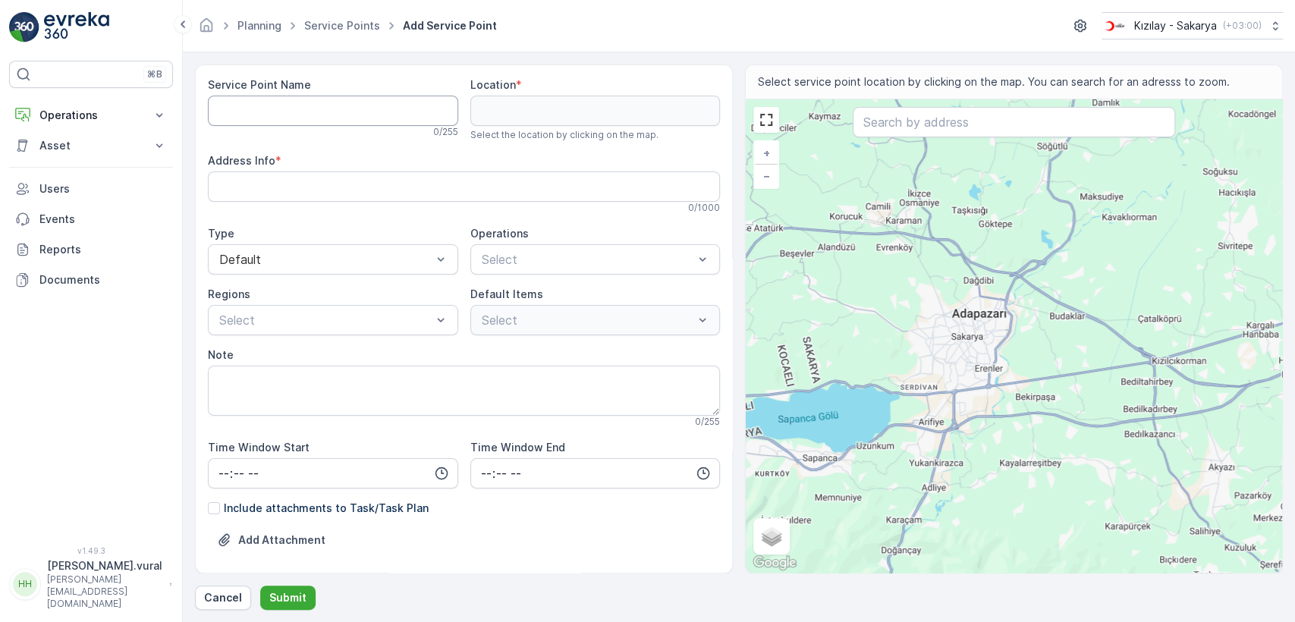
drag, startPoint x: 345, startPoint y: 99, endPoint x: 341, endPoint y: 92, distance: 8.8
click at [341, 92] on div "Service Point Name 0 / 255" at bounding box center [333, 107] width 250 height 61
type Name "SKY-570"
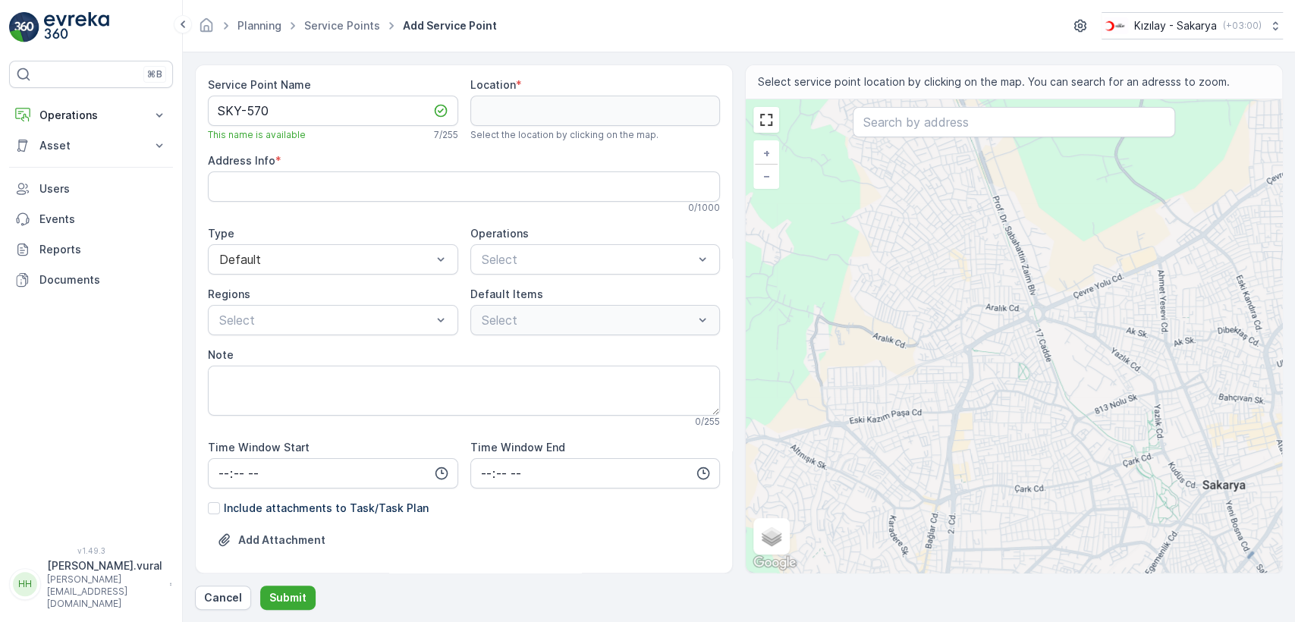
drag, startPoint x: 1091, startPoint y: 492, endPoint x: 1040, endPoint y: 324, distance: 175.9
click at [1050, 323] on div "+ − Satellite Roadmap Terrain Hybrid Leaflet Keyboard shortcuts Map Data Map da…" at bounding box center [1014, 335] width 536 height 473
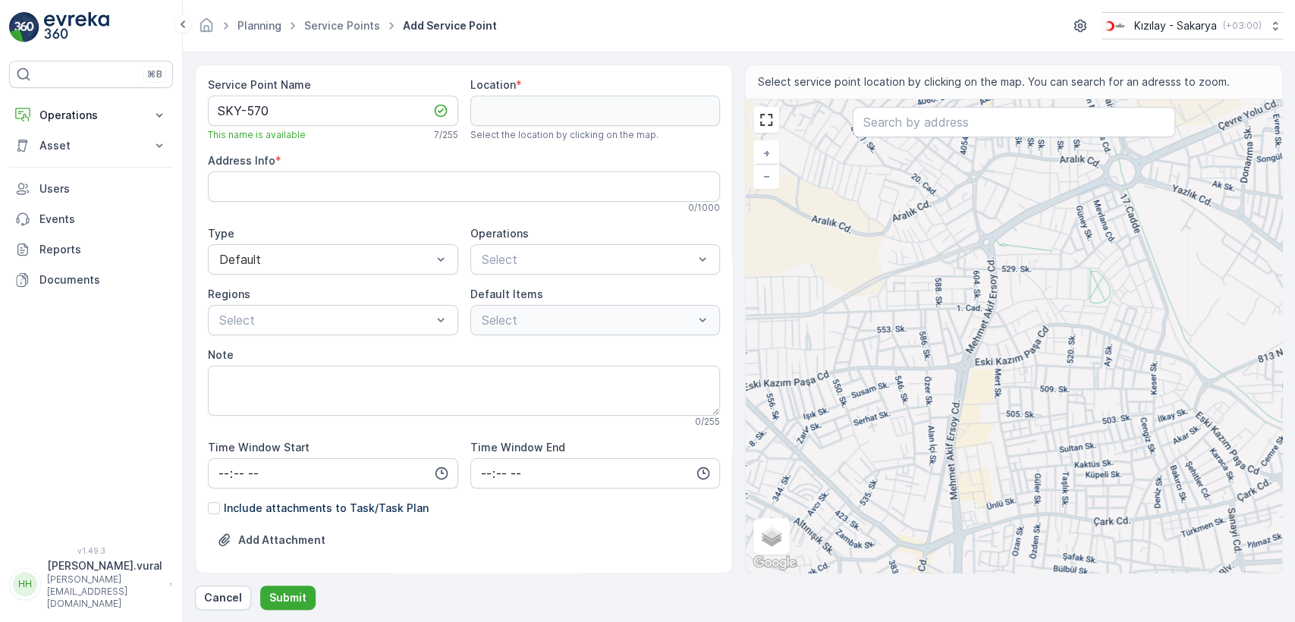
drag, startPoint x: 923, startPoint y: 380, endPoint x: 951, endPoint y: 348, distance: 43.0
click at [947, 360] on div "+ − Satellite Roadmap Terrain Hybrid Leaflet Keyboard shortcuts Map Data Map da…" at bounding box center [1014, 335] width 536 height 473
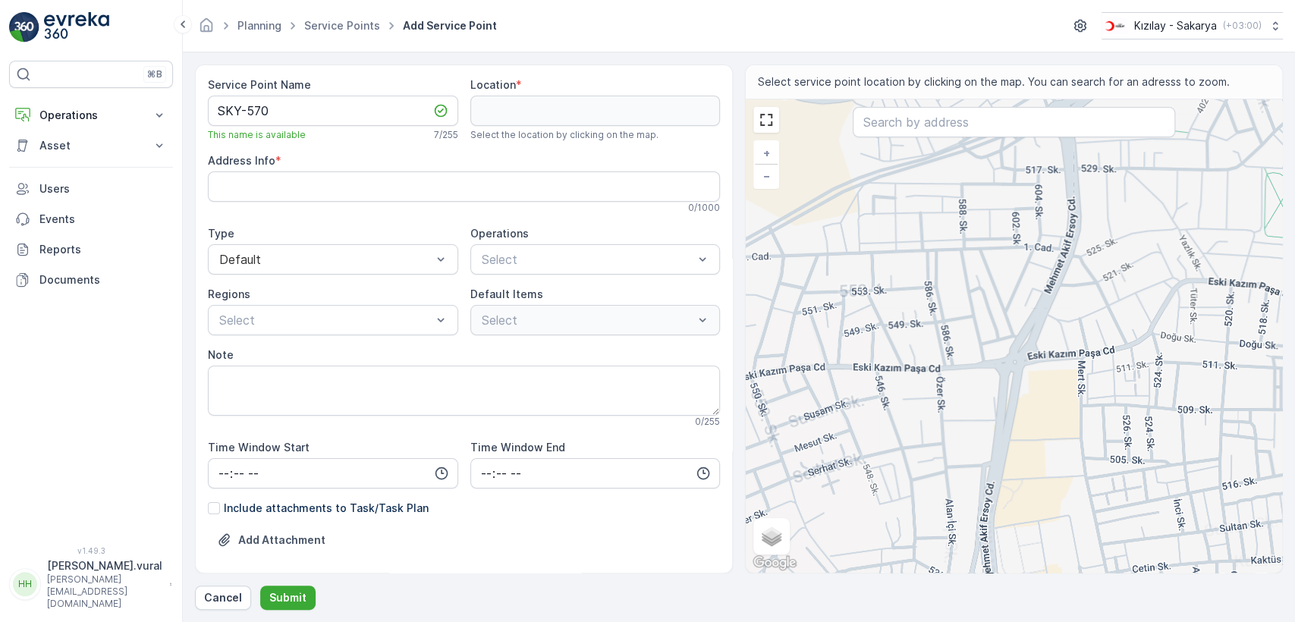
drag, startPoint x: 955, startPoint y: 336, endPoint x: 979, endPoint y: 371, distance: 42.5
click at [979, 371] on div "+ − Satellite Roadmap Terrain Hybrid Leaflet Keyboard shortcuts Map Data Map da…" at bounding box center [1014, 335] width 536 height 473
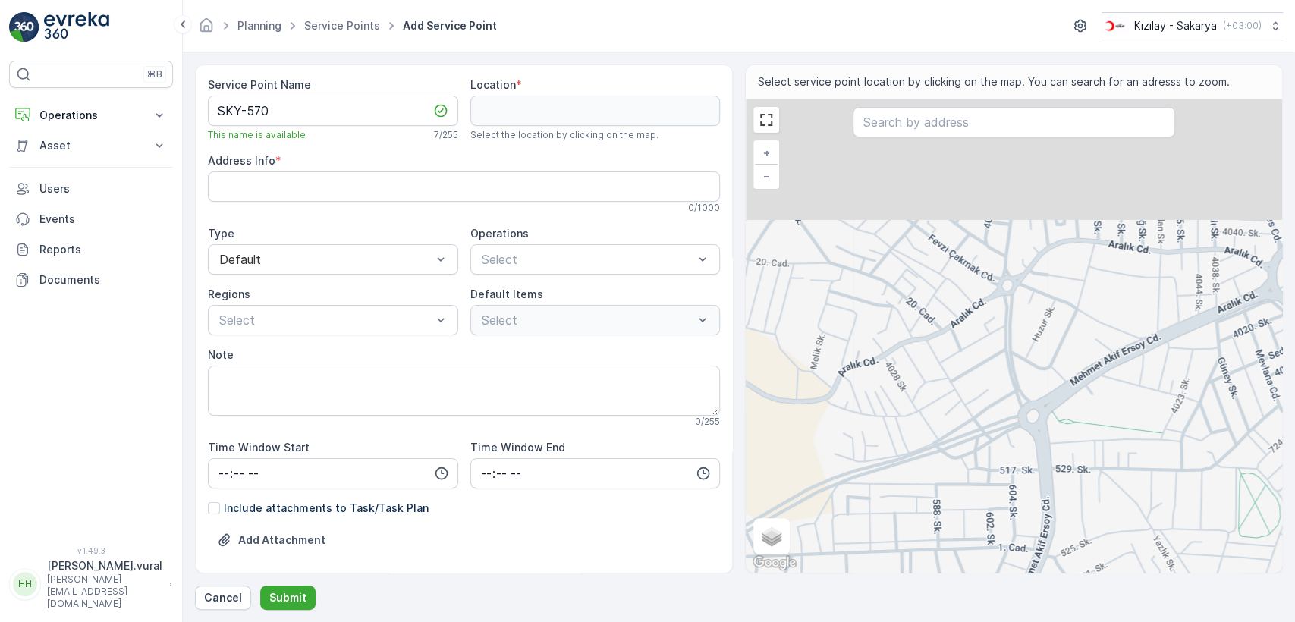
drag, startPoint x: 1004, startPoint y: 235, endPoint x: 958, endPoint y: 504, distance: 272.4
click at [958, 504] on div "+ − Satellite Roadmap Terrain Hybrid Leaflet Keyboard shortcuts Map Data Map da…" at bounding box center [1014, 335] width 536 height 473
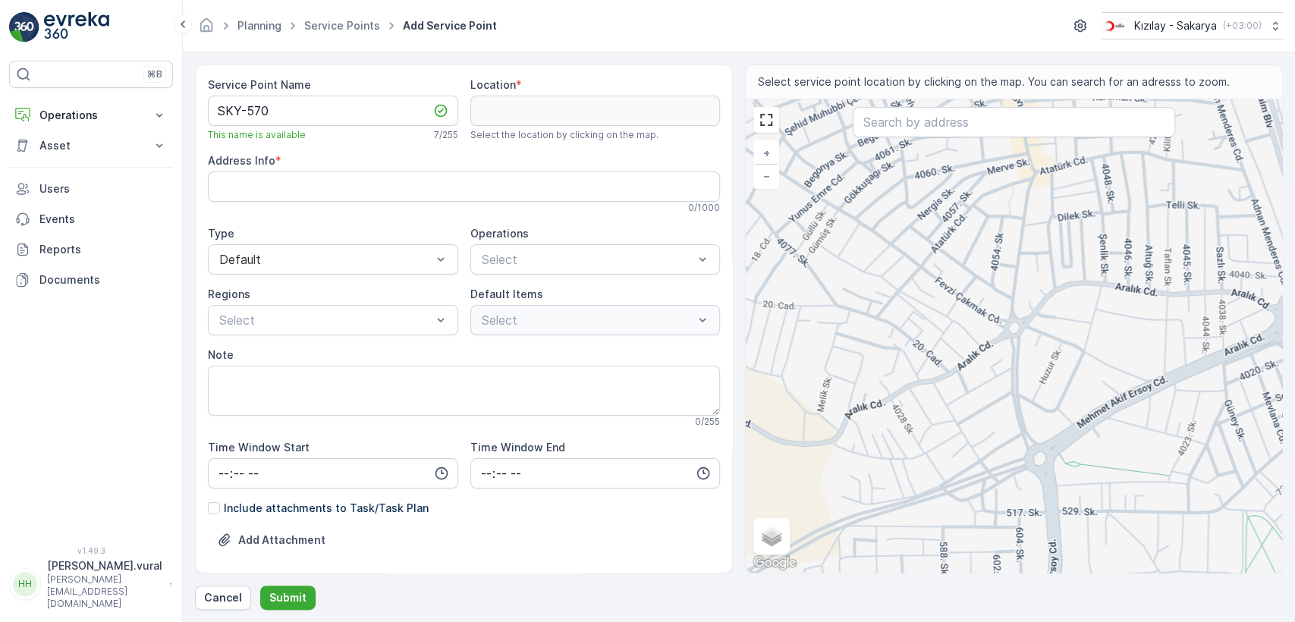
drag, startPoint x: 955, startPoint y: 244, endPoint x: 962, endPoint y: 287, distance: 43.8
click at [962, 287] on div "+ − Satellite Roadmap Terrain Hybrid Leaflet Keyboard shortcuts Map Data Map da…" at bounding box center [1014, 335] width 536 height 473
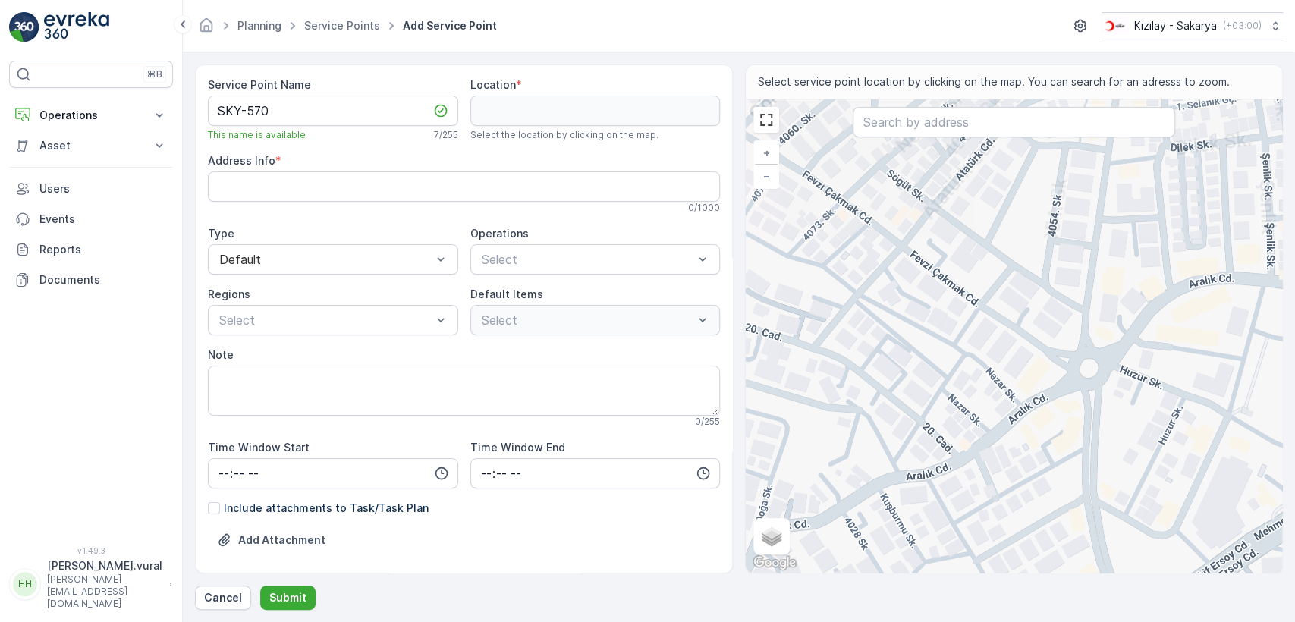
drag, startPoint x: 921, startPoint y: 276, endPoint x: 933, endPoint y: 330, distance: 55.1
click at [933, 330] on div "+ − Satellite Roadmap Terrain Hybrid Leaflet Keyboard shortcuts Map Data Map da…" at bounding box center [1014, 335] width 536 height 473
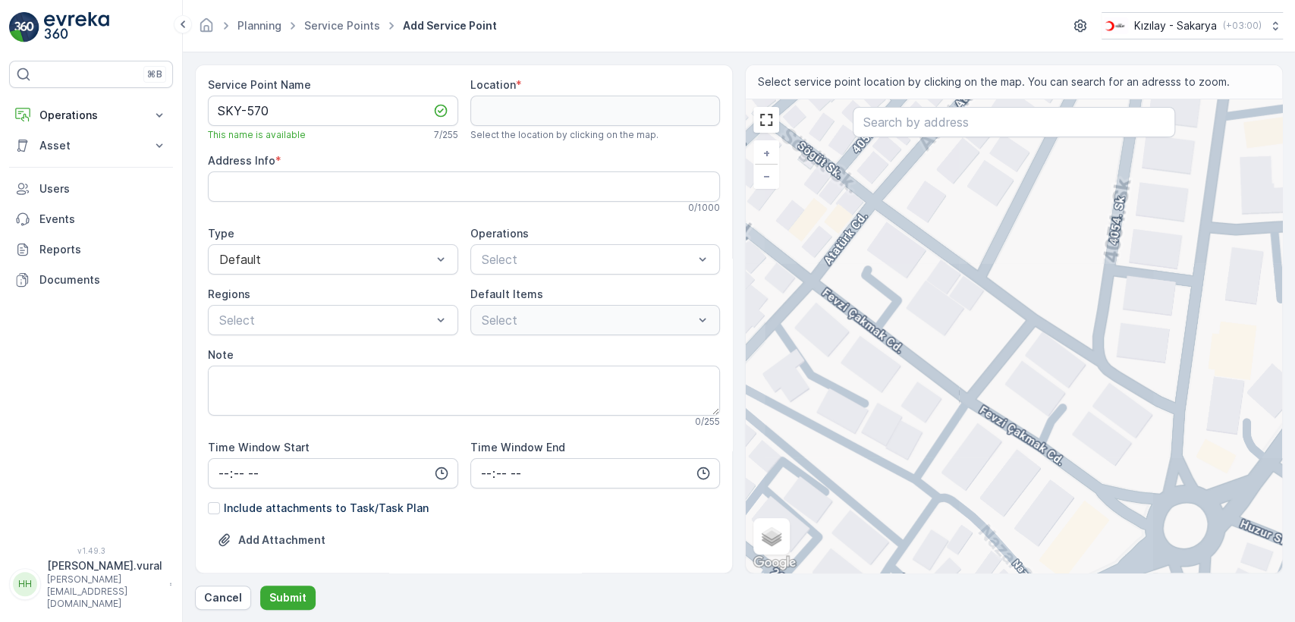
click at [947, 396] on div "+ − Satellite Roadmap Terrain Hybrid Leaflet Keyboard shortcuts Map Data Map da…" at bounding box center [1014, 335] width 536 height 473
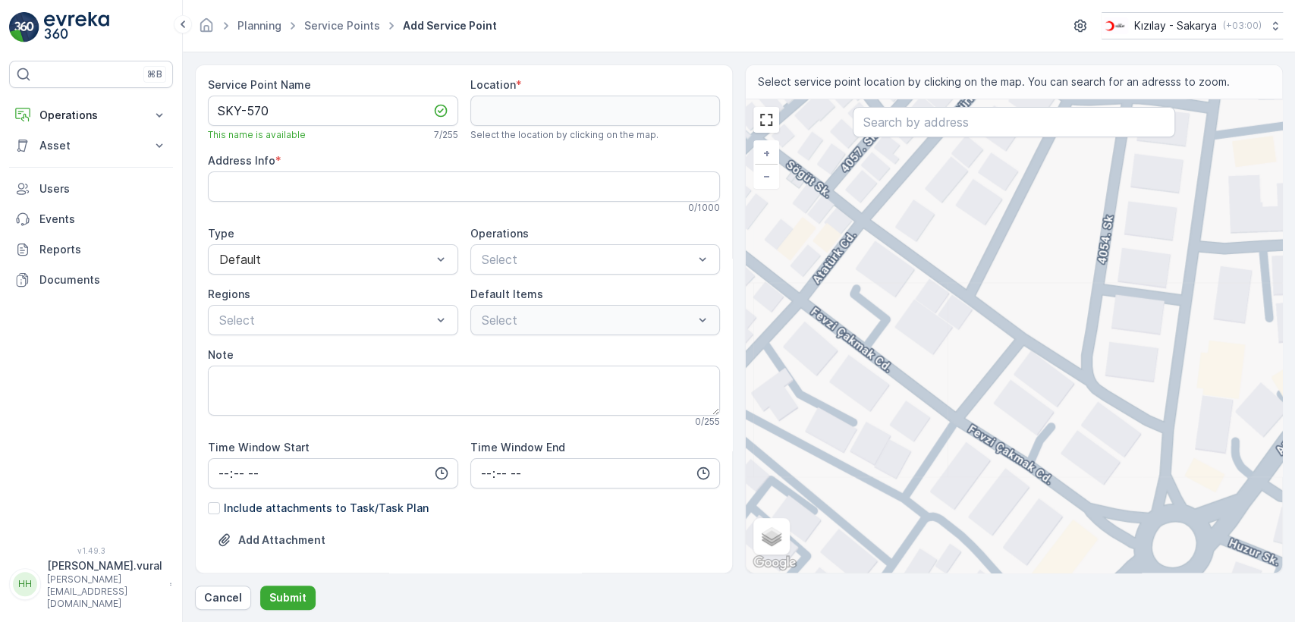
drag, startPoint x: 972, startPoint y: 269, endPoint x: 956, endPoint y: 263, distance: 16.8
click at [956, 263] on div "+ − Satellite Roadmap Terrain Hybrid Leaflet Keyboard shortcuts Map Data Map da…" at bounding box center [1014, 335] width 536 height 473
click at [924, 398] on div "+ − Satellite Roadmap Terrain Hybrid Leaflet Keyboard shortcuts Map Data Map da…" at bounding box center [1014, 335] width 536 height 473
type input "40.78824411899075,30.363299431324375"
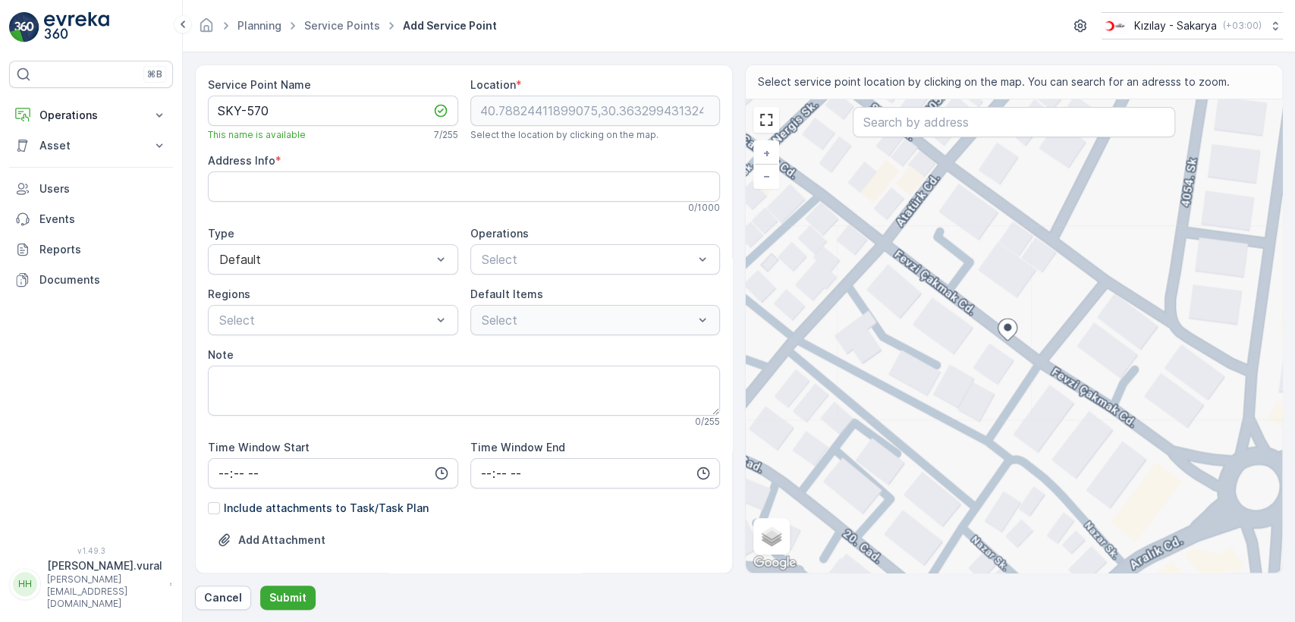
type Info "Köprübaşı, Aralık Cd. No:89, 54130 Serdivan/Sakarya, Türkiye"
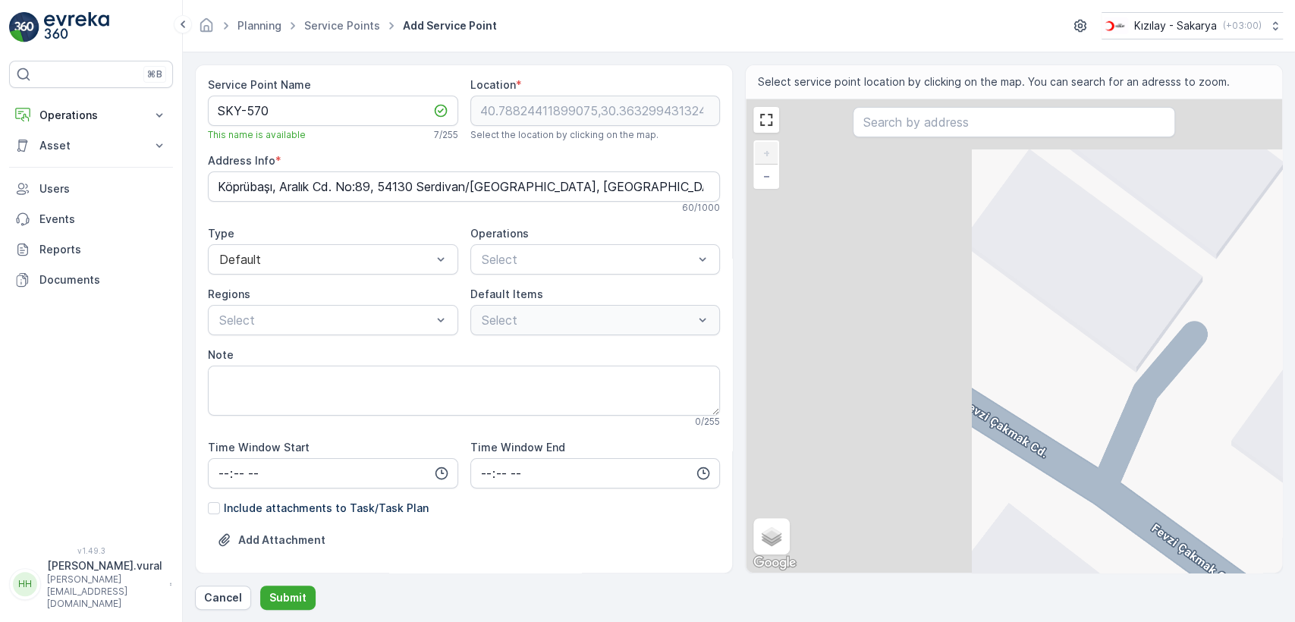
drag, startPoint x: 785, startPoint y: 332, endPoint x: 1099, endPoint y: 515, distance: 364.5
click at [1099, 515] on div "+ − Satellite Roadmap Terrain Hybrid Leaflet Keyboard shortcuts Map Data Map da…" at bounding box center [1014, 335] width 536 height 473
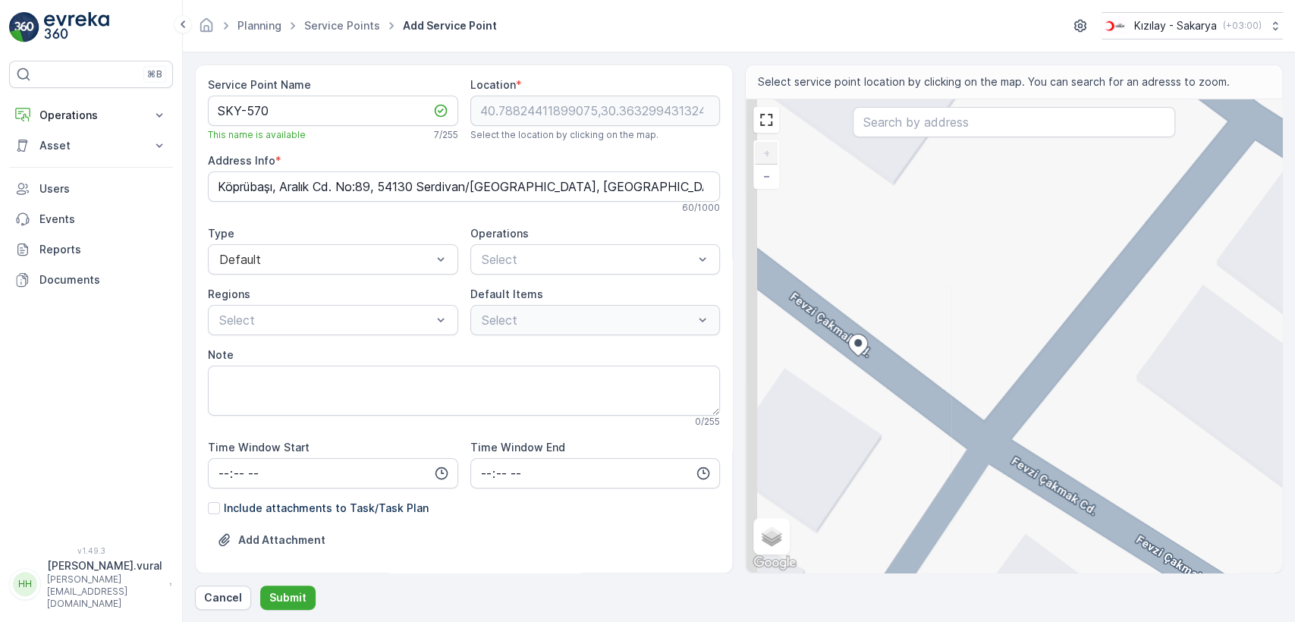
drag, startPoint x: 882, startPoint y: 348, endPoint x: 983, endPoint y: 448, distance: 142.2
click at [995, 454] on div "+ − Satellite Roadmap Terrain Hybrid Leaflet Keyboard shortcuts Map Data Map da…" at bounding box center [1014, 335] width 536 height 473
drag, startPoint x: 847, startPoint y: 376, endPoint x: 890, endPoint y: 431, distance: 69.7
click at [890, 429] on div "+ − Satellite Roadmap Terrain Hybrid Leaflet Keyboard shortcuts Map Data Map da…" at bounding box center [1014, 335] width 536 height 473
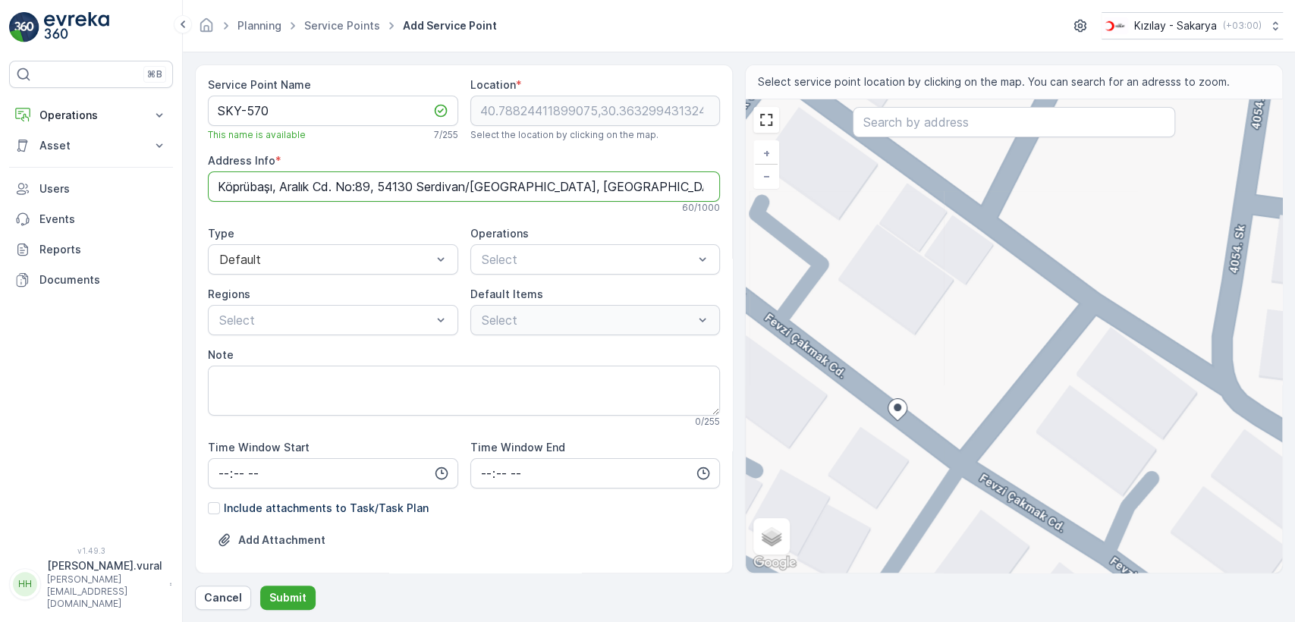
click at [442, 184] on Info "Köprübaşı, Aralık Cd. No:89, 54130 Serdivan/Sakarya, Türkiye" at bounding box center [464, 186] width 512 height 30
click at [508, 305] on div "Kıyafet Toplama" at bounding box center [595, 297] width 250 height 26
click at [486, 377] on div at bounding box center [486, 379] width 12 height 12
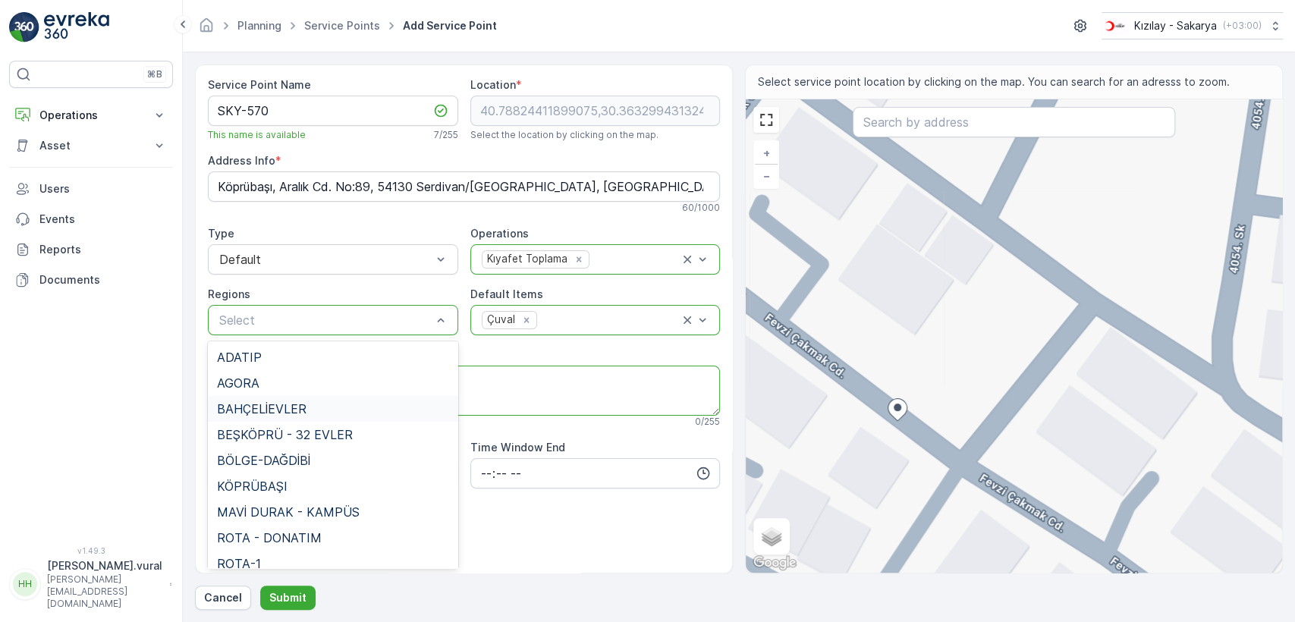
click at [534, 370] on textarea "Note" at bounding box center [464, 391] width 512 height 50
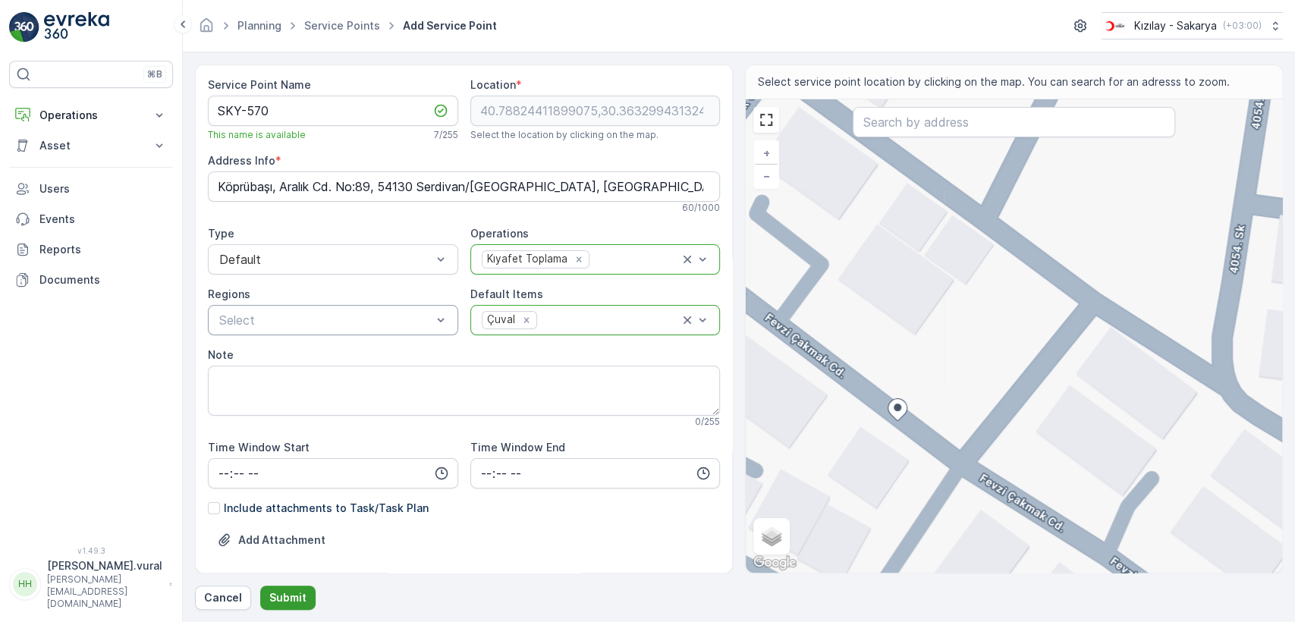
click at [278, 599] on p "Submit" at bounding box center [287, 597] width 37 height 15
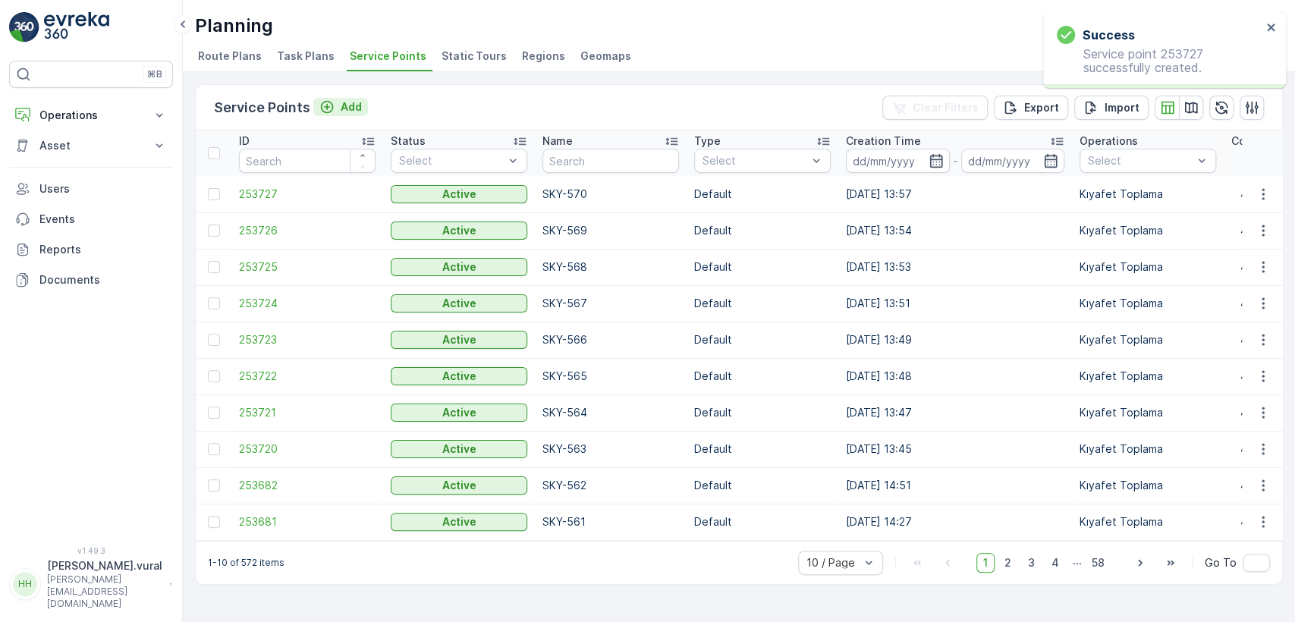
click at [322, 108] on icon "Add" at bounding box center [326, 106] width 15 height 15
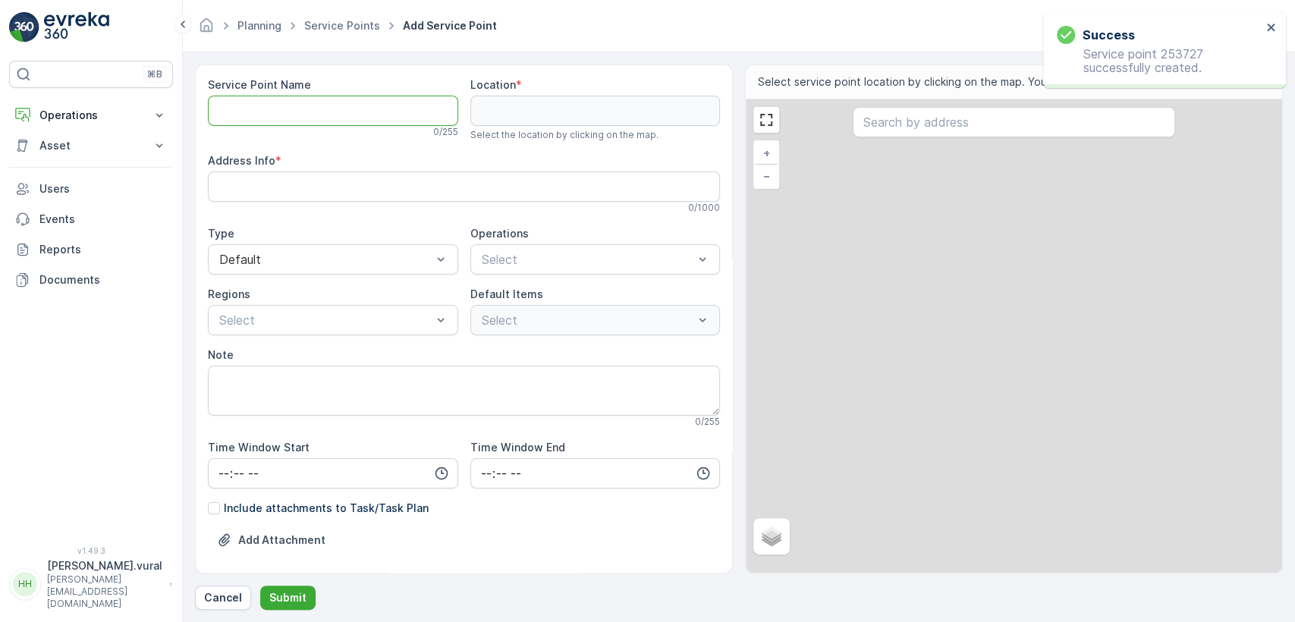
click at [330, 103] on Name "Service Point Name" at bounding box center [333, 111] width 250 height 30
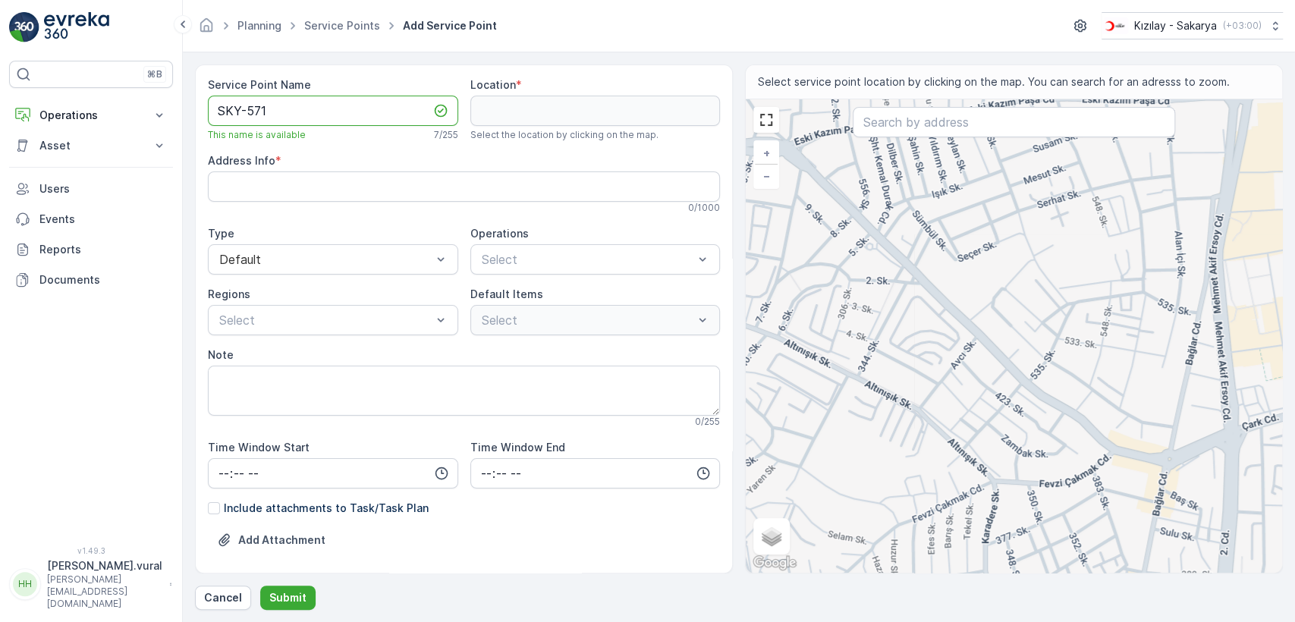
type Name "SKY-571"
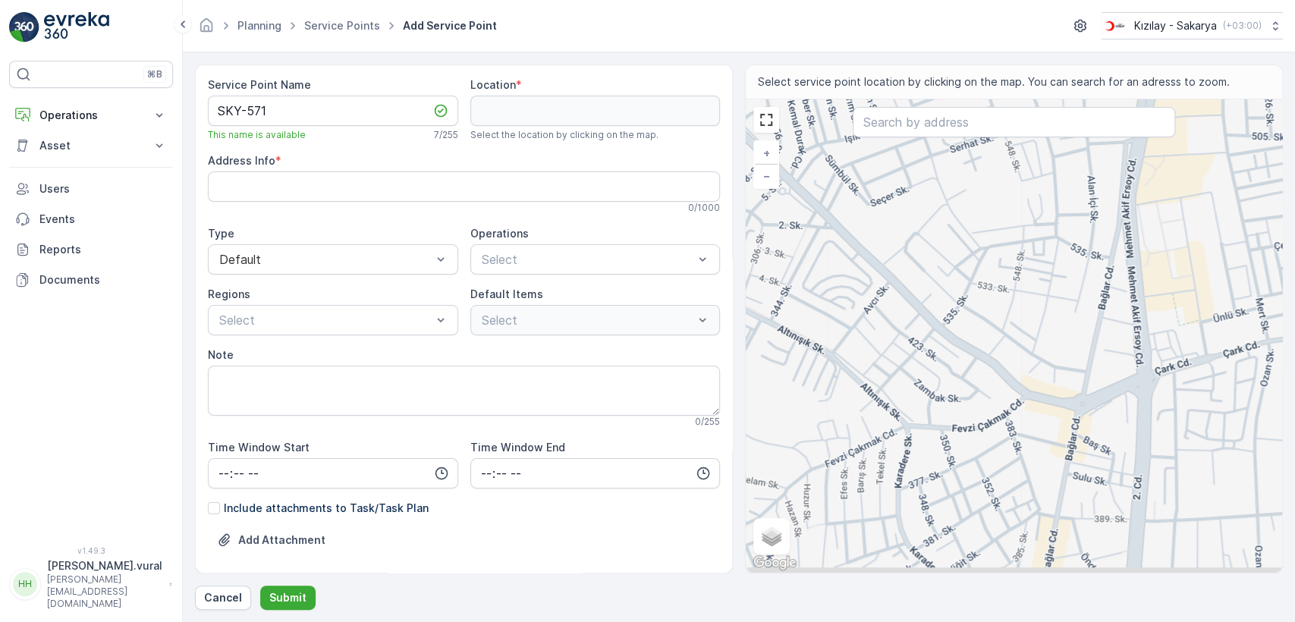
drag, startPoint x: 1049, startPoint y: 340, endPoint x: 997, endPoint y: 219, distance: 131.2
click at [997, 219] on div "+ − Satellite Roadmap Terrain Hybrid Leaflet Keyboard shortcuts Map Data Map da…" at bounding box center [1014, 335] width 536 height 473
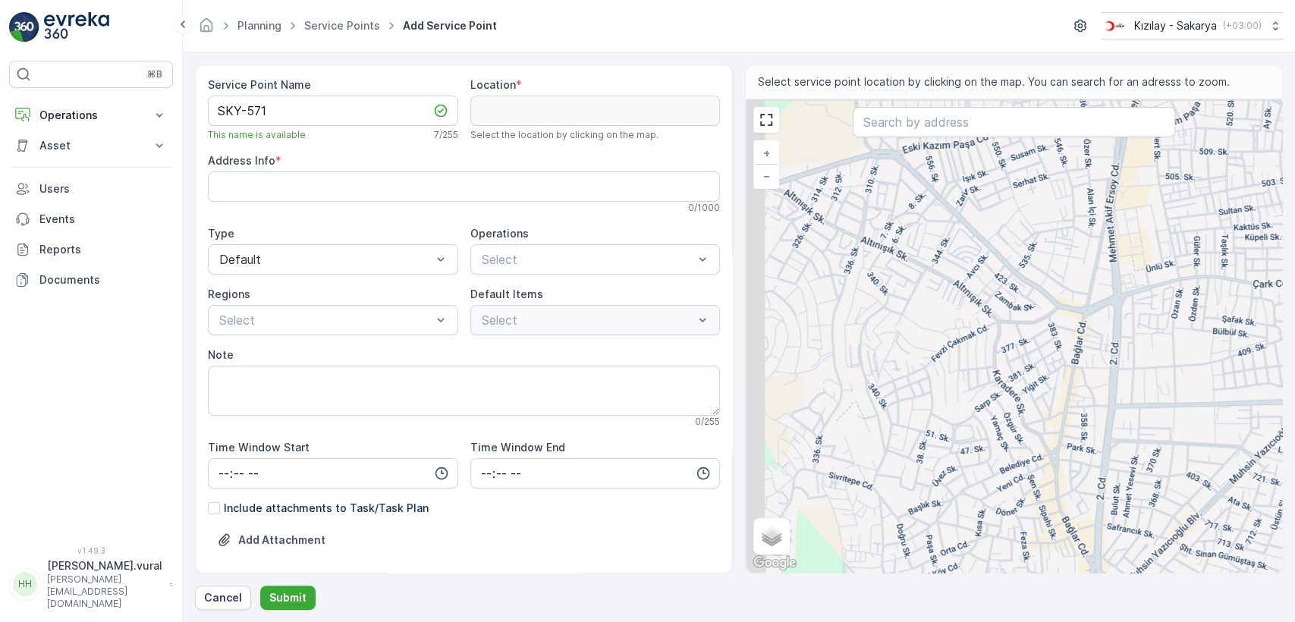
drag, startPoint x: 977, startPoint y: 391, endPoint x: 1070, endPoint y: 354, distance: 100.5
click at [1070, 359] on div "+ − Satellite Roadmap Terrain Hybrid Leaflet Keyboard shortcuts Map Data Map da…" at bounding box center [1014, 335] width 536 height 473
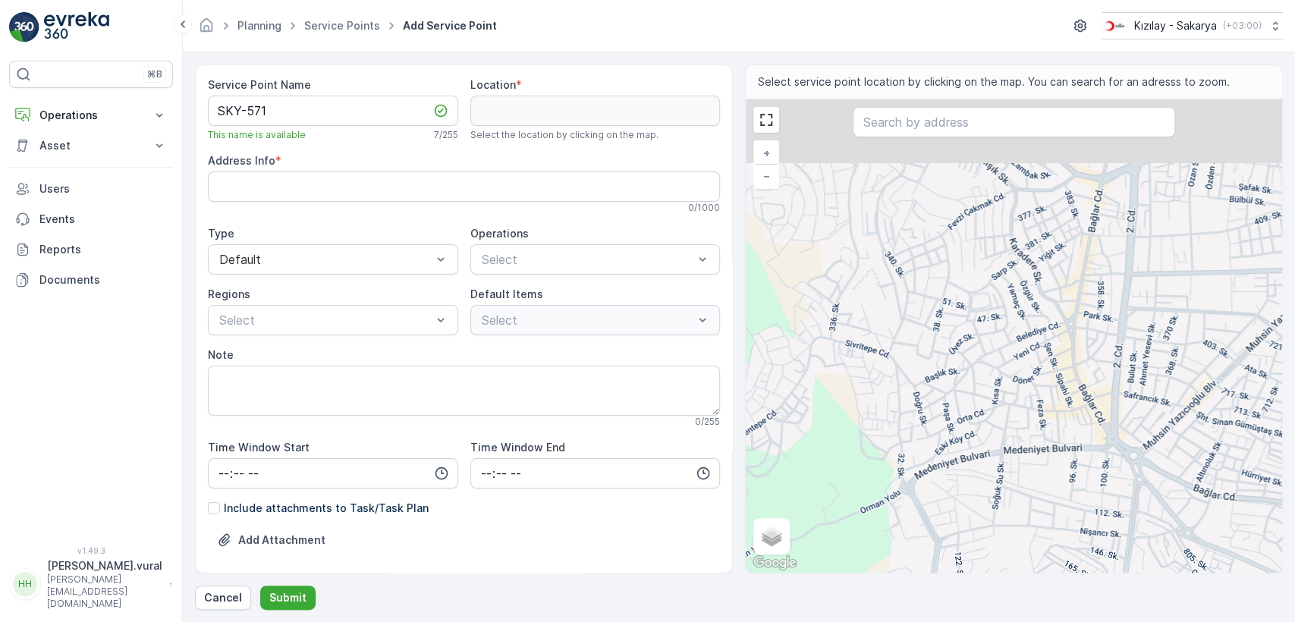
drag, startPoint x: 990, startPoint y: 241, endPoint x: 1002, endPoint y: 349, distance: 108.4
click at [1002, 349] on div "+ − Satellite Roadmap Terrain Hybrid Leaflet Keyboard shortcuts Map Data Map da…" at bounding box center [1014, 335] width 536 height 473
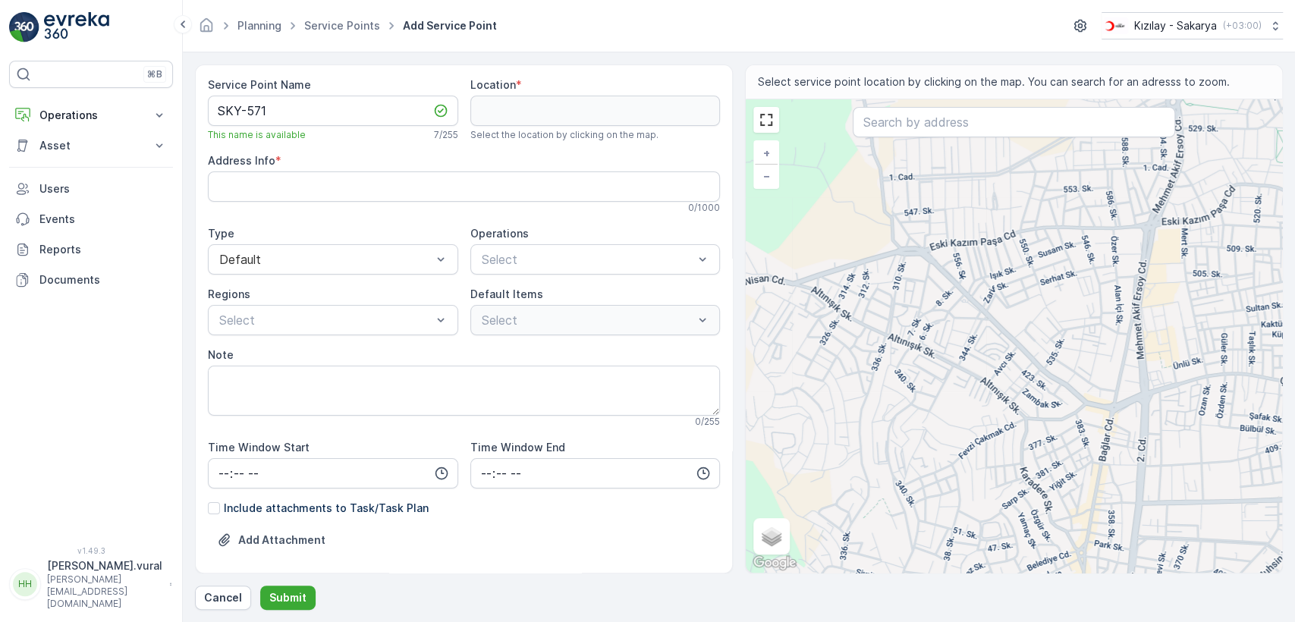
drag, startPoint x: 1026, startPoint y: 244, endPoint x: 1030, endPoint y: 448, distance: 204.2
click at [1030, 451] on div "+ − Satellite Roadmap Terrain Hybrid Leaflet Keyboard shortcuts Map Data Map da…" at bounding box center [1014, 335] width 536 height 473
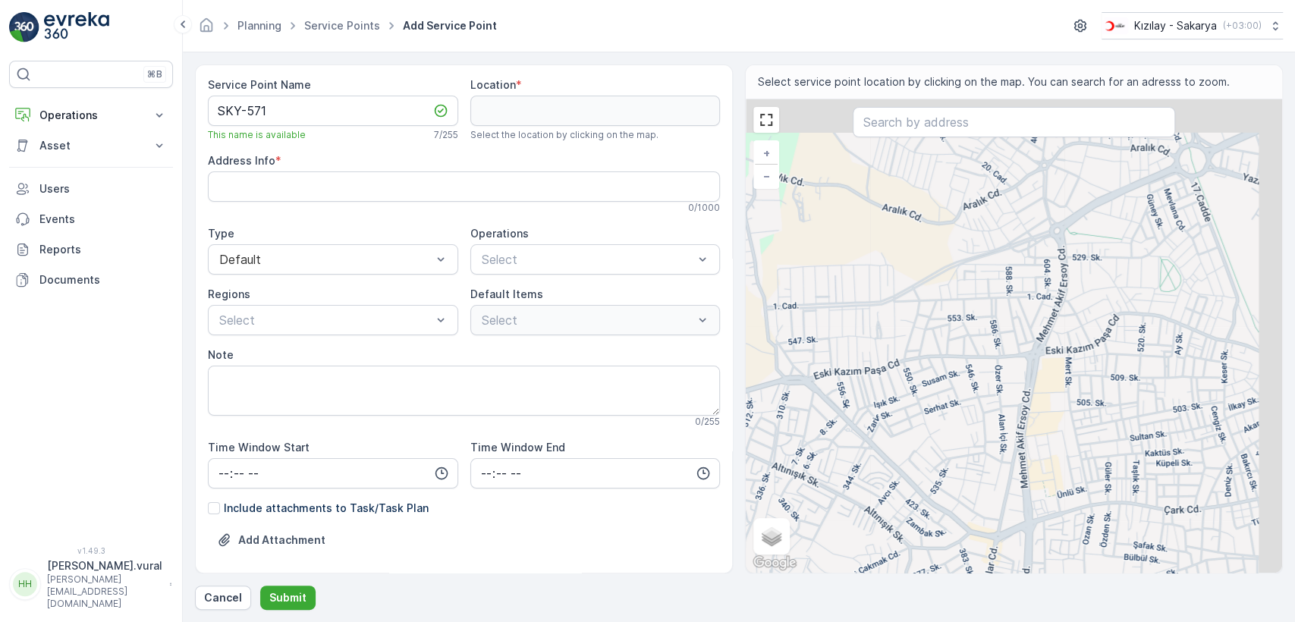
drag, startPoint x: 1070, startPoint y: 281, endPoint x: 997, endPoint y: 351, distance: 100.9
click at [997, 351] on div "+ − Satellite Roadmap Terrain Hybrid Leaflet Keyboard shortcuts Map Data Map da…" at bounding box center [1014, 335] width 536 height 473
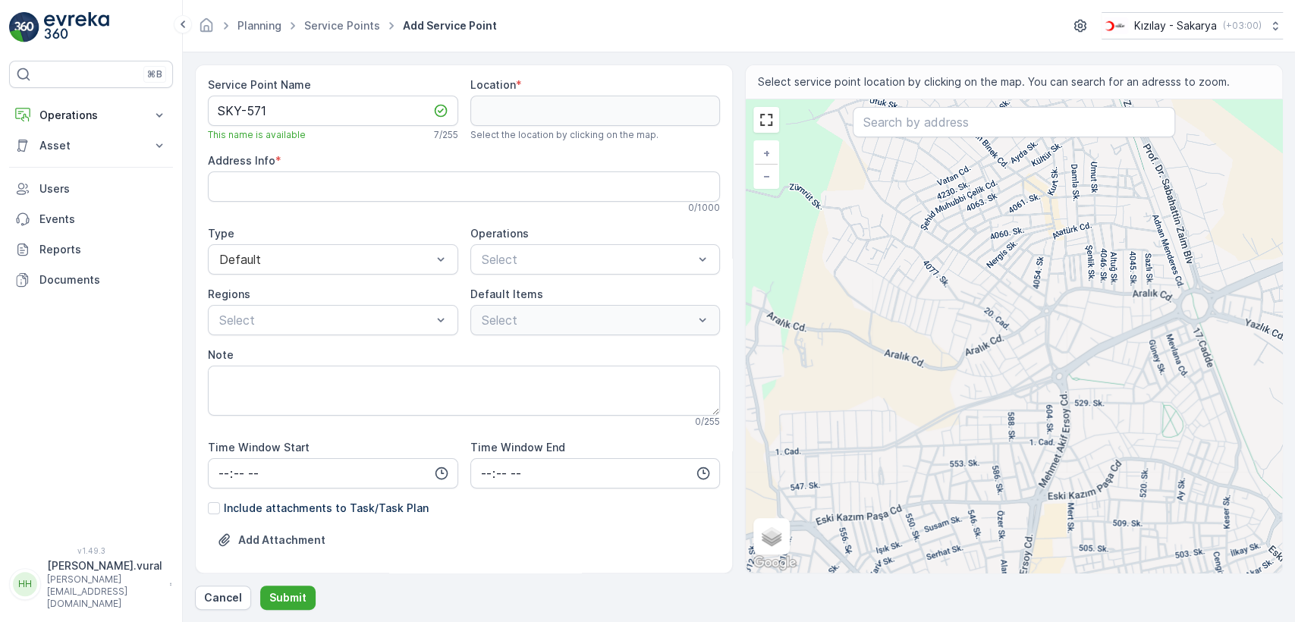
drag, startPoint x: 1021, startPoint y: 217, endPoint x: 1024, endPoint y: 362, distance: 144.9
click at [1024, 362] on div "+ − Satellite Roadmap Terrain Hybrid Leaflet Keyboard shortcuts Map Data Map da…" at bounding box center [1014, 335] width 536 height 473
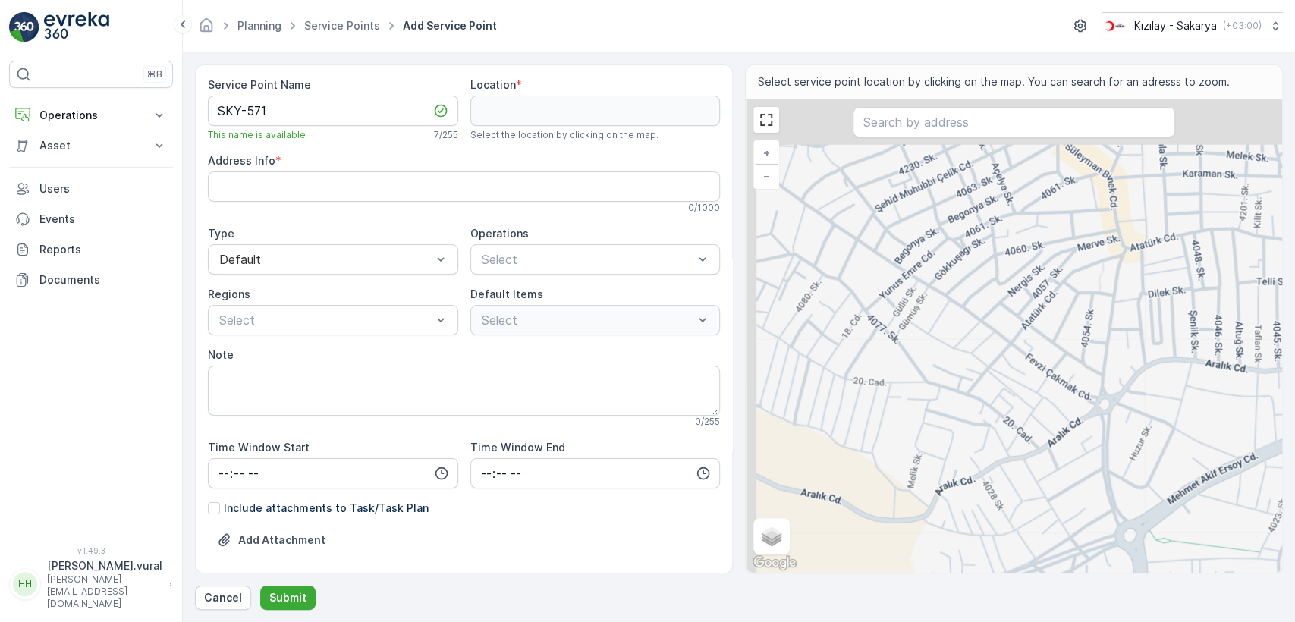
drag, startPoint x: 867, startPoint y: 253, endPoint x: 926, endPoint y: 341, distance: 106.3
click at [926, 341] on div "+ − Satellite Roadmap Terrain Hybrid Leaflet Keyboard shortcuts Map Data Map da…" at bounding box center [1014, 335] width 536 height 473
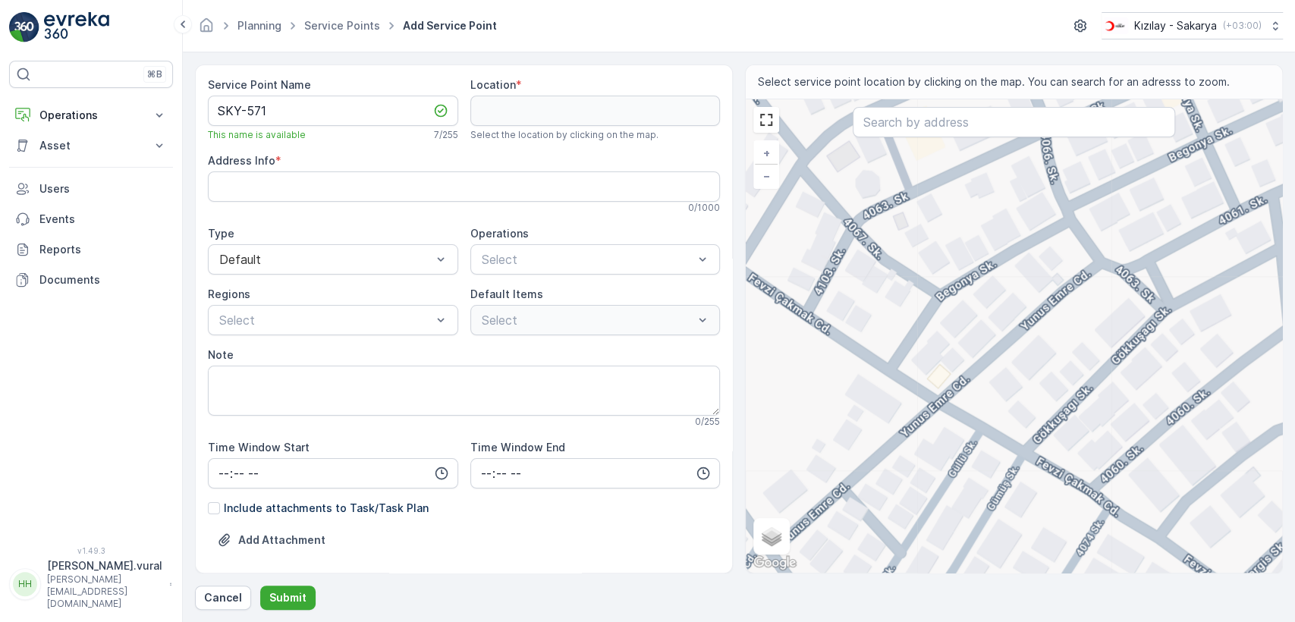
drag, startPoint x: 1036, startPoint y: 390, endPoint x: 865, endPoint y: 310, distance: 189.1
click at [1000, 382] on div "+ − Satellite Roadmap Terrain Hybrid Leaflet Keyboard shortcuts Map Data Map da…" at bounding box center [1014, 335] width 536 height 473
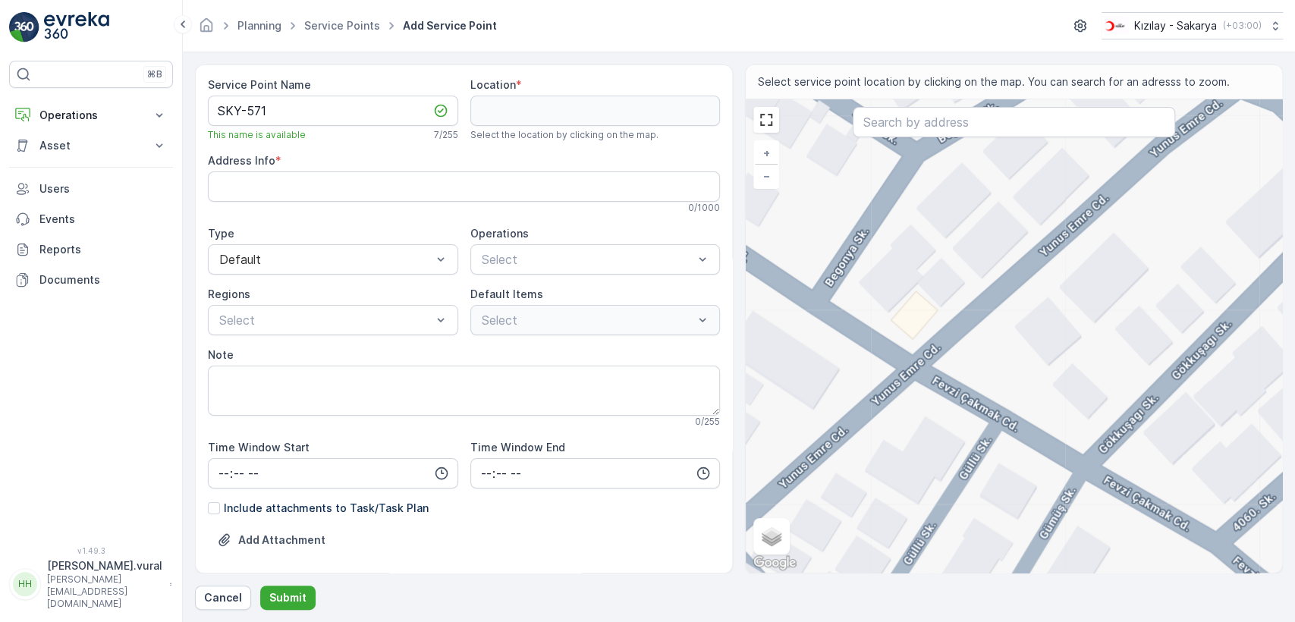
drag, startPoint x: 941, startPoint y: 417, endPoint x: 964, endPoint y: 377, distance: 45.9
click at [964, 377] on div "+ − Satellite Roadmap Terrain Hybrid Leaflet Keyboard shortcuts Map Data Map da…" at bounding box center [1014, 335] width 536 height 473
click at [913, 373] on div "+ − Satellite Roadmap Terrain Hybrid Leaflet Keyboard shortcuts Map Data Map da…" at bounding box center [1014, 335] width 536 height 473
type input "40.79024954792418,30.359492718347774"
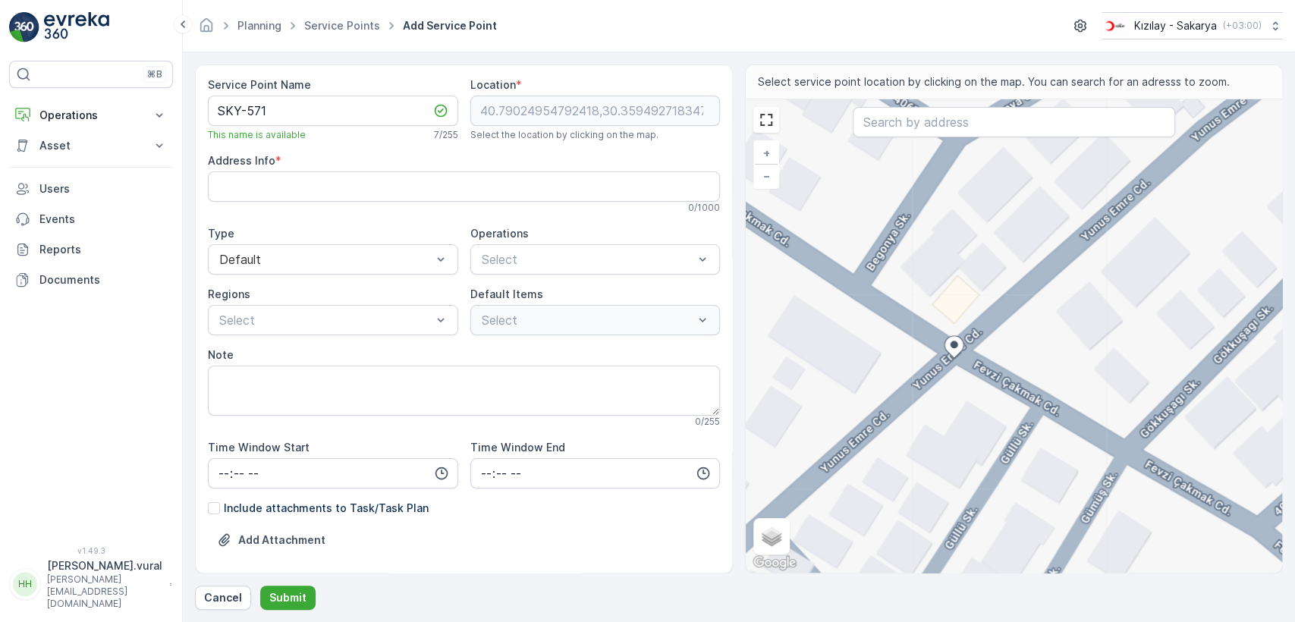
type Info "Köprübaşı, Yunus Emre Cd. No:27, 54130 Serdivan/Sakarya, Türkiye"
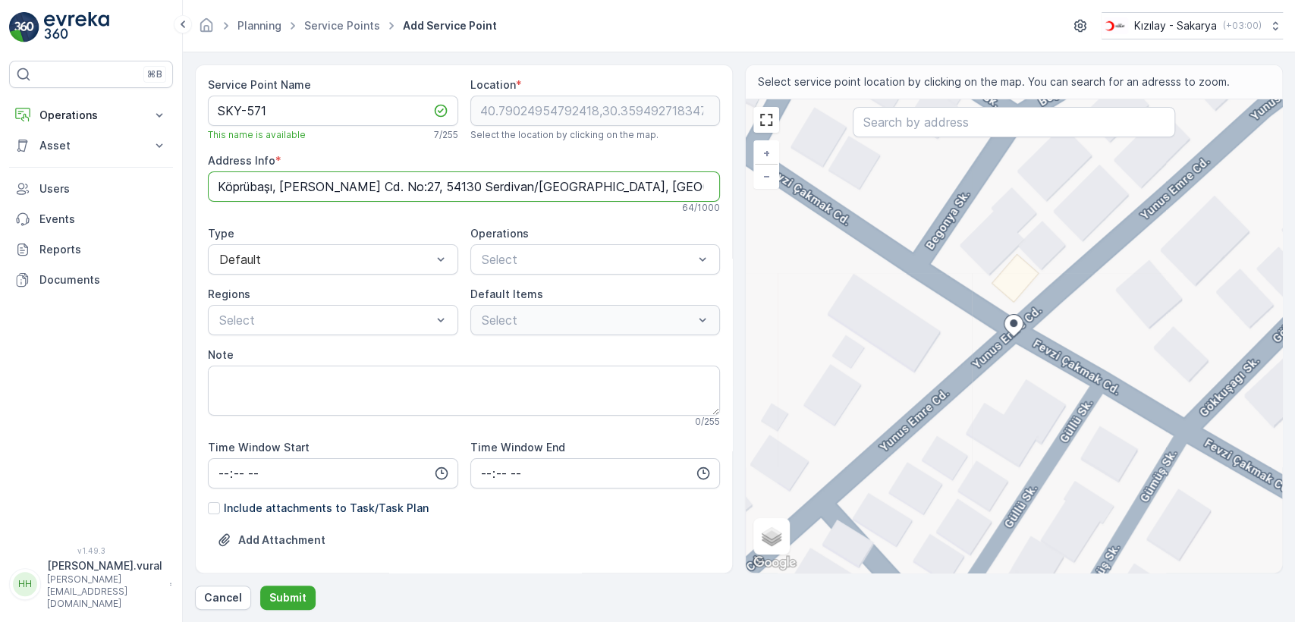
click at [348, 187] on Info "Köprübaşı, Yunus Emre Cd. No:27, 54130 Serdivan/Sakarya, Türkiye" at bounding box center [464, 186] width 512 height 30
click at [509, 296] on span "Kıyafet Toplama" at bounding box center [527, 297] width 94 height 14
click at [487, 378] on div at bounding box center [486, 379] width 12 height 12
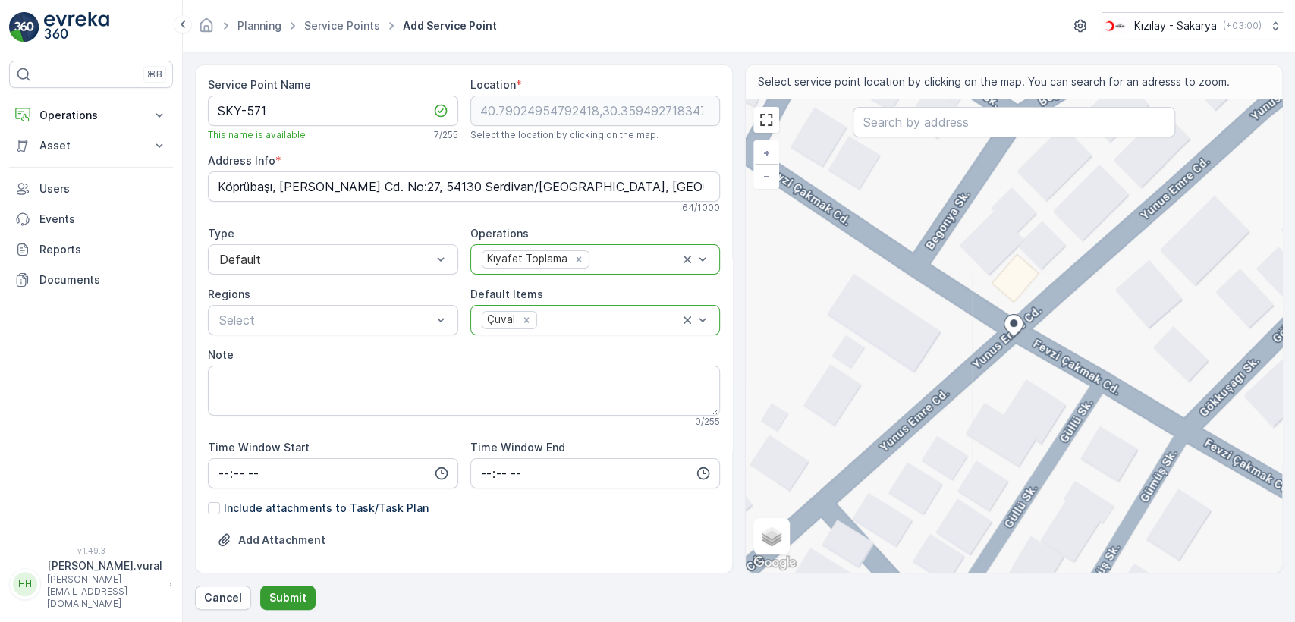
click at [299, 590] on p "Submit" at bounding box center [287, 597] width 37 height 15
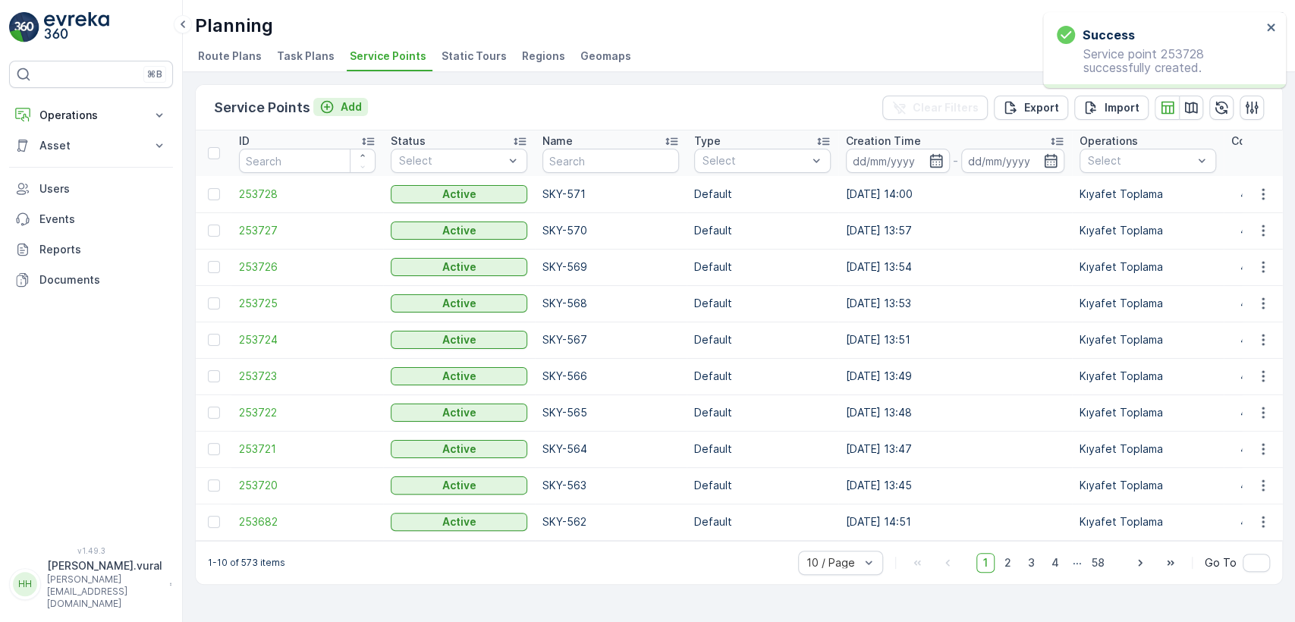
click at [342, 114] on div "Add" at bounding box center [340, 107] width 55 height 19
click at [341, 104] on p "Add" at bounding box center [351, 106] width 21 height 15
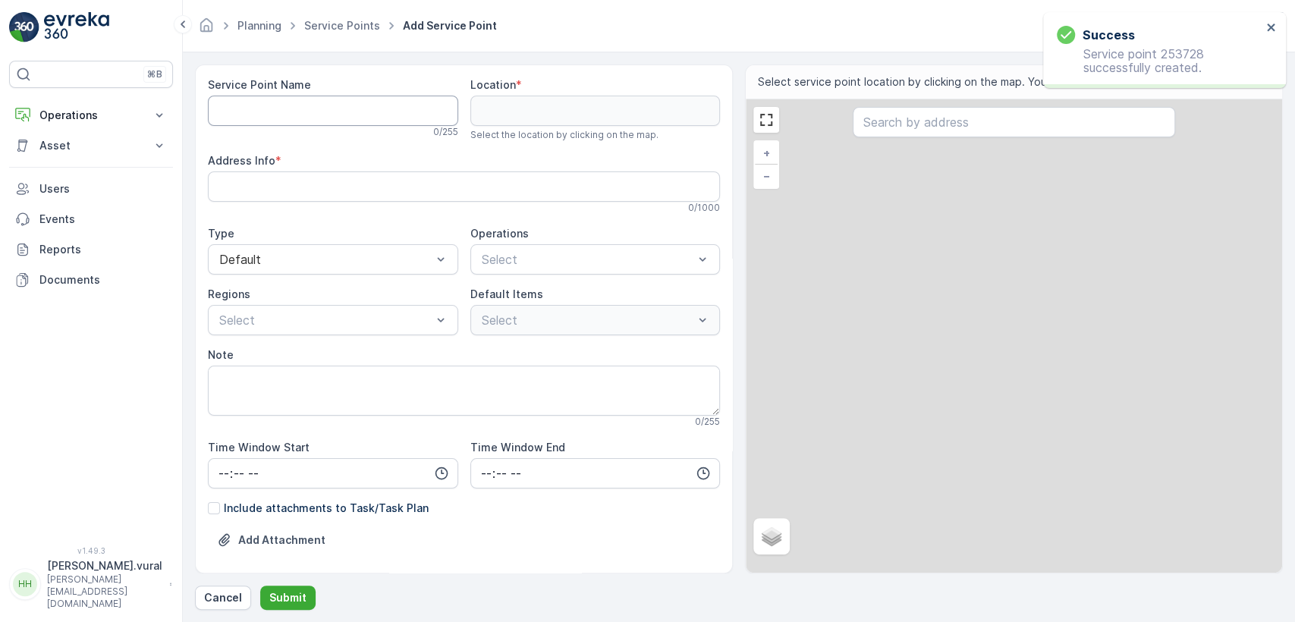
click at [335, 123] on Name "Service Point Name" at bounding box center [333, 111] width 250 height 30
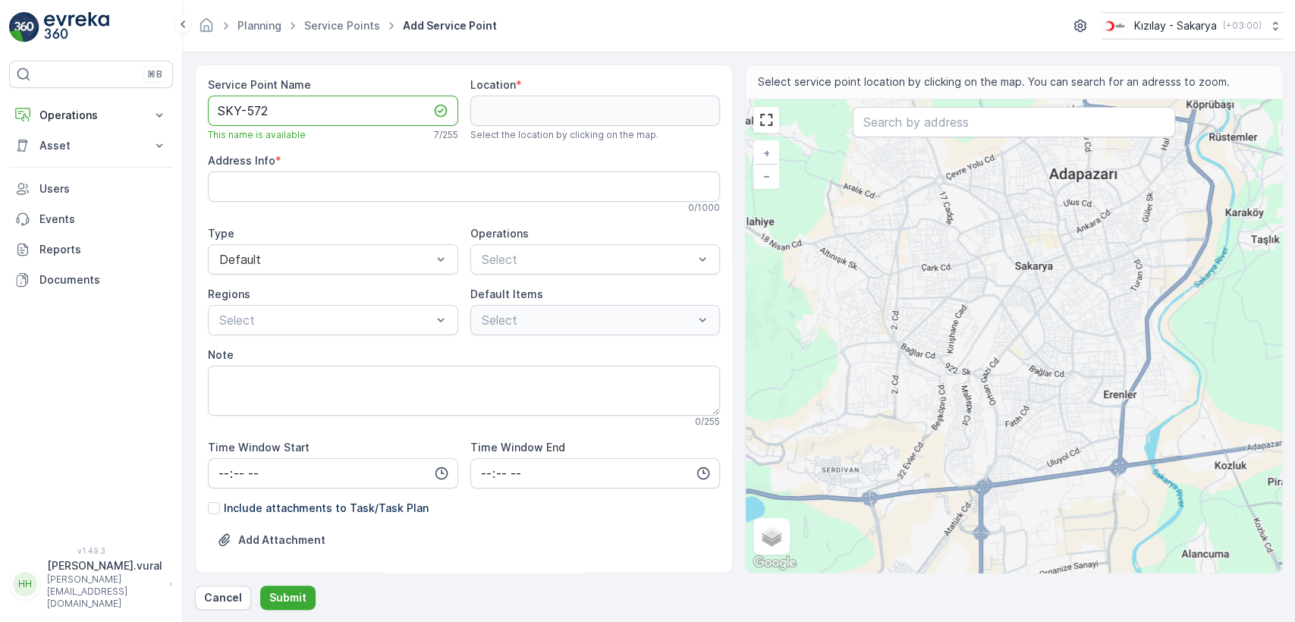
type Name "SKY-572"
drag, startPoint x: 895, startPoint y: 202, endPoint x: 916, endPoint y: 327, distance: 127.0
click at [916, 327] on div "+ − Satellite Roadmap Terrain Hybrid Leaflet Keyboard shortcuts Map Data Map da…" at bounding box center [1014, 335] width 536 height 473
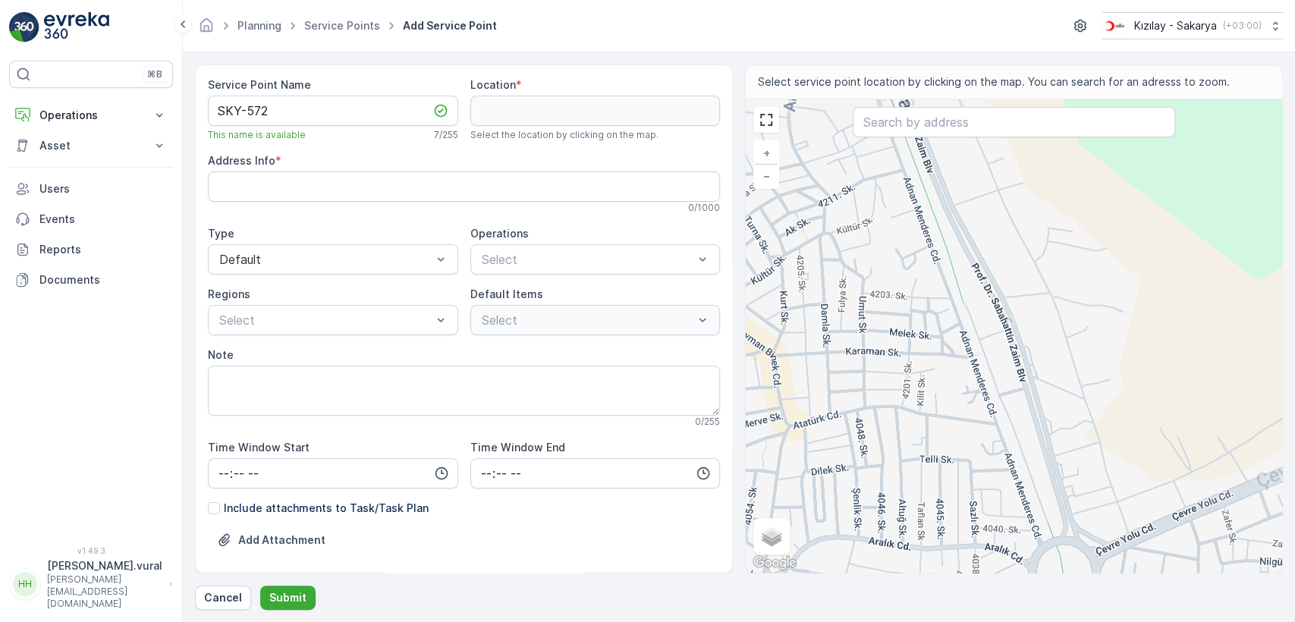
drag, startPoint x: 974, startPoint y: 463, endPoint x: 961, endPoint y: 408, distance: 56.1
click at [961, 408] on div "+ − Satellite Roadmap Terrain Hybrid Leaflet Keyboard shortcuts Map Data Map da…" at bounding box center [1014, 335] width 536 height 473
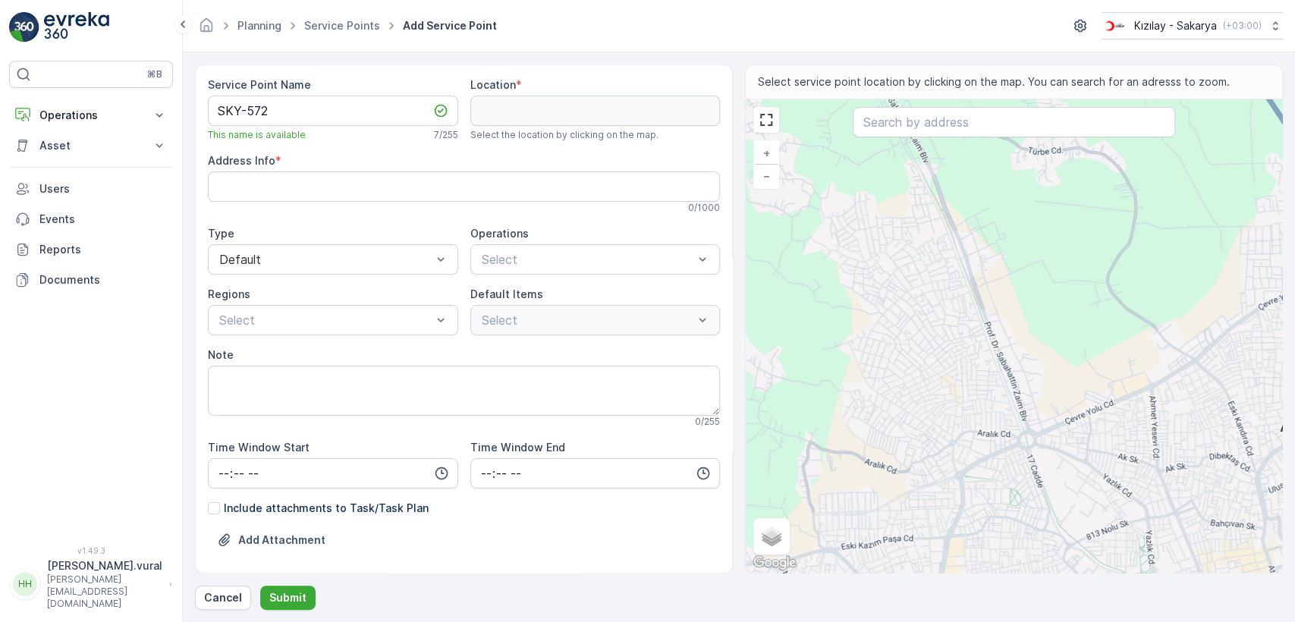
drag, startPoint x: 996, startPoint y: 281, endPoint x: 1008, endPoint y: 330, distance: 49.9
click at [1008, 330] on div "+ − Satellite Roadmap Terrain Hybrid Leaflet Keyboard shortcuts Map Data Map da…" at bounding box center [1014, 335] width 536 height 473
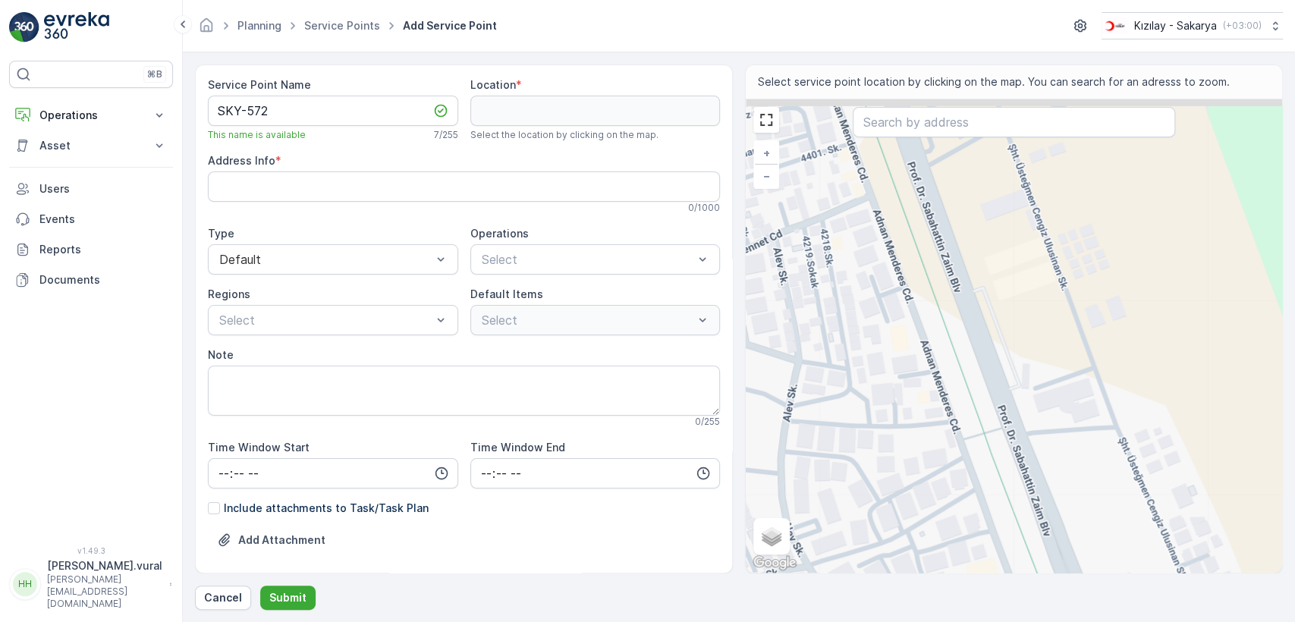
drag, startPoint x: 1047, startPoint y: 426, endPoint x: 1045, endPoint y: 440, distance: 14.6
click at [1045, 440] on div "+ − Satellite Roadmap Terrain Hybrid Leaflet Keyboard shortcuts Map Data Map da…" at bounding box center [1014, 335] width 536 height 473
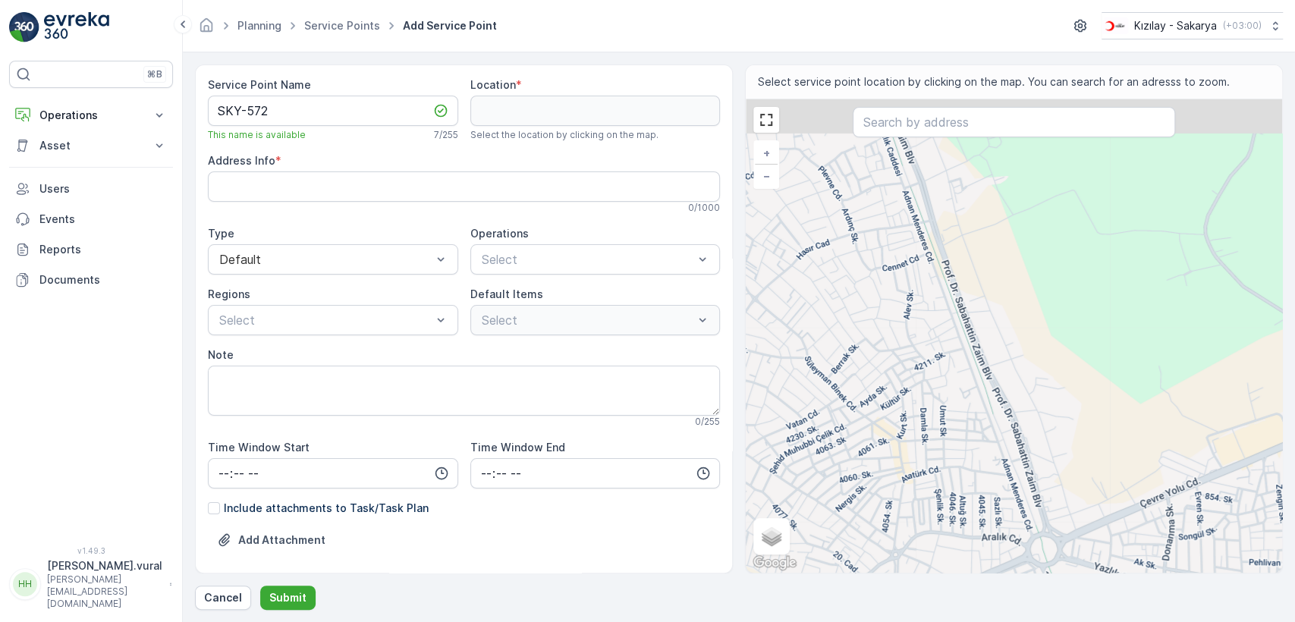
drag, startPoint x: 970, startPoint y: 295, endPoint x: 992, endPoint y: 368, distance: 75.9
click at [992, 368] on div "+ − Satellite Roadmap Terrain Hybrid Leaflet Keyboard shortcuts Map Data Map da…" at bounding box center [1014, 335] width 536 height 473
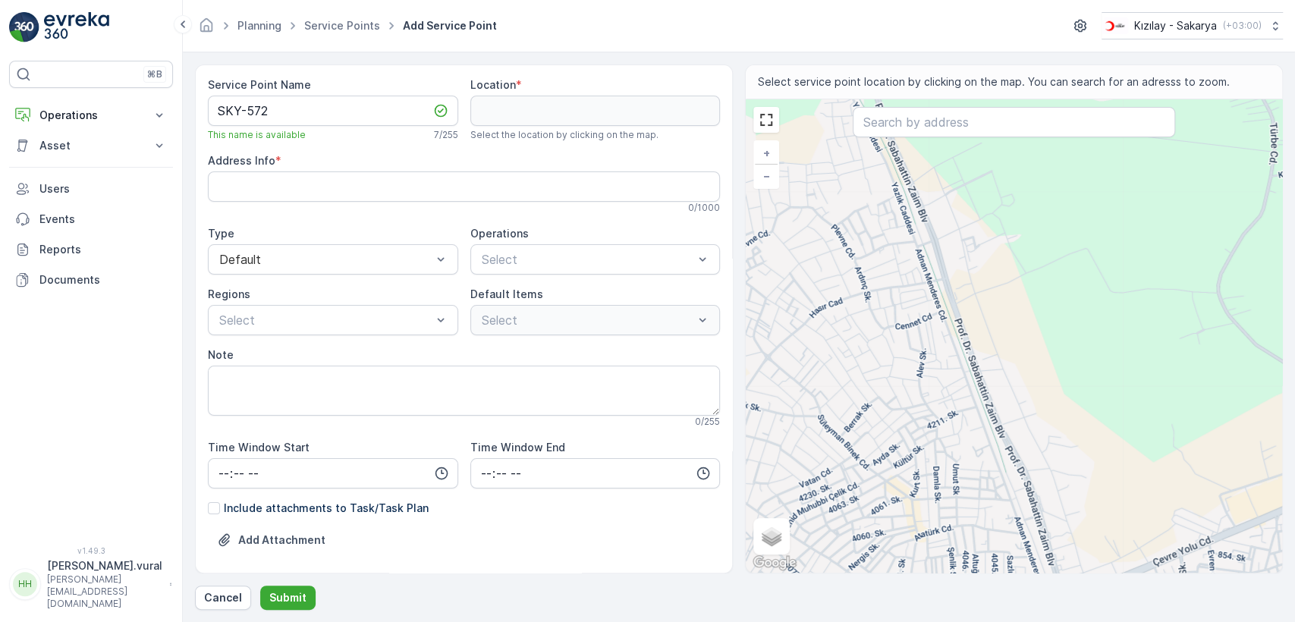
drag, startPoint x: 933, startPoint y: 237, endPoint x: 957, endPoint y: 377, distance: 142.5
click at [957, 377] on div "+ − Satellite Roadmap Terrain Hybrid Leaflet Keyboard shortcuts Map Data Map da…" at bounding box center [1014, 335] width 536 height 473
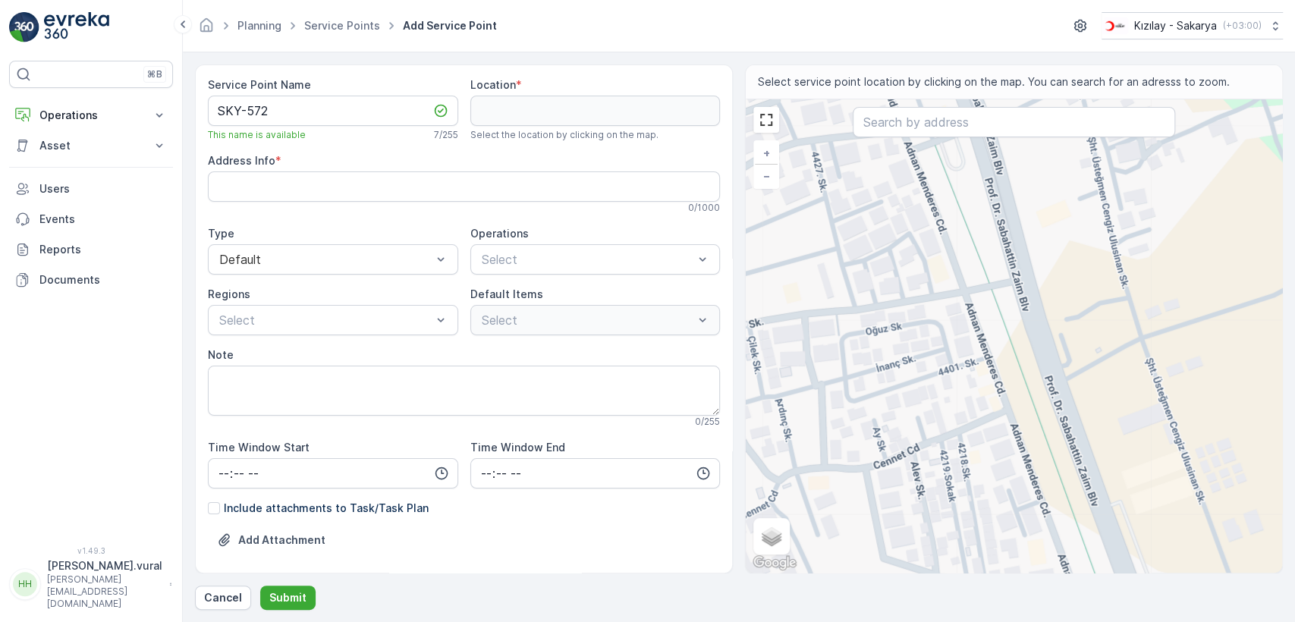
drag, startPoint x: 995, startPoint y: 451, endPoint x: 993, endPoint y: 373, distance: 78.2
click at [994, 373] on div "+ − Satellite Roadmap Terrain Hybrid Leaflet Keyboard shortcuts Map Data Map da…" at bounding box center [1014, 335] width 536 height 473
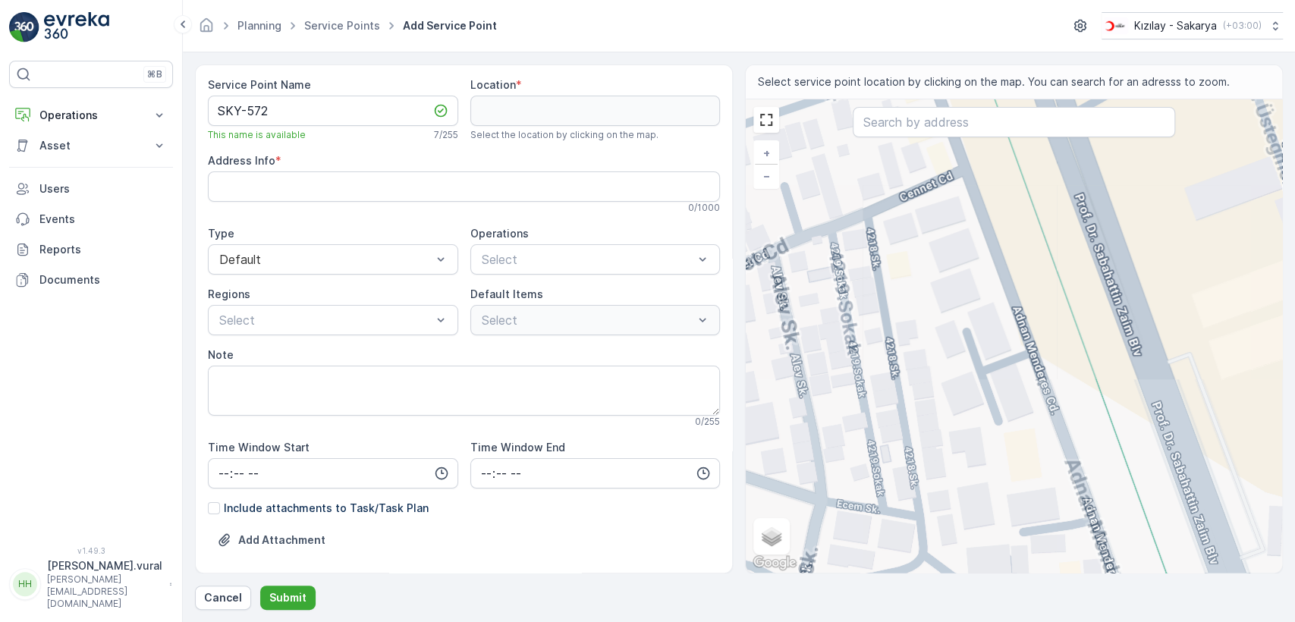
drag, startPoint x: 1012, startPoint y: 487, endPoint x: 977, endPoint y: 409, distance: 85.9
click at [977, 410] on div "+ − Satellite Roadmap Terrain Hybrid Leaflet Keyboard shortcuts Map Data Map da…" at bounding box center [1014, 335] width 536 height 473
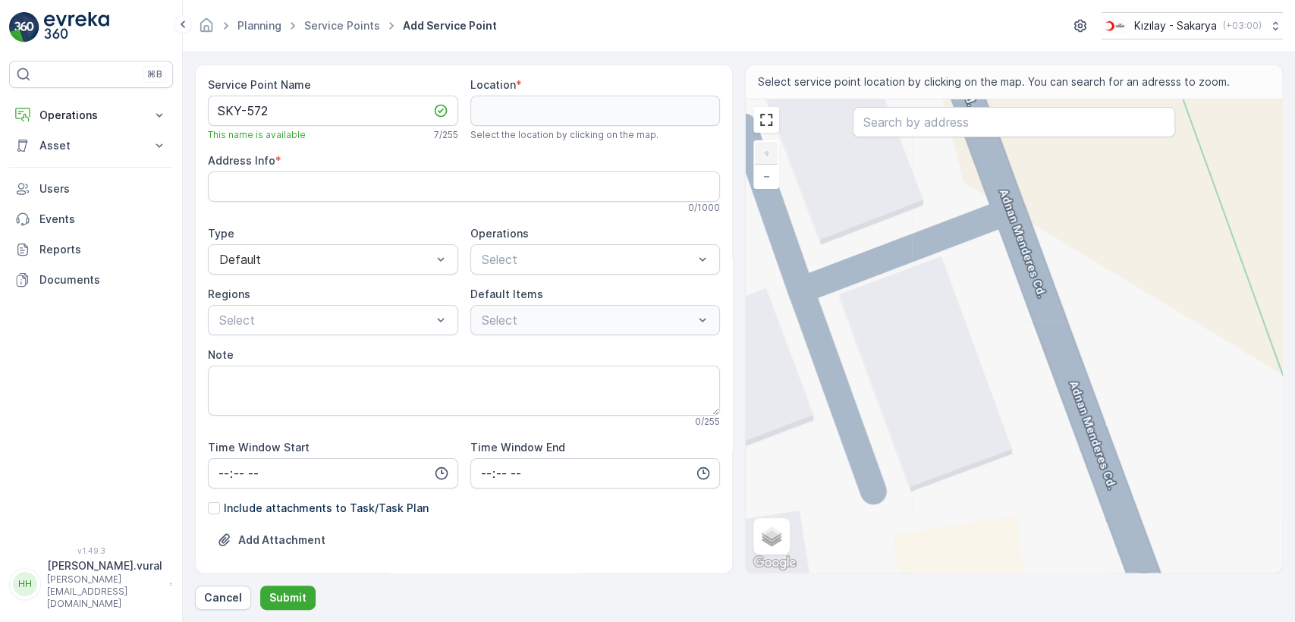
click at [1079, 395] on div "+ − Satellite Roadmap Terrain Hybrid Leaflet Keyboard shortcuts Map Data Map da…" at bounding box center [1014, 335] width 536 height 473
type input "40.79915569025581,30.367536274995793"
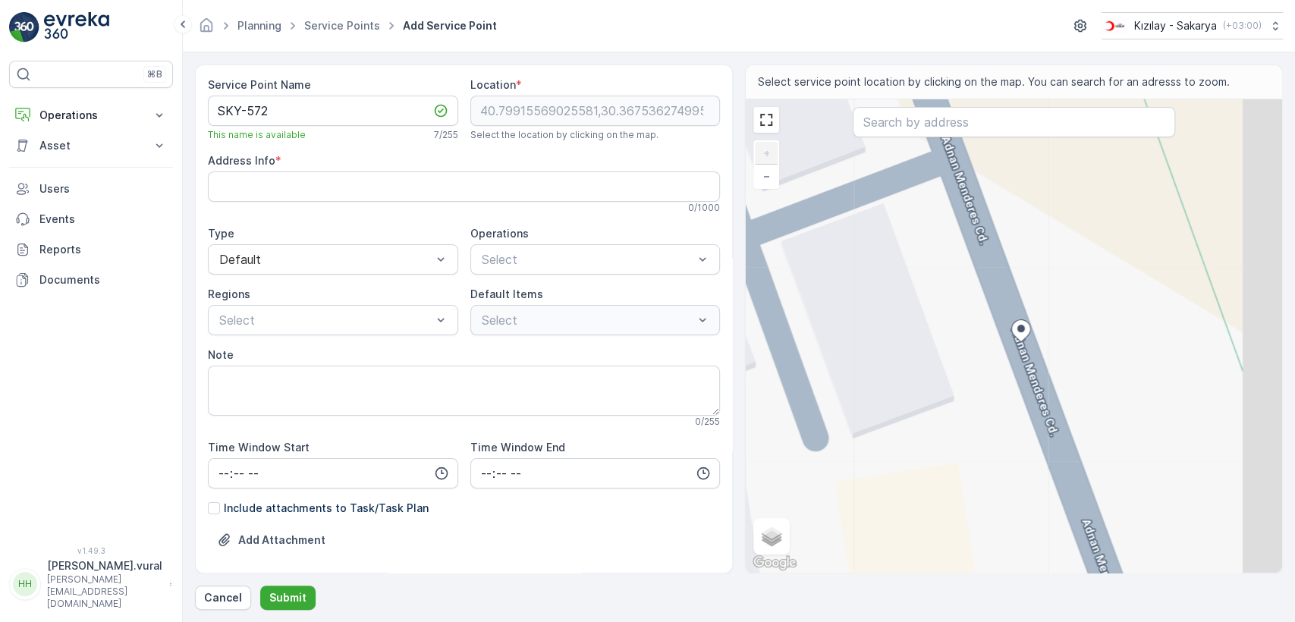
type Info "Vatan, Adnan Menderes Cd. No:125, 54130 Serdivan/Sakarya, Türkiye"
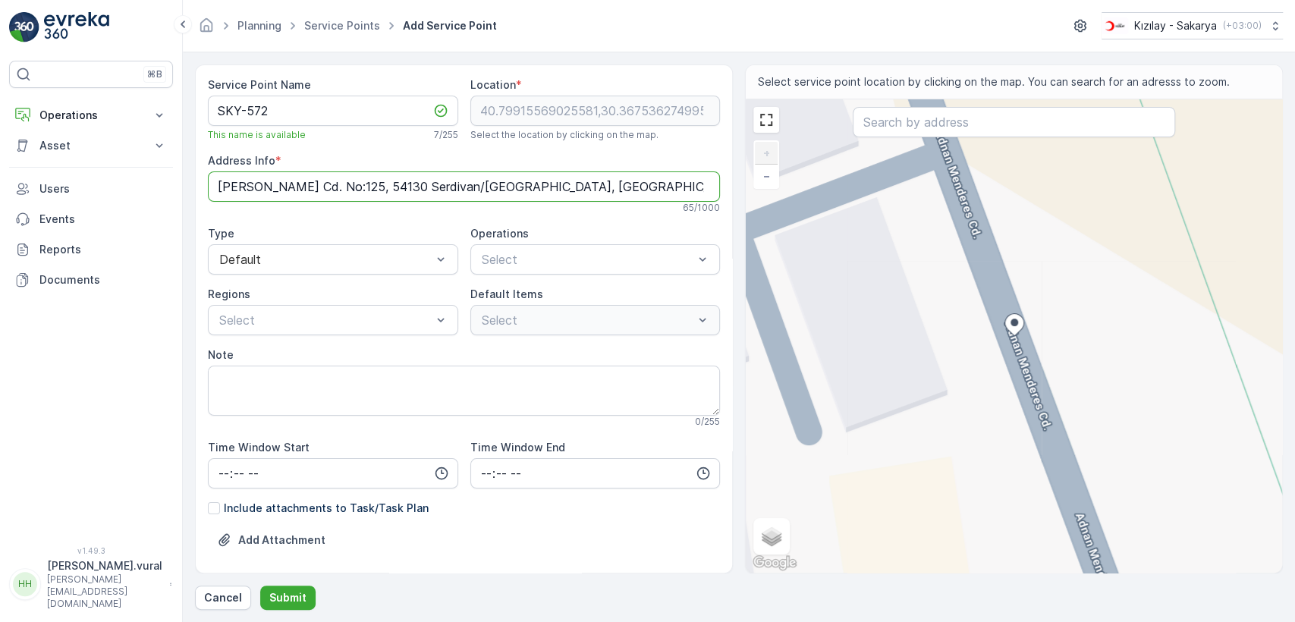
click at [467, 189] on Info "Vatan, Adnan Menderes Cd. No:125, 54130 Serdivan/Sakarya, Türkiye" at bounding box center [464, 186] width 512 height 30
click at [539, 294] on span "Kıyafet Toplama" at bounding box center [527, 297] width 94 height 14
click at [491, 379] on div "Çuval" at bounding box center [503, 378] width 46 height 15
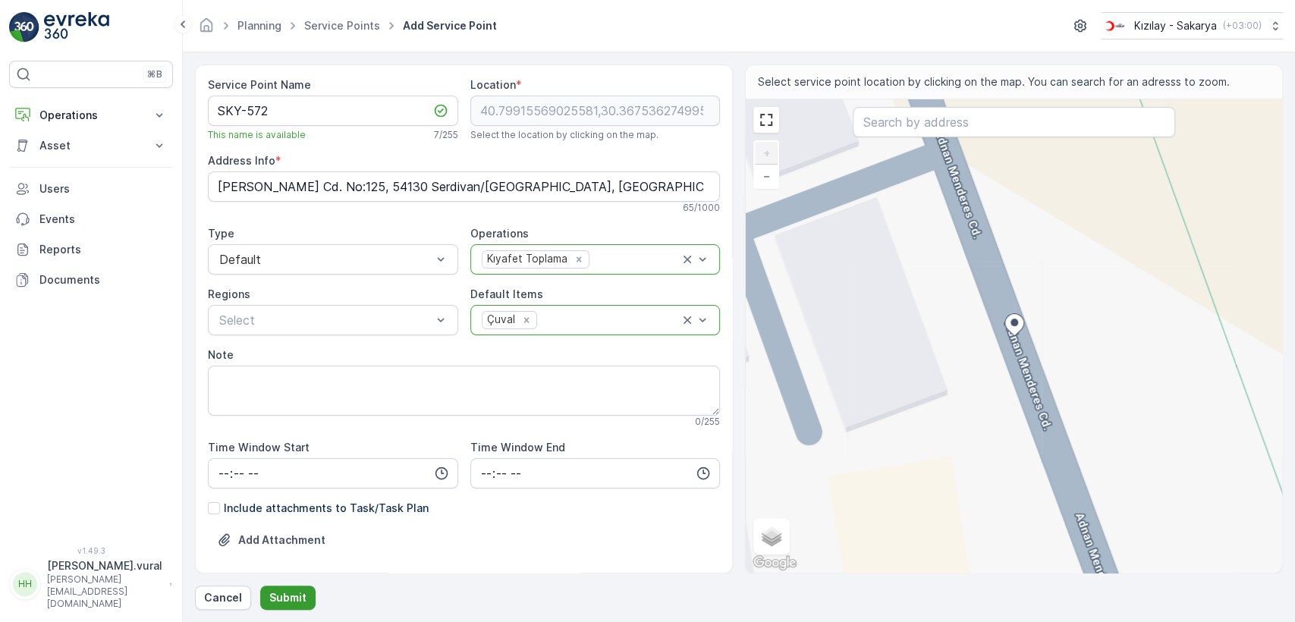
click at [300, 587] on button "Submit" at bounding box center [287, 598] width 55 height 24
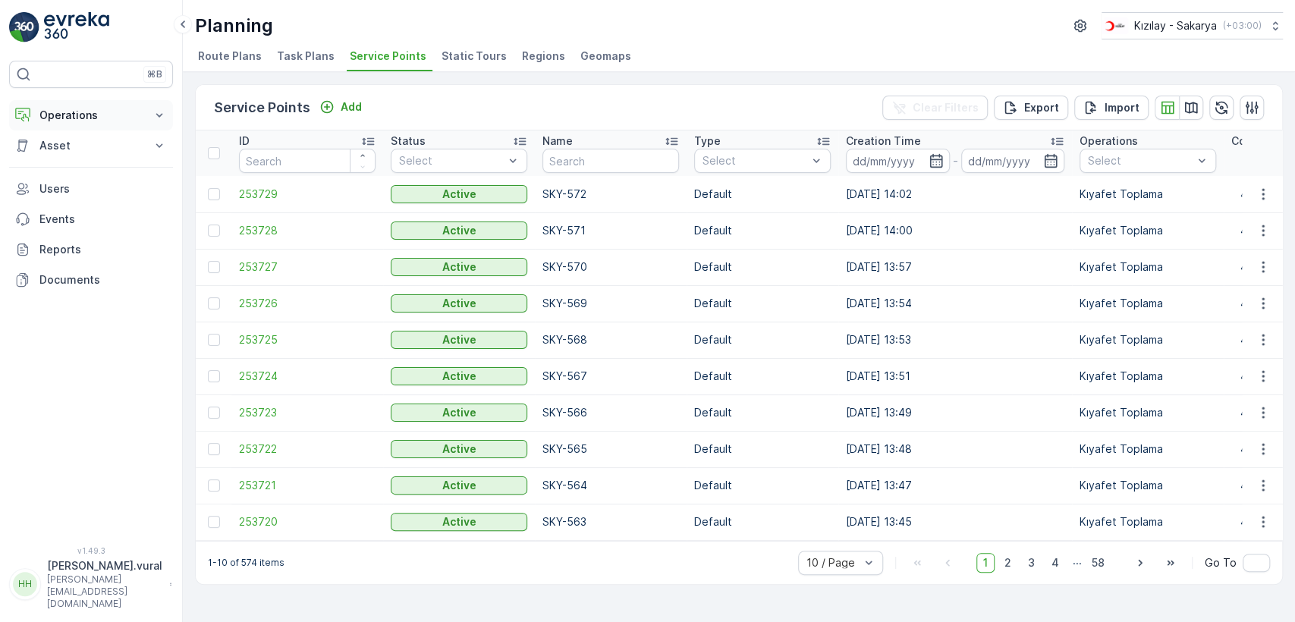
click at [94, 123] on button "Operations" at bounding box center [91, 115] width 164 height 30
click at [101, 139] on p "Rapor - Kızılay" at bounding box center [75, 141] width 73 height 15
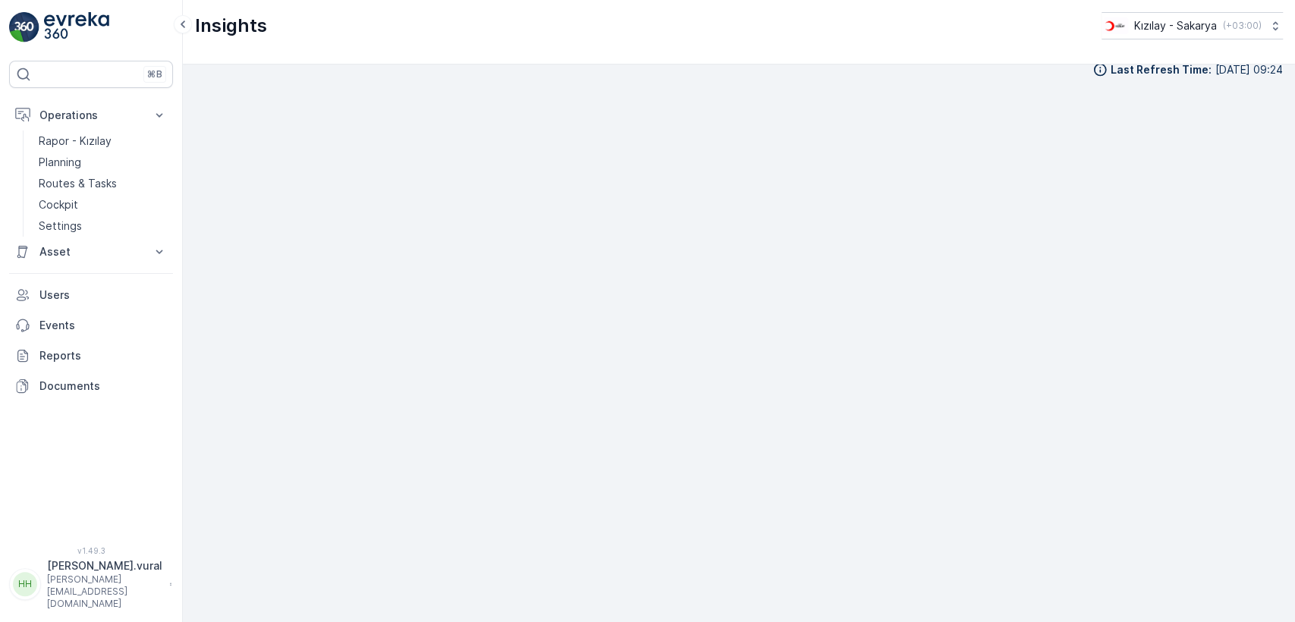
scroll to position [17, 0]
